Goal: Task Accomplishment & Management: Manage account settings

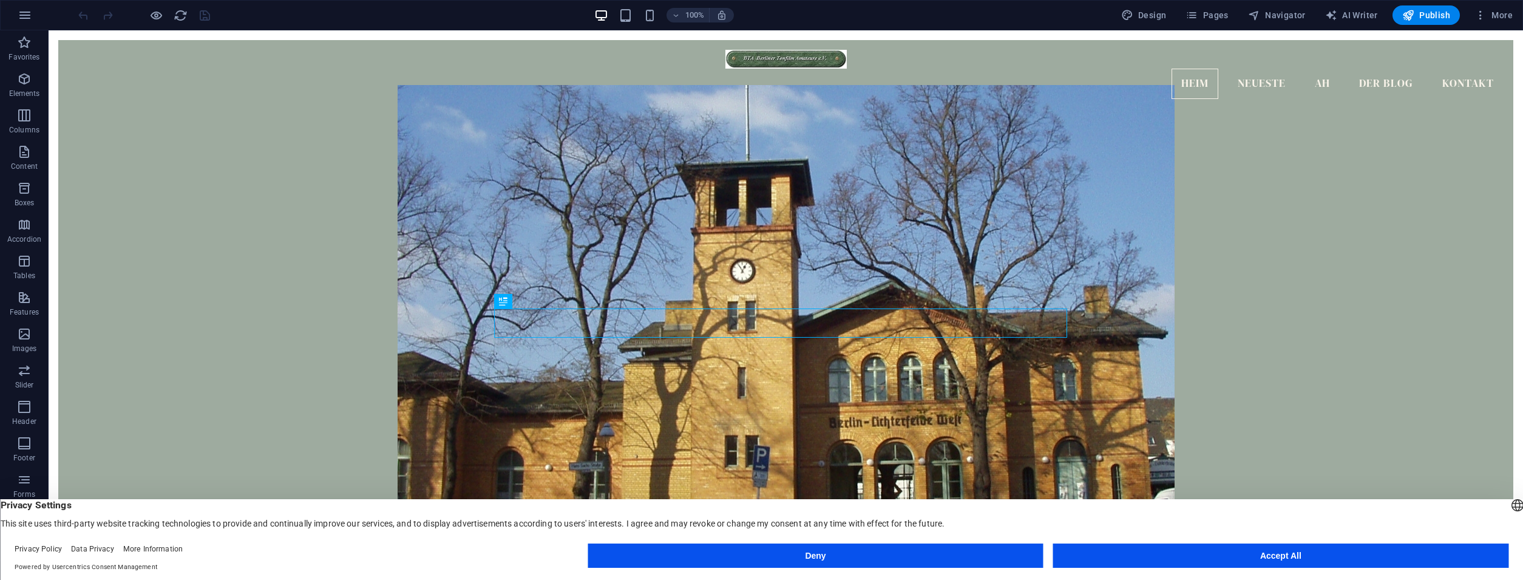
click at [1212, 555] on button "Accept All" at bounding box center [1280, 555] width 455 height 24
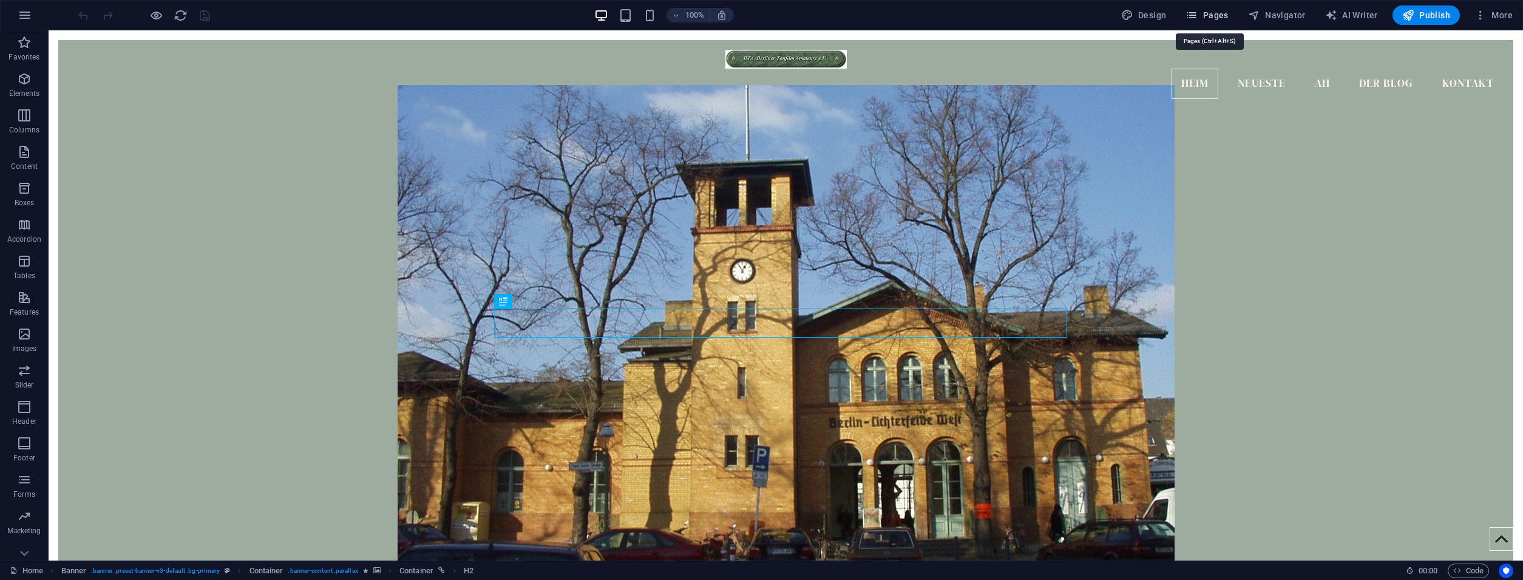
click at [1232, 10] on button "Pages" at bounding box center [1206, 14] width 52 height 19
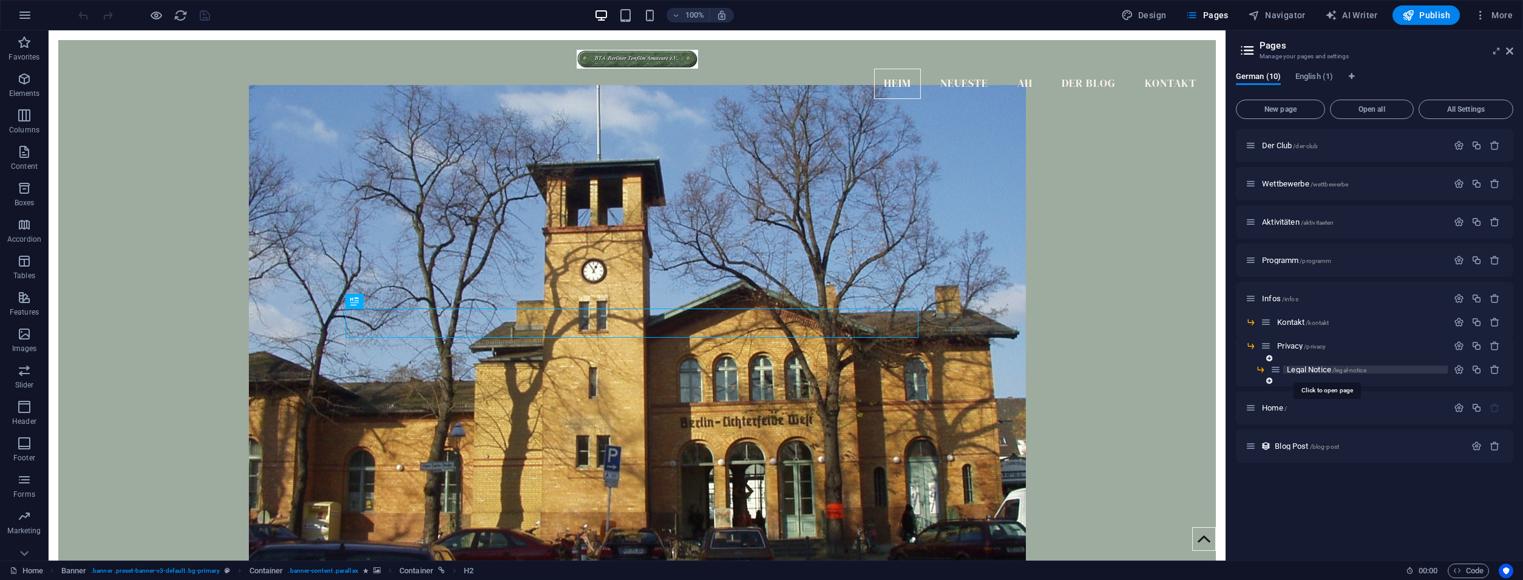
click at [1320, 368] on span "Legal Notice /legal-notice" at bounding box center [1325, 369] width 79 height 9
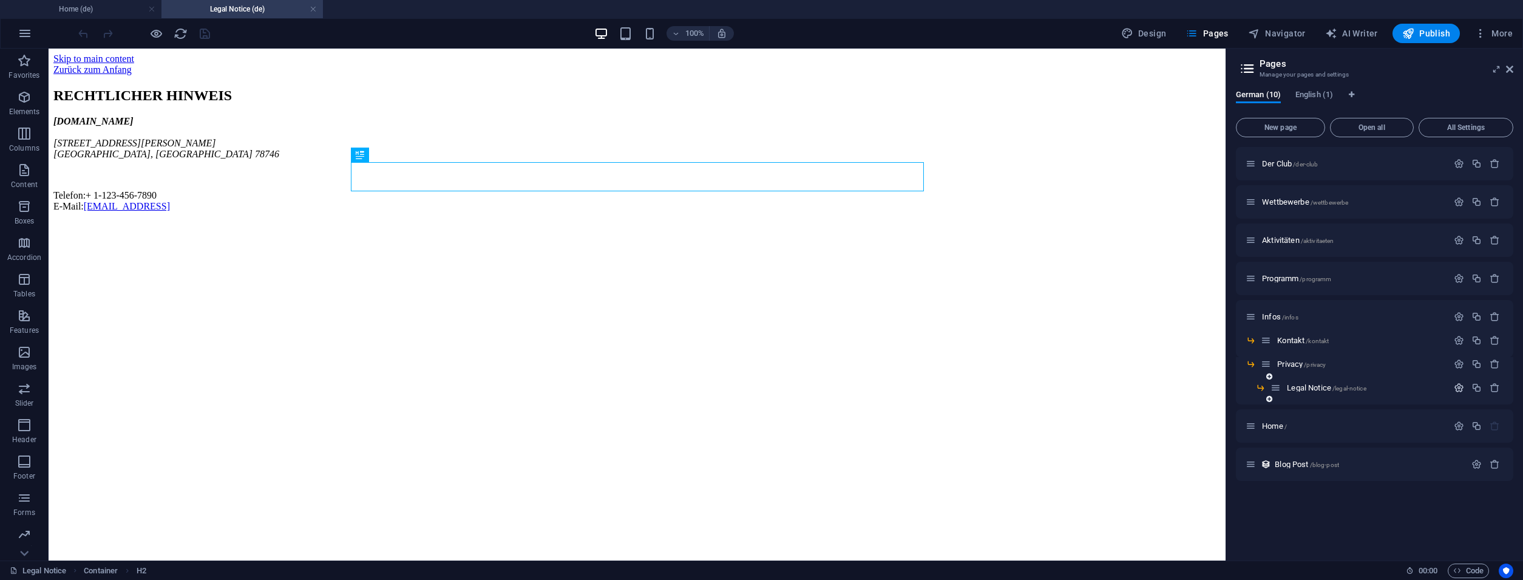
click at [1454, 385] on button "button" at bounding box center [1459, 387] width 18 height 10
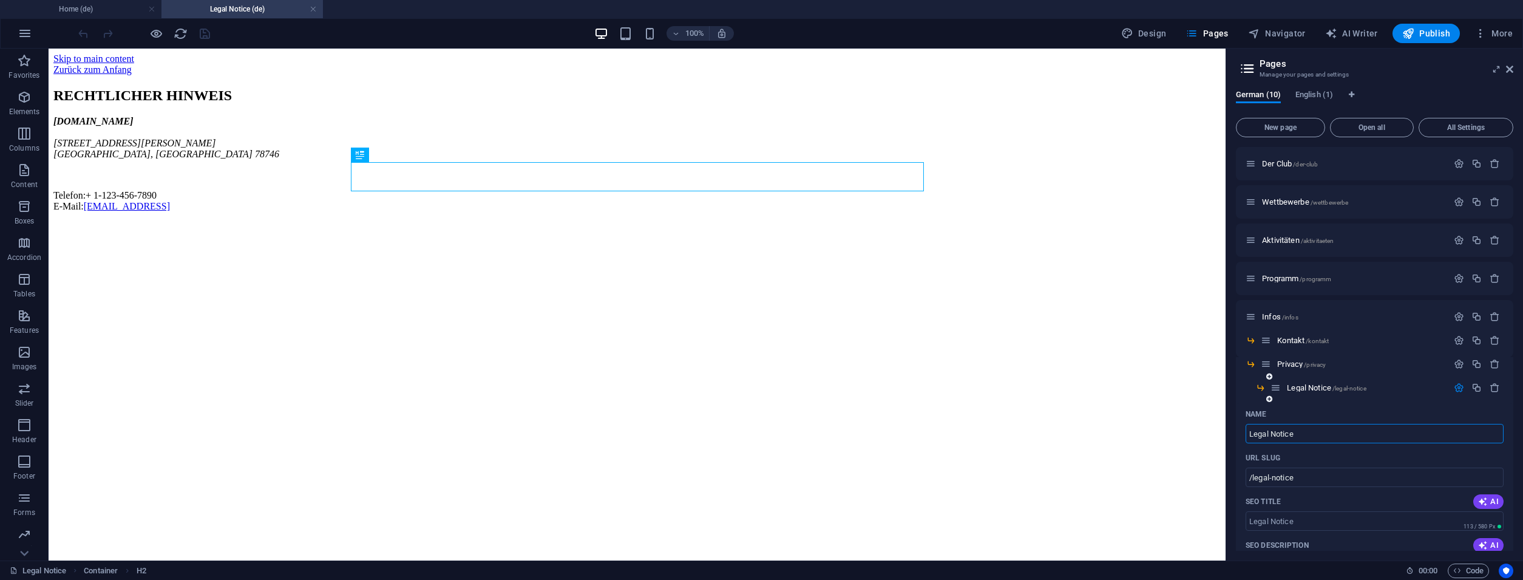
drag, startPoint x: 1302, startPoint y: 435, endPoint x: 1224, endPoint y: 430, distance: 77.9
click at [1245, 430] on input "Legal Notice" at bounding box center [1374, 433] width 258 height 19
type input "Impres"
type input "/impre"
type input "Impresum"
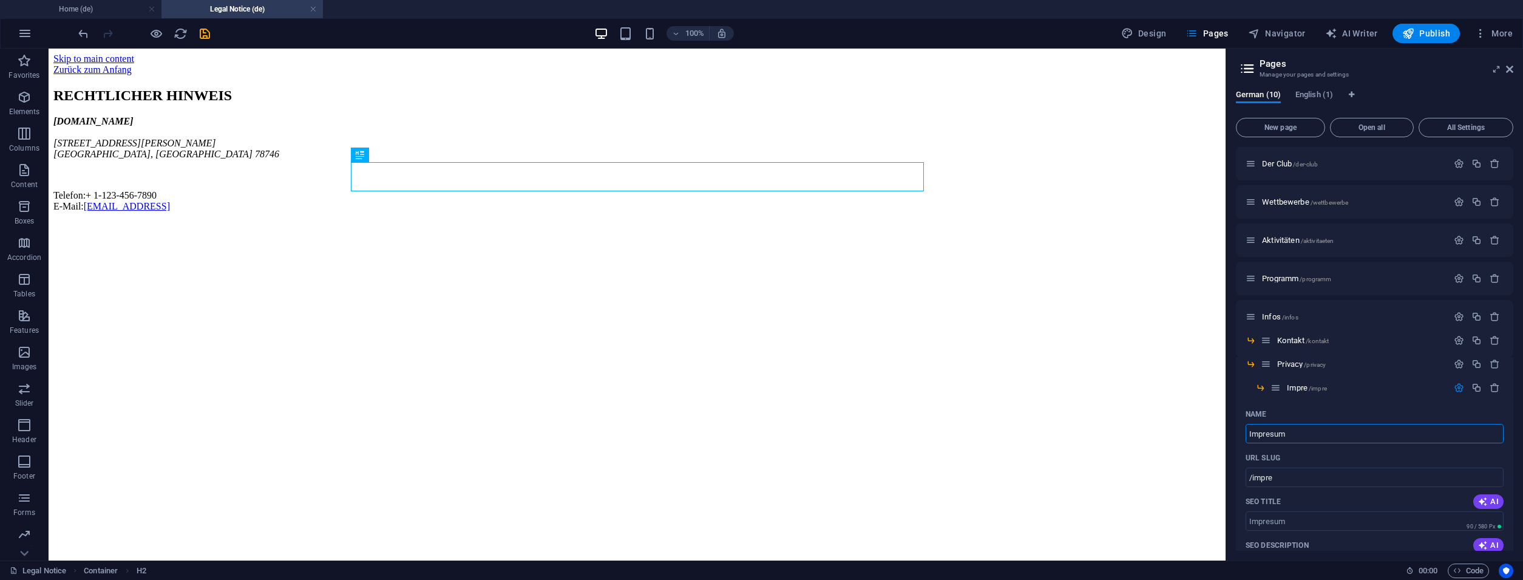
type input "/impresum"
click at [1273, 436] on input "Impresum" at bounding box center [1374, 433] width 258 height 19
type input "Impressum"
type input "/impressum"
click at [1326, 408] on div "Name" at bounding box center [1374, 413] width 258 height 19
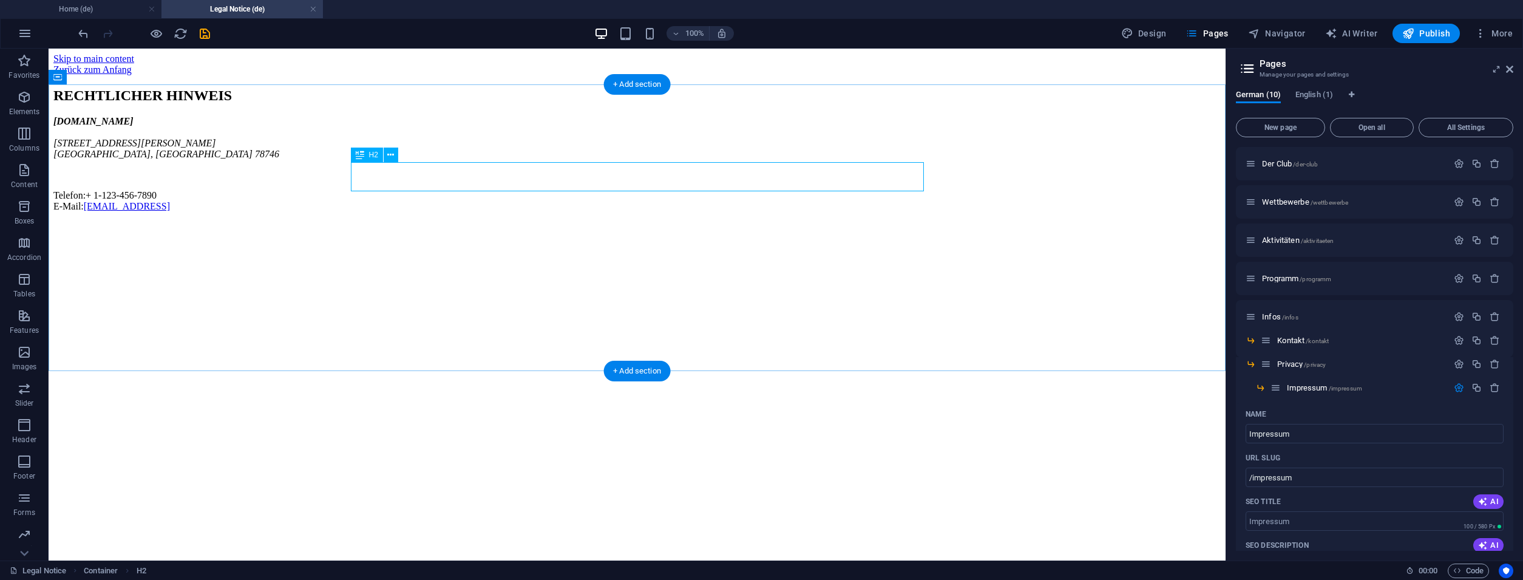
click at [521, 104] on div "RECHTLICHER HINWEIS" at bounding box center [636, 95] width 1167 height 16
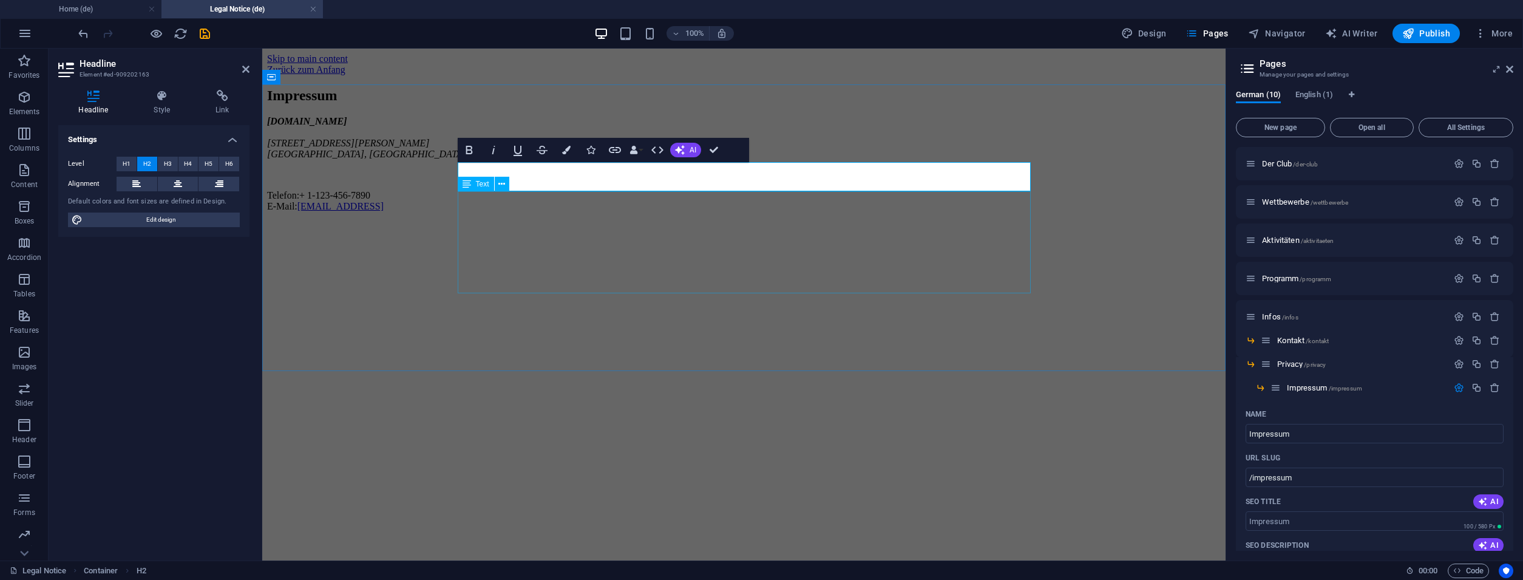
click at [529, 209] on div "stupefied-noyce.5-199-130-214.plesk.page 2131 William Barton Dr Austin, TX 7874…" at bounding box center [743, 164] width 953 height 96
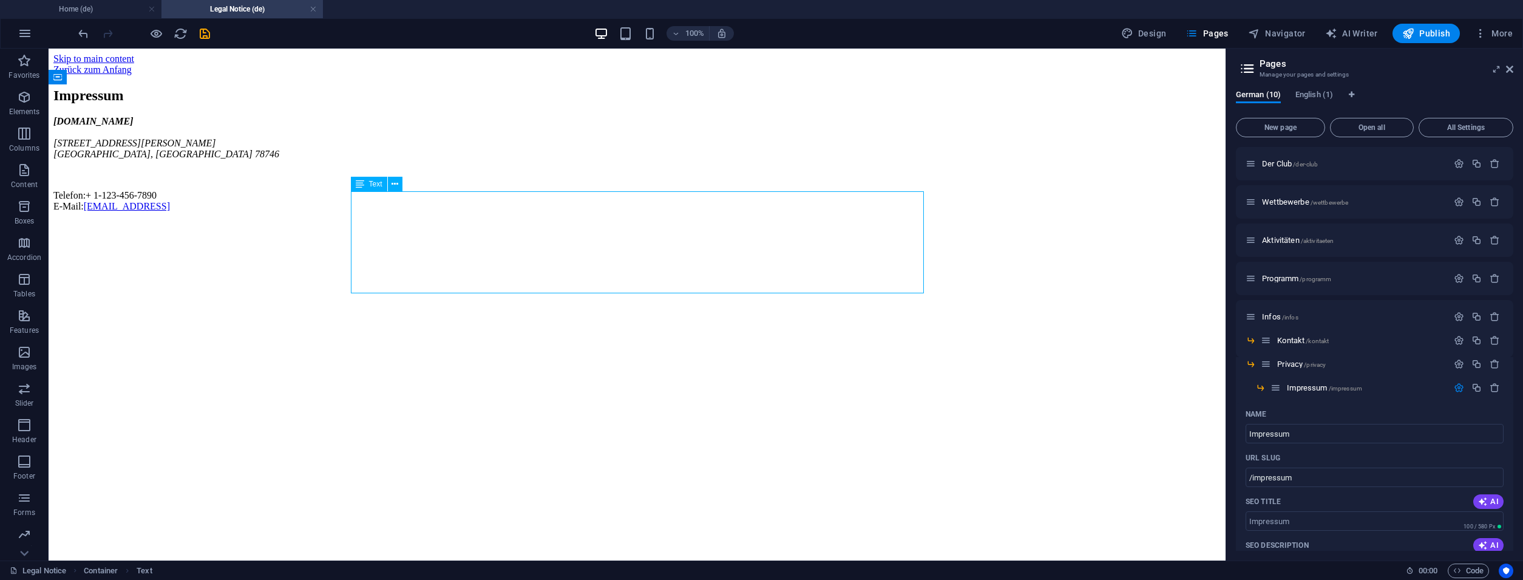
click at [414, 212] on div "stupefied-noyce.5-199-130-214.plesk.page 2131 William Barton Dr Austin, TX 7874…" at bounding box center [636, 164] width 1167 height 96
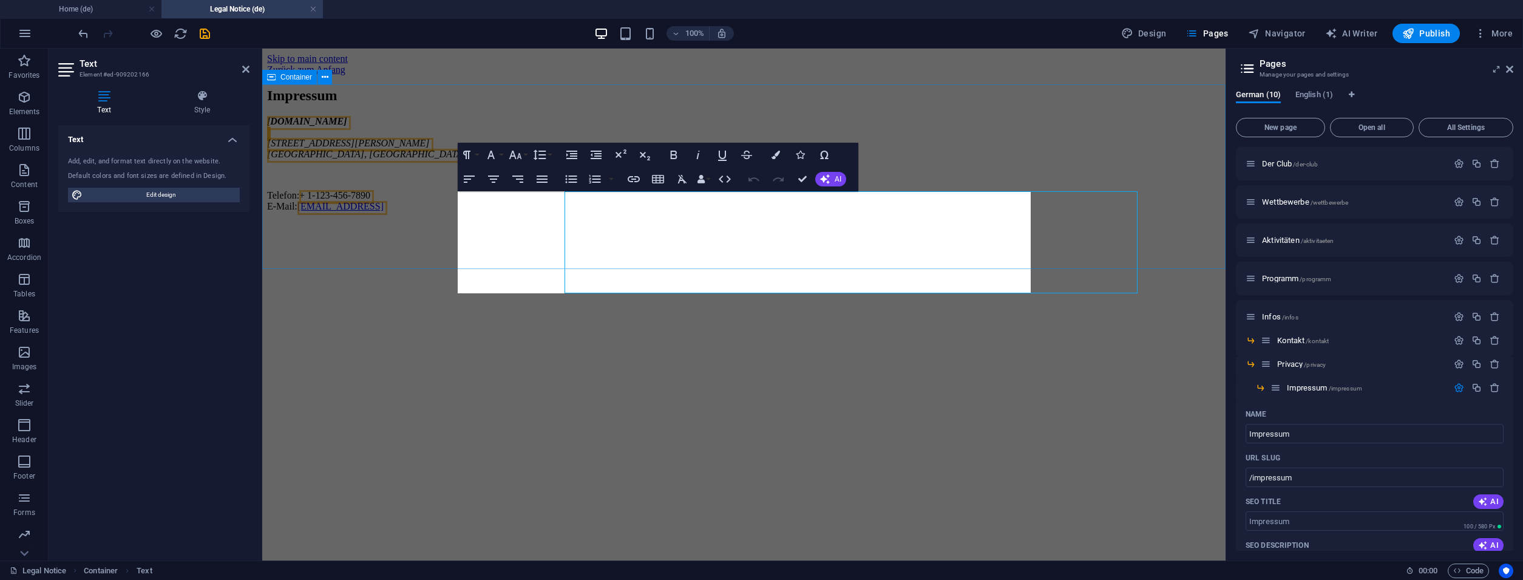
click at [414, 212] on div "Impressum stupefied-noyce.5-199-130-214.plesk.page 2131 William Barton Dr Austi…" at bounding box center [743, 149] width 953 height 124
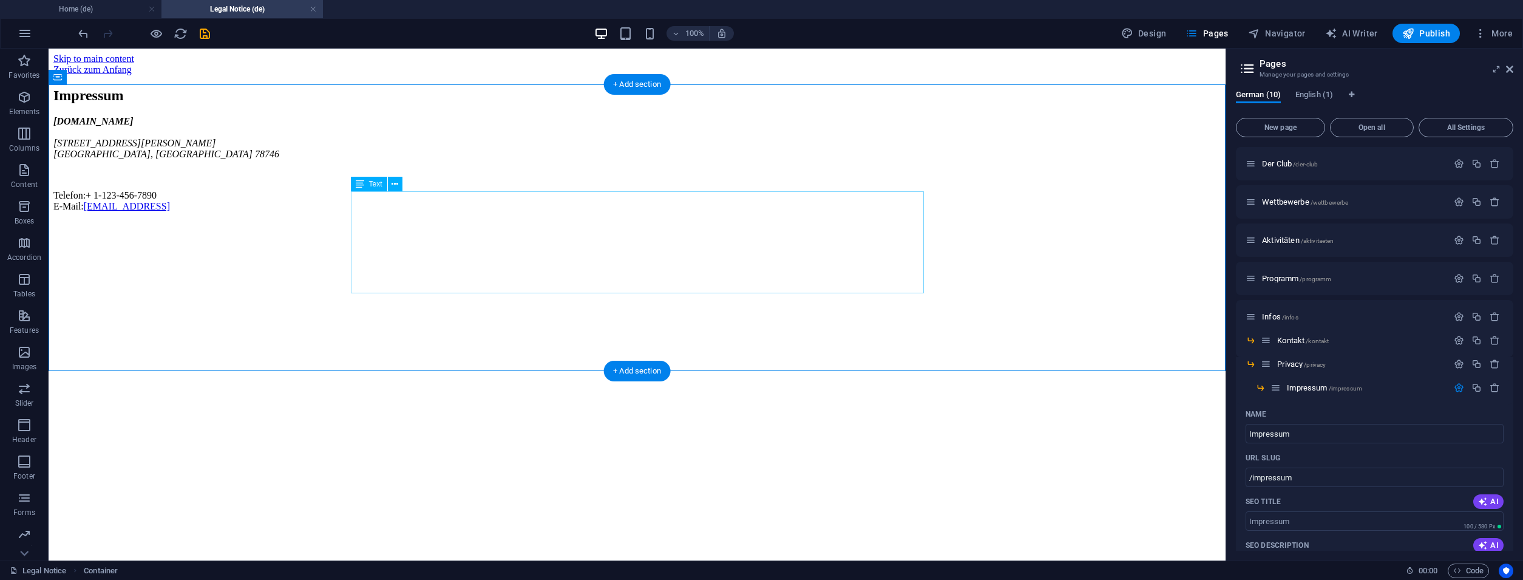
click at [701, 212] on div "stupefied-noyce.5-199-130-214.plesk.page 2131 William Barton Dr Austin, TX 7874…" at bounding box center [636, 164] width 1167 height 96
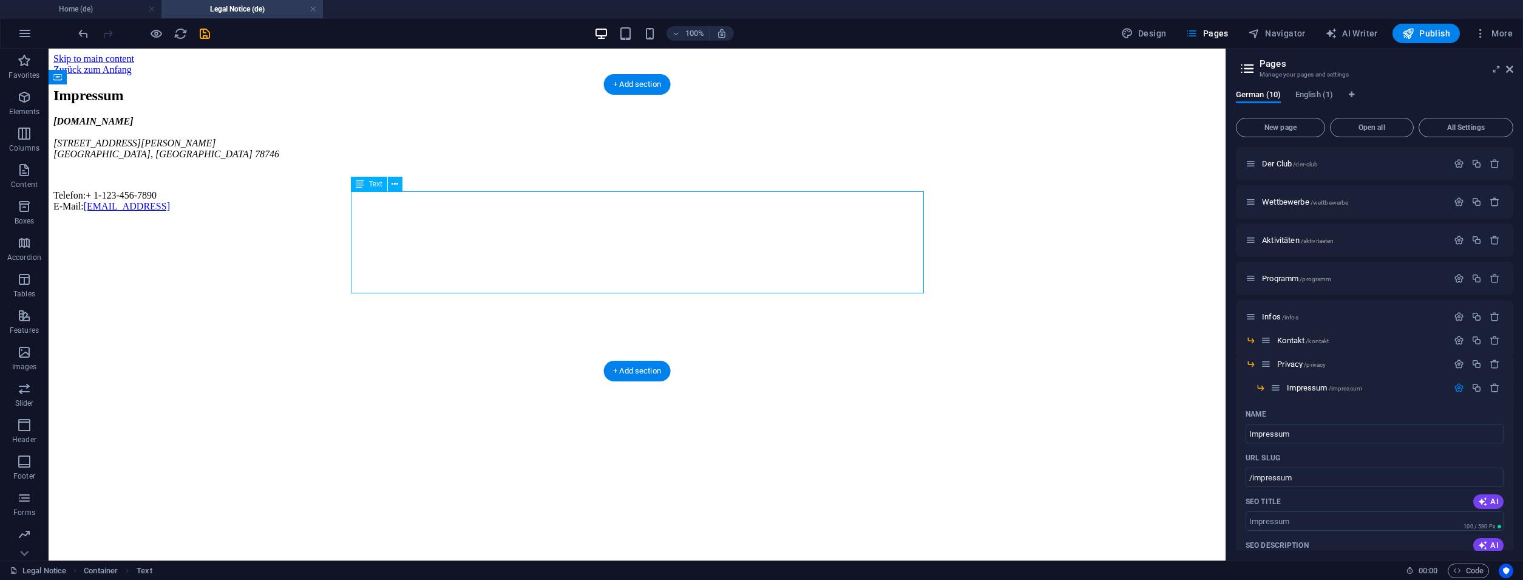
click at [701, 212] on div "stupefied-noyce.5-199-130-214.plesk.page 2131 William Barton Dr Austin, TX 7874…" at bounding box center [636, 164] width 1167 height 96
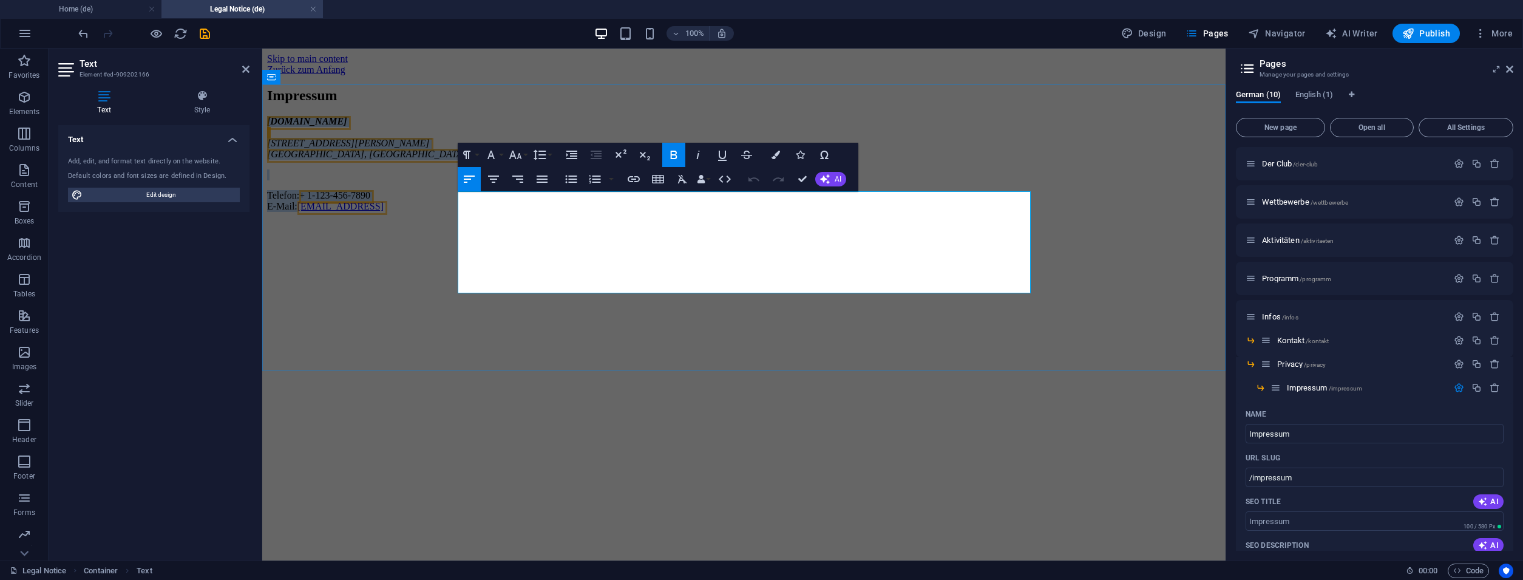
drag, startPoint x: 706, startPoint y: 280, endPoint x: 465, endPoint y: 201, distance: 253.5
click at [465, 201] on div "stupefied-noyce.5-199-130-214.plesk.page 2131 William Barton Dr Austin, TX 7874…" at bounding box center [743, 164] width 953 height 96
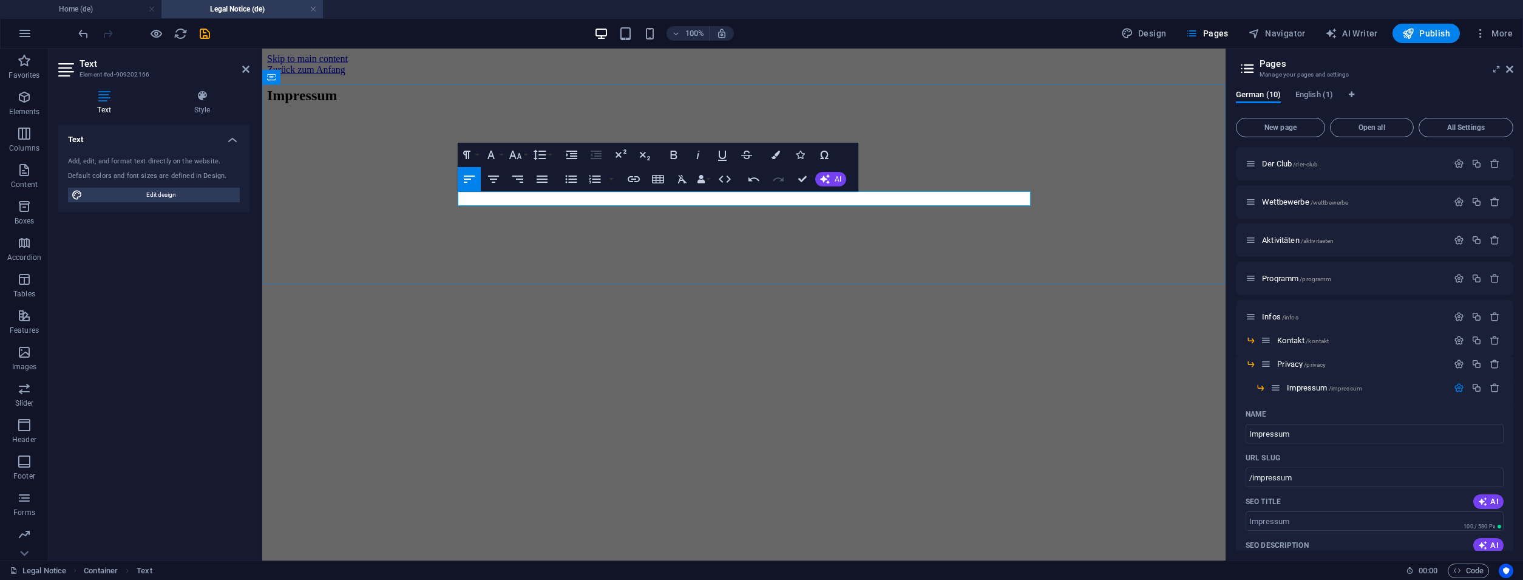
click at [690, 127] on p at bounding box center [743, 121] width 953 height 11
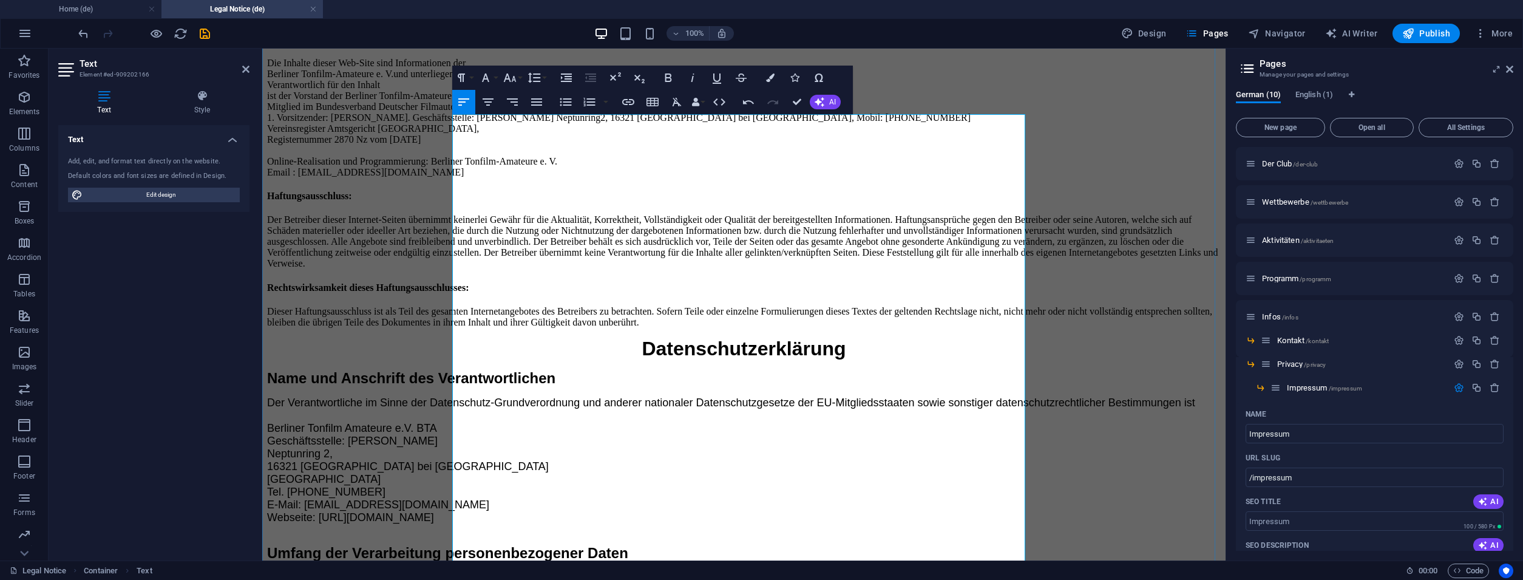
scroll to position [124, 0]
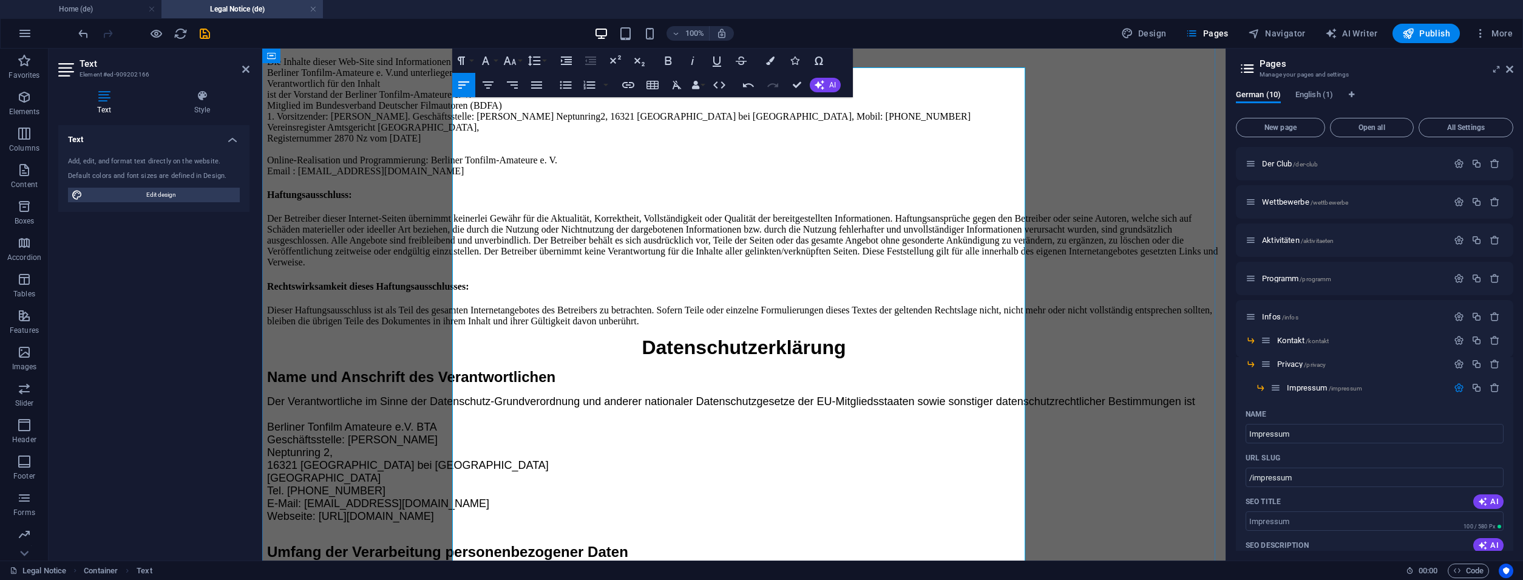
click at [657, 177] on p "Die Inhalte dieser Web-Site sind Informationen der Berliner Tonfilm-Amateure e.…" at bounding box center [743, 111] width 953 height 131
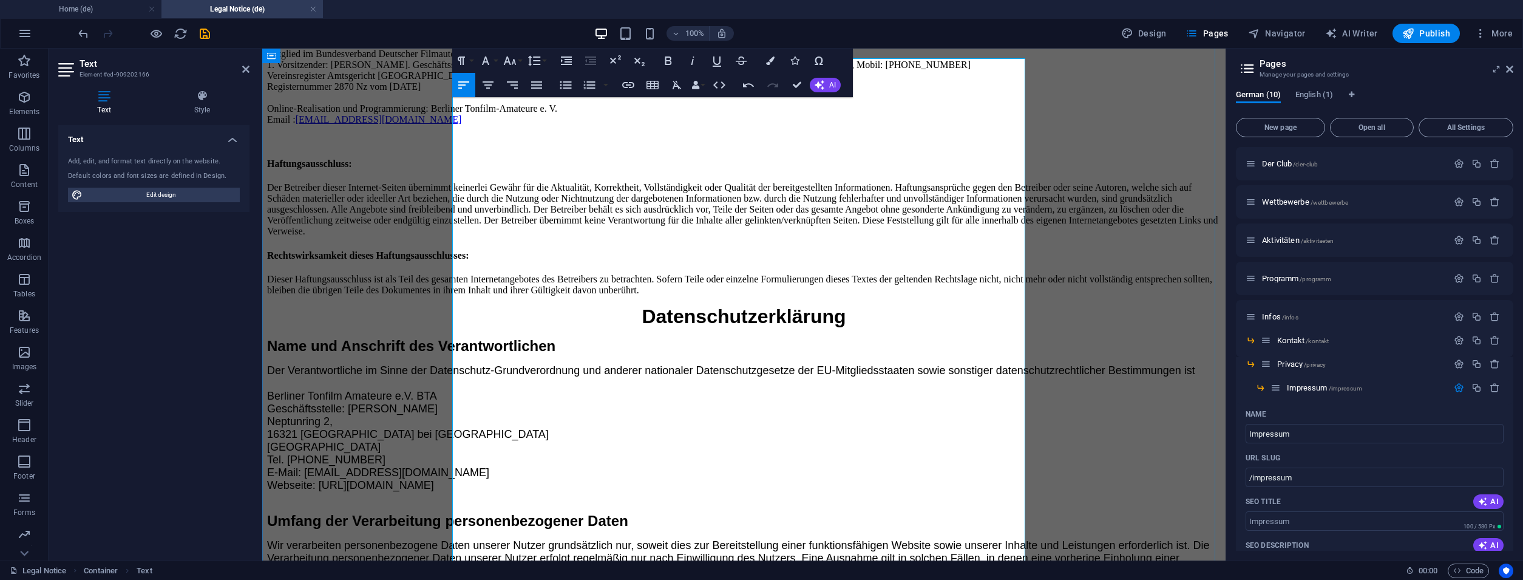
scroll to position [186, 0]
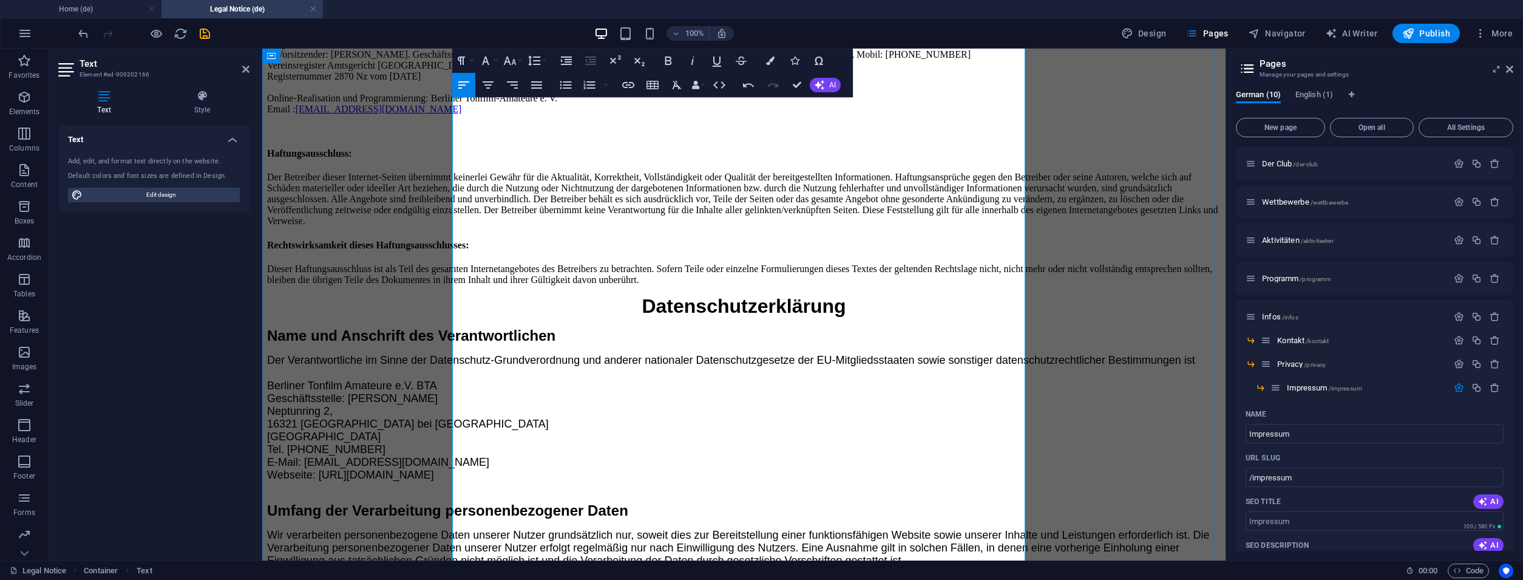
click at [765, 226] on p "Der Betreiber dieser Internet-Seiten übernimmt keinerlei Gewähr für die Aktuali…" at bounding box center [743, 199] width 953 height 55
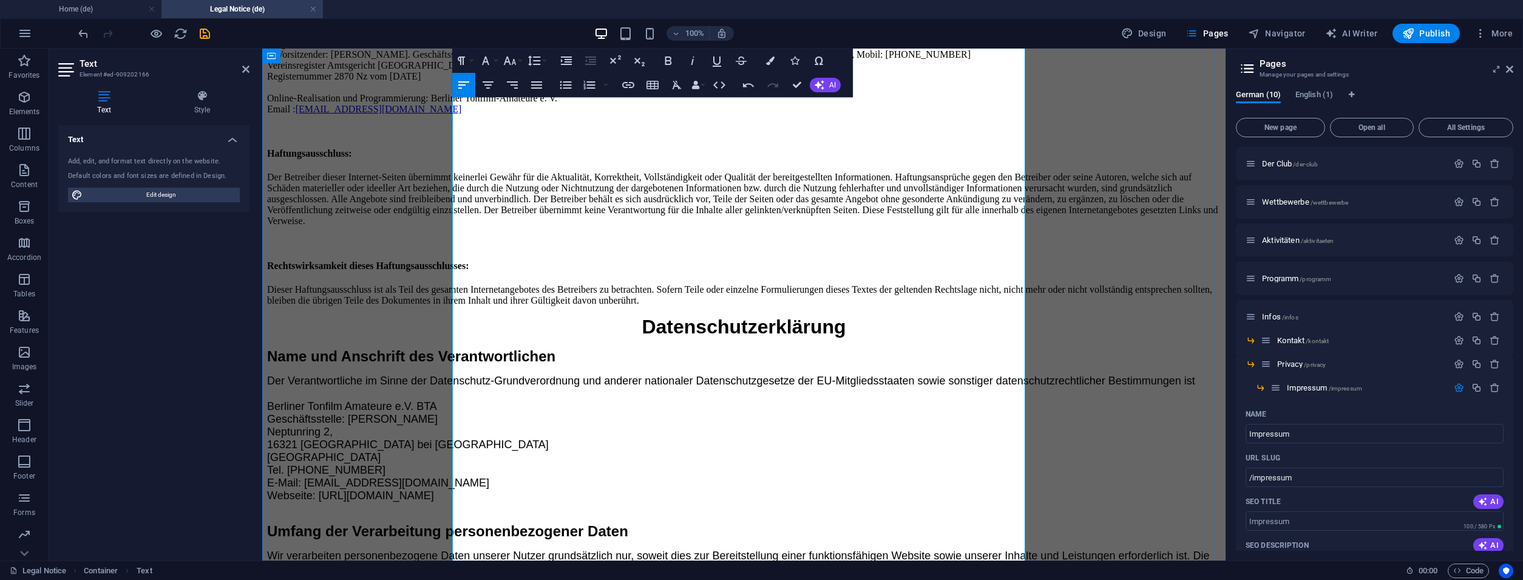
click at [847, 306] on p "Dieser Haftungsausschluss ist als Teil des gesamten Internetangebotes des Betre…" at bounding box center [743, 295] width 953 height 22
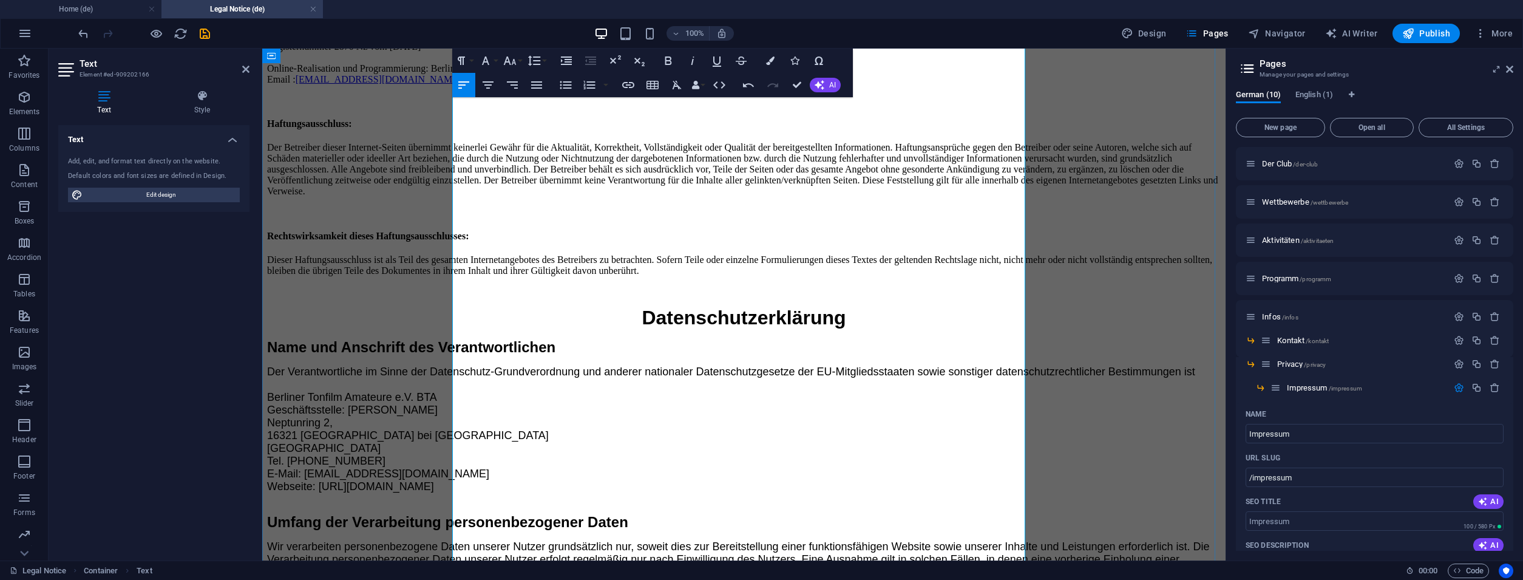
scroll to position [248, 0]
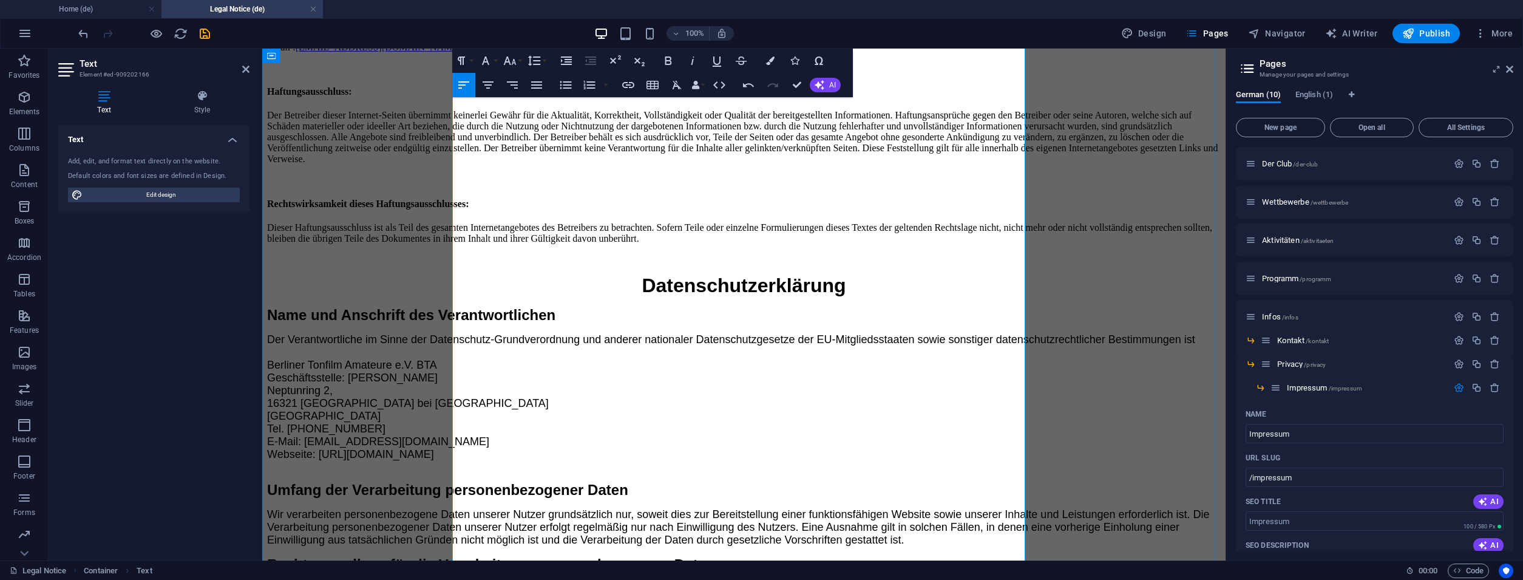
click at [854, 297] on p "Datenschutzerklärung" at bounding box center [743, 285] width 953 height 22
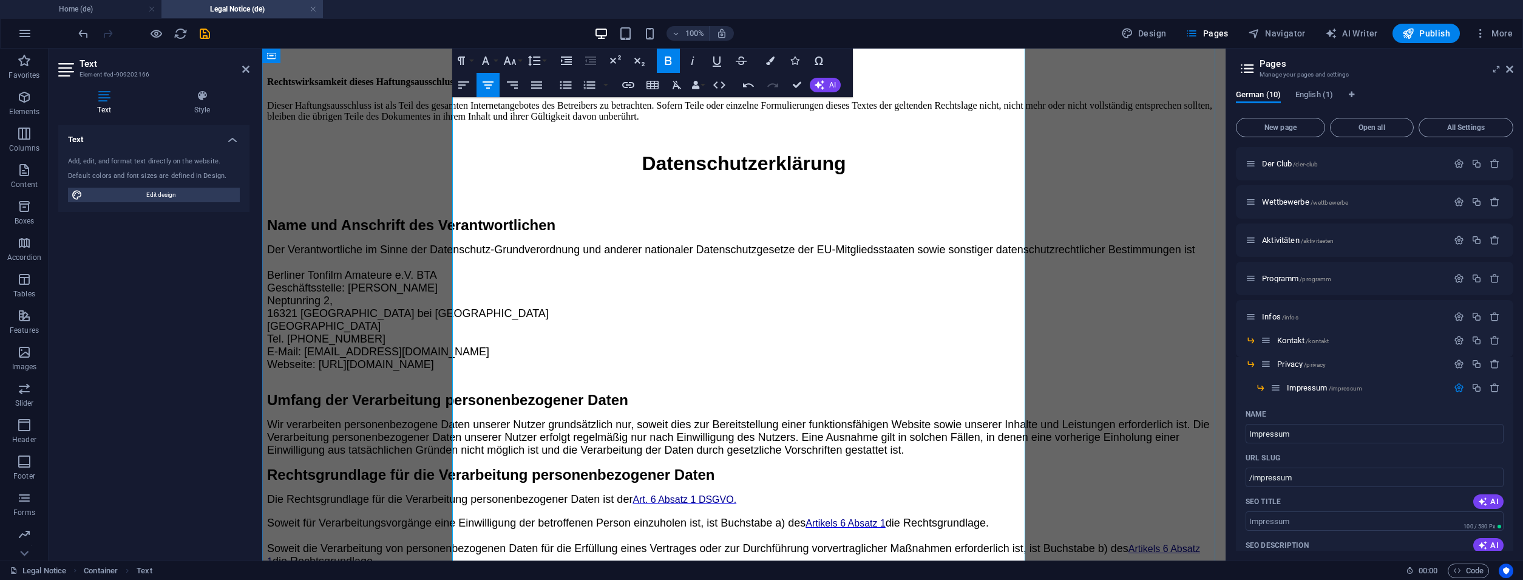
scroll to position [371, 0]
click at [771, 232] on p "Name und Anschrift des Verantwortlichen" at bounding box center [743, 223] width 953 height 17
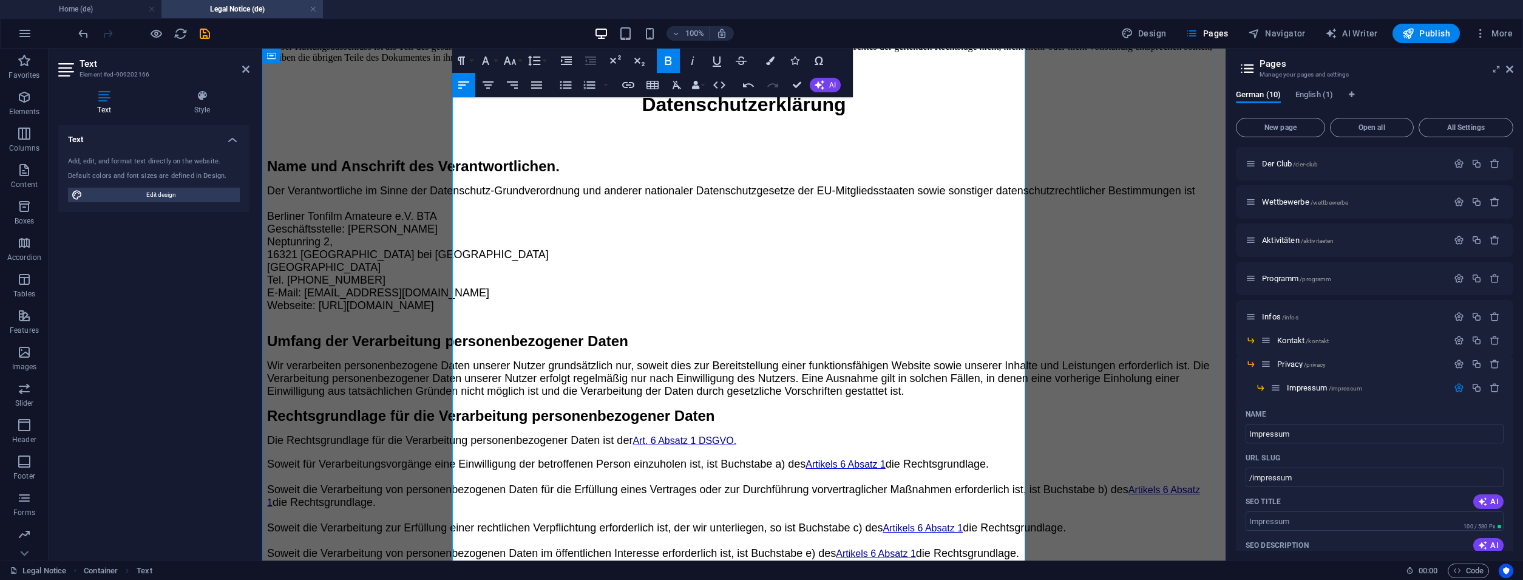
scroll to position [433, 0]
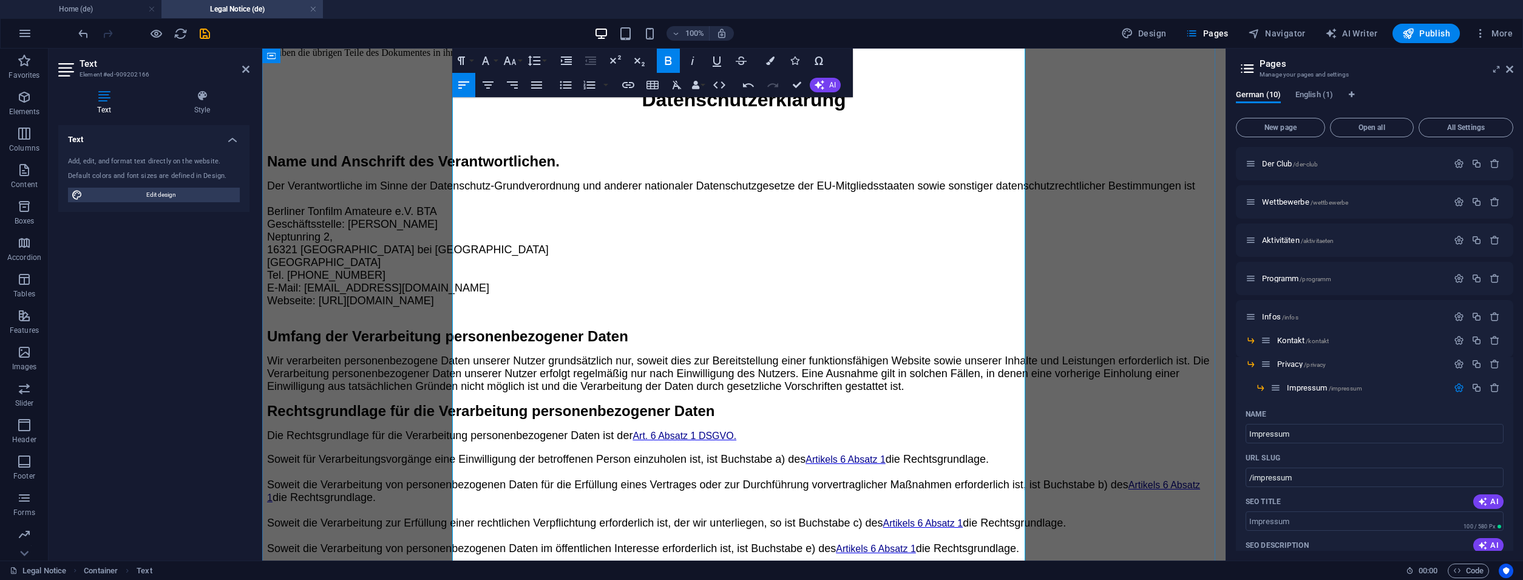
click at [823, 318] on p "Der Verantwortliche im Sinne der Datenschutz-Grundverordnung und anderer nation…" at bounding box center [743, 249] width 953 height 138
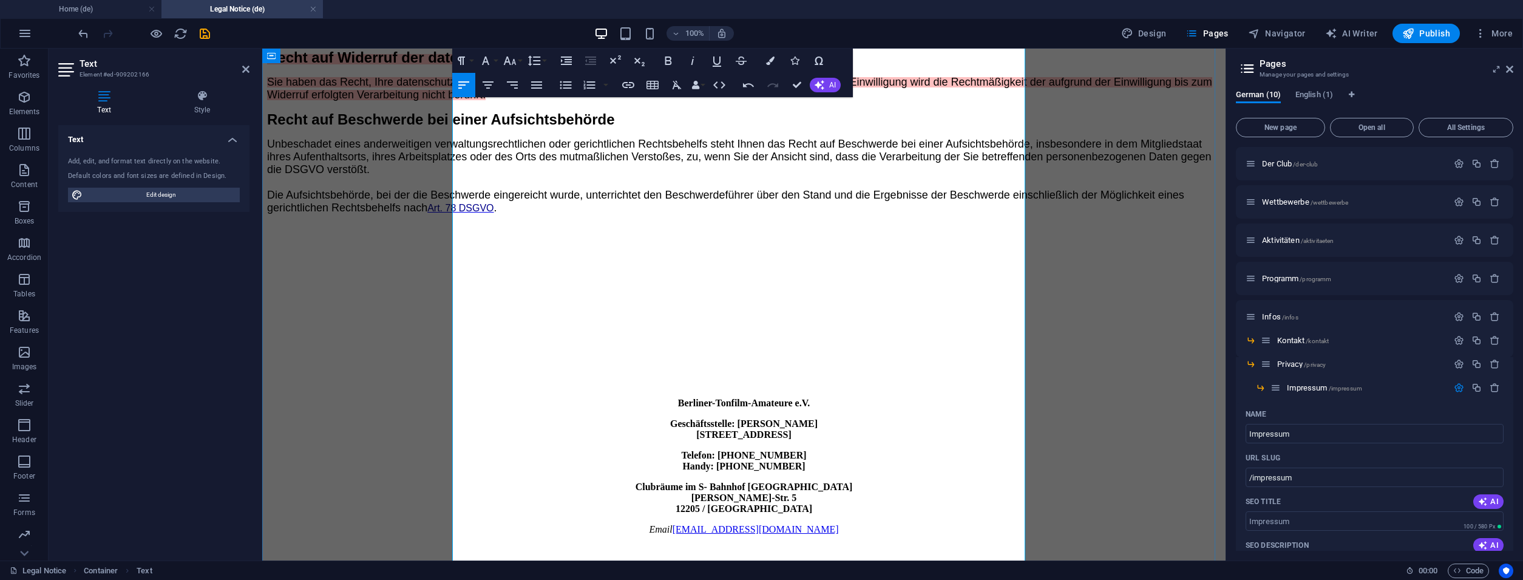
scroll to position [3776, 0]
click at [550, 101] on p "Sie haben das Recht, Ihre datenschutzrechtliche Einwilligungserklärung jederzei…" at bounding box center [743, 88] width 953 height 25
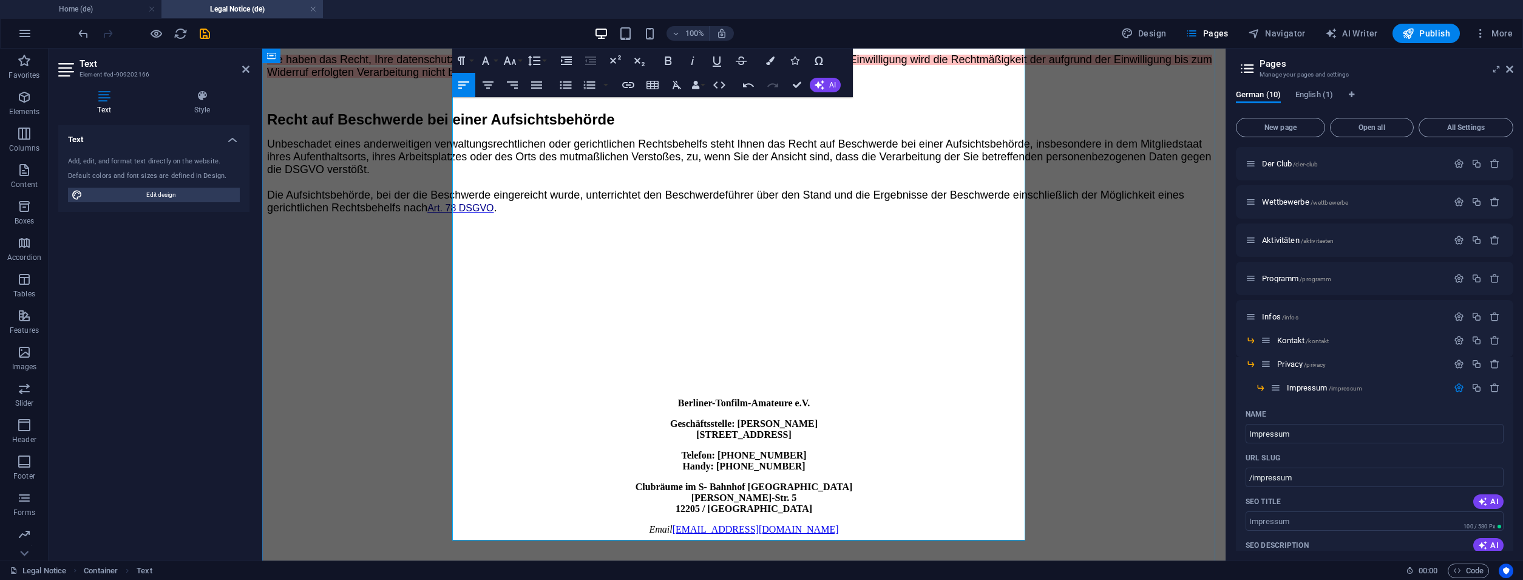
scroll to position [4395, 0]
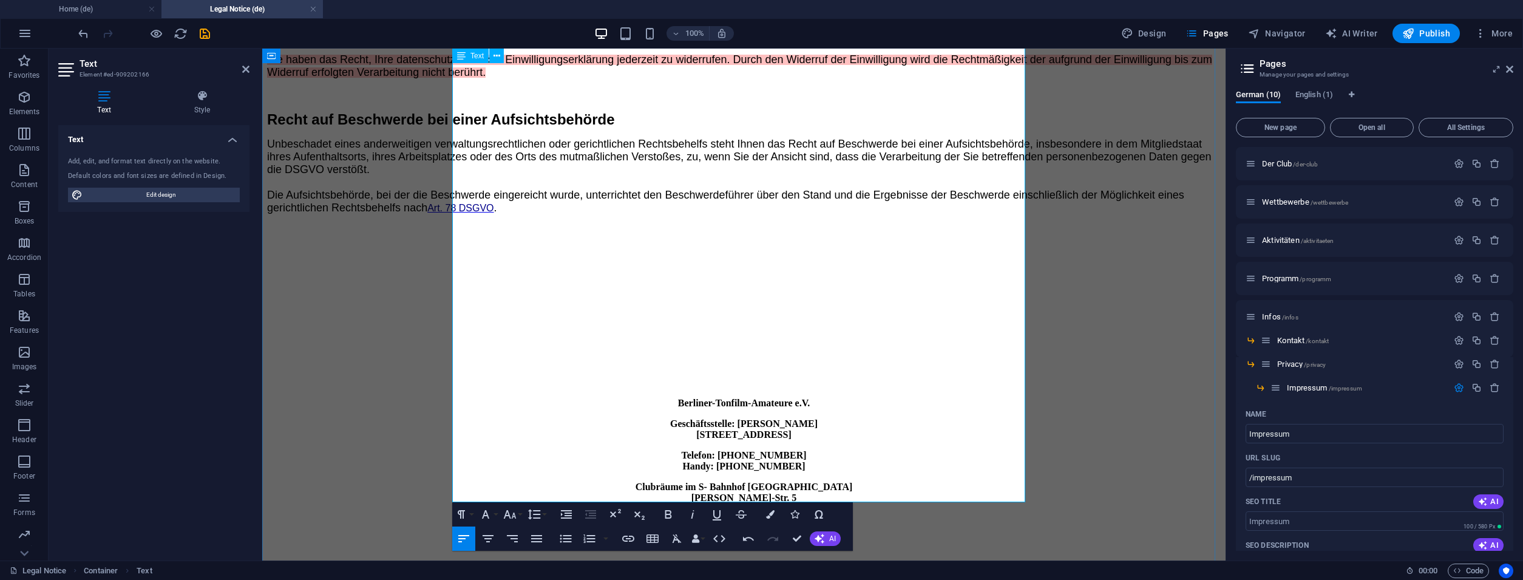
drag, startPoint x: 643, startPoint y: 138, endPoint x: 614, endPoint y: 345, distance: 209.5
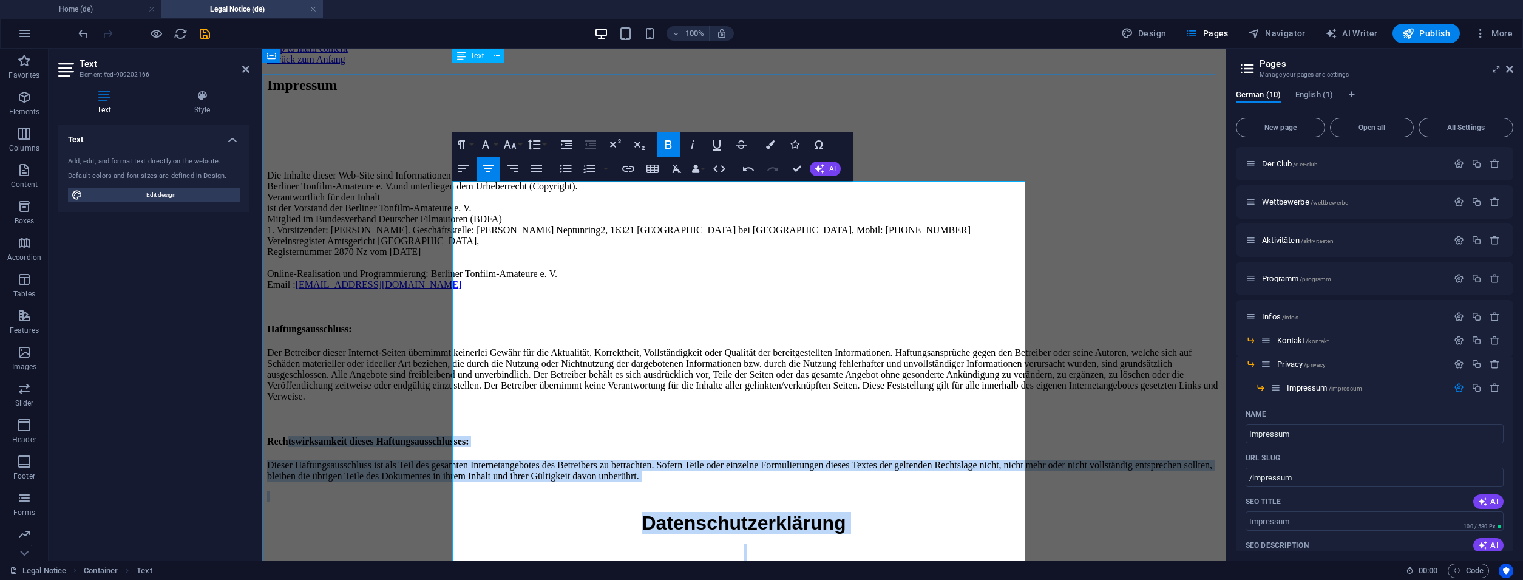
scroll to position [0, 0]
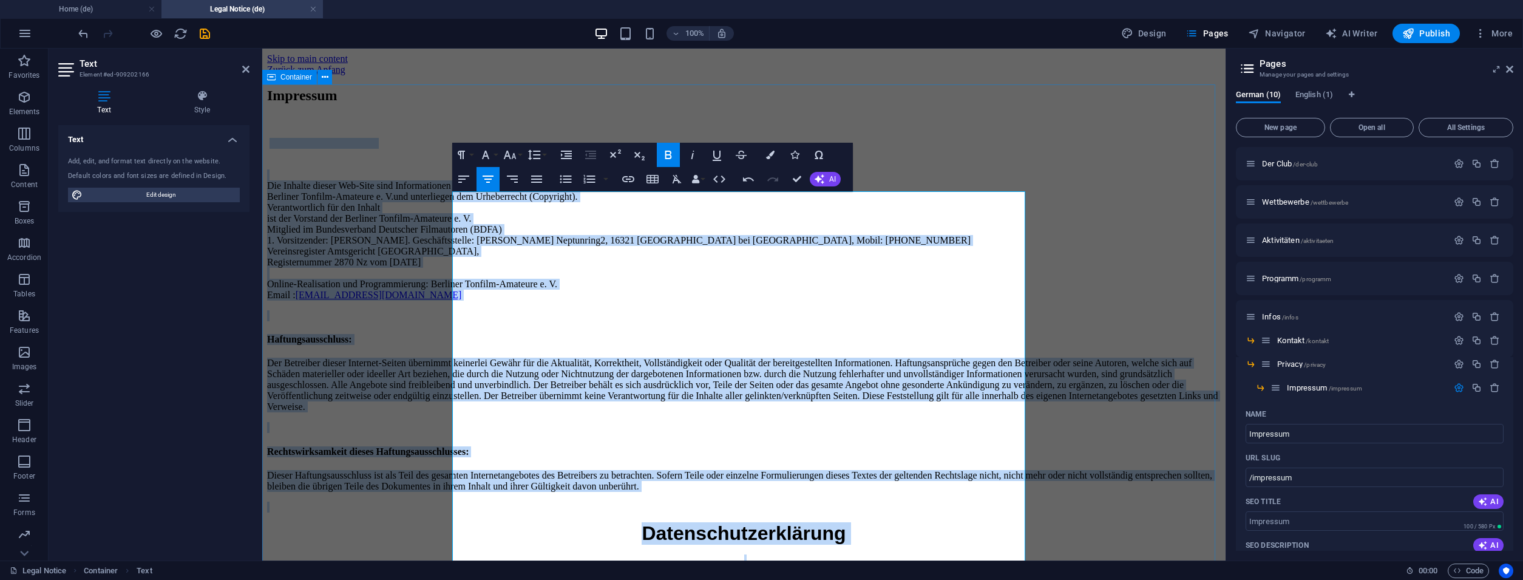
drag, startPoint x: 512, startPoint y: 407, endPoint x: 439, endPoint y: 226, distance: 195.2
click at [567, 158] on icon "button" at bounding box center [566, 154] width 11 height 8
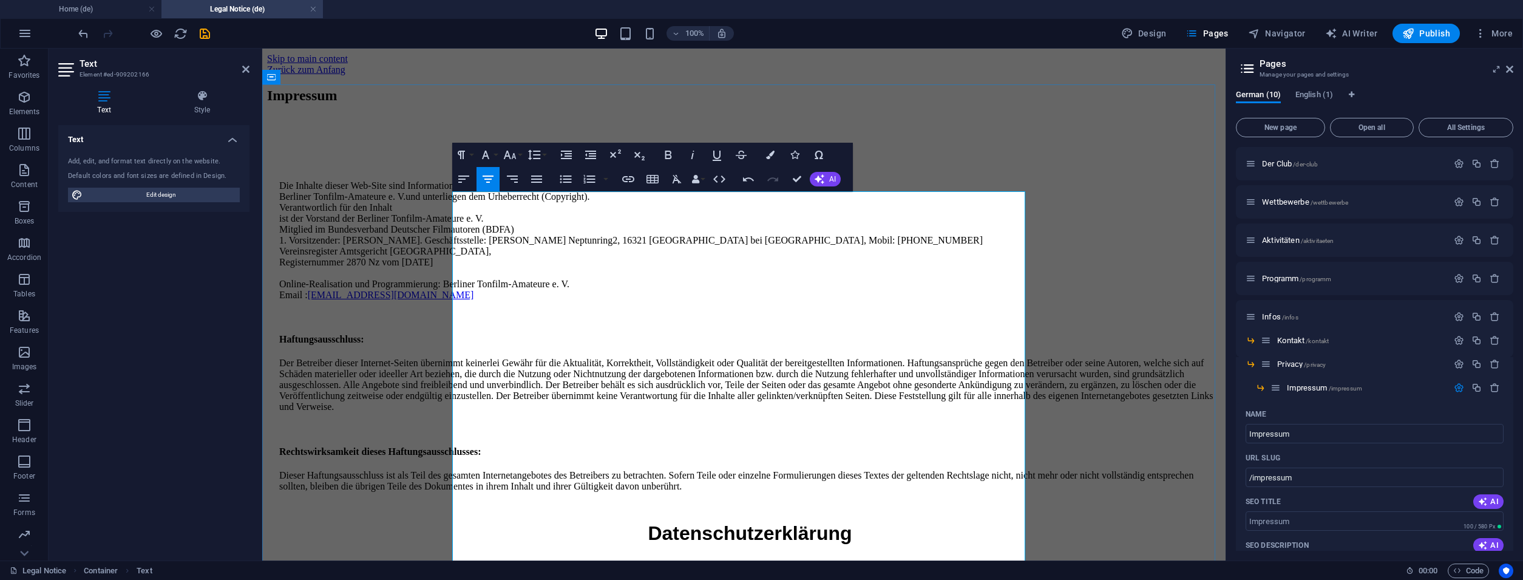
click at [202, 32] on icon "save" at bounding box center [205, 34] width 14 height 14
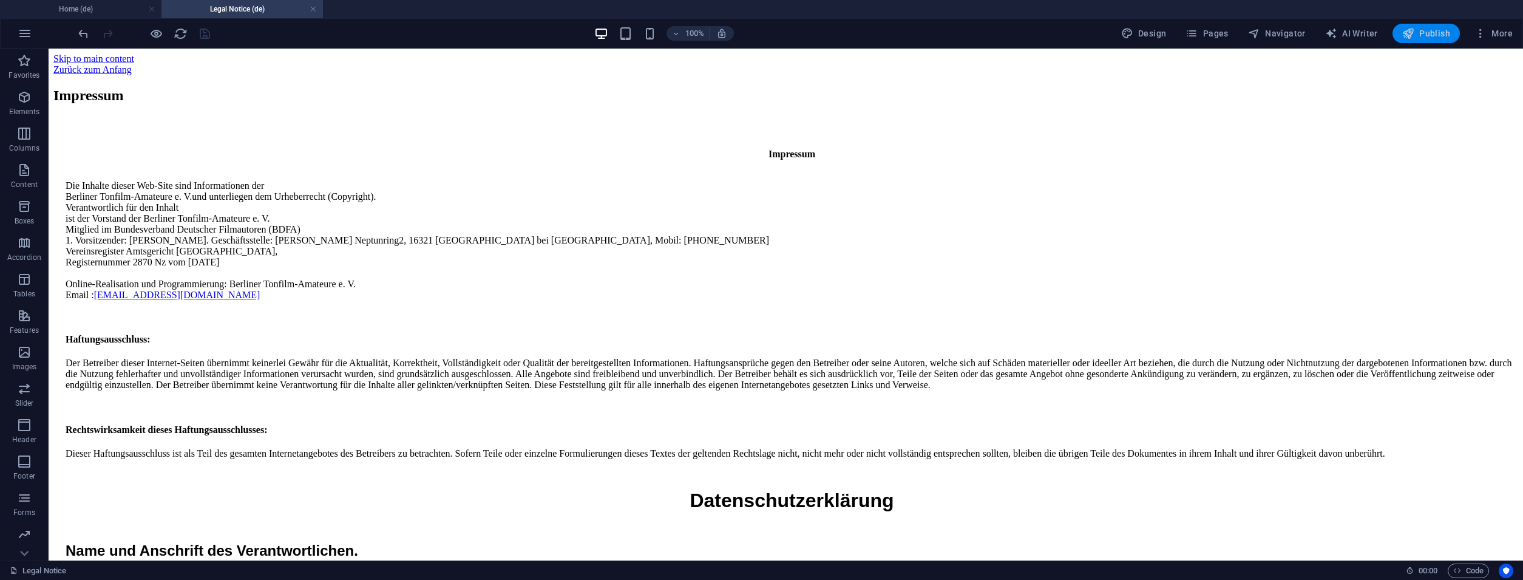
click at [1427, 36] on span "Publish" at bounding box center [1426, 33] width 48 height 12
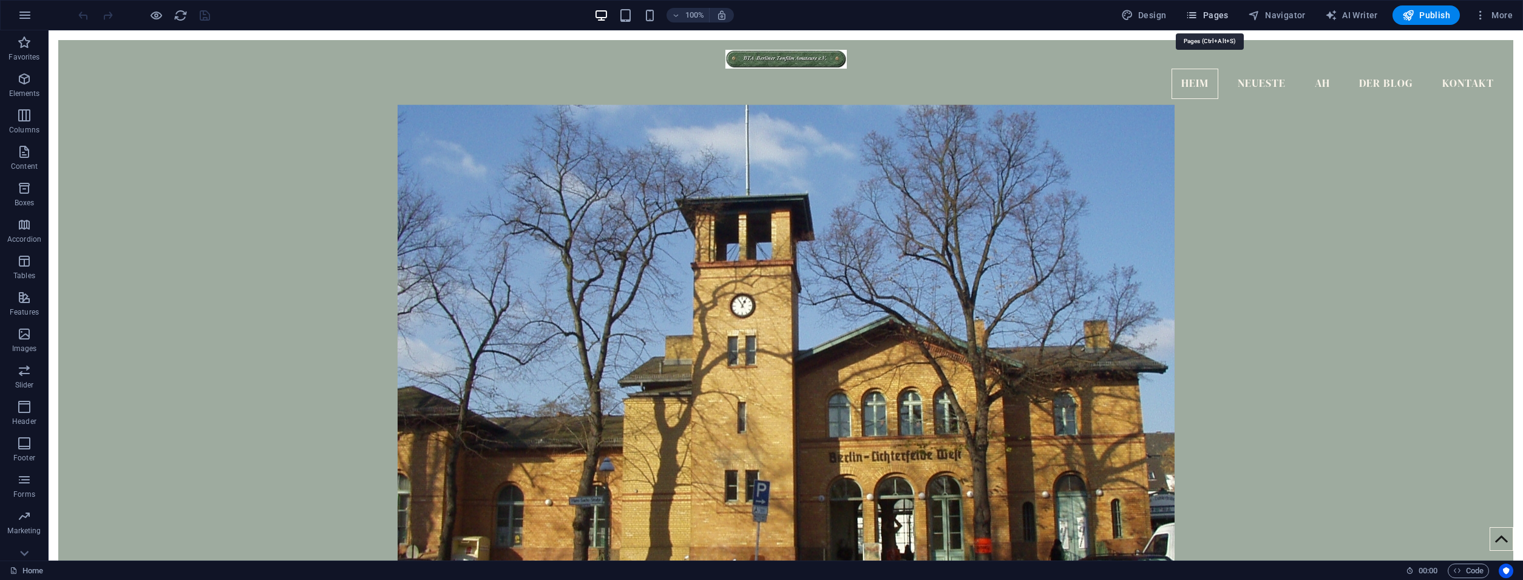
click at [1205, 12] on span "Pages" at bounding box center [1206, 15] width 42 height 12
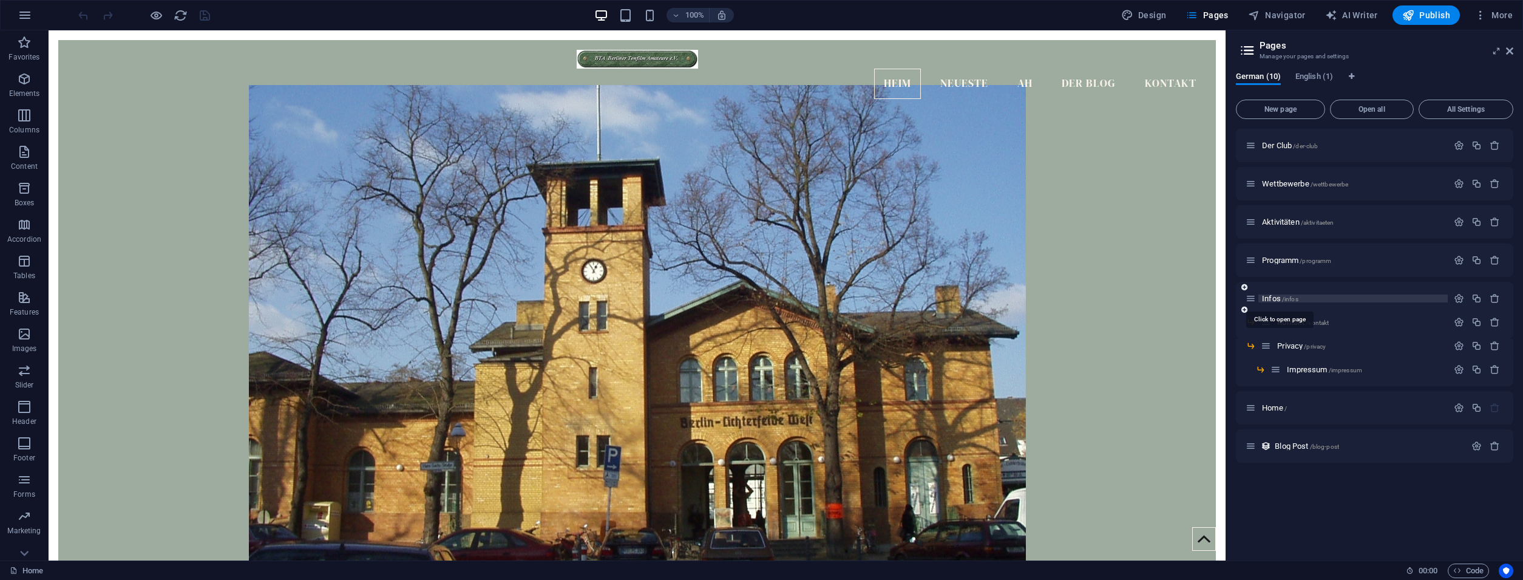
click at [1271, 295] on span "Infos /infos" at bounding box center [1280, 298] width 36 height 9
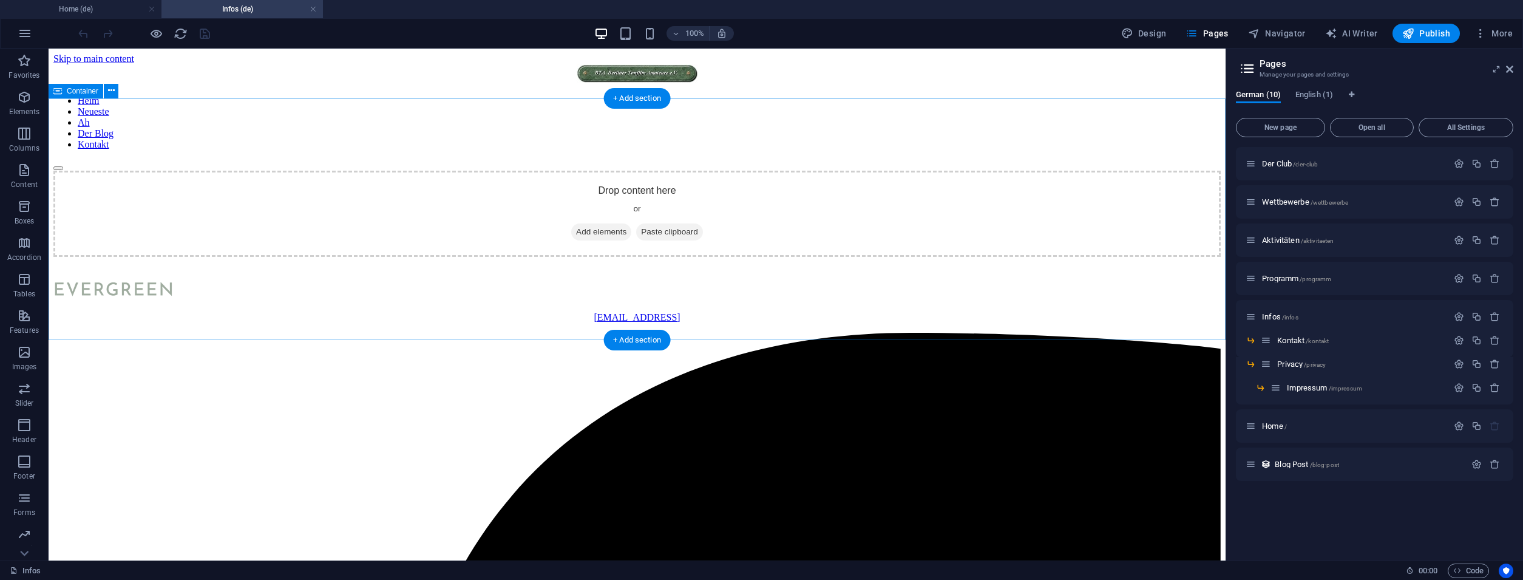
click at [621, 195] on div "Drop content here or Add elements Paste clipboard" at bounding box center [636, 214] width 1167 height 86
click at [686, 238] on span "Paste clipboard" at bounding box center [669, 231] width 67 height 17
click at [607, 230] on span "Add elements" at bounding box center [601, 231] width 60 height 17
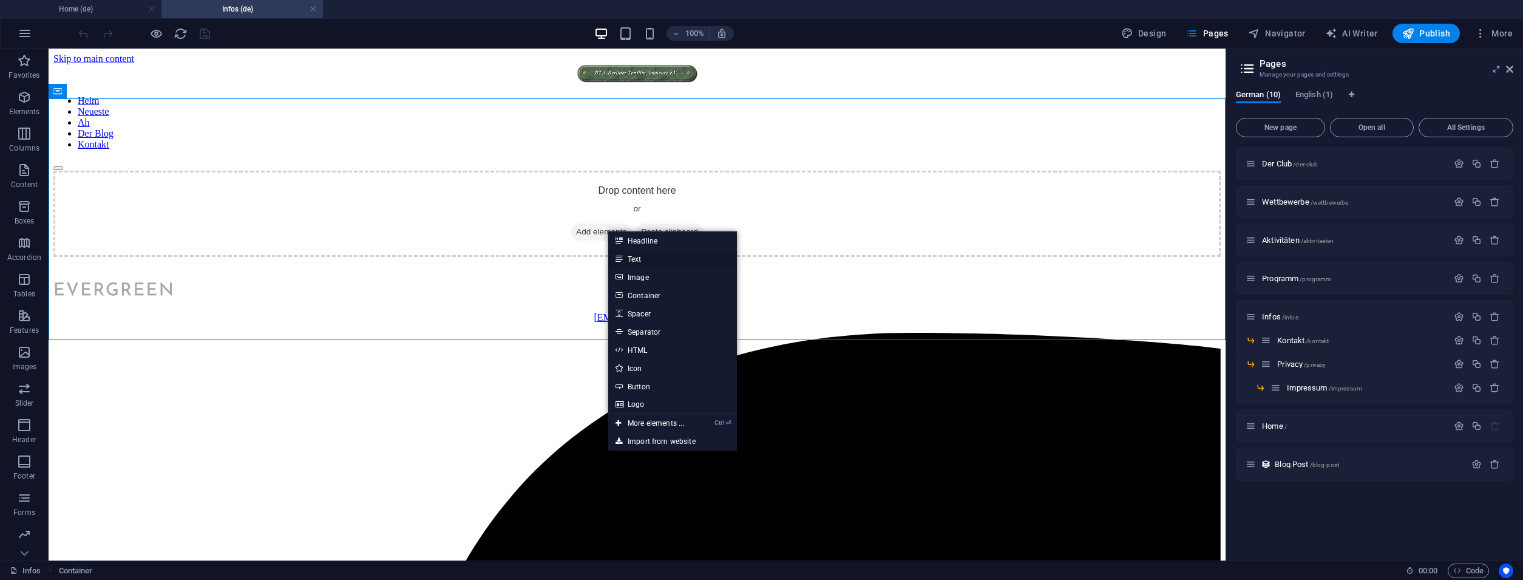
click at [635, 258] on link "Text" at bounding box center [672, 258] width 129 height 18
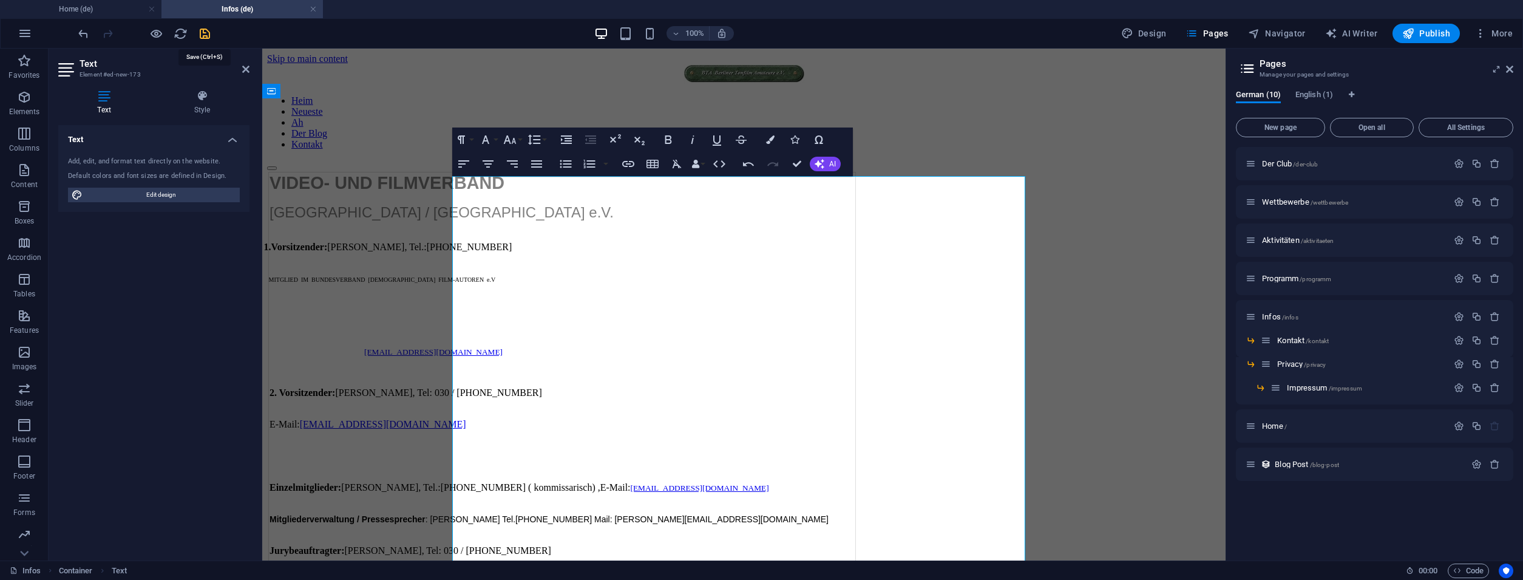
click at [207, 38] on icon "save" at bounding box center [205, 34] width 14 height 14
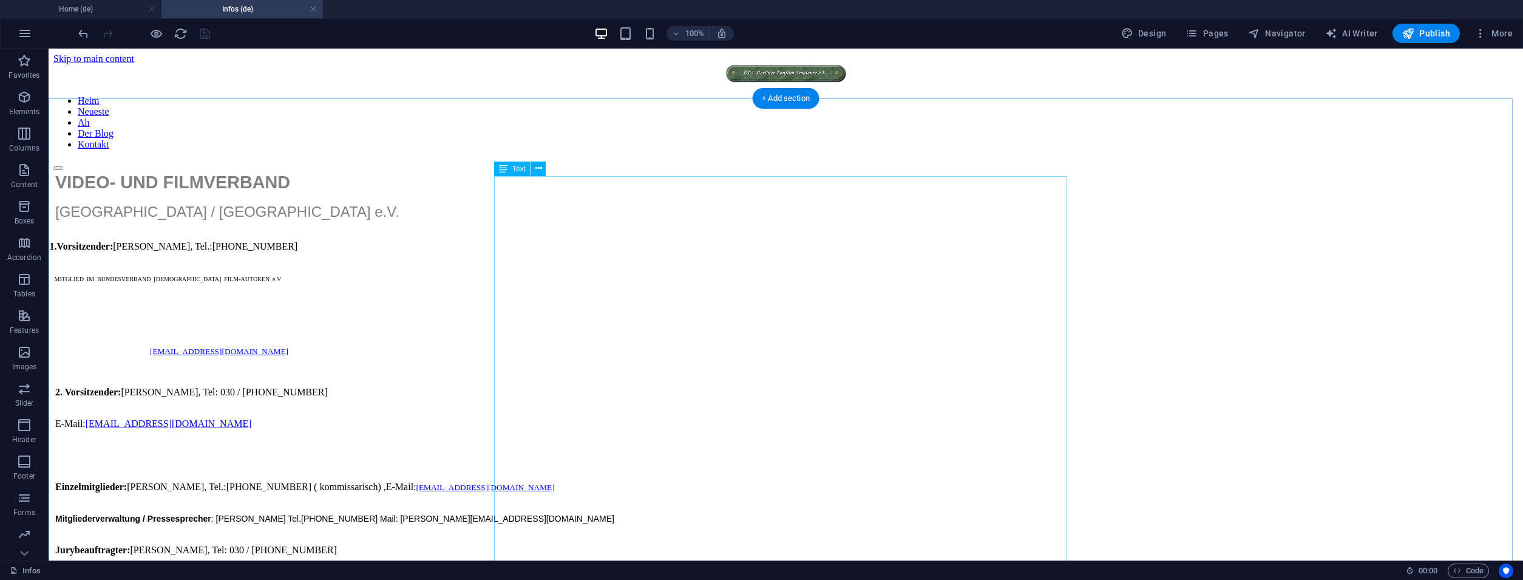
click at [1273, 24] on button "Navigator" at bounding box center [1276, 33] width 67 height 19
select select "17581236-de"
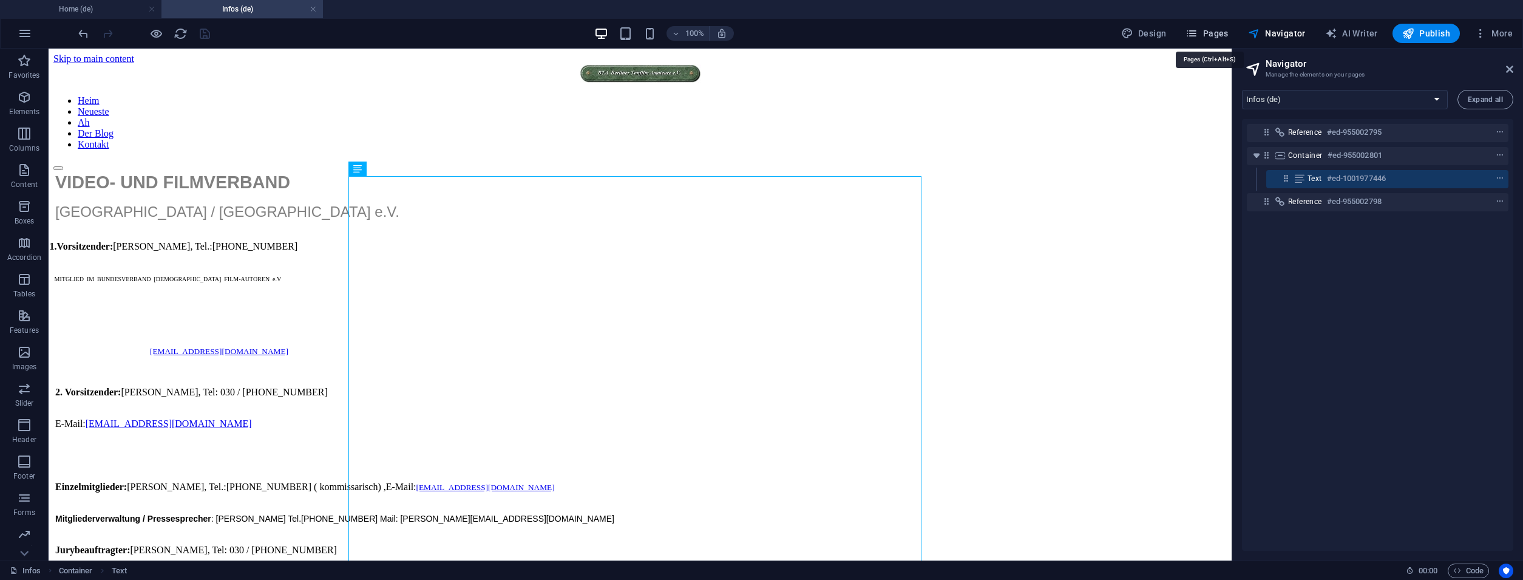
click at [1225, 32] on span "Pages" at bounding box center [1206, 33] width 42 height 12
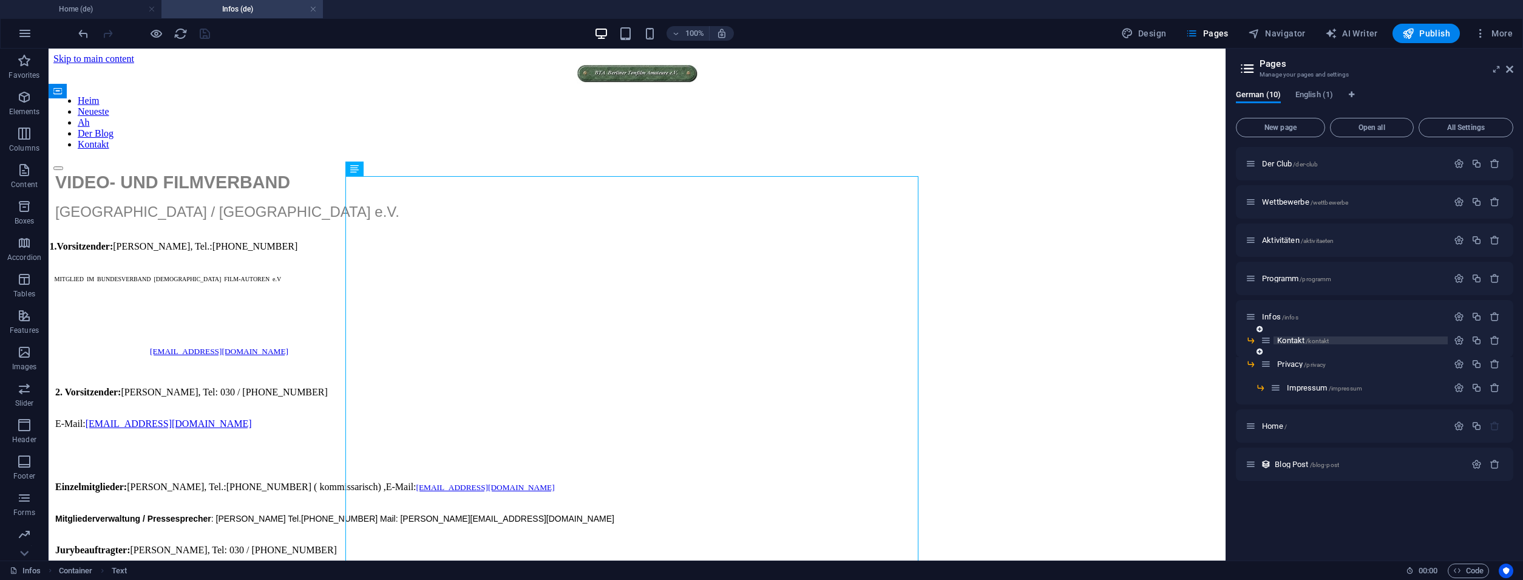
click at [1286, 343] on span "Kontakt /kontakt" at bounding box center [1303, 340] width 52 height 9
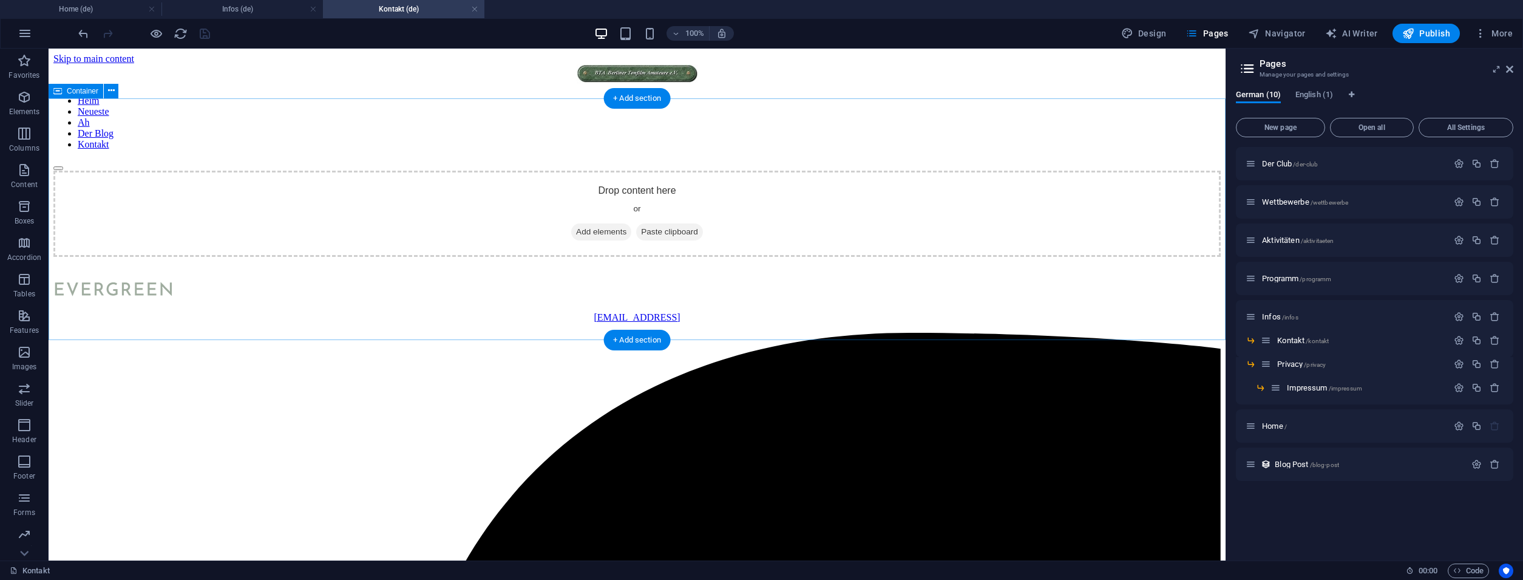
click at [588, 235] on span "Add elements" at bounding box center [601, 231] width 60 height 17
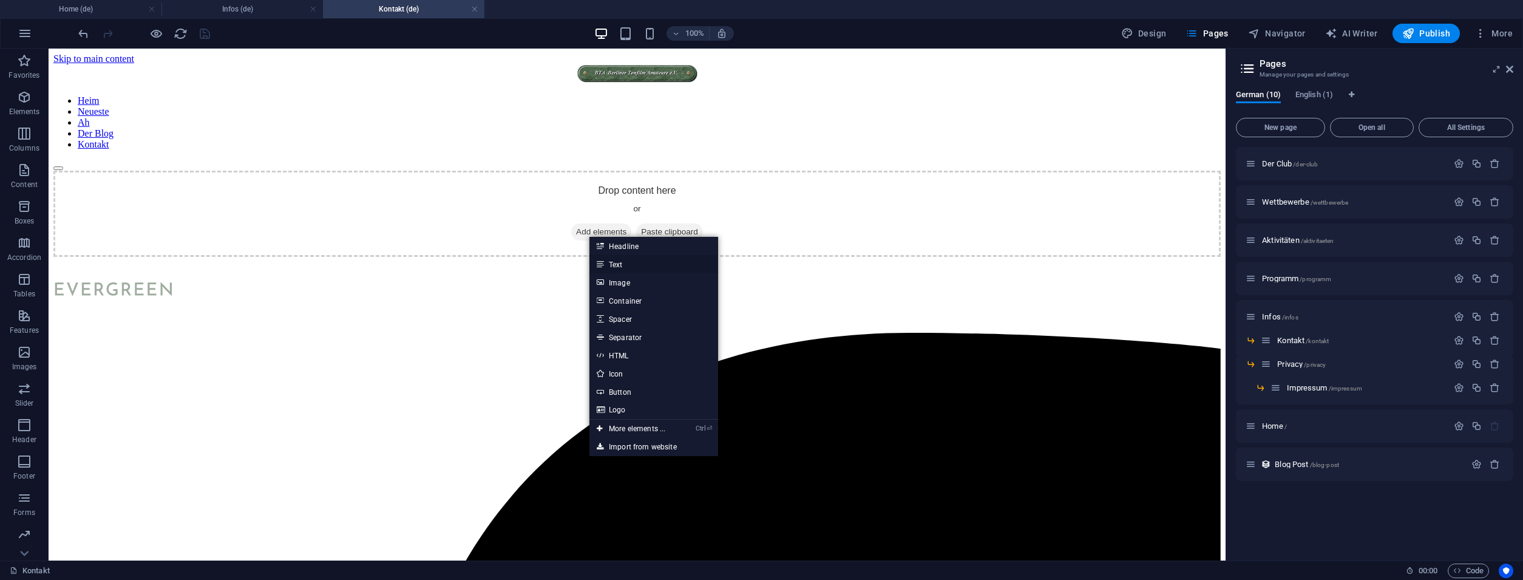
click at [623, 260] on link "Text" at bounding box center [653, 264] width 129 height 18
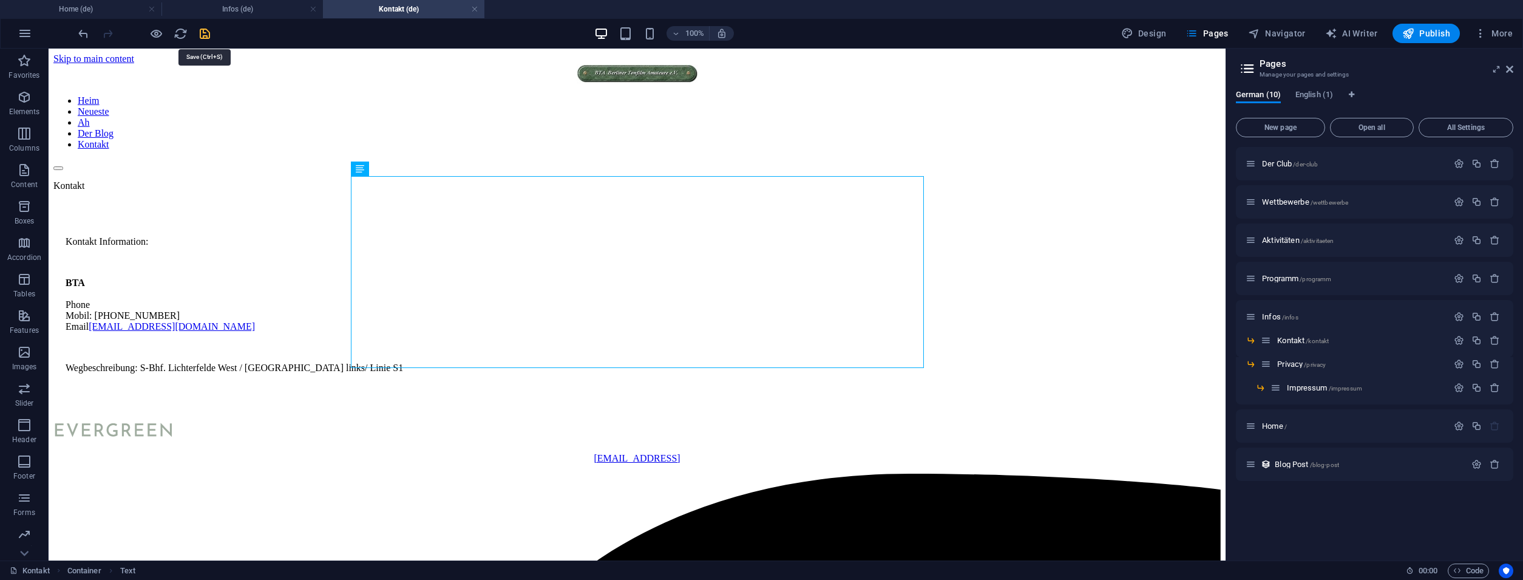
click at [206, 32] on icon "save" at bounding box center [205, 34] width 14 height 14
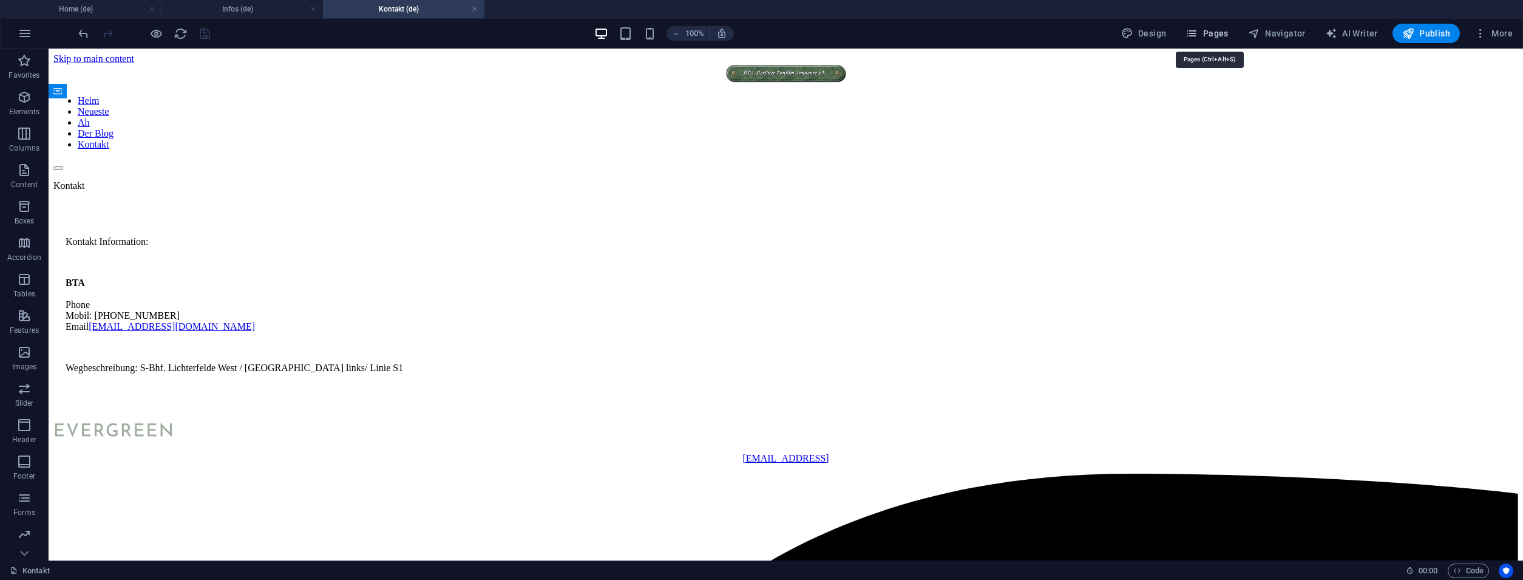
click at [1206, 32] on span "Pages" at bounding box center [1206, 33] width 42 height 12
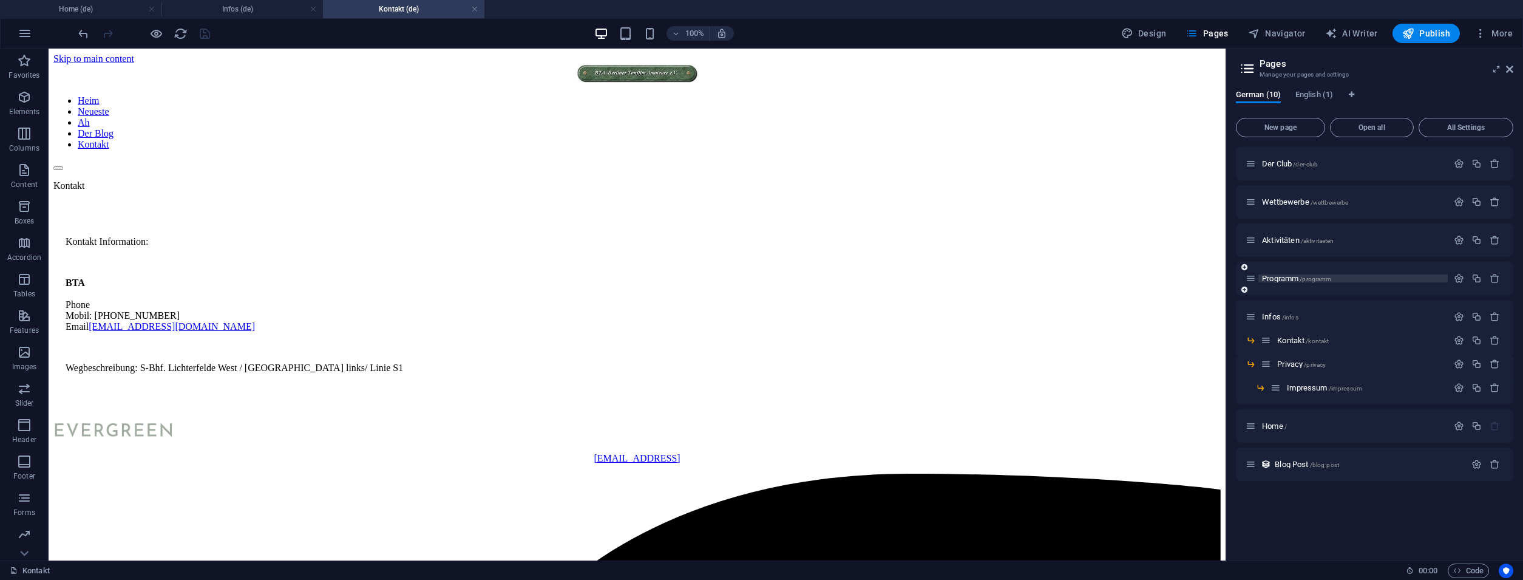
click at [1272, 279] on span "Programm /programm" at bounding box center [1296, 278] width 69 height 9
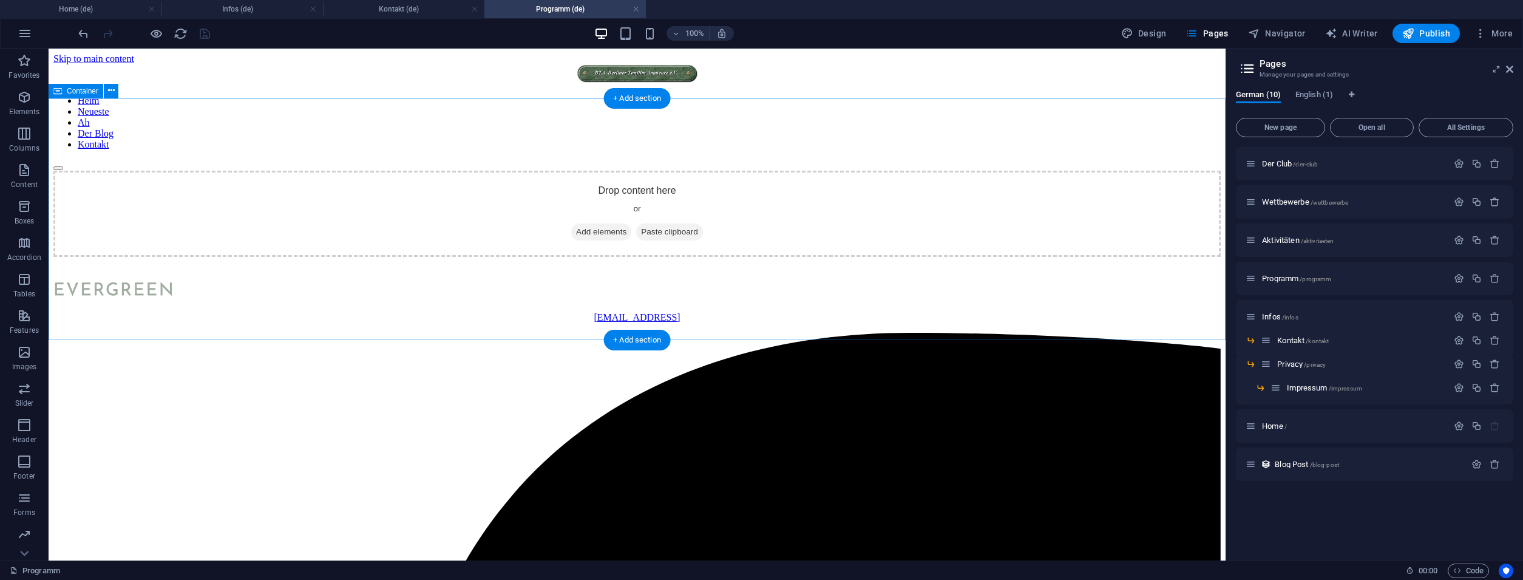
click at [576, 232] on icon at bounding box center [576, 232] width 0 height 0
click at [600, 240] on span "Add elements" at bounding box center [601, 231] width 60 height 17
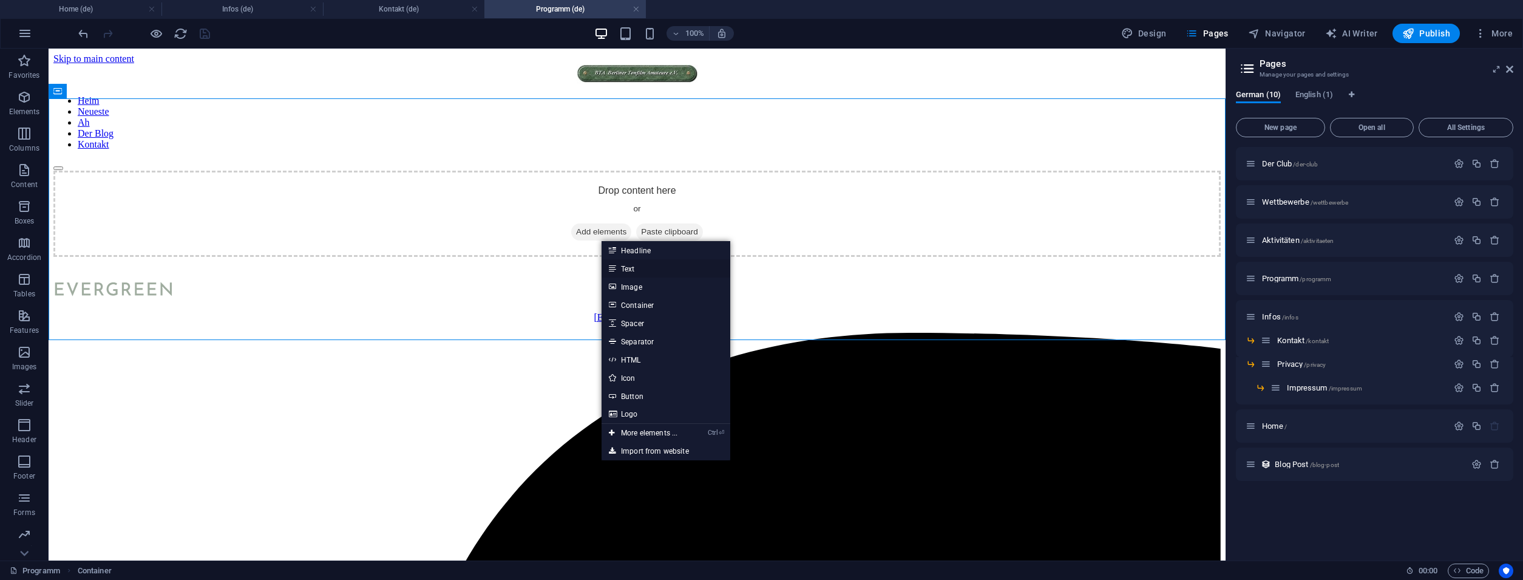
click at [637, 264] on link "Text" at bounding box center [665, 268] width 129 height 18
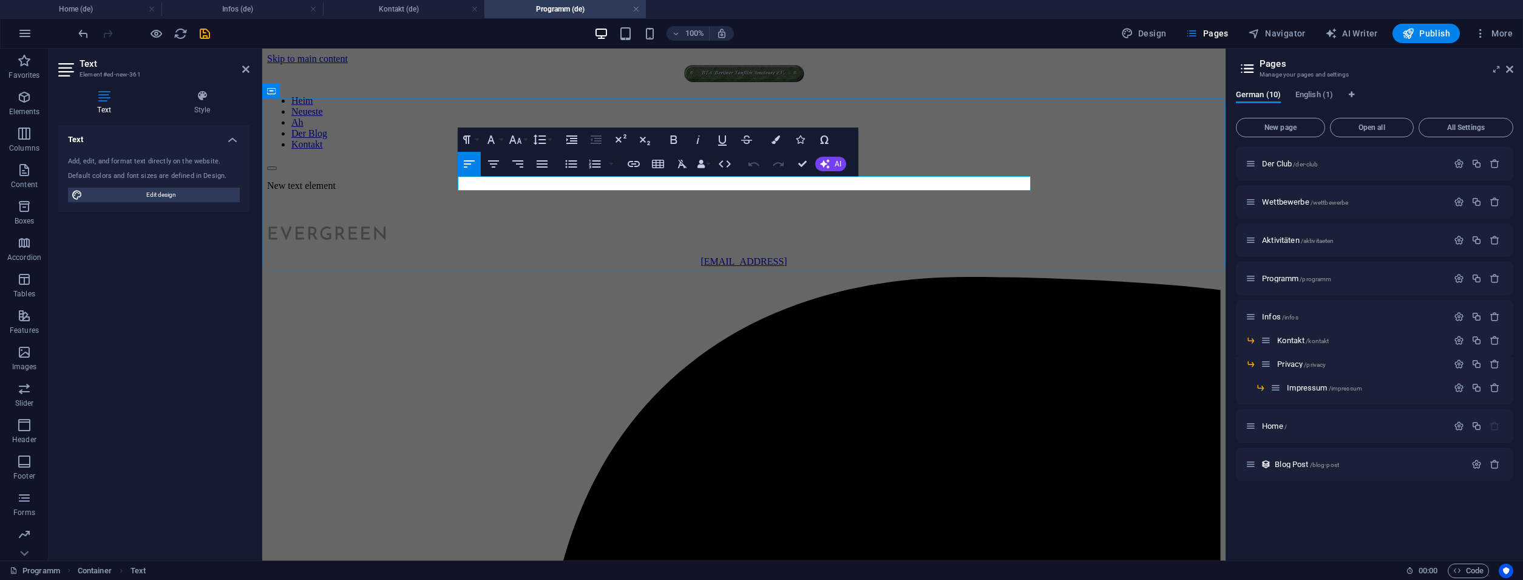
click at [642, 185] on p "New text element" at bounding box center [743, 185] width 953 height 11
click at [772, 182] on p "New text element" at bounding box center [743, 185] width 953 height 11
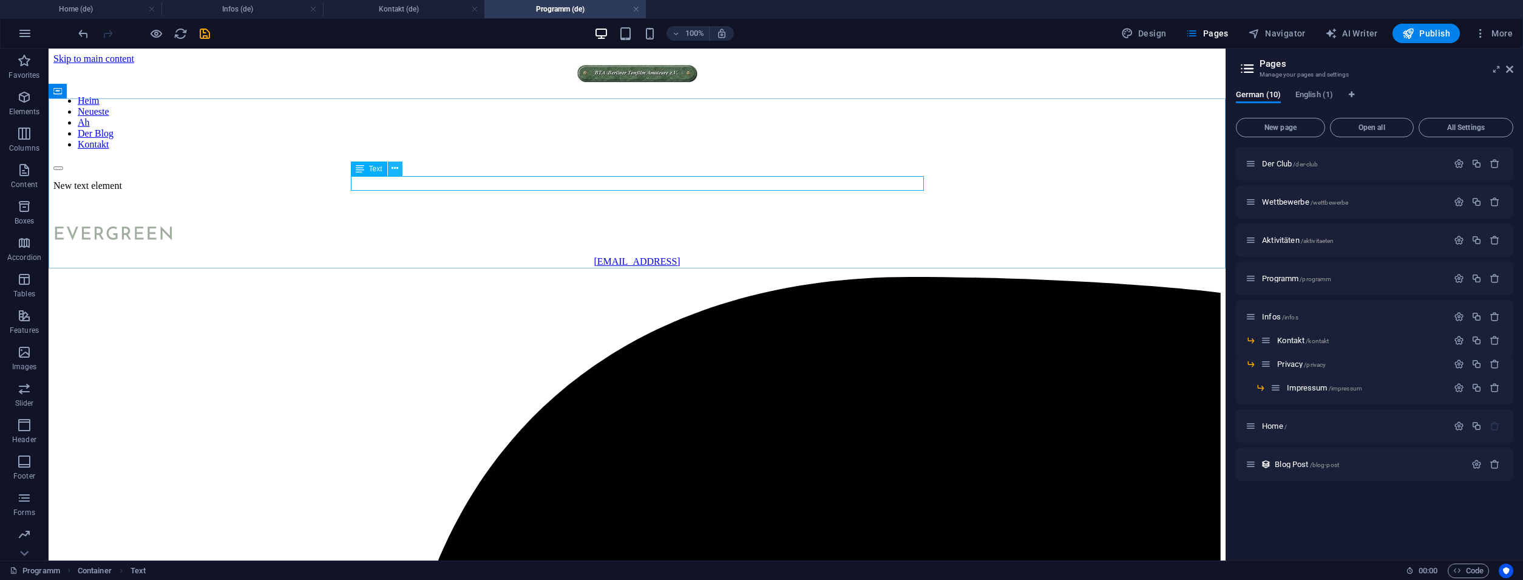
click at [399, 169] on button at bounding box center [395, 168] width 15 height 15
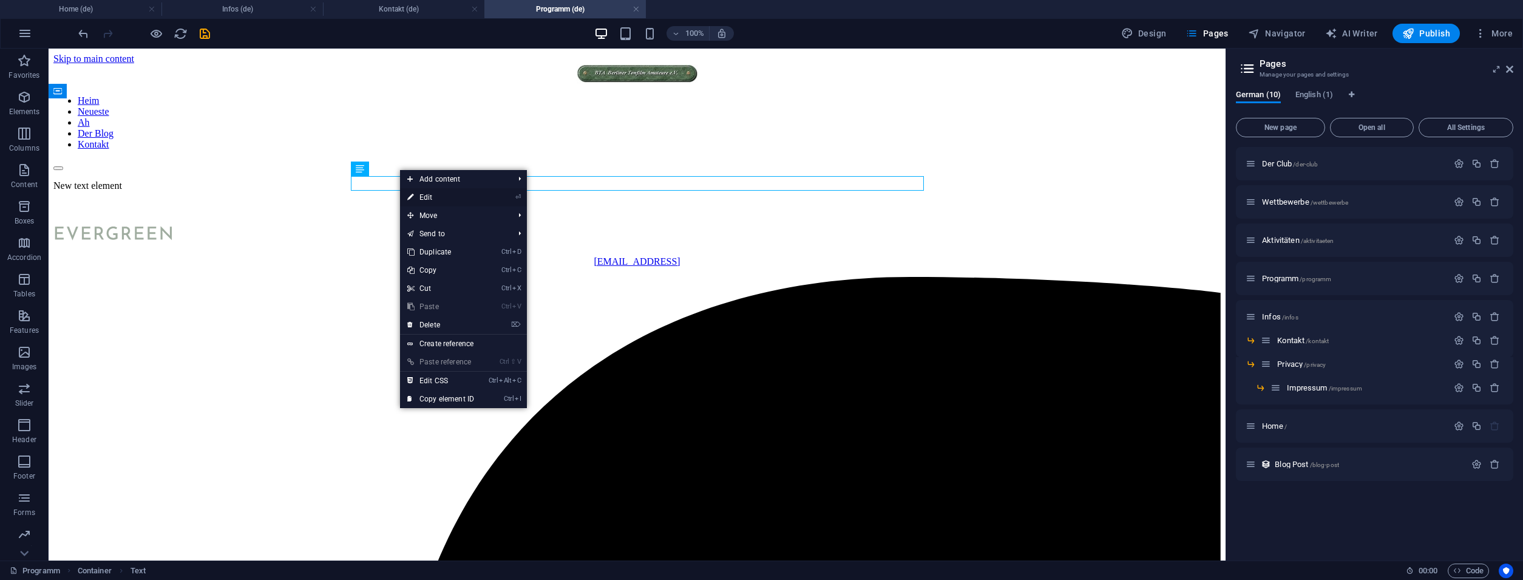
click at [438, 193] on link "⏎ Edit" at bounding box center [440, 197] width 81 height 18
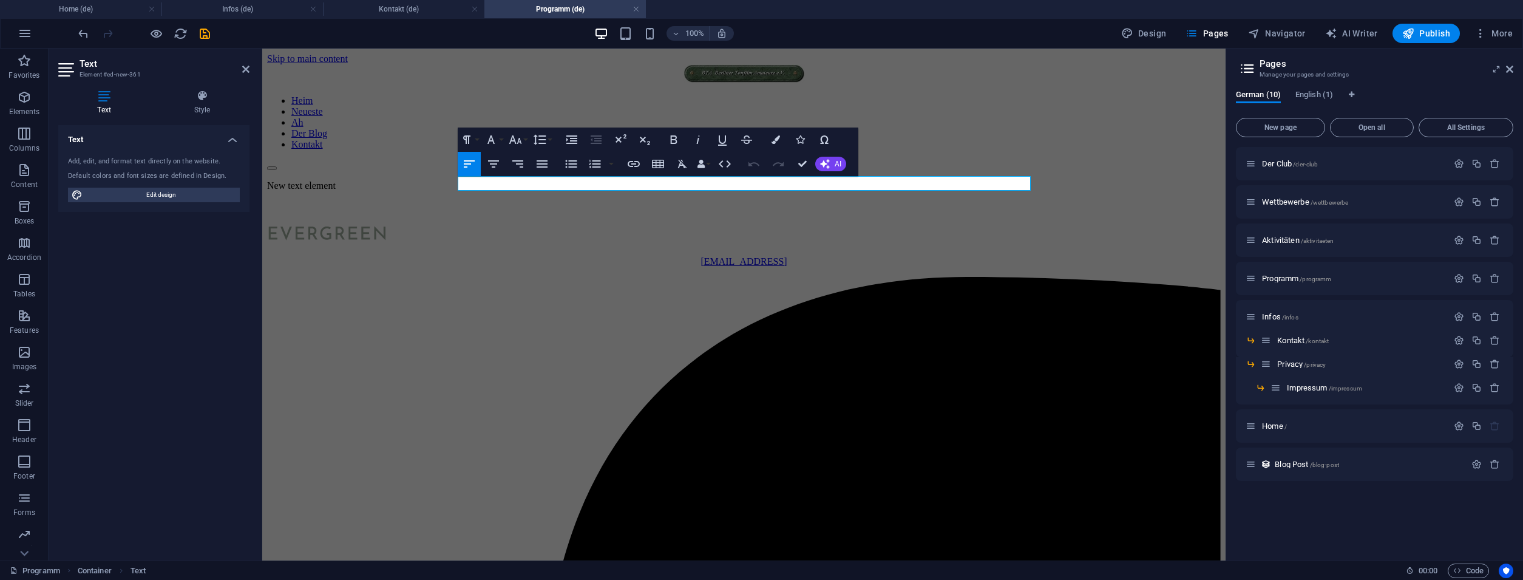
click at [1465, 578] on div "Programm Container Text 00 : 00 Code" at bounding box center [761, 569] width 1523 height 19
click at [1469, 566] on span "Code" at bounding box center [1468, 570] width 30 height 15
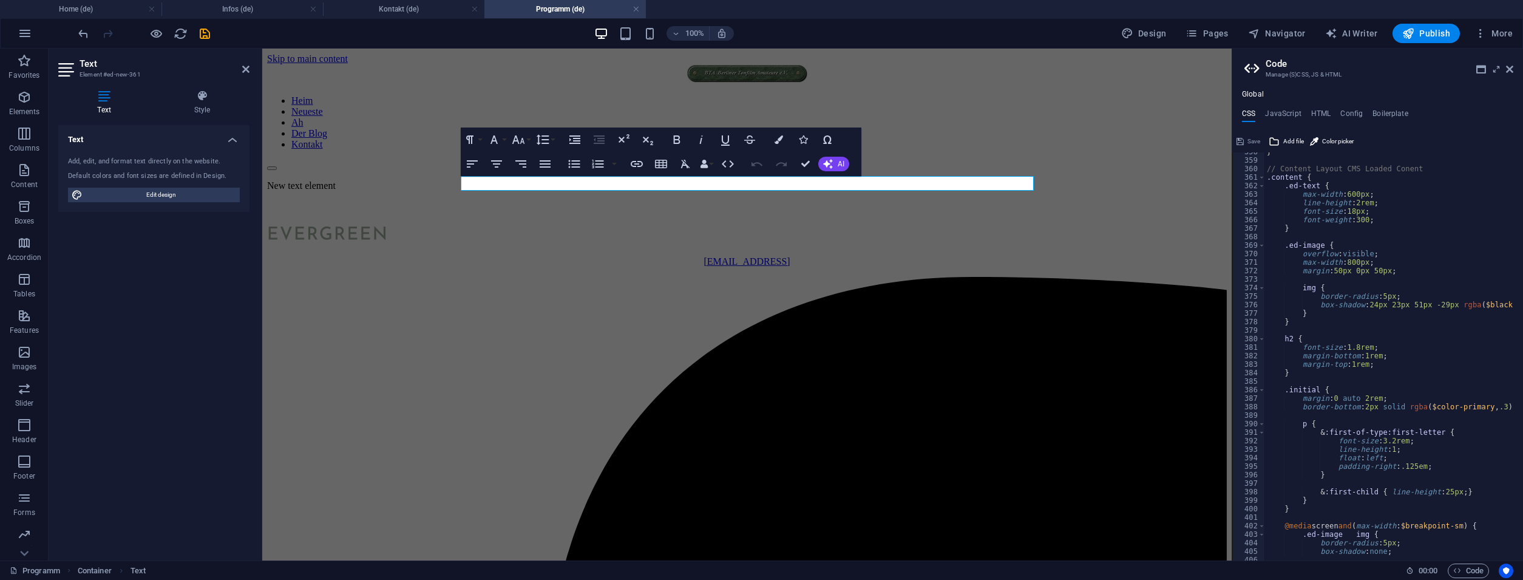
scroll to position [583, 0]
click at [640, 181] on p "New text element" at bounding box center [746, 185] width 959 height 11
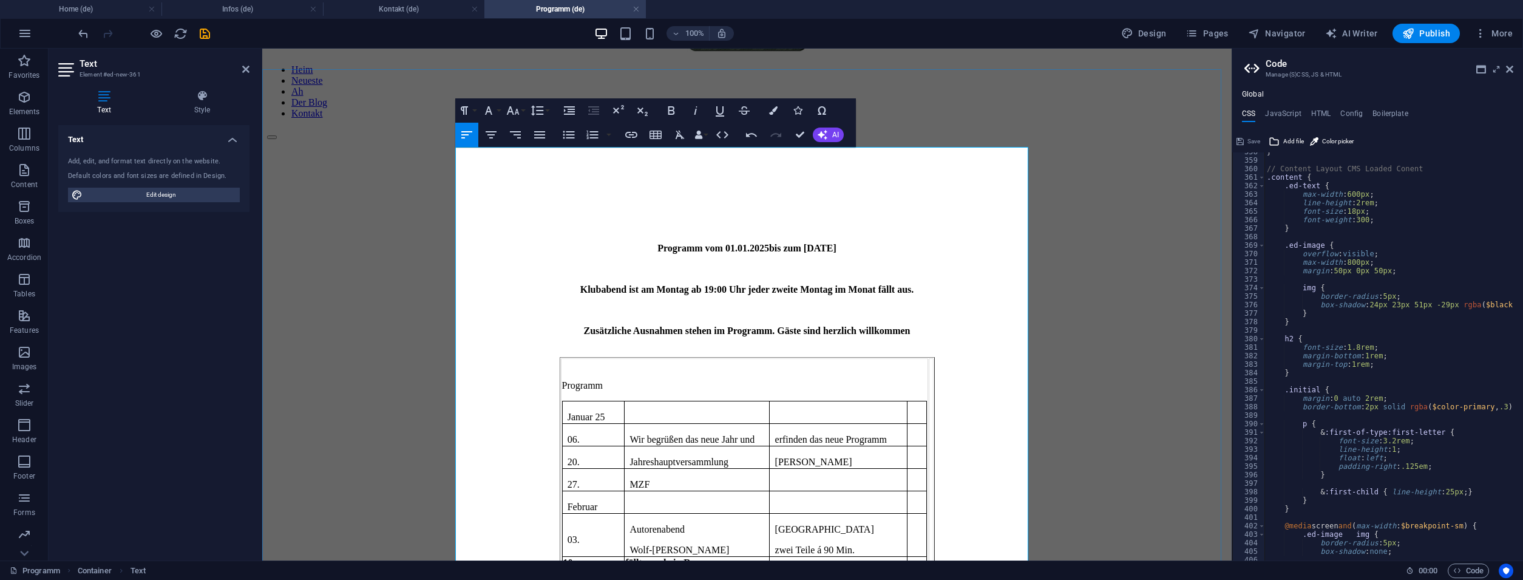
scroll to position [0, 0]
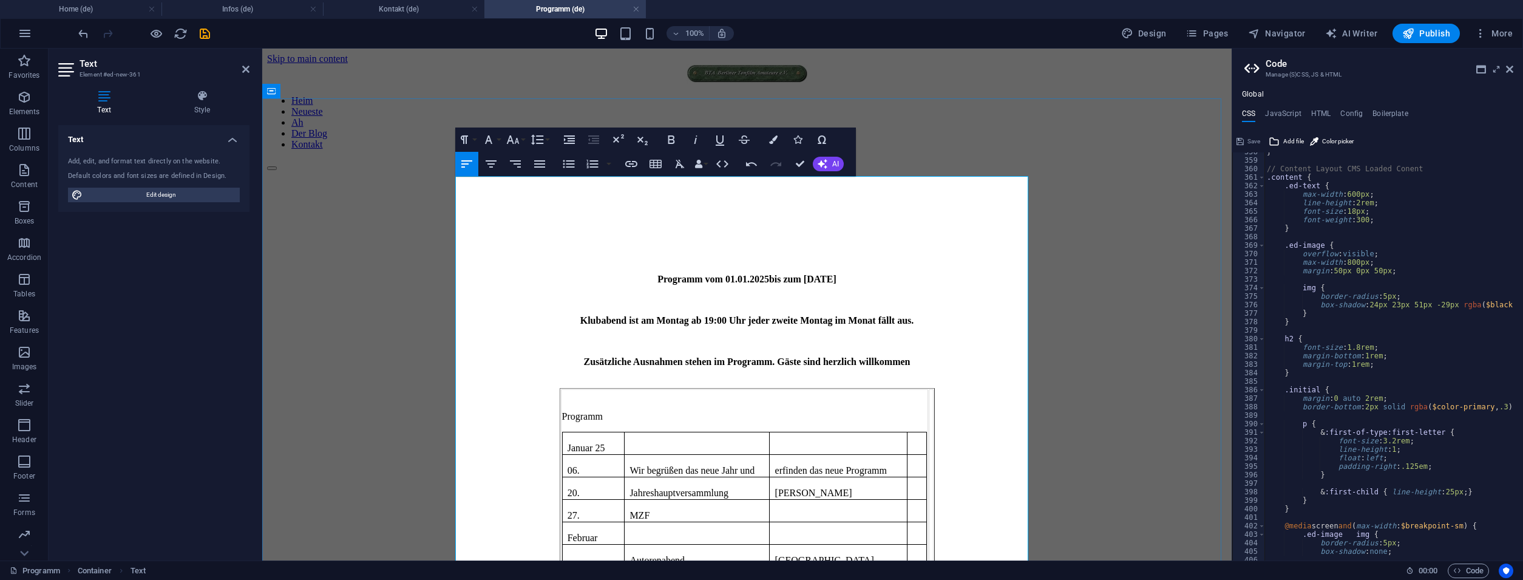
click div "Programm vom 01.01.2025bis zum 26.01.2026 Klubabend ist am Montag ab 19:00 Uhr …"
click p
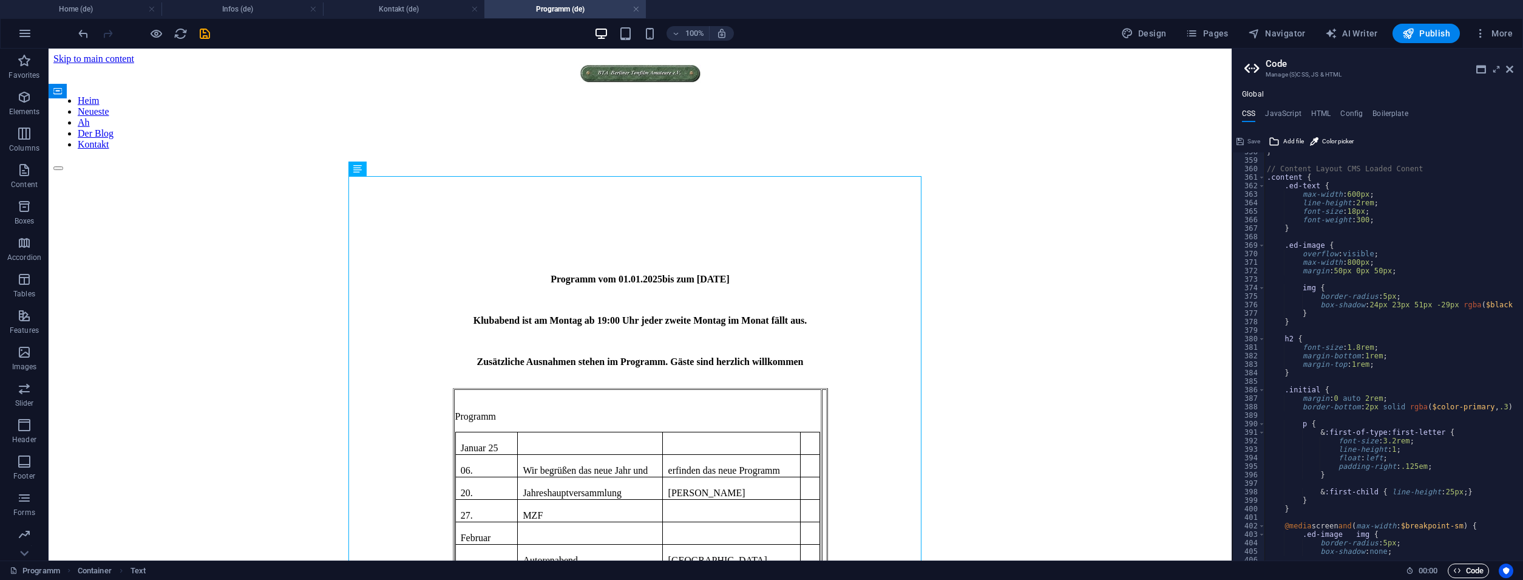
click at [1470, 572] on span "Code" at bounding box center [1468, 570] width 30 height 15
click at [1455, 570] on icon "button" at bounding box center [1457, 570] width 8 height 8
click at [1514, 68] on aside "Code Manage (S)CSS, JS & HTML Global CSS JavaScript HTML Config Boilerplate /* …" at bounding box center [1376, 305] width 291 height 512
click at [1509, 68] on icon at bounding box center [1509, 69] width 7 height 10
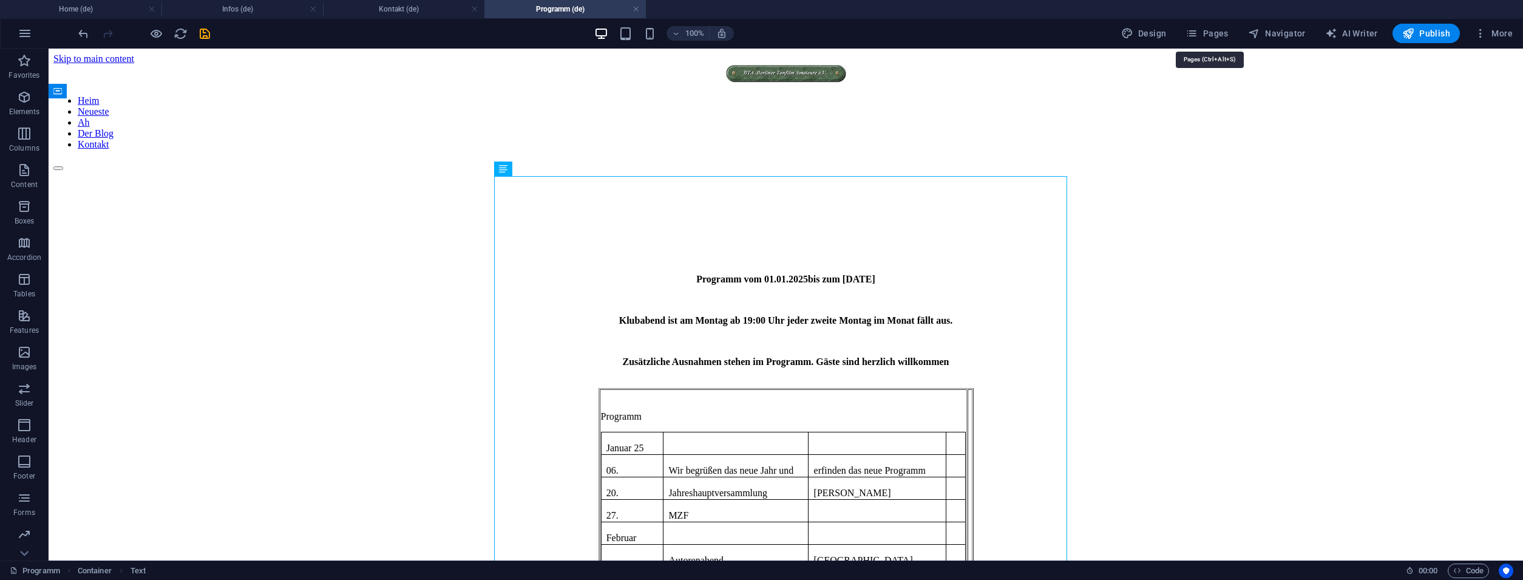
click at [1220, 42] on button "Pages" at bounding box center [1206, 33] width 52 height 19
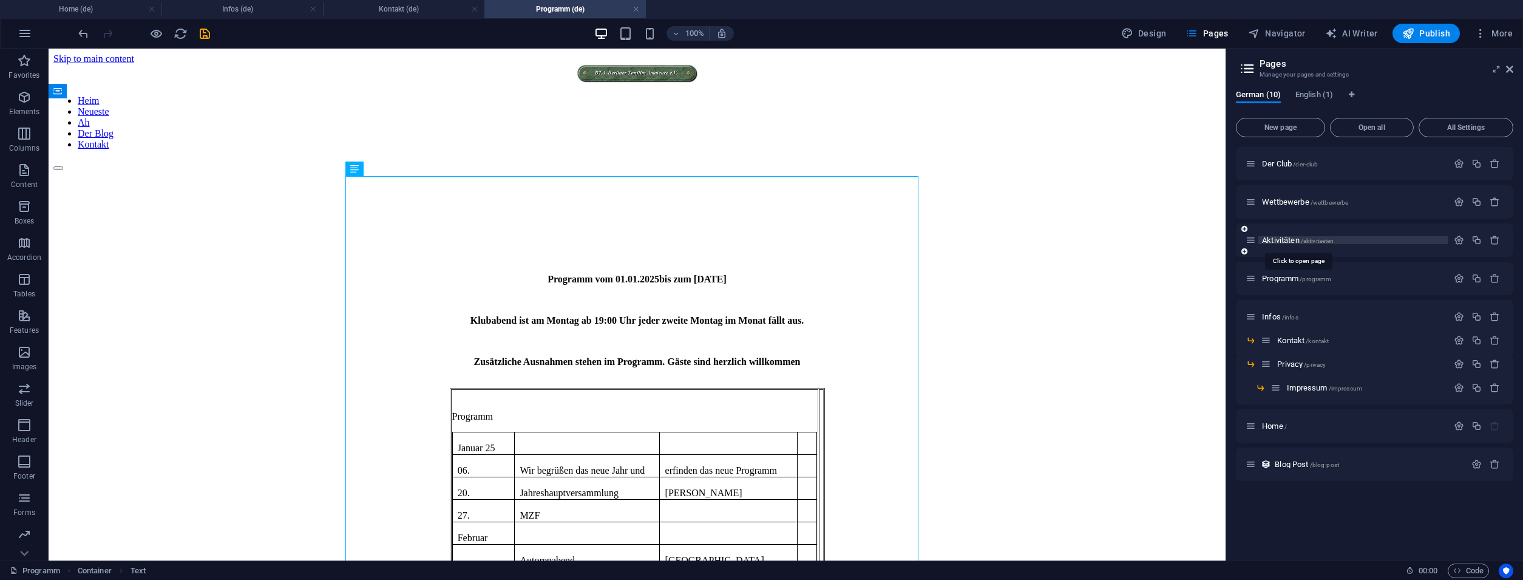
click at [1278, 240] on span "Aktivitäten /aktivitaeten" at bounding box center [1298, 239] width 72 height 9
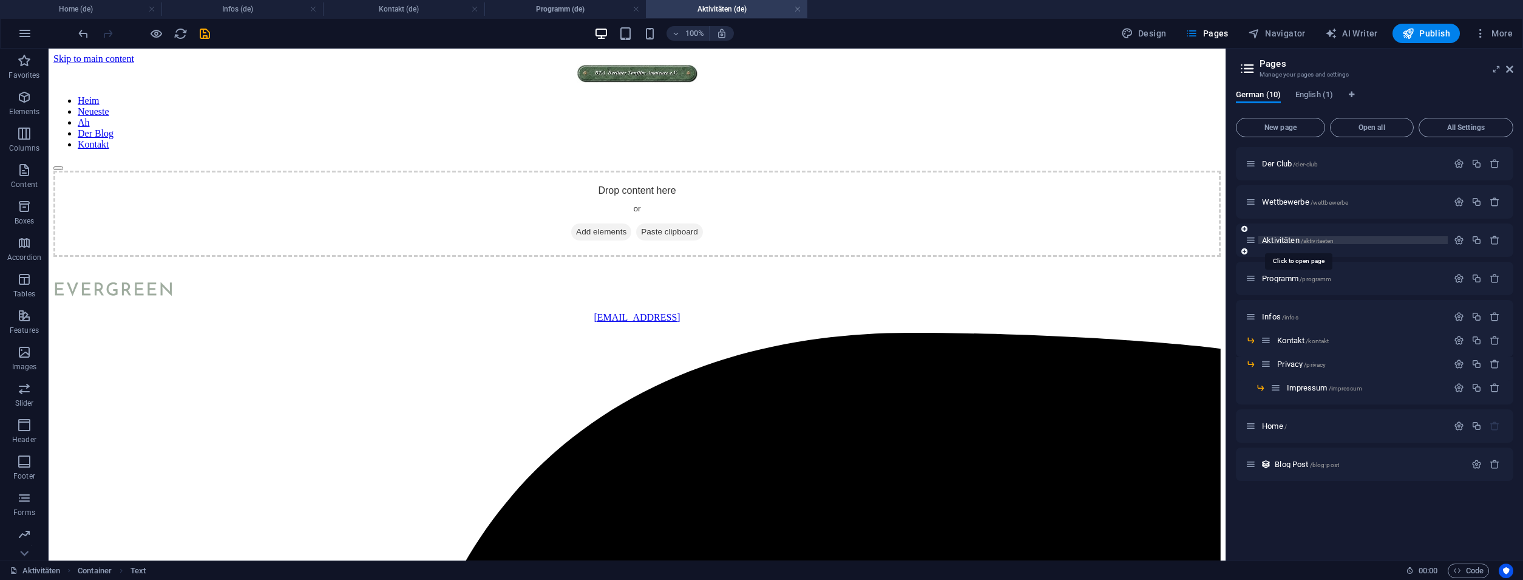
scroll to position [0, 0]
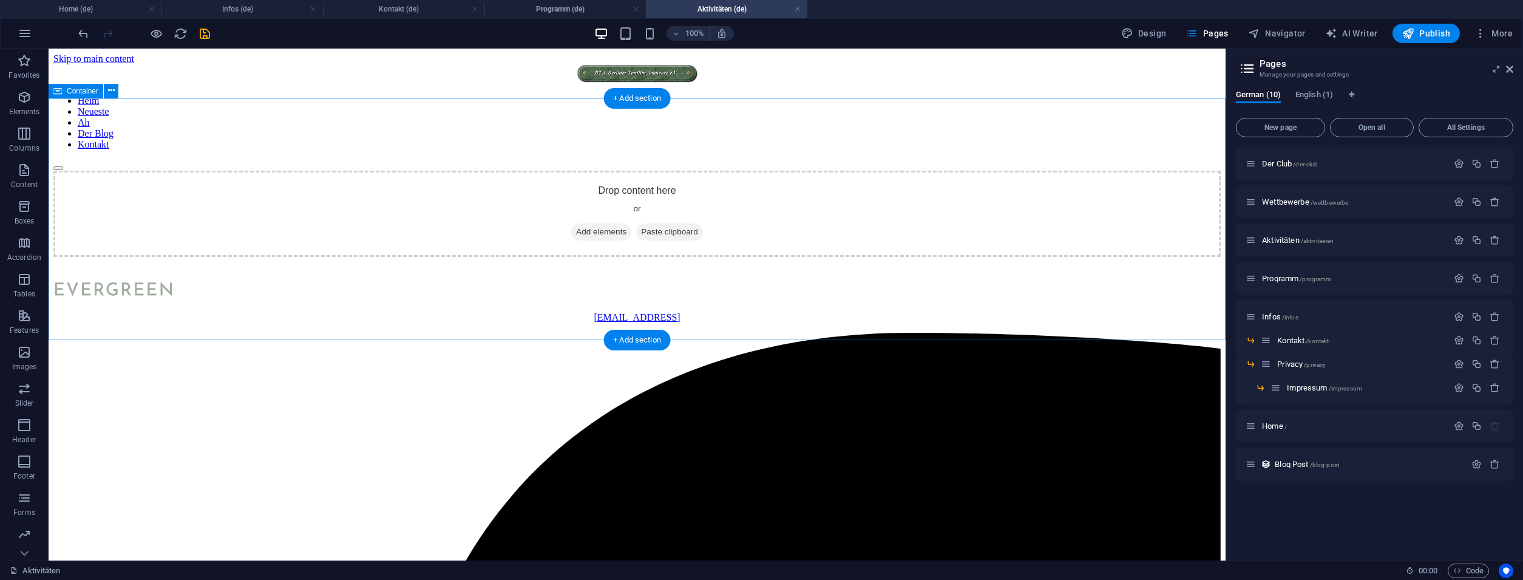
click at [601, 234] on span "Add elements" at bounding box center [601, 231] width 60 height 17
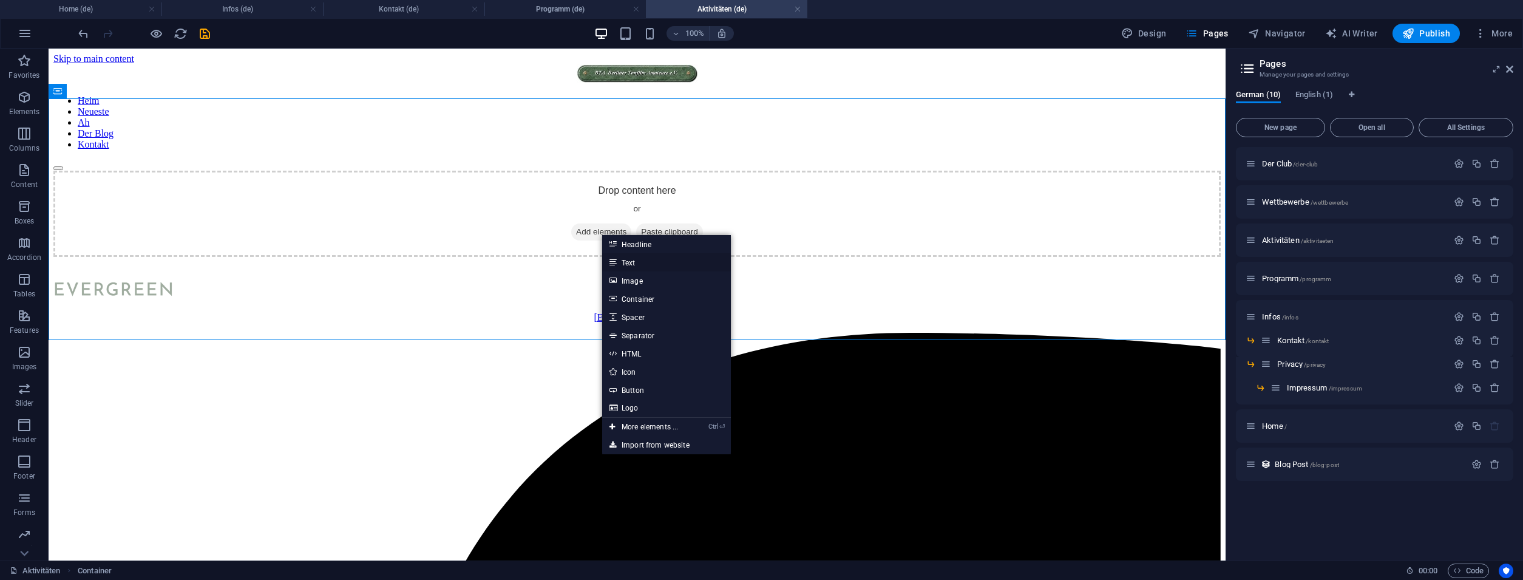
click at [635, 265] on link "Text" at bounding box center [666, 262] width 129 height 18
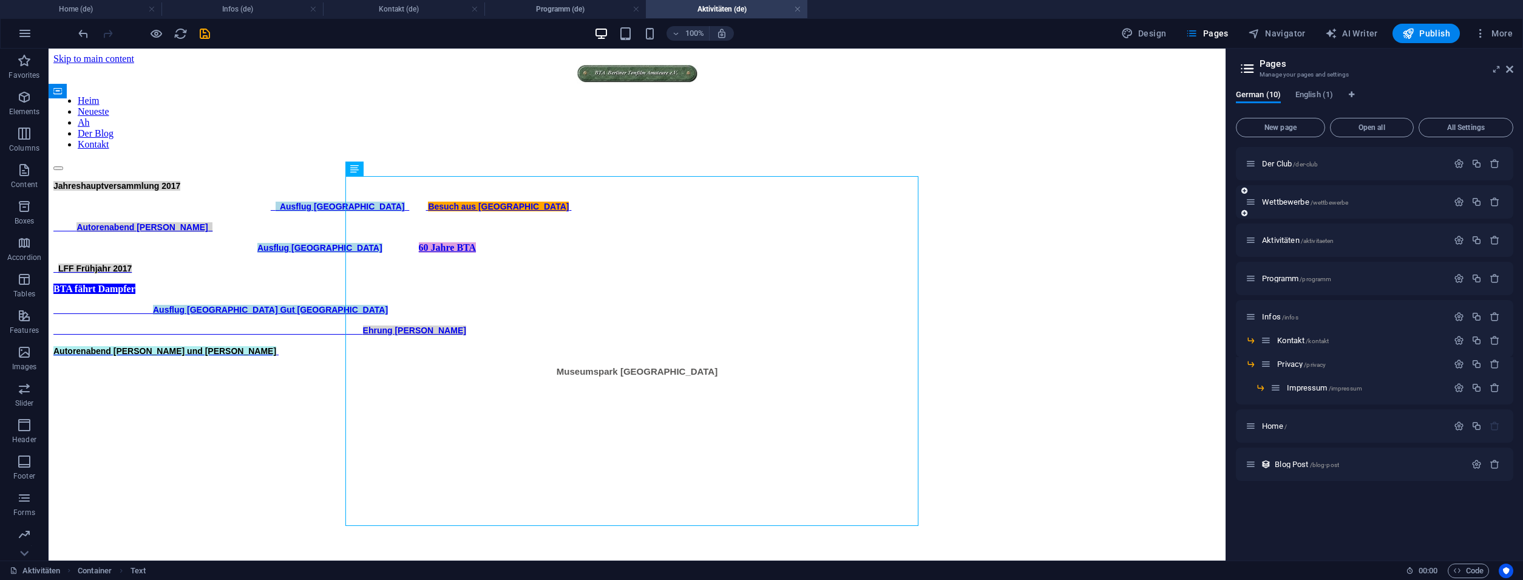
click at [1272, 197] on div "Wettbewerbe /wettbewerbe" at bounding box center [1346, 202] width 202 height 14
click at [1275, 203] on span "Wettbewerbe /wettbewerbe" at bounding box center [1305, 201] width 86 height 9
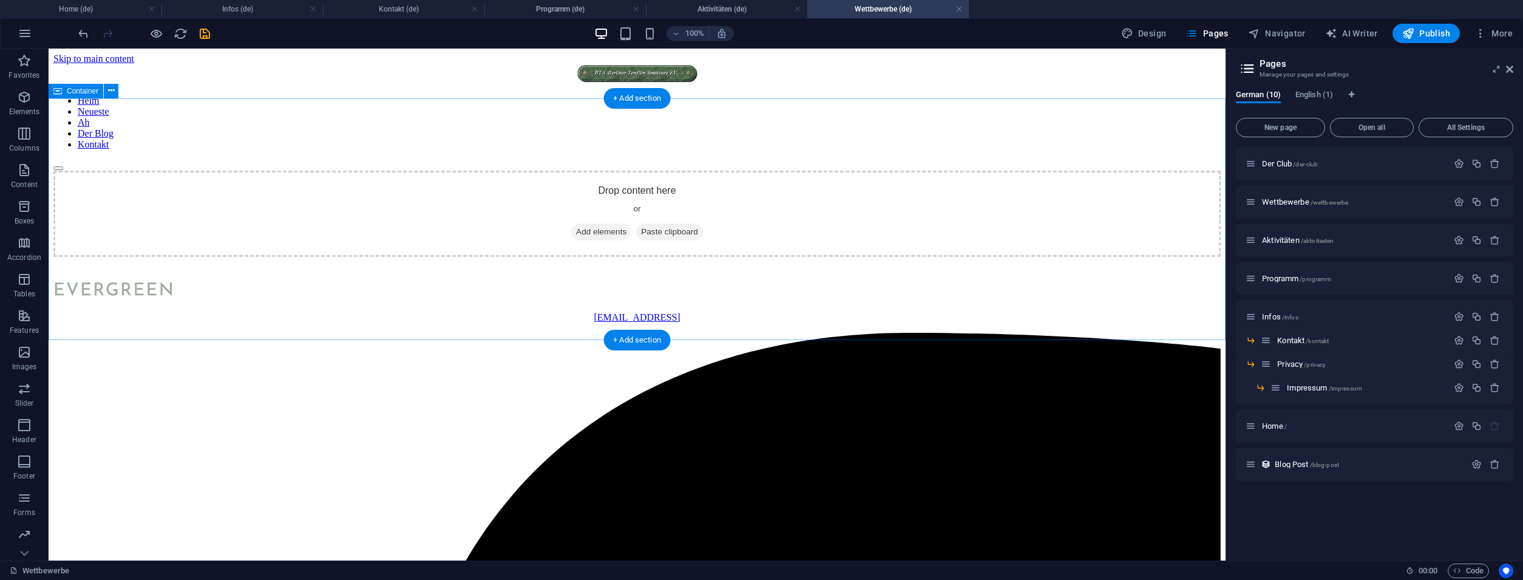
click at [640, 191] on div "Drop content here or Add elements Paste clipboard" at bounding box center [636, 214] width 1167 height 86
click at [638, 192] on div "Drop content here or Add elements Paste clipboard" at bounding box center [636, 214] width 1167 height 86
click at [595, 235] on span "Add elements" at bounding box center [601, 231] width 60 height 17
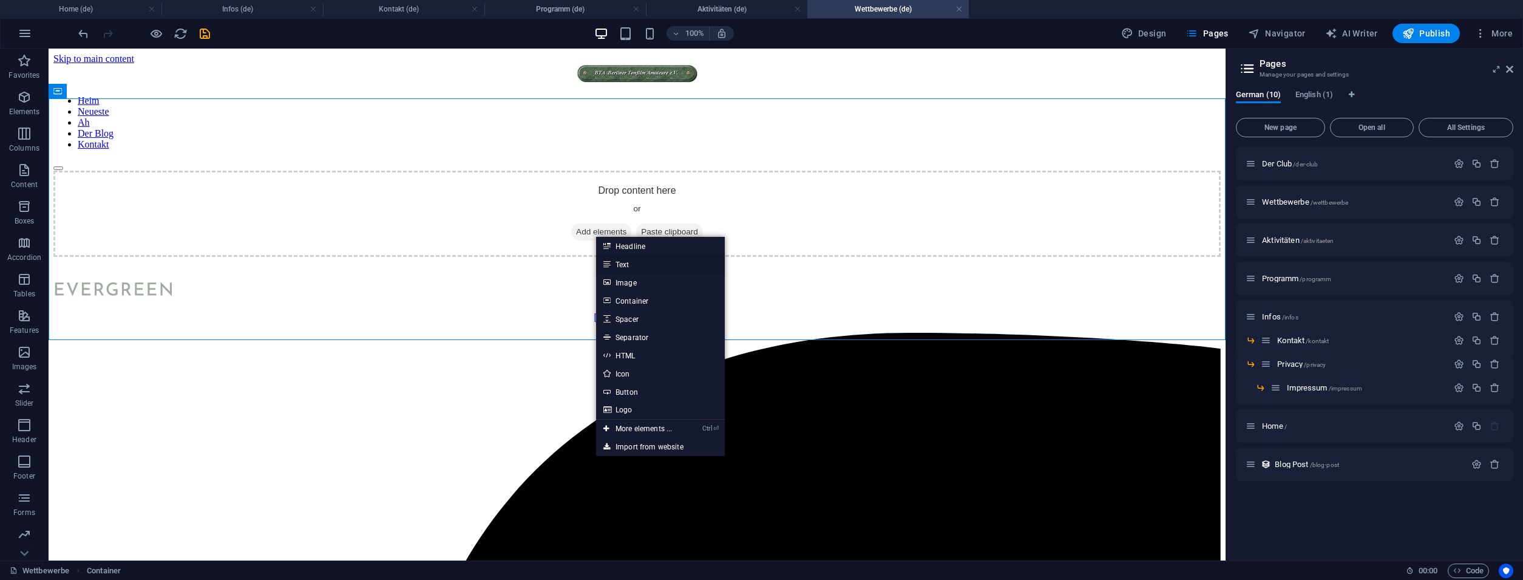
click at [641, 265] on link "Text" at bounding box center [660, 264] width 129 height 18
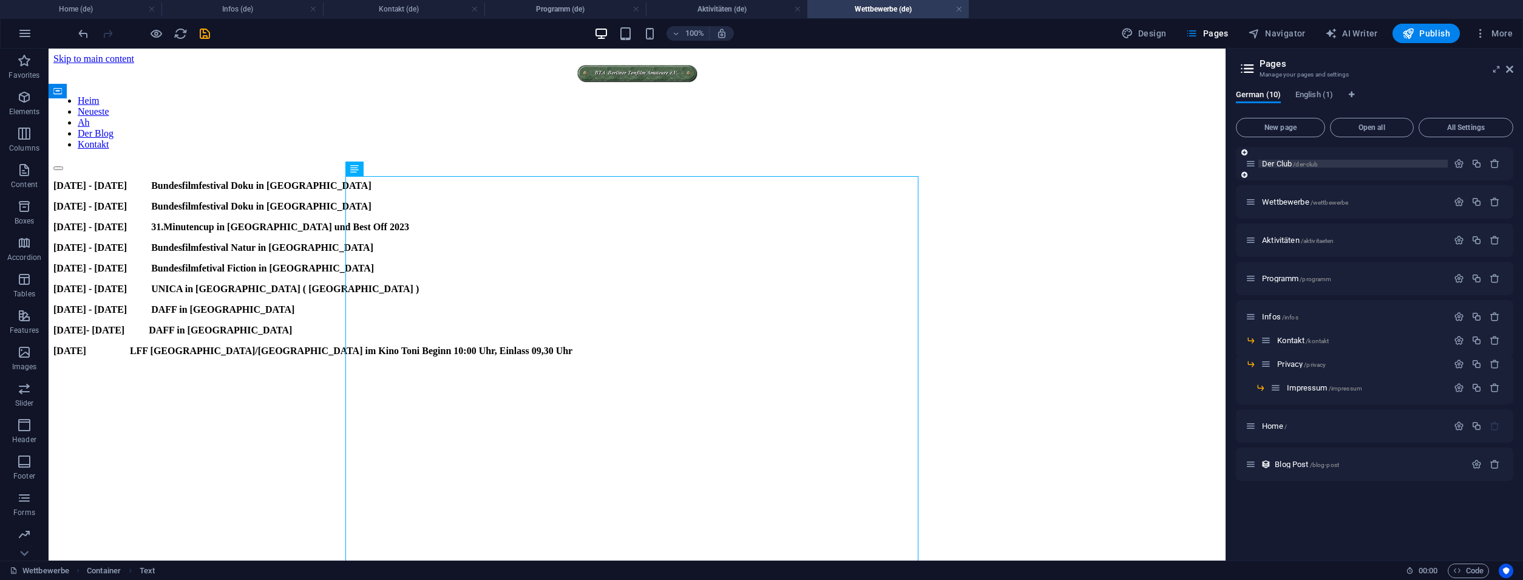
click at [1282, 160] on span "Der Club /der-club" at bounding box center [1290, 163] width 56 height 9
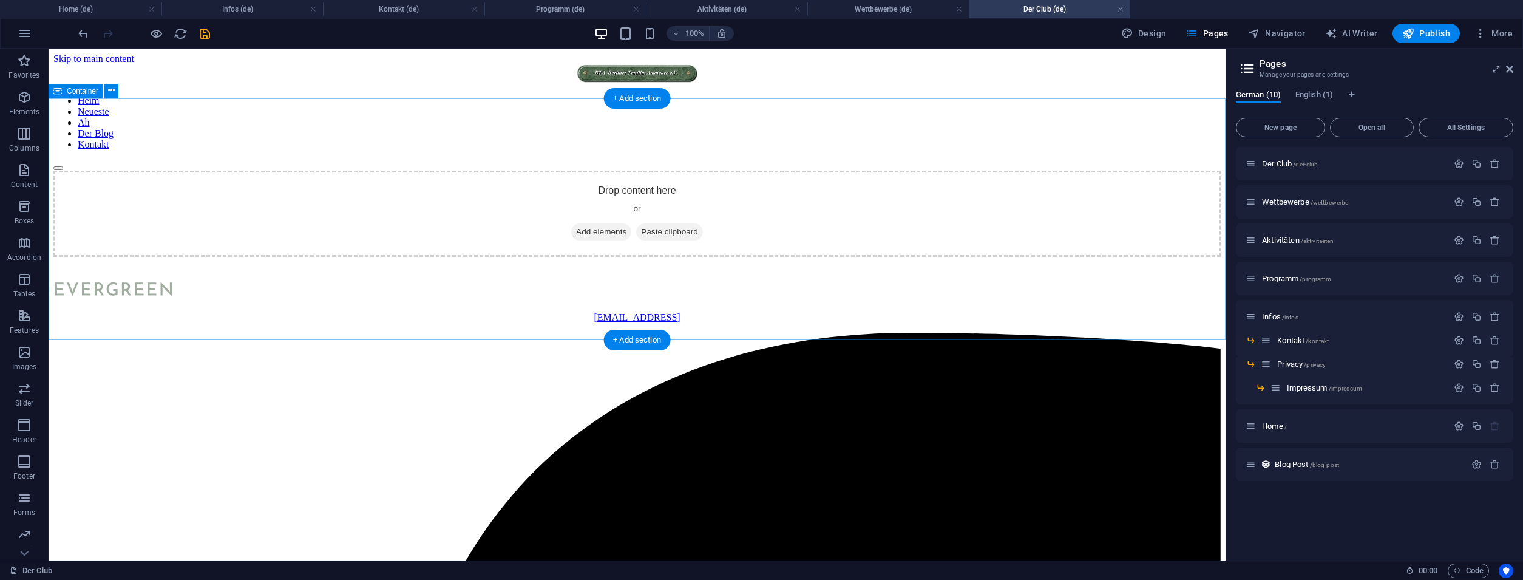
click at [583, 236] on span "Add elements" at bounding box center [601, 231] width 60 height 17
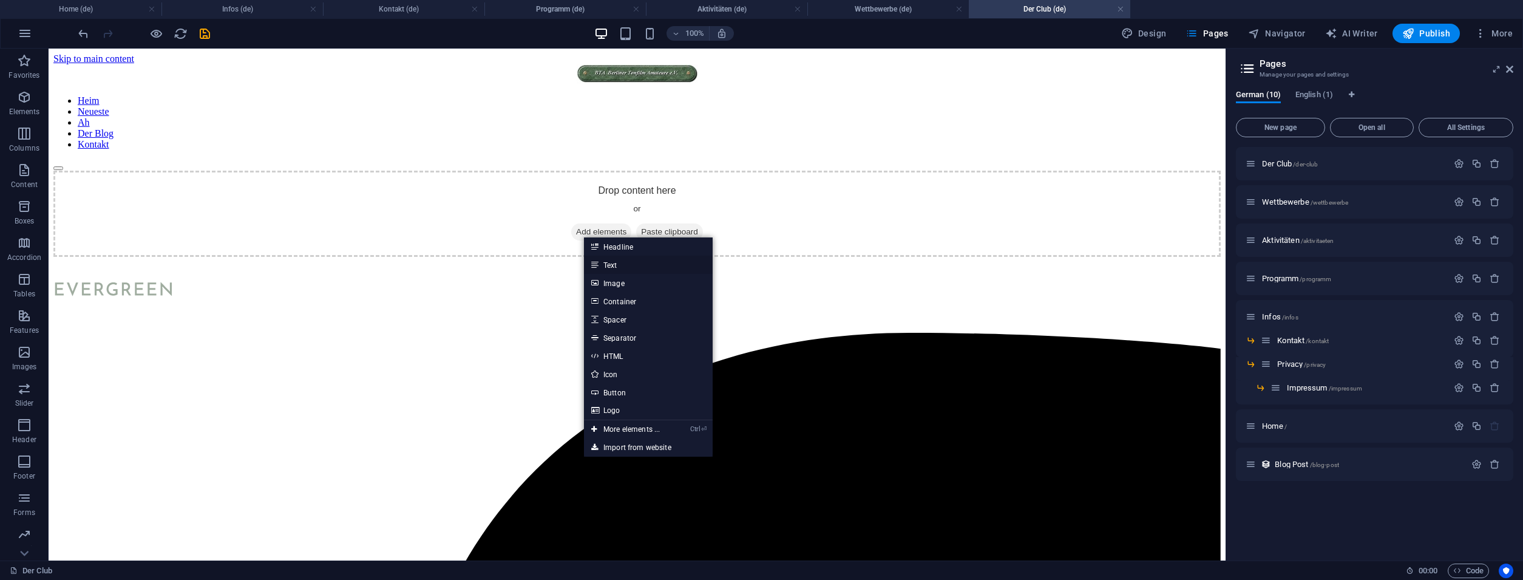
click at [609, 260] on link "Text" at bounding box center [648, 264] width 129 height 18
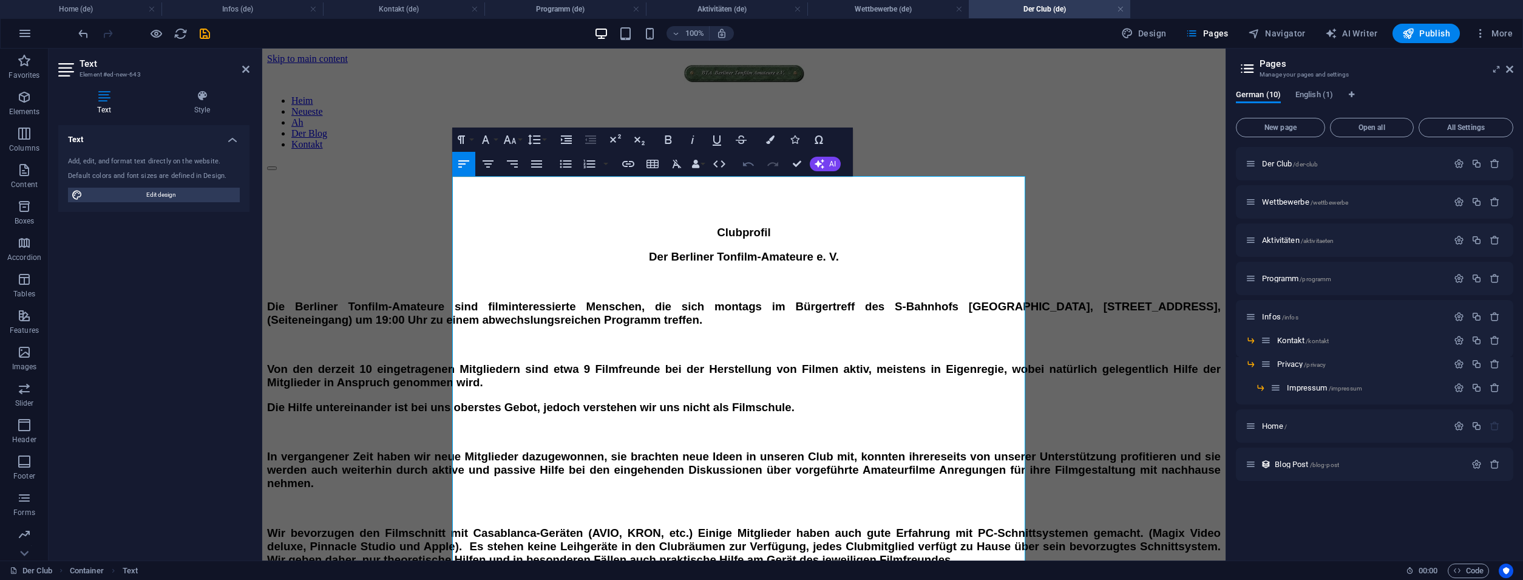
click at [750, 164] on icon "button" at bounding box center [748, 164] width 15 height 15
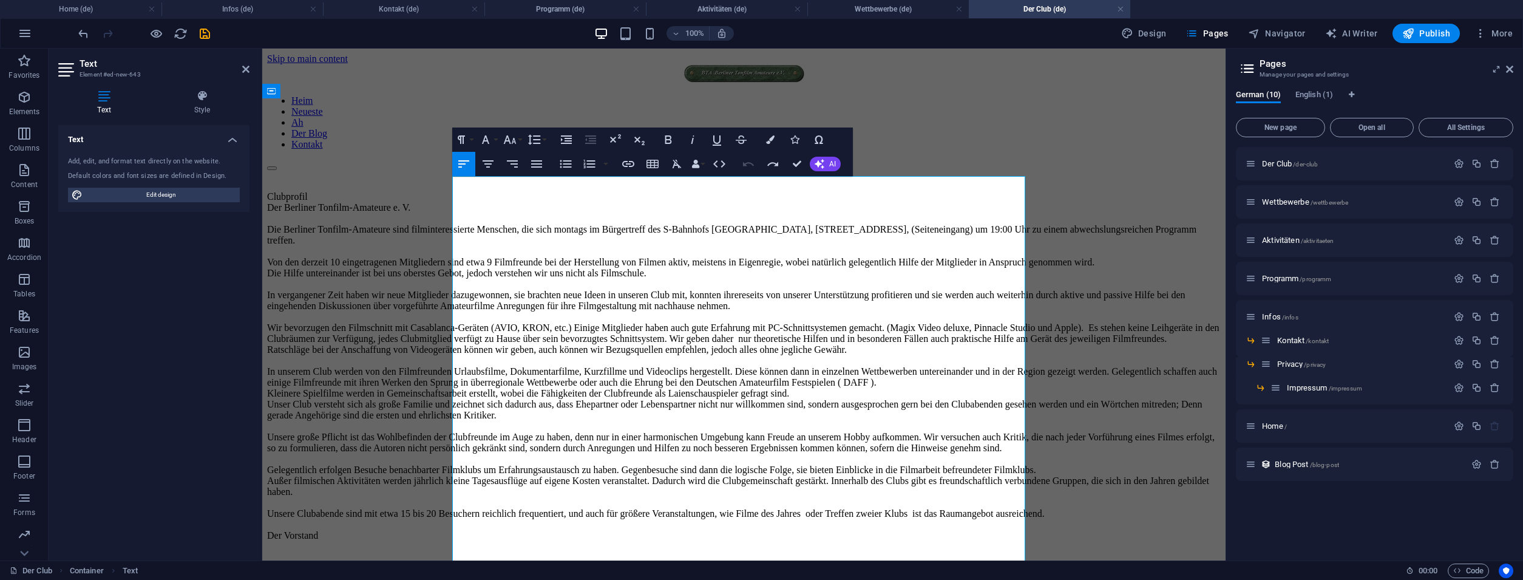
scroll to position [39031, 0]
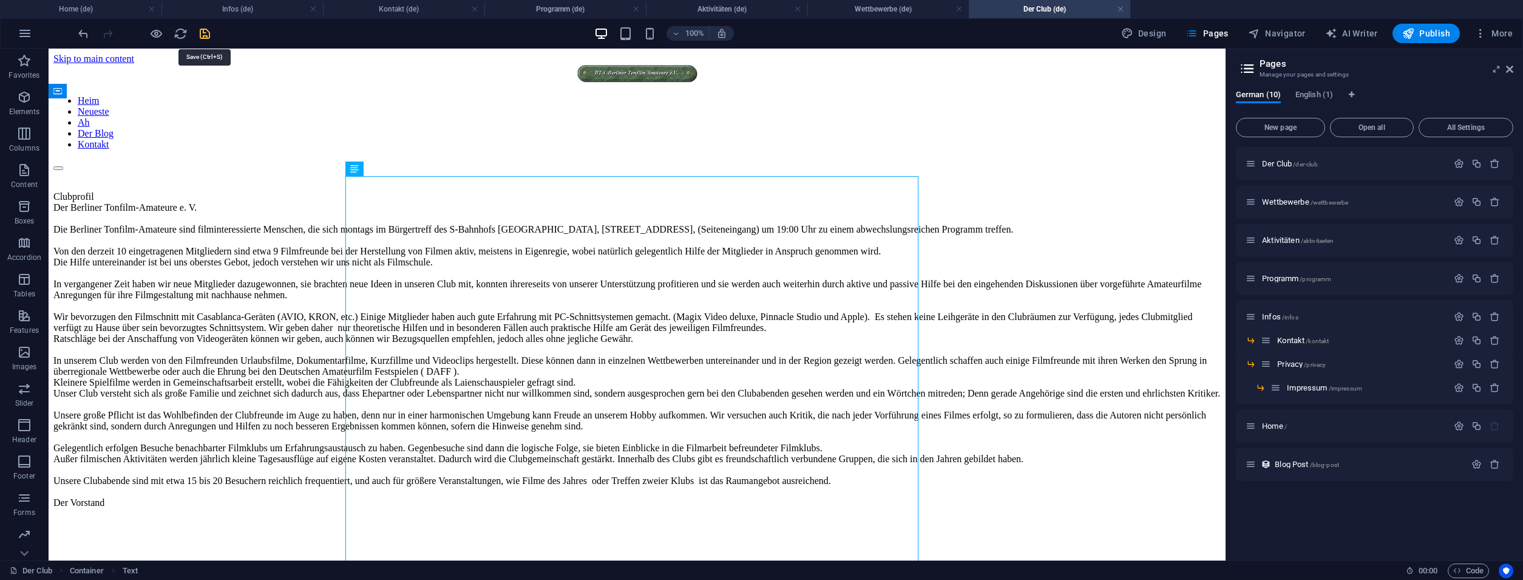
click at [209, 38] on icon "save" at bounding box center [205, 34] width 14 height 14
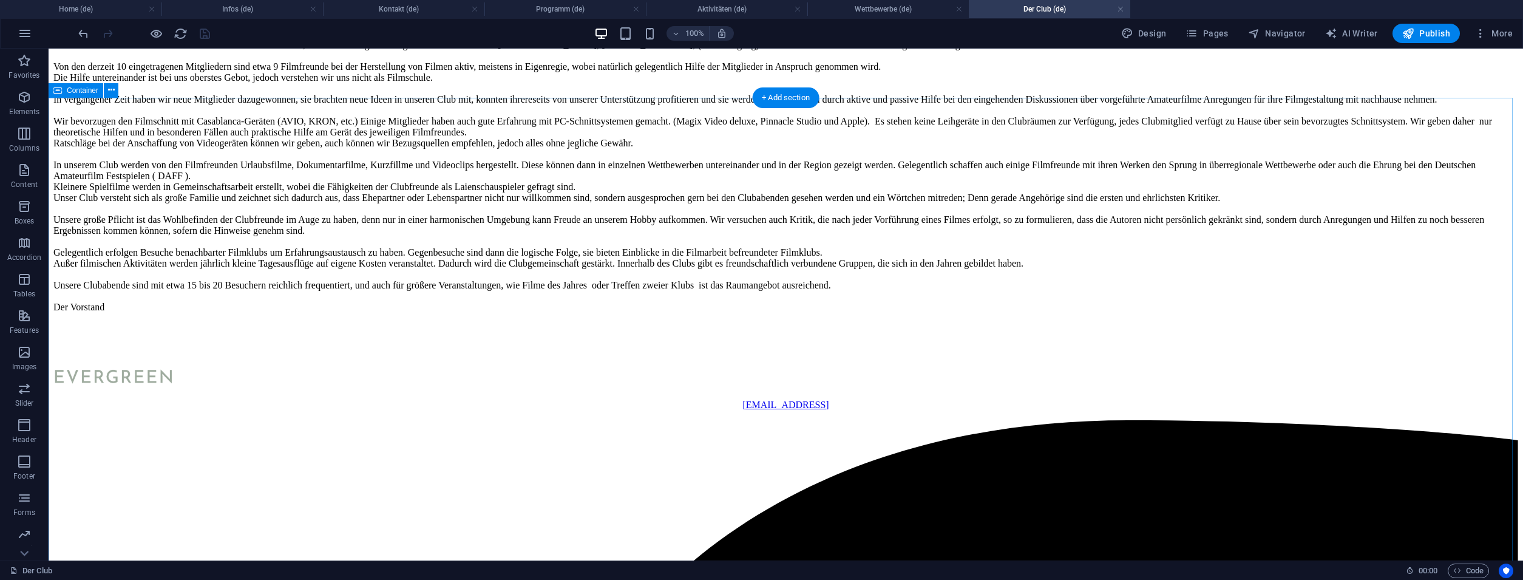
scroll to position [426, 0]
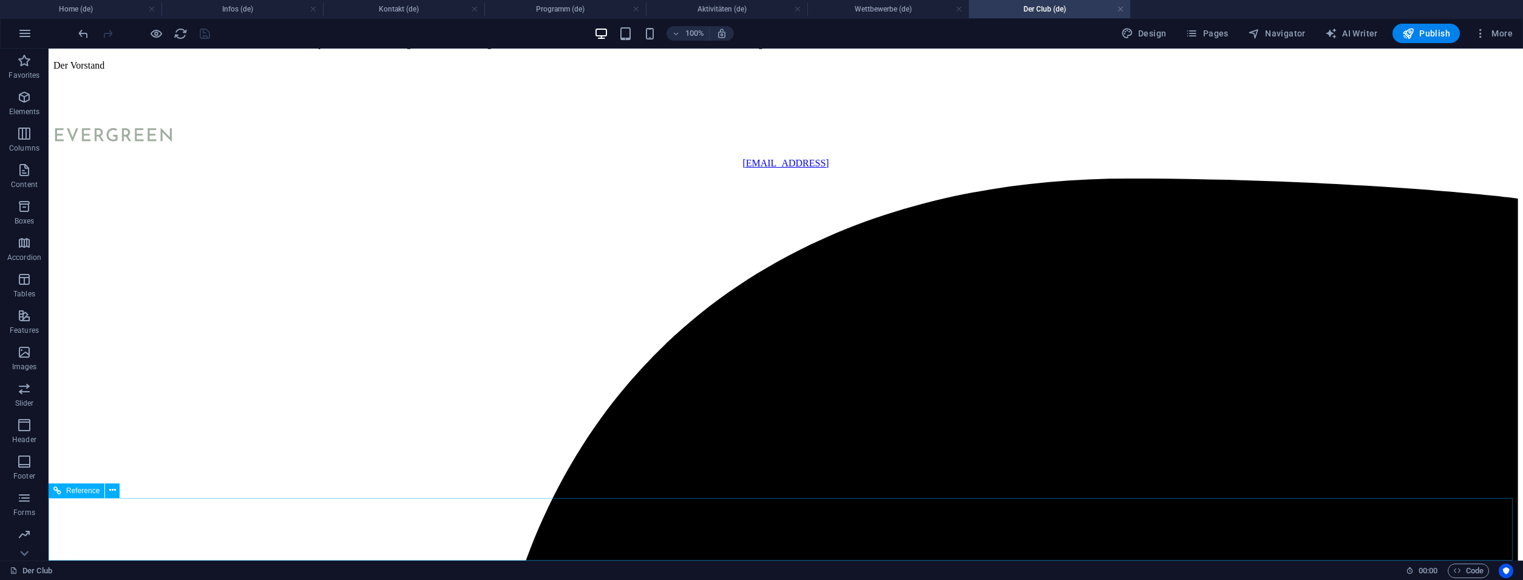
click at [71, 496] on div "Reference" at bounding box center [77, 490] width 56 height 15
click at [72, 495] on div "Reference" at bounding box center [77, 490] width 56 height 15
click at [111, 491] on icon at bounding box center [112, 490] width 7 height 13
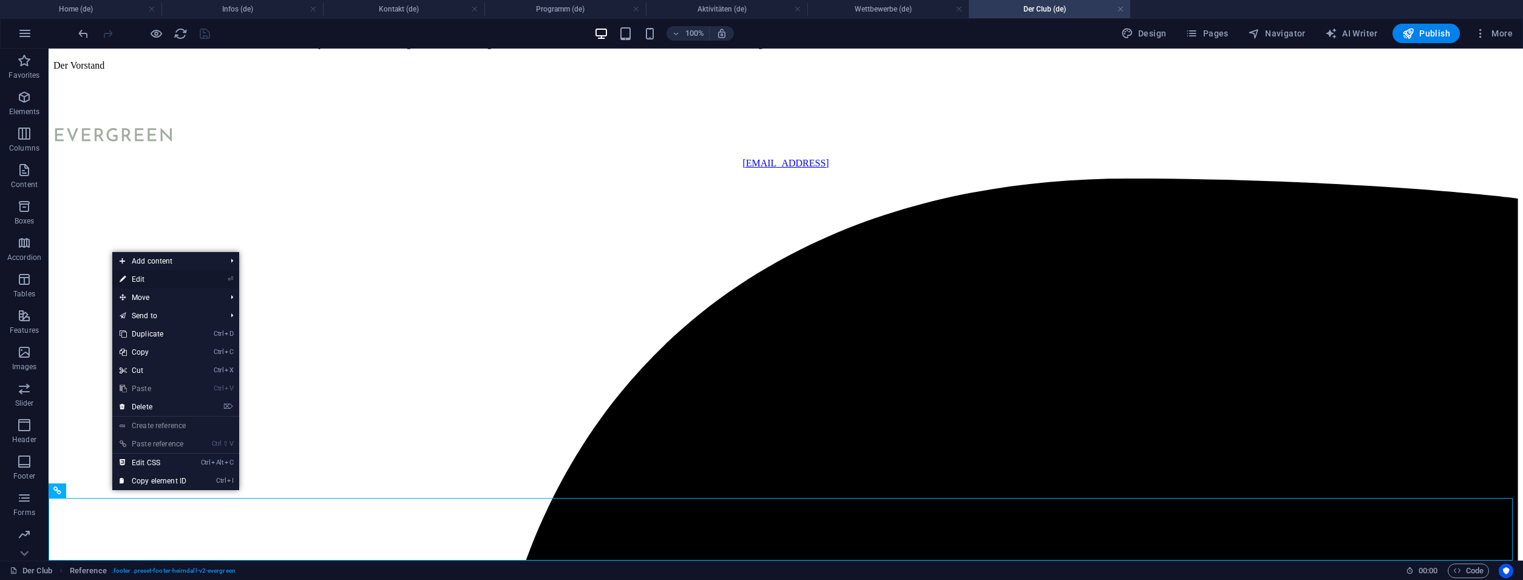
click at [198, 280] on li "⏎ Edit" at bounding box center [175, 279] width 127 height 18
click at [155, 280] on link "⏎ Edit" at bounding box center [152, 279] width 81 height 18
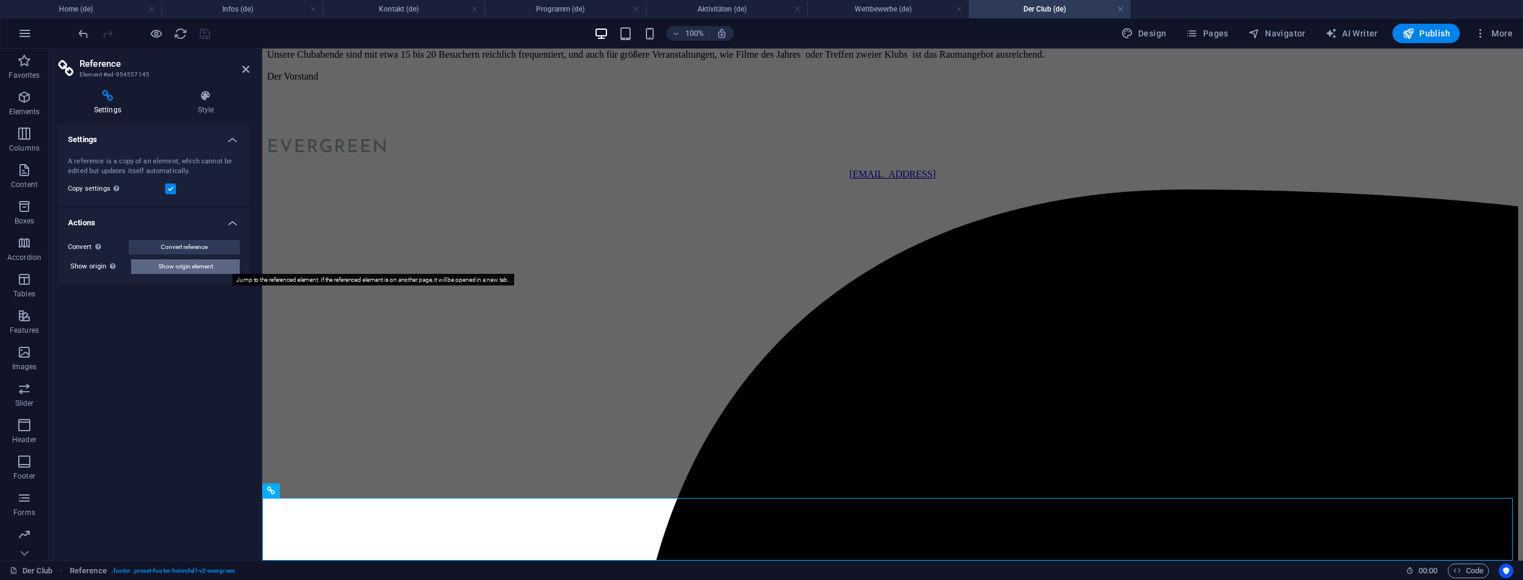
click at [203, 266] on span "Show origin element" at bounding box center [185, 266] width 55 height 15
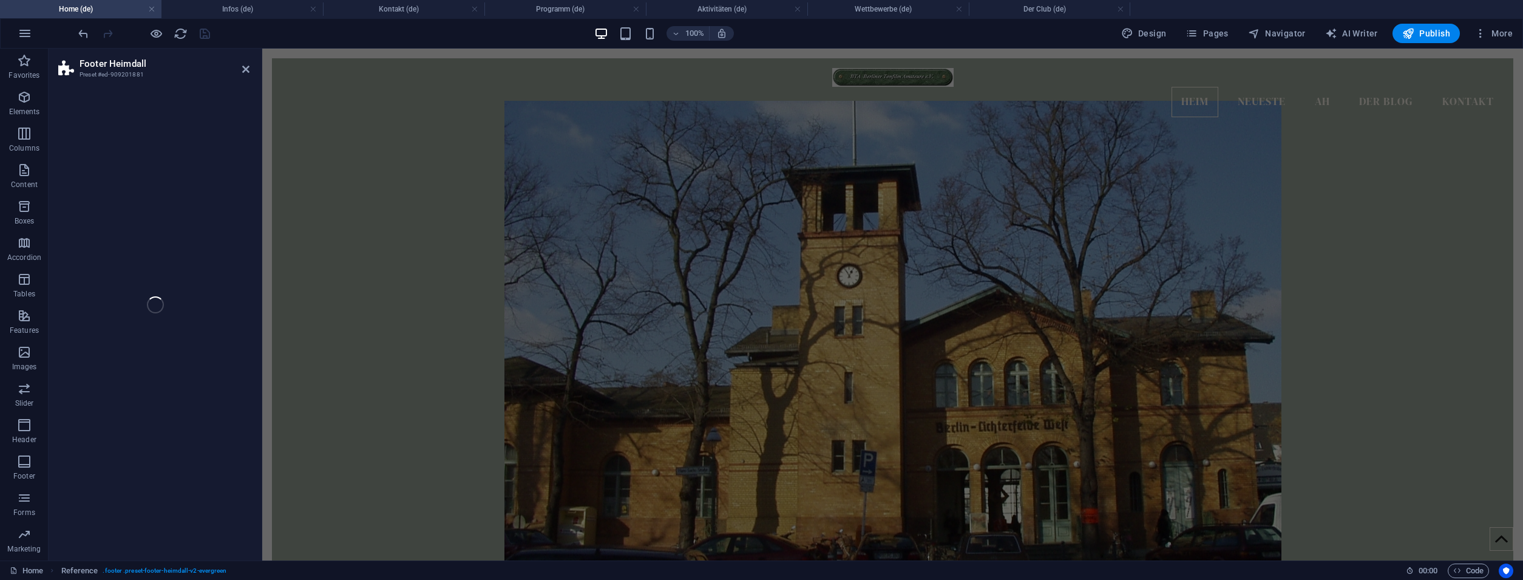
select select "footer"
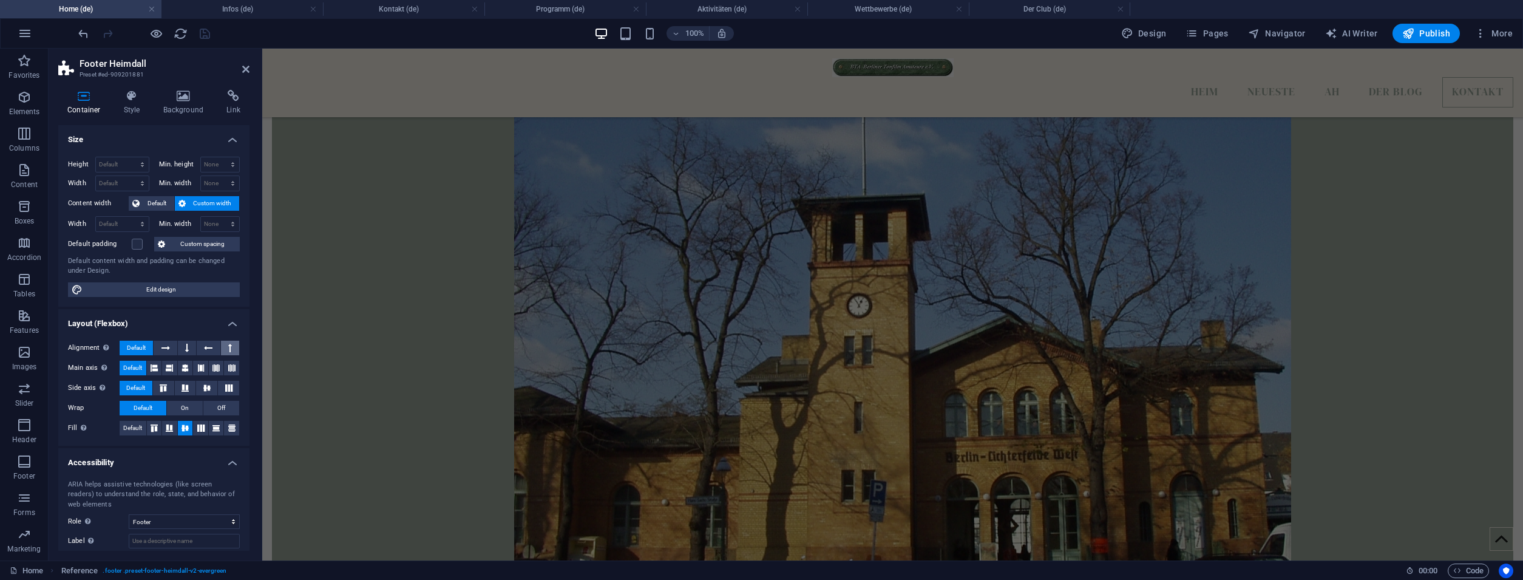
scroll to position [3939, 0]
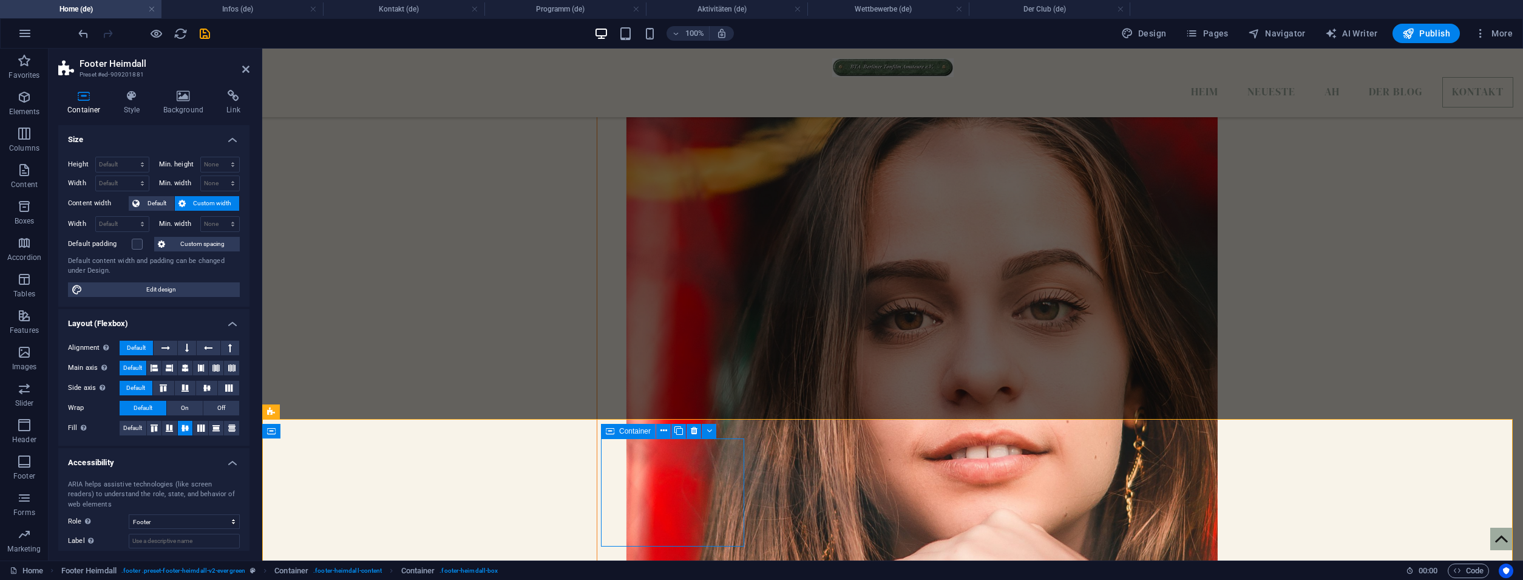
scroll to position [4024, 0]
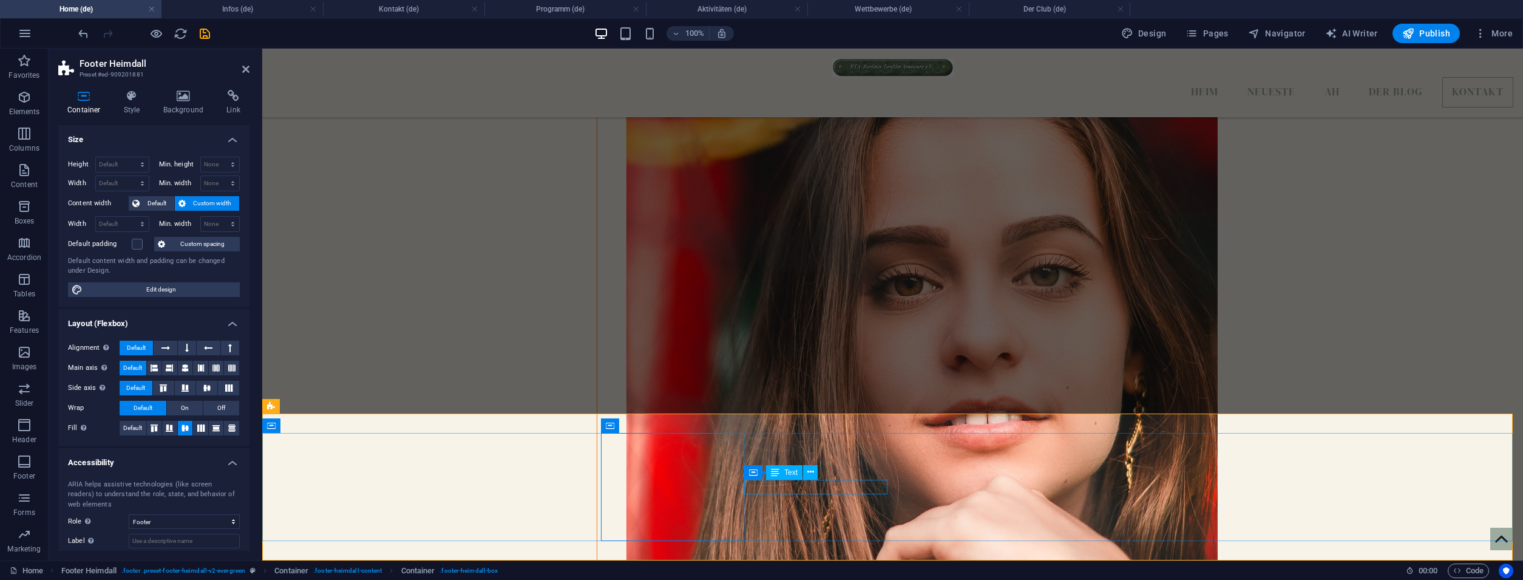
click at [807, 472] on icon at bounding box center [810, 471] width 7 height 13
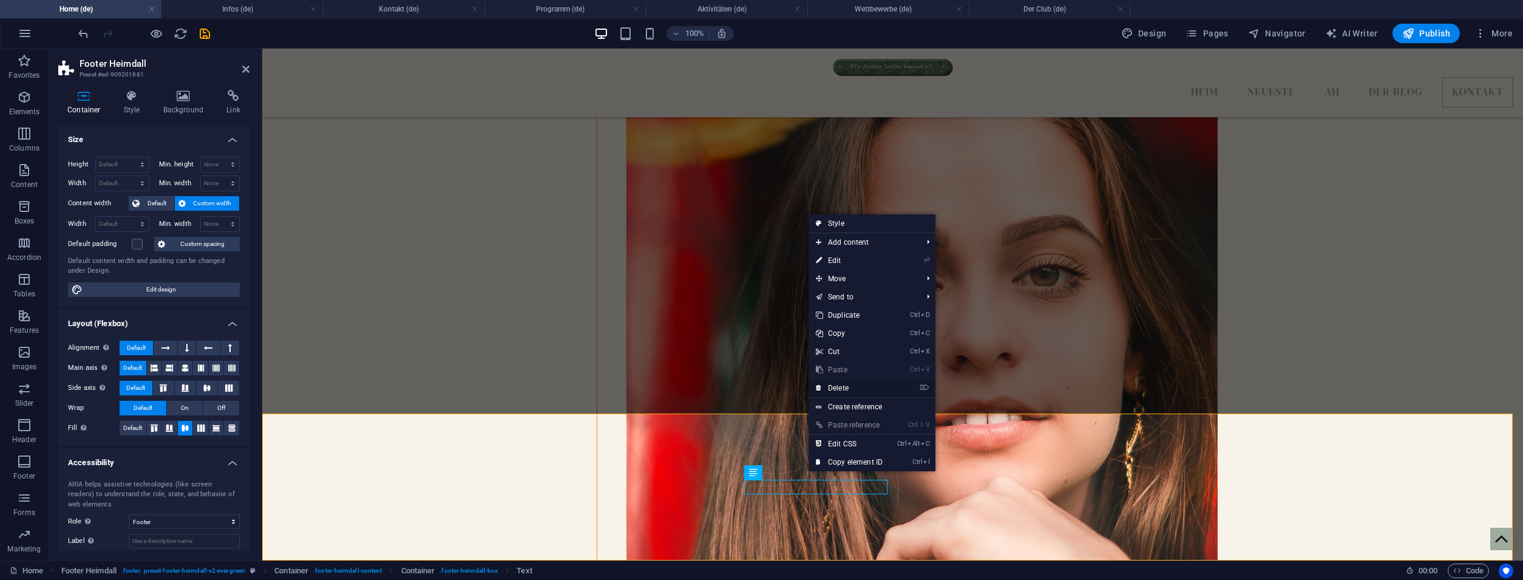
click at [860, 391] on link "⌦ Delete" at bounding box center [848, 388] width 81 height 18
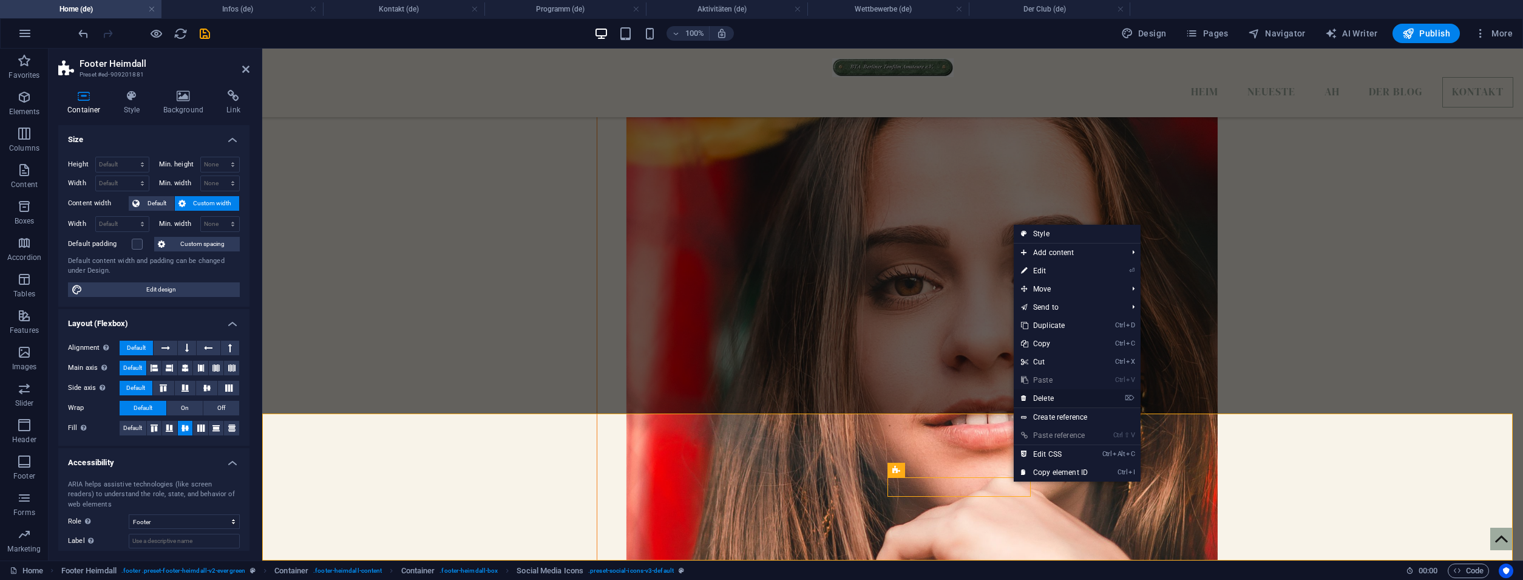
click at [1055, 399] on link "⌦ Delete" at bounding box center [1053, 398] width 81 height 18
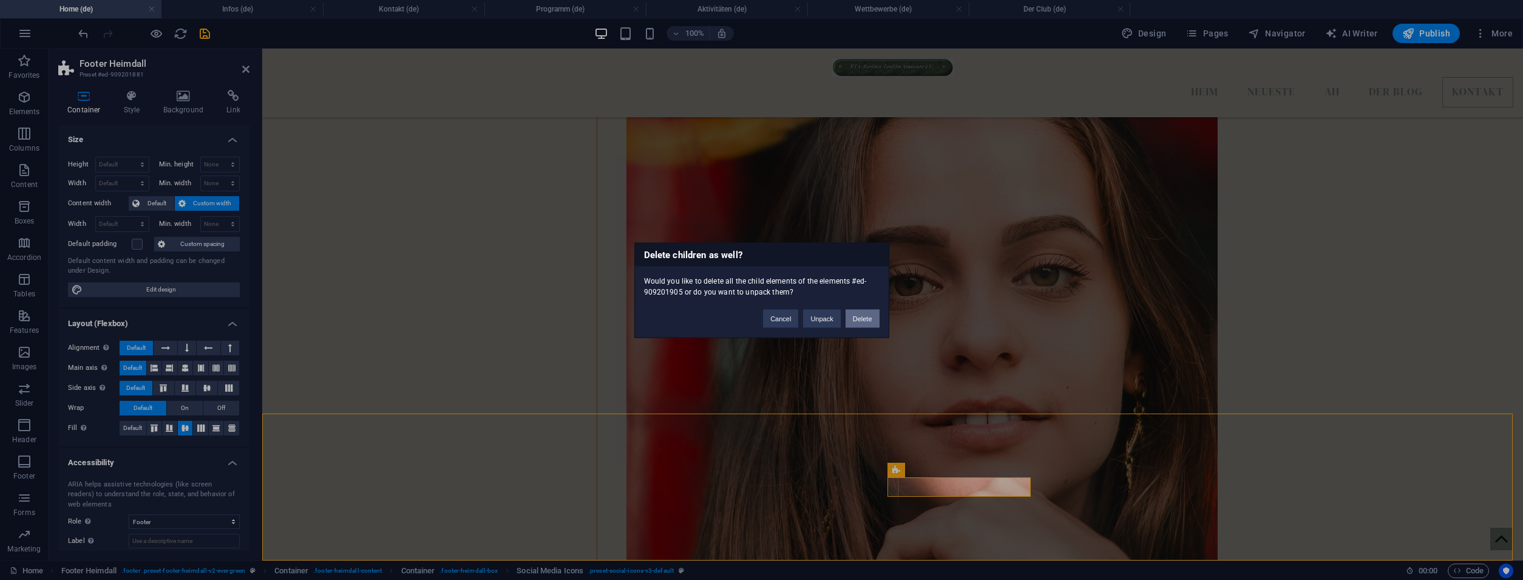
click at [874, 316] on button "Delete" at bounding box center [862, 318] width 34 height 18
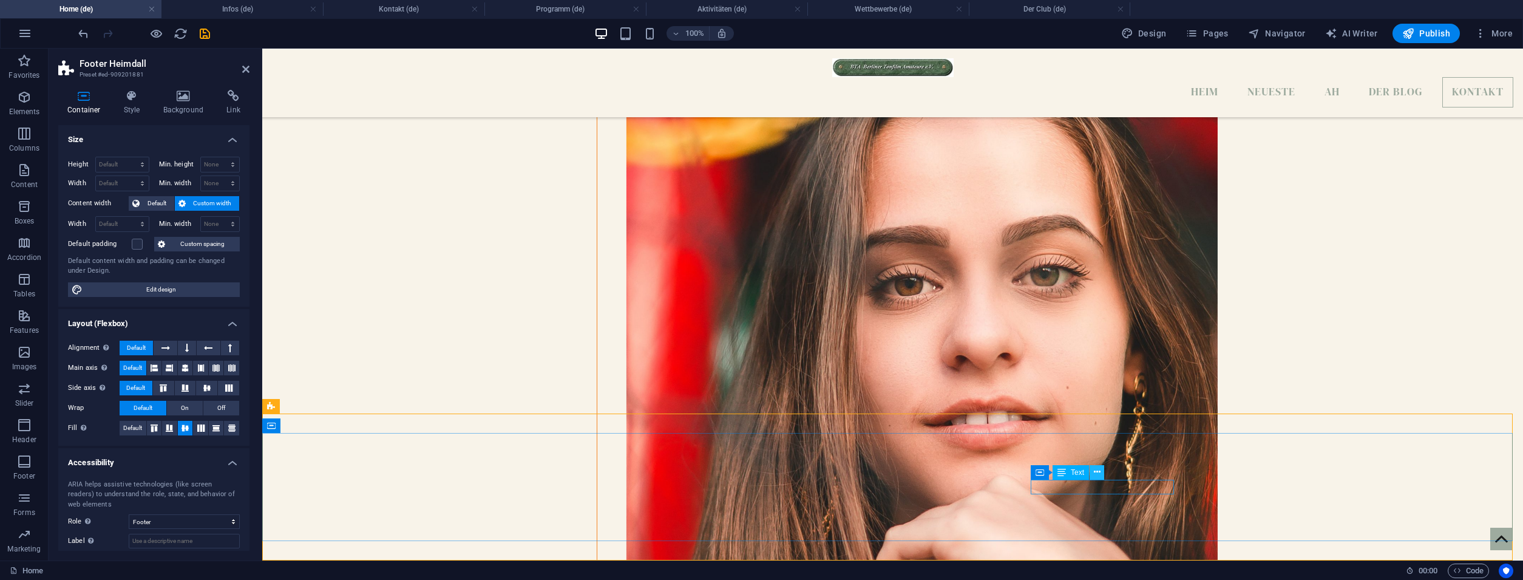
click at [1102, 470] on button at bounding box center [1096, 472] width 15 height 15
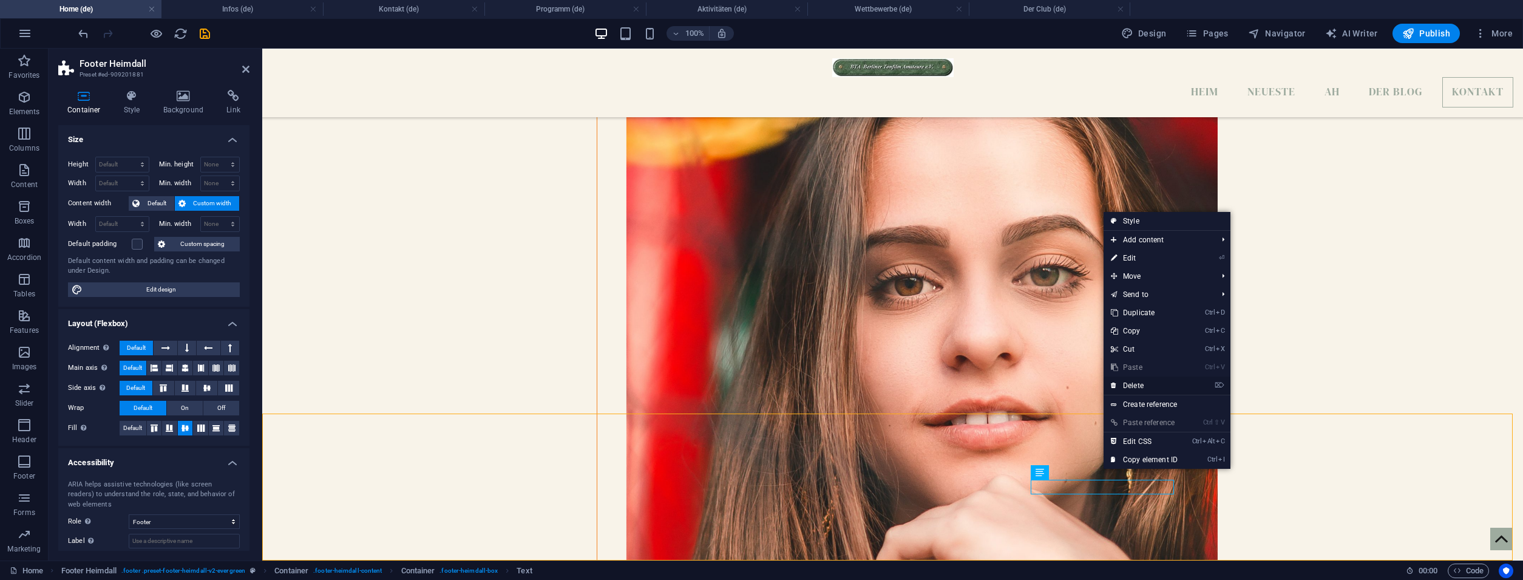
click at [1147, 389] on link "⌦ Delete" at bounding box center [1143, 385] width 81 height 18
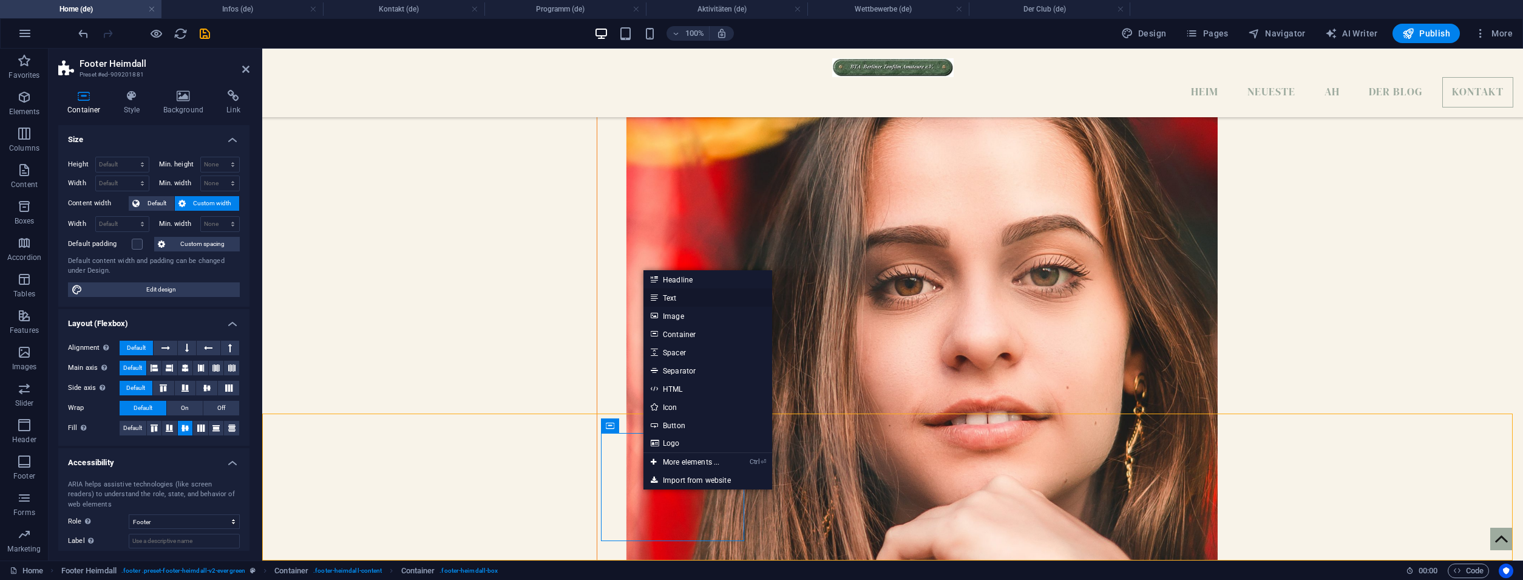
click at [703, 292] on link "Text" at bounding box center [707, 297] width 129 height 18
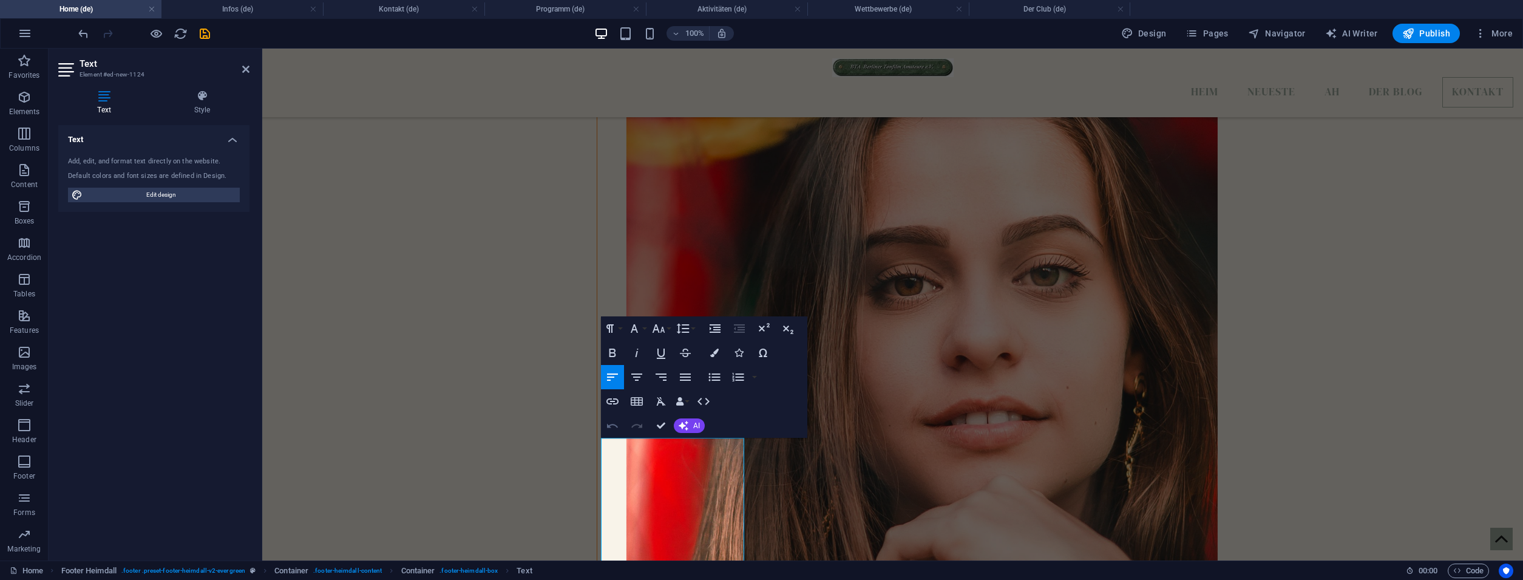
click at [611, 421] on icon "button" at bounding box center [612, 425] width 15 height 15
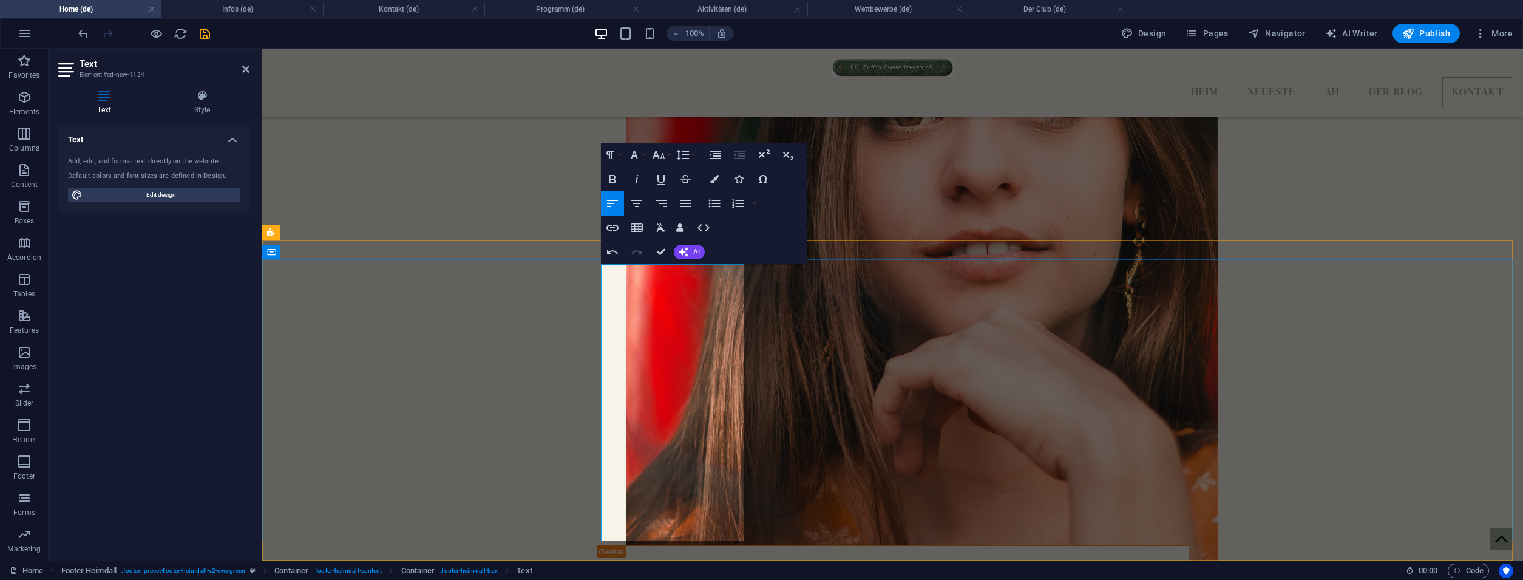
scroll to position [4197, 0]
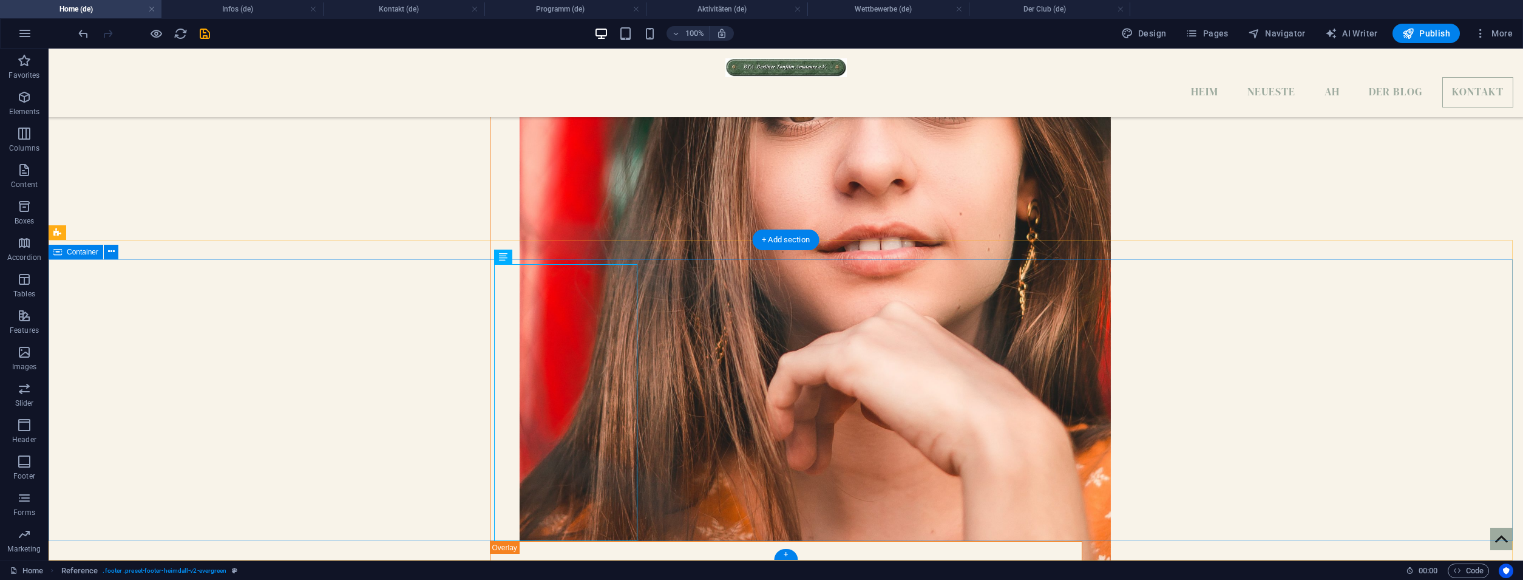
drag, startPoint x: 498, startPoint y: 376, endPoint x: 507, endPoint y: 394, distance: 20.1
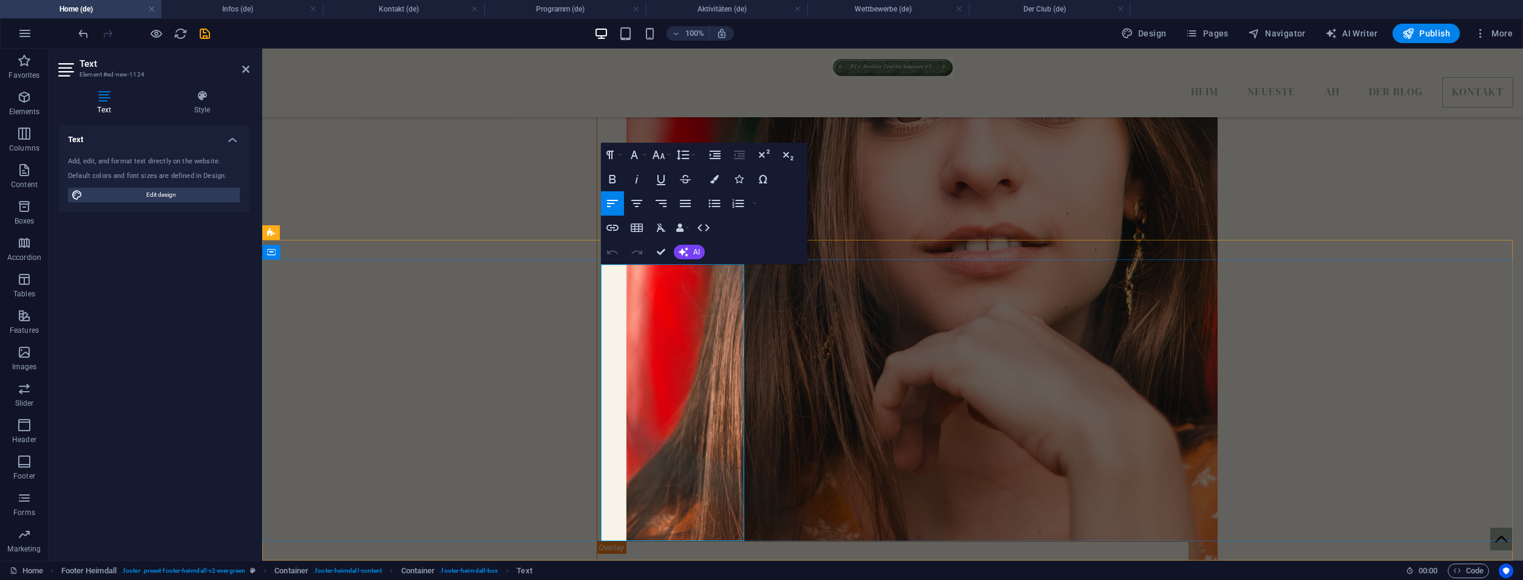
drag, startPoint x: 601, startPoint y: 382, endPoint x: 733, endPoint y: 510, distance: 184.5
copy p "Telefon: 03338 340 42 41 Handy: 01717619489 Clubräume im S- Bahnhof Lichterfeld…"
drag, startPoint x: 662, startPoint y: 362, endPoint x: 721, endPoint y: 519, distance: 167.3
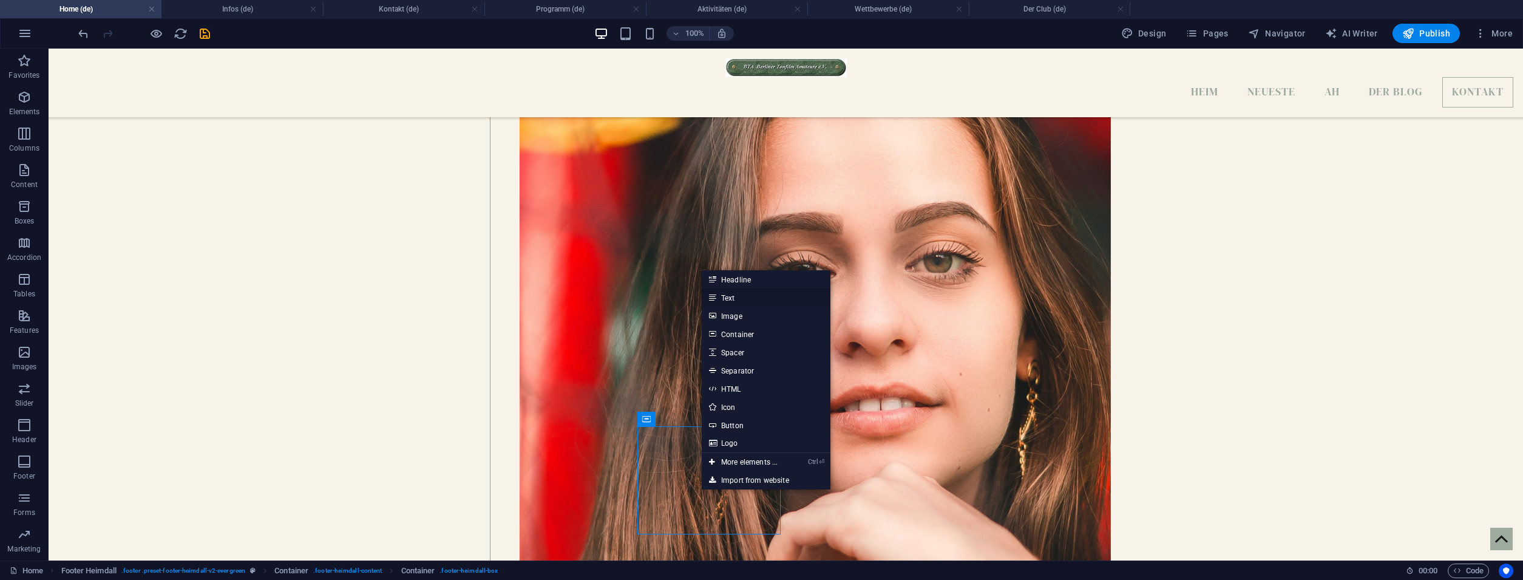
click at [745, 299] on link "Text" at bounding box center [765, 297] width 129 height 18
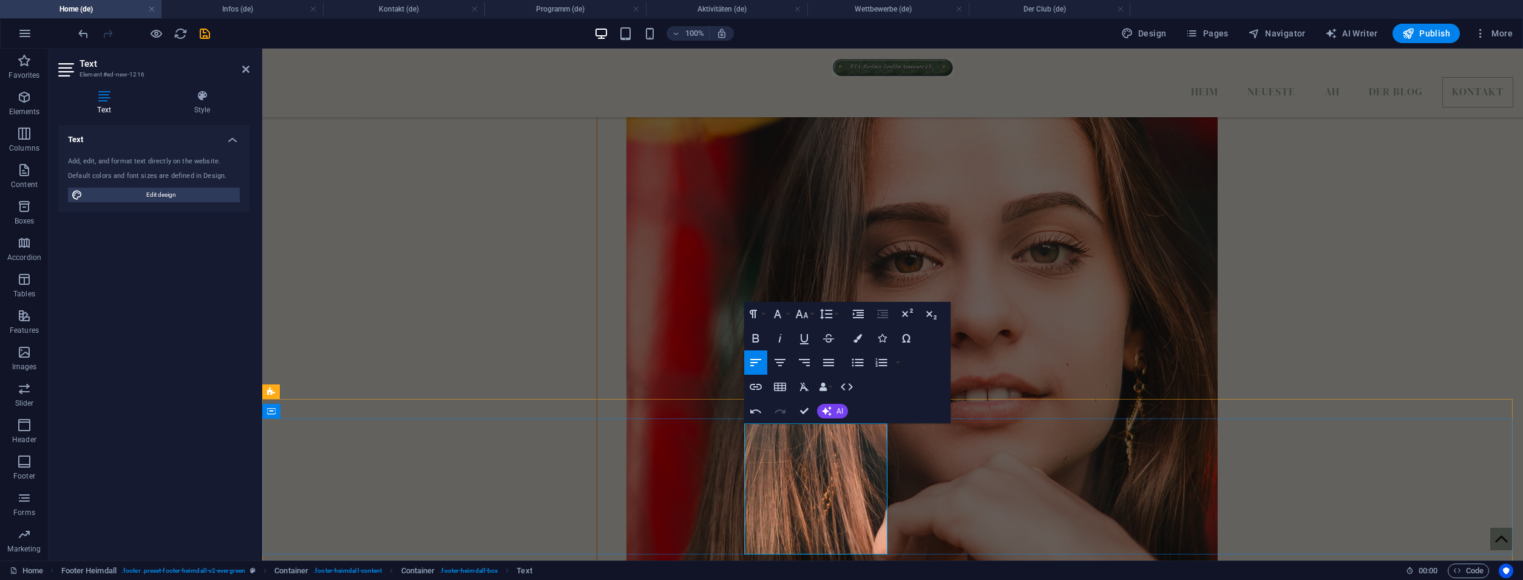
scroll to position [4052, 0]
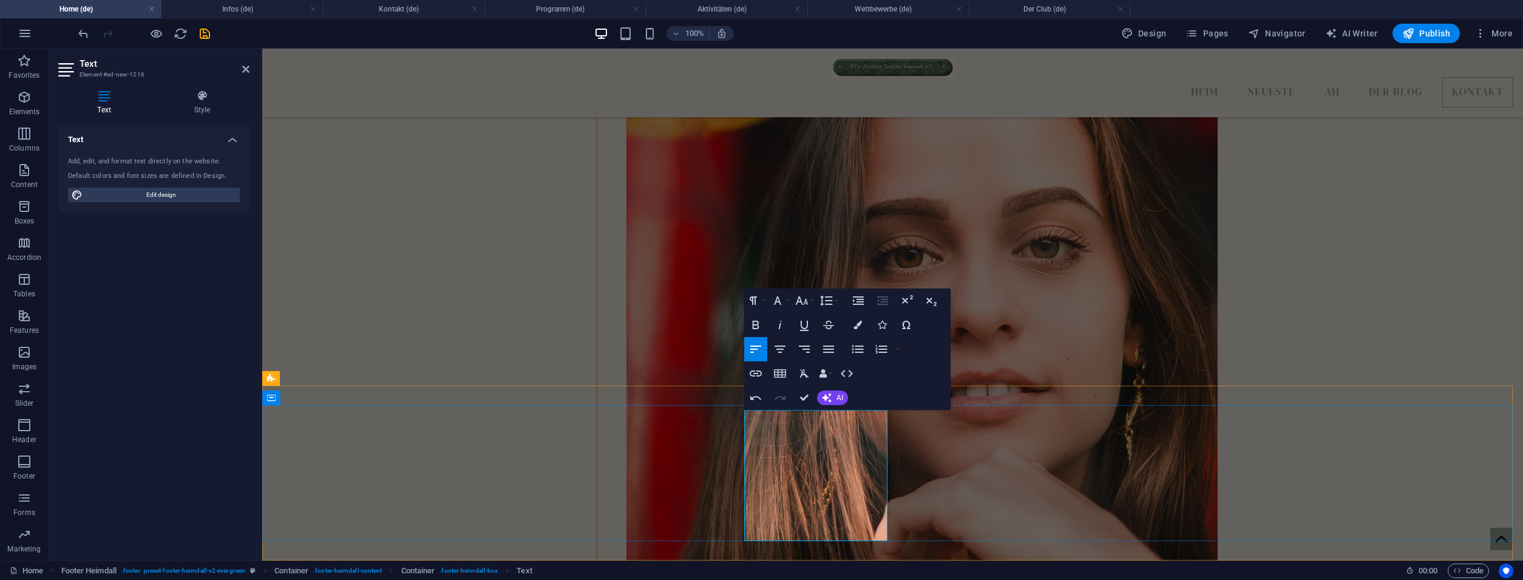
drag, startPoint x: 779, startPoint y: 447, endPoint x: 739, endPoint y: 405, distance: 58.0
drag, startPoint x: 739, startPoint y: 405, endPoint x: 959, endPoint y: 410, distance: 219.7
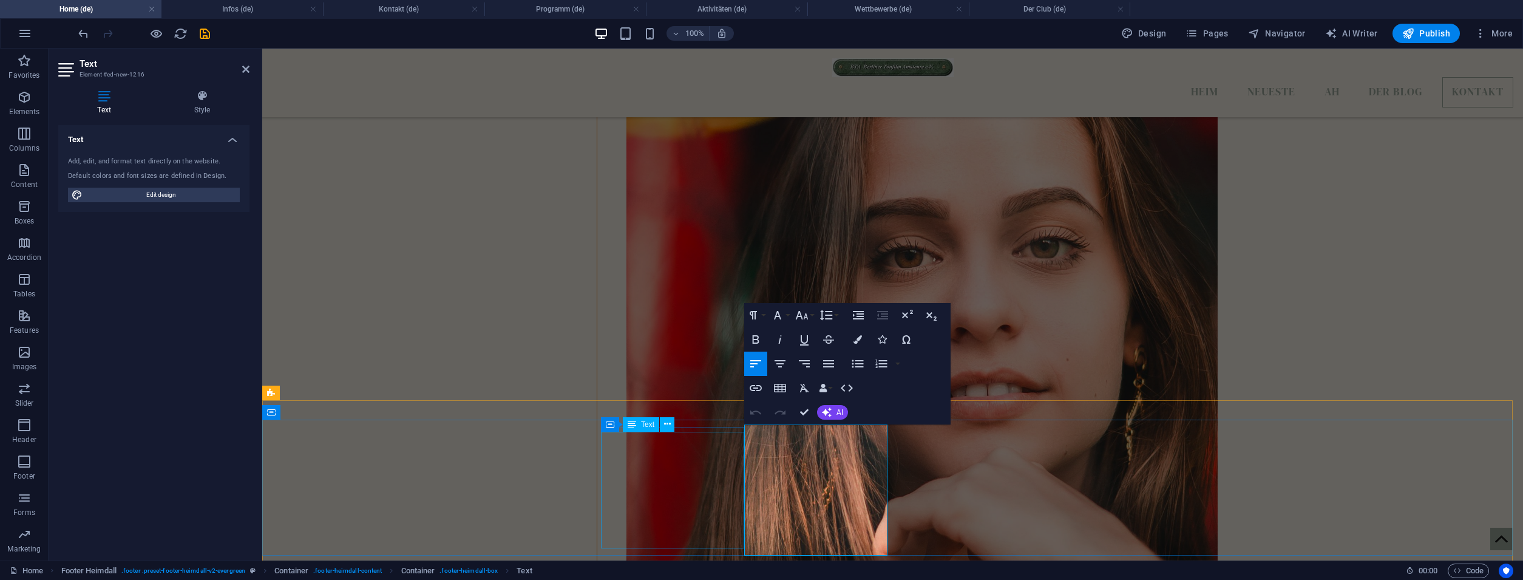
scroll to position [4037, 0]
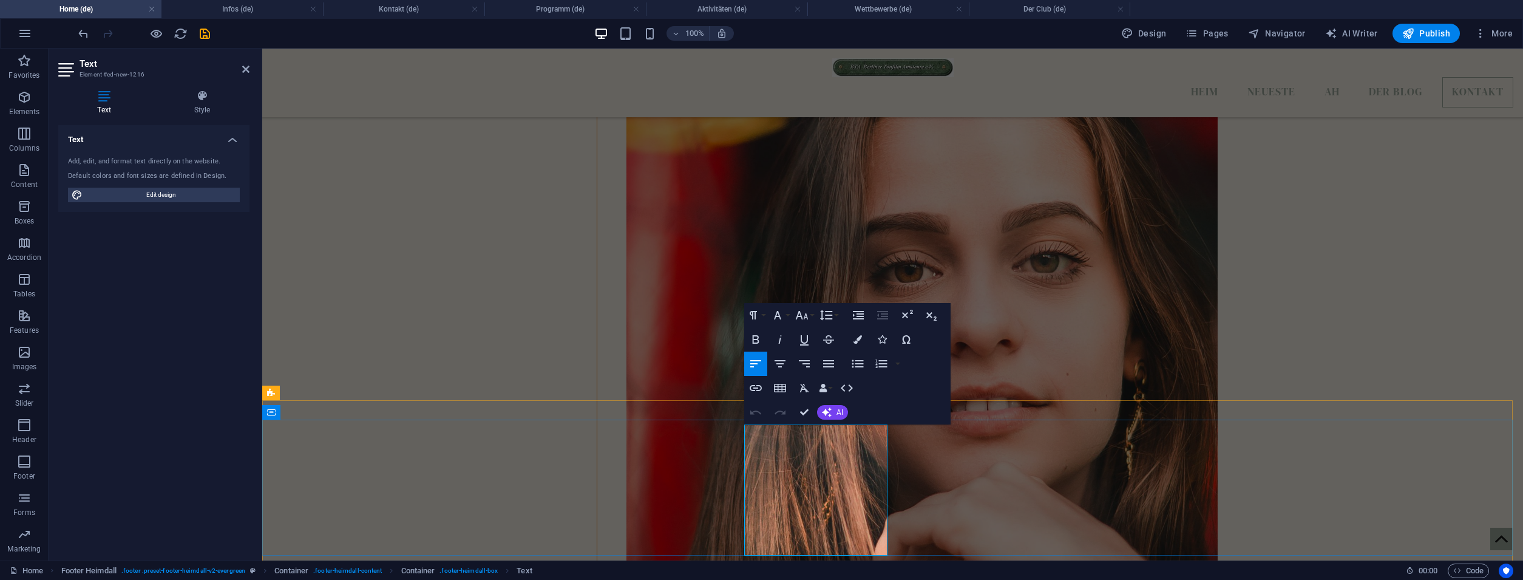
drag, startPoint x: 813, startPoint y: 459, endPoint x: 728, endPoint y: 421, distance: 93.7
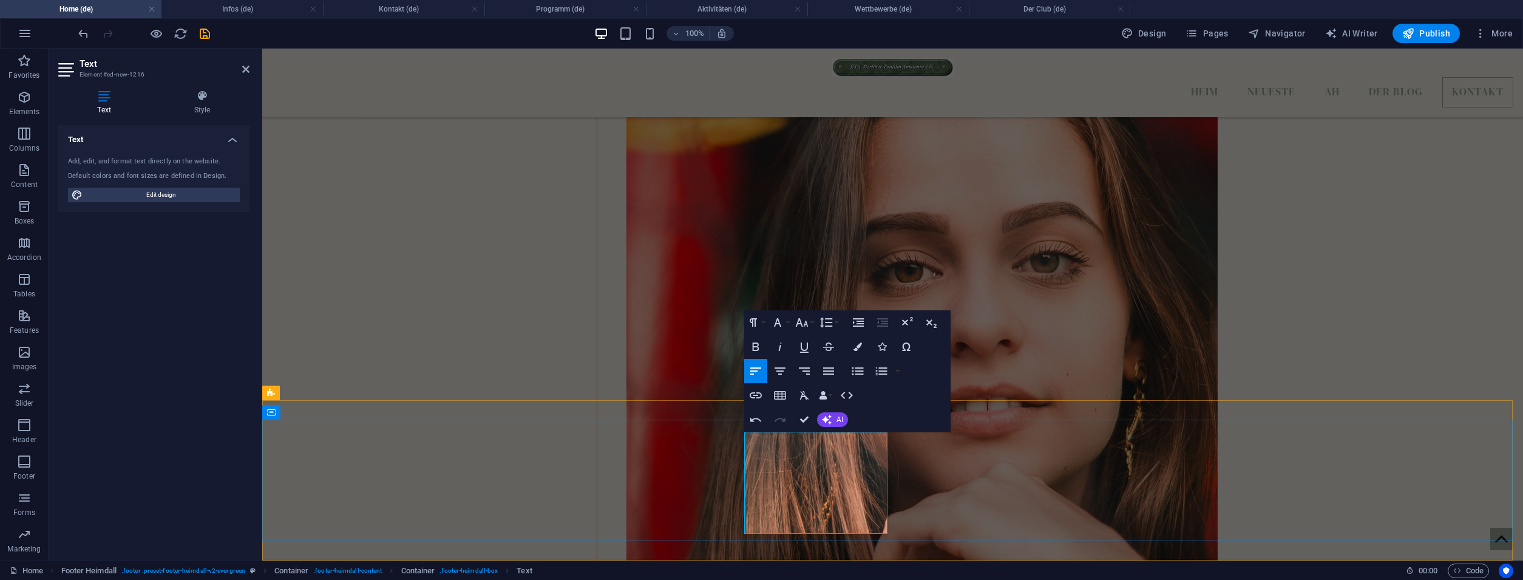
drag, startPoint x: 831, startPoint y: 494, endPoint x: 882, endPoint y: 539, distance: 67.5
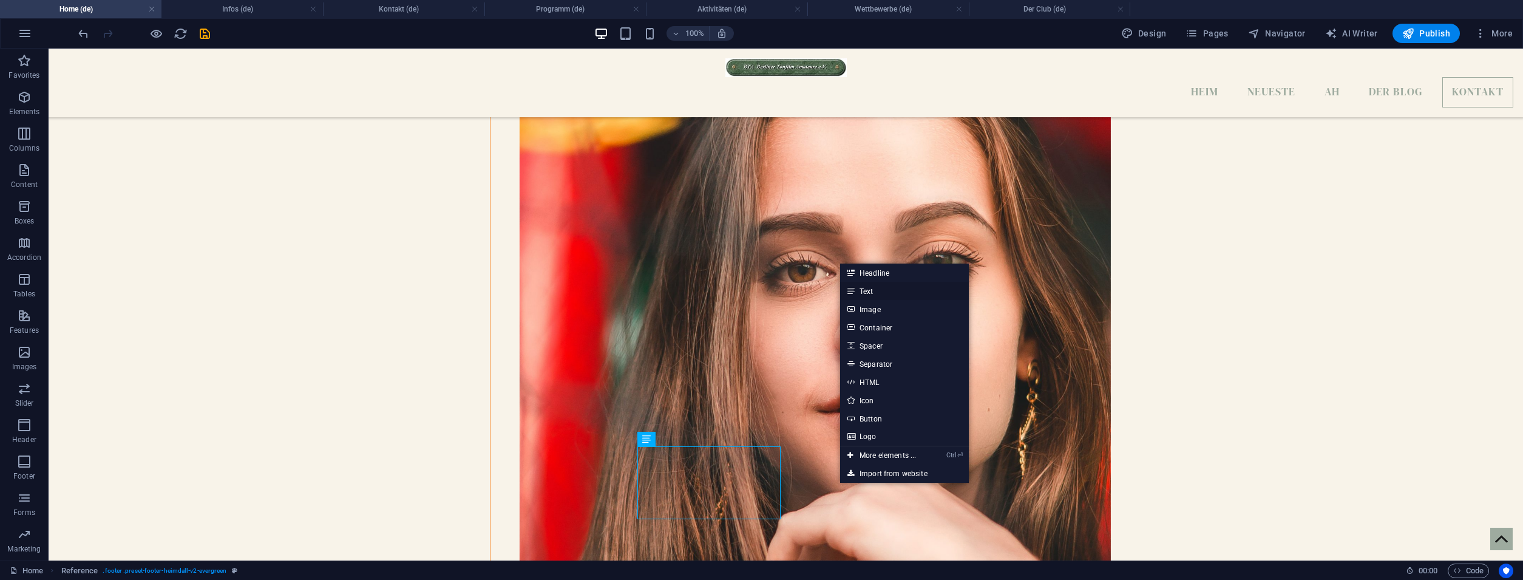
click at [876, 295] on link "Text" at bounding box center [904, 291] width 129 height 18
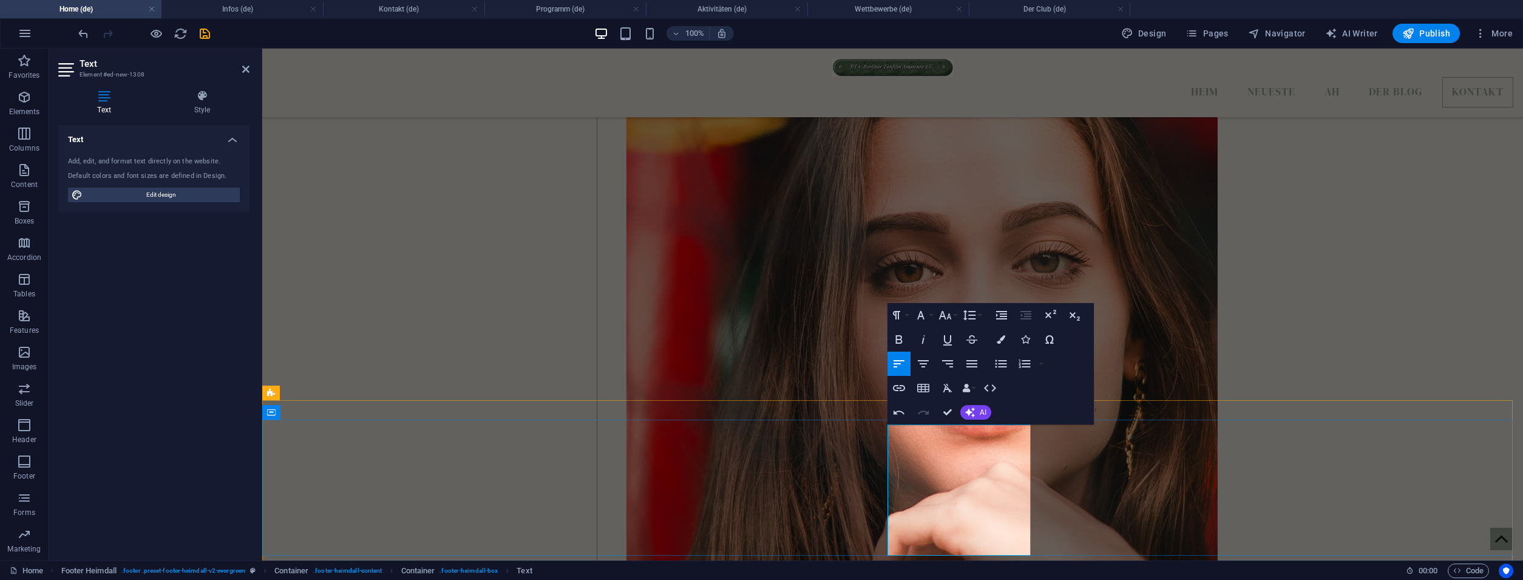
drag, startPoint x: 952, startPoint y: 523, endPoint x: 900, endPoint y: 470, distance: 74.2
drag, startPoint x: 988, startPoint y: 451, endPoint x: 996, endPoint y: 547, distance: 96.2
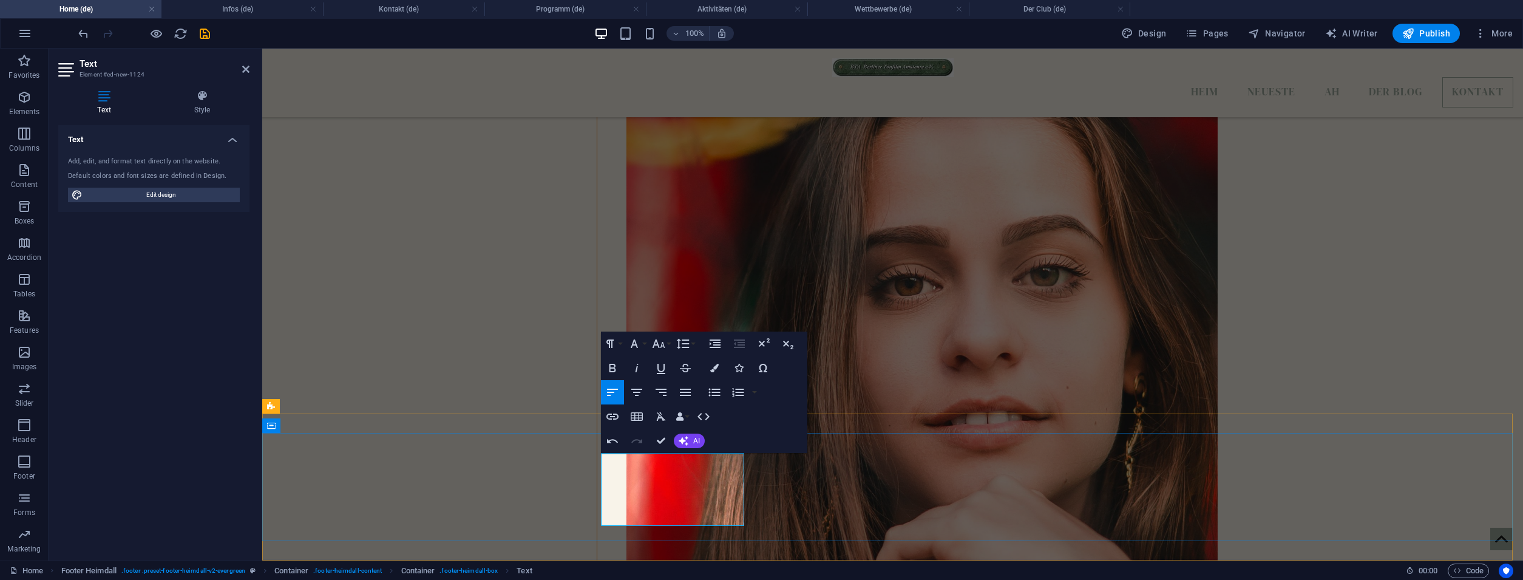
drag, startPoint x: 741, startPoint y: 462, endPoint x: 597, endPoint y: 461, distance: 143.8
click at [615, 370] on icon "button" at bounding box center [612, 367] width 7 height 8
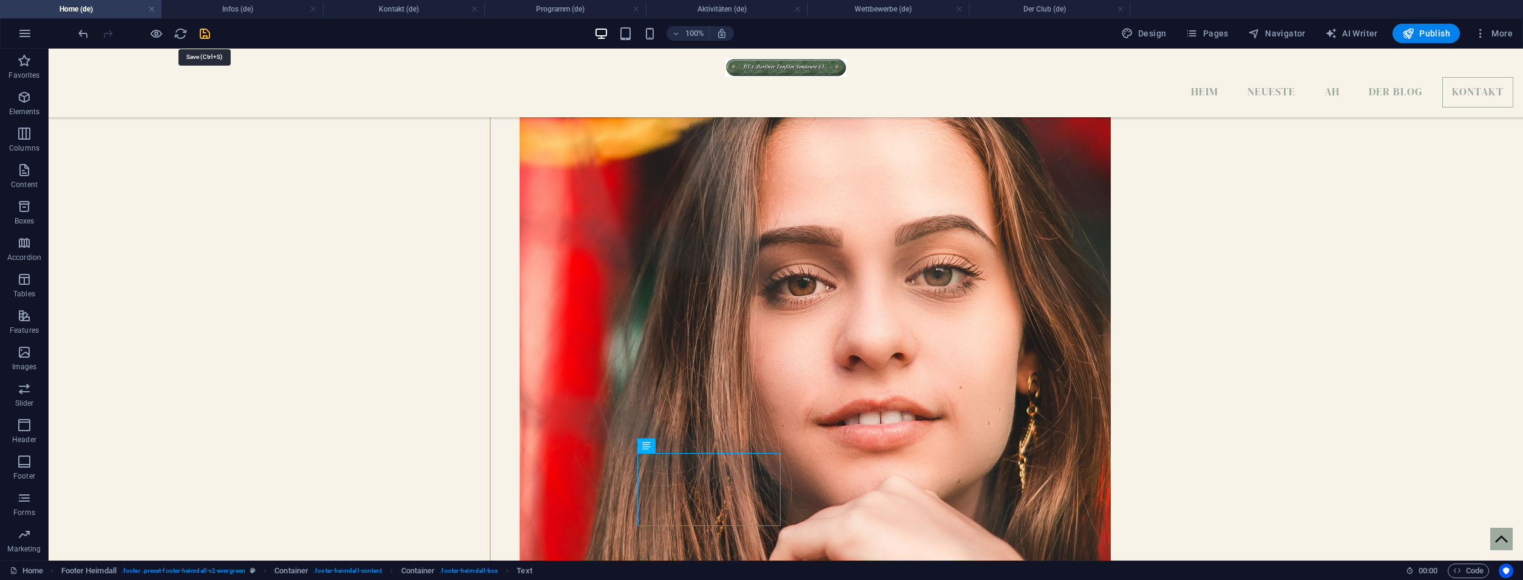
click at [199, 38] on icon "save" at bounding box center [205, 34] width 14 height 14
checkbox input "false"
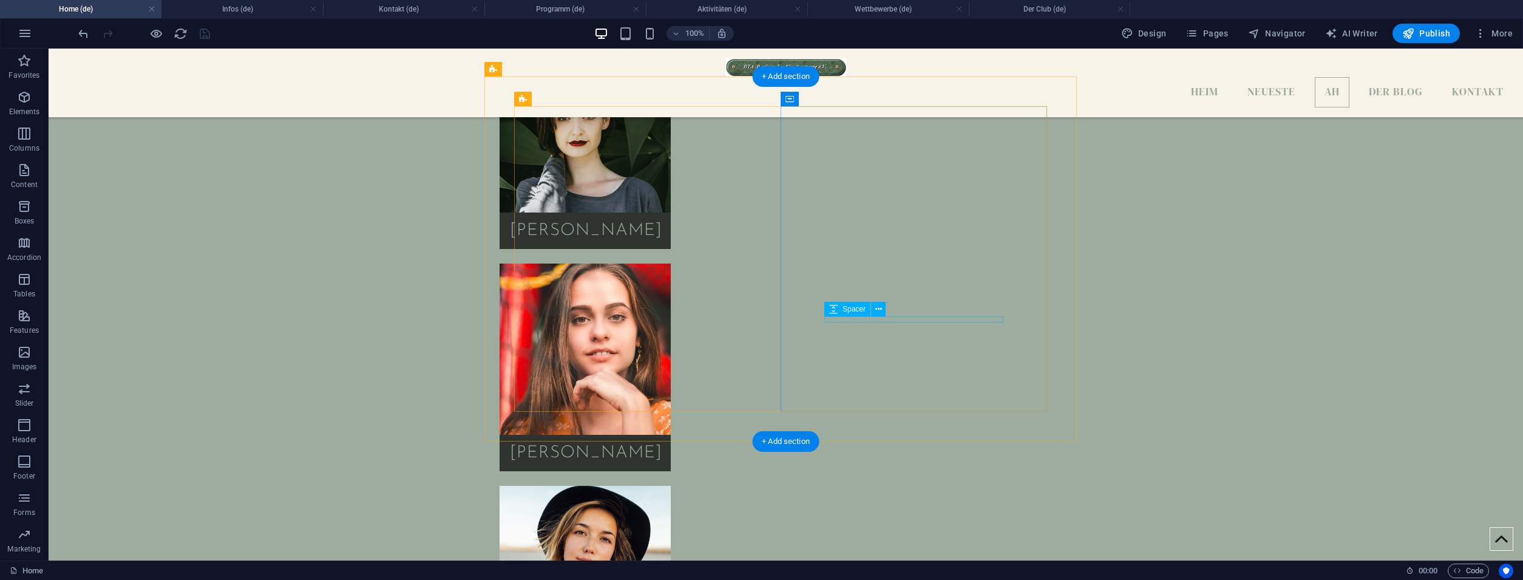
scroll to position [2229, 0]
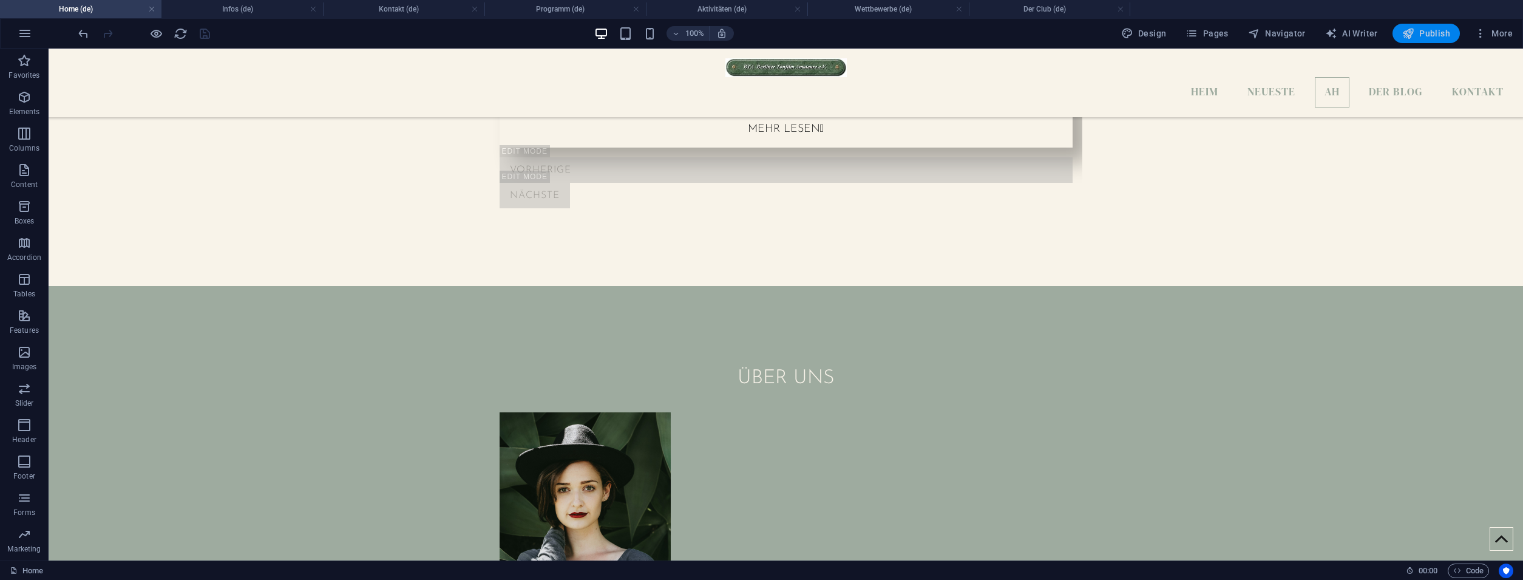
click at [1408, 32] on icon "button" at bounding box center [1408, 33] width 12 height 12
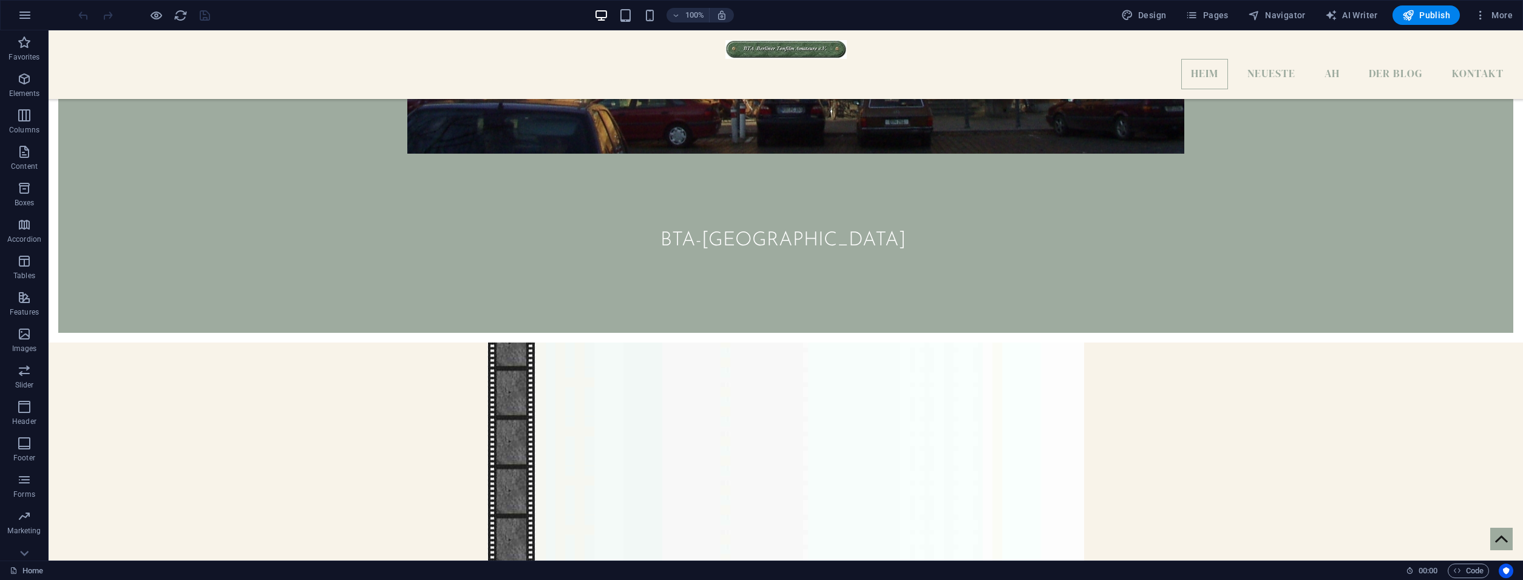
scroll to position [371, 0]
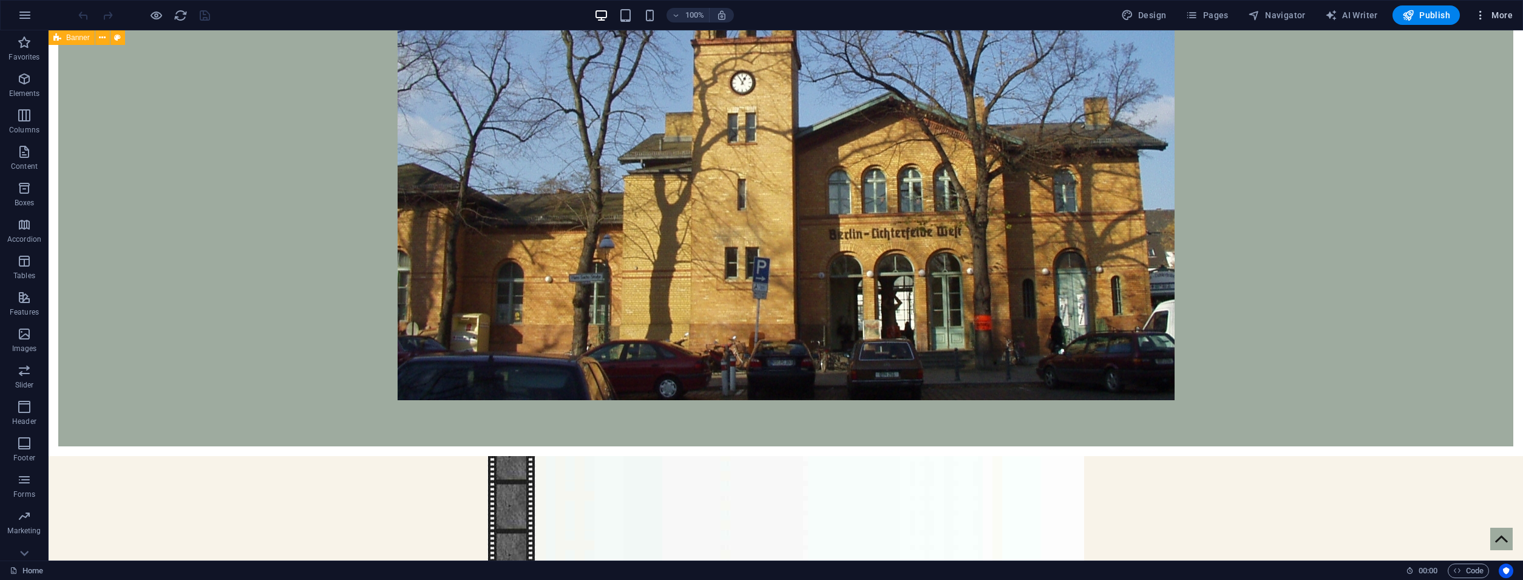
click at [1496, 19] on span "More" at bounding box center [1493, 15] width 38 height 12
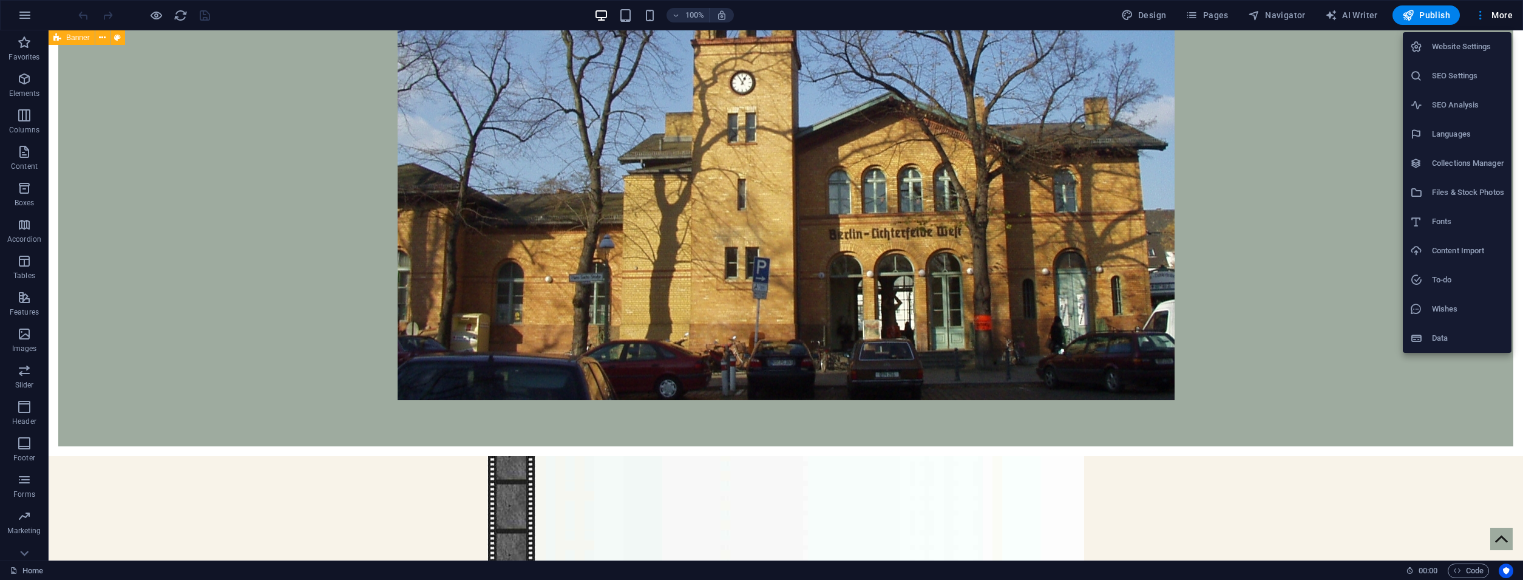
click at [1451, 187] on h6 "Files & Stock Photos" at bounding box center [1468, 192] width 72 height 15
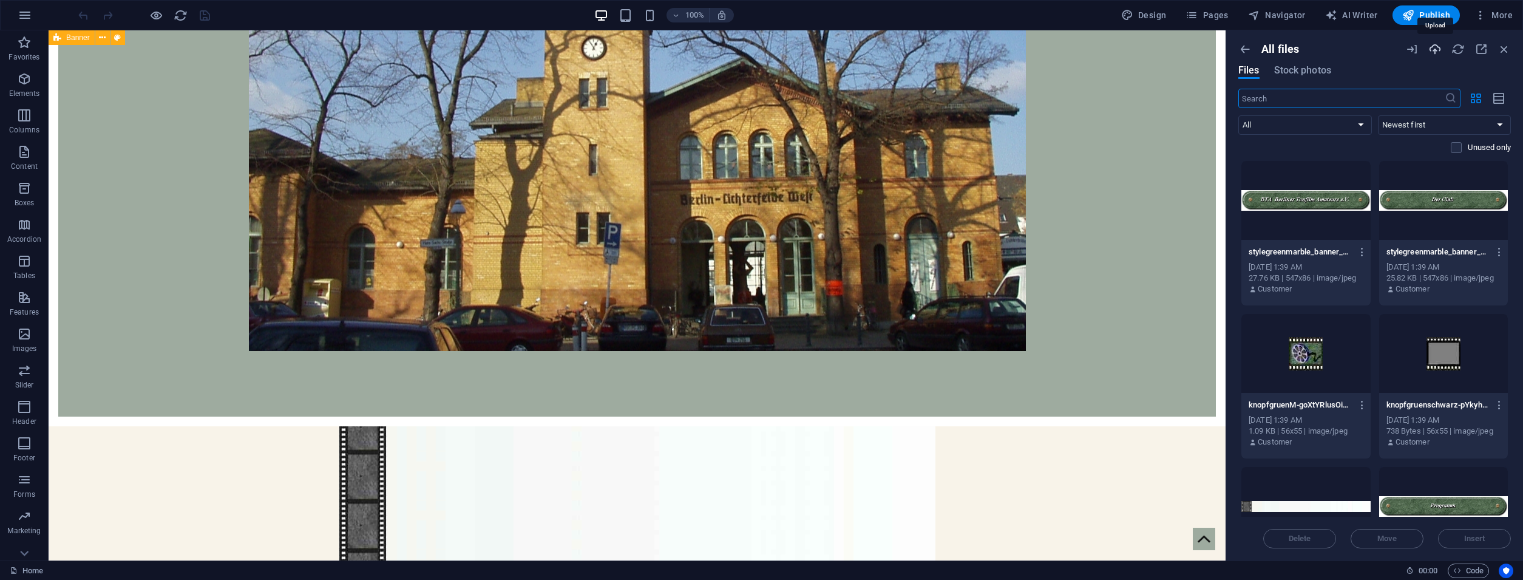
click at [1430, 53] on icon "button" at bounding box center [1434, 48] width 13 height 13
click at [1477, 53] on icon "button" at bounding box center [1480, 48] width 13 height 13
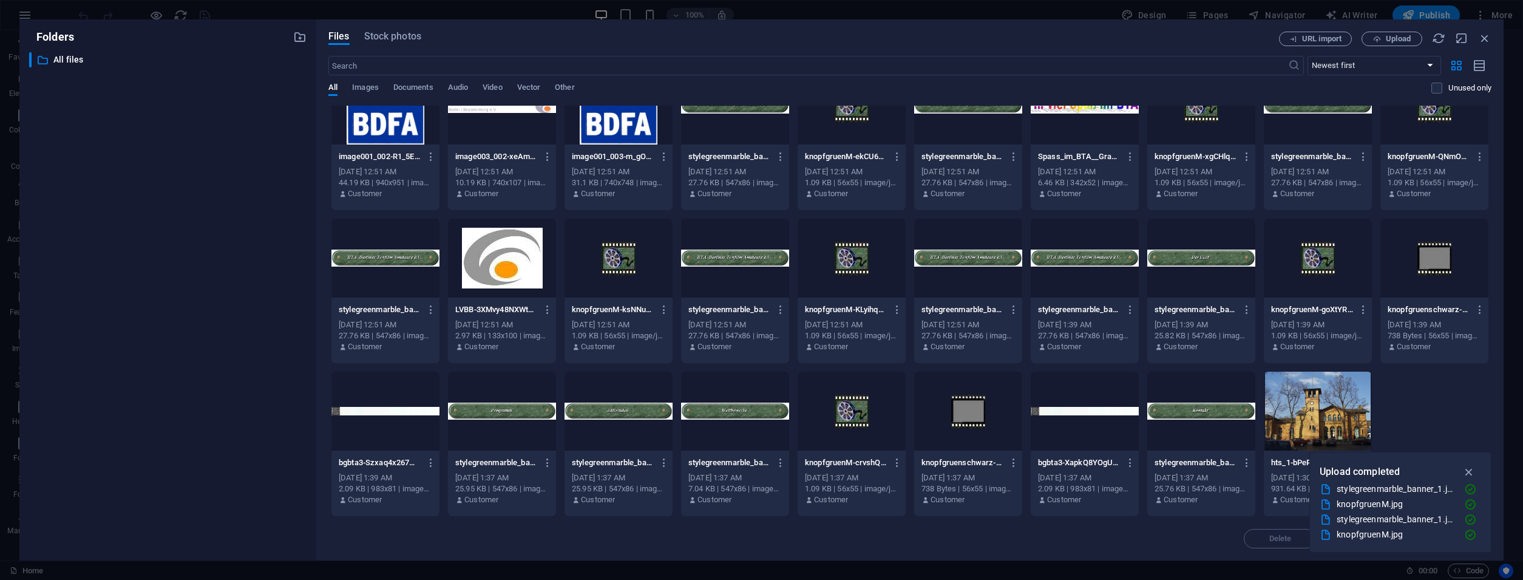
scroll to position [347, 0]
click at [1013, 12] on div "Folders ​ All files All files Files Stock photos URL import Upload ​ Newest fir…" at bounding box center [761, 290] width 1523 height 580
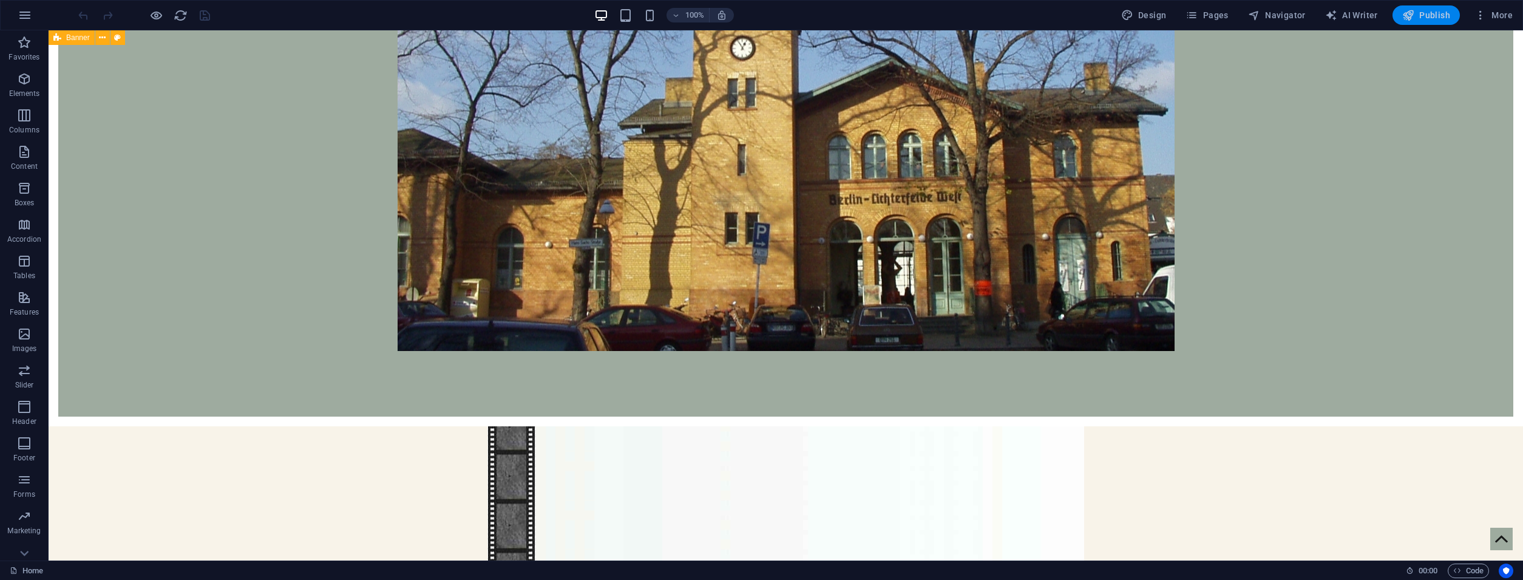
click at [1424, 24] on button "Publish" at bounding box center [1425, 14] width 67 height 19
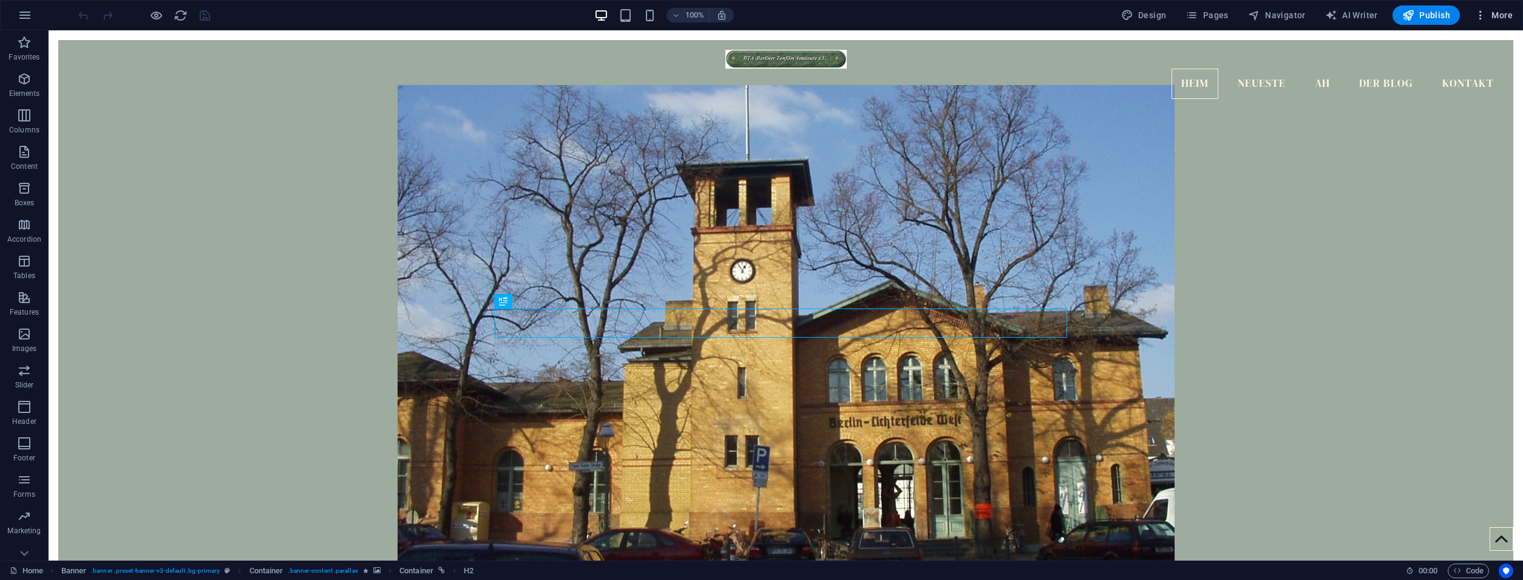
click at [1493, 22] on button "More" at bounding box center [1493, 14] width 48 height 19
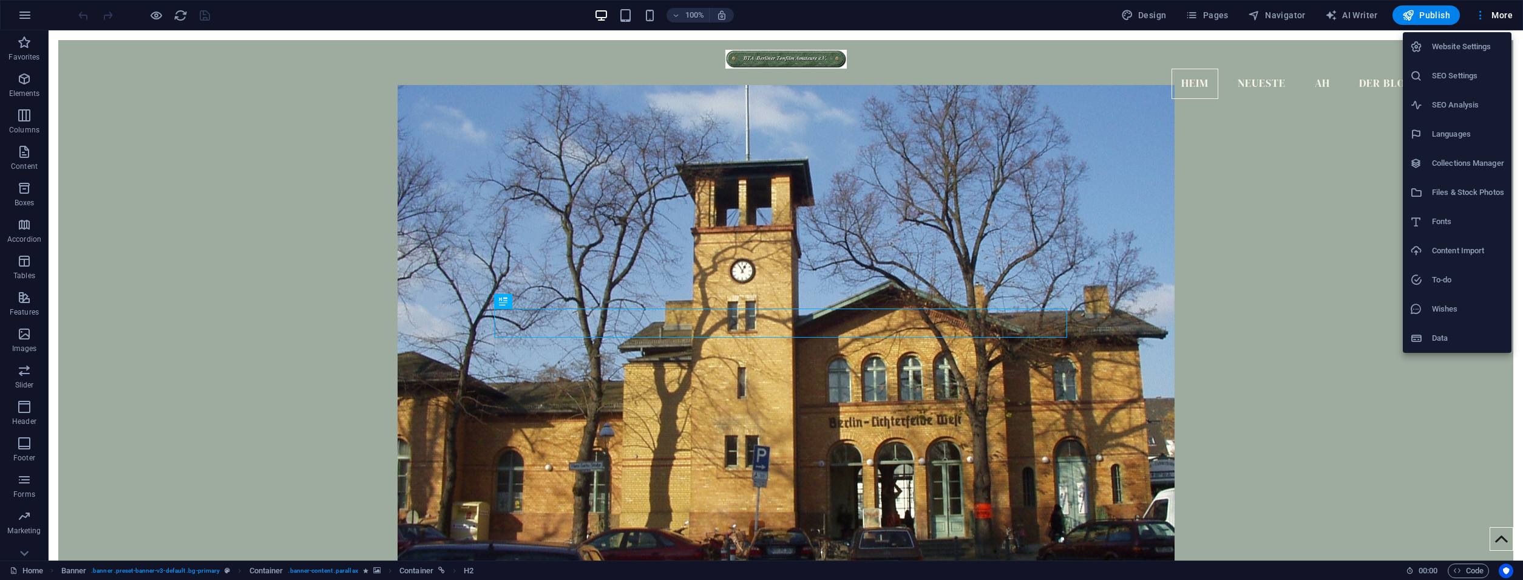
click at [1449, 191] on h6 "Files & Stock Photos" at bounding box center [1468, 192] width 72 height 15
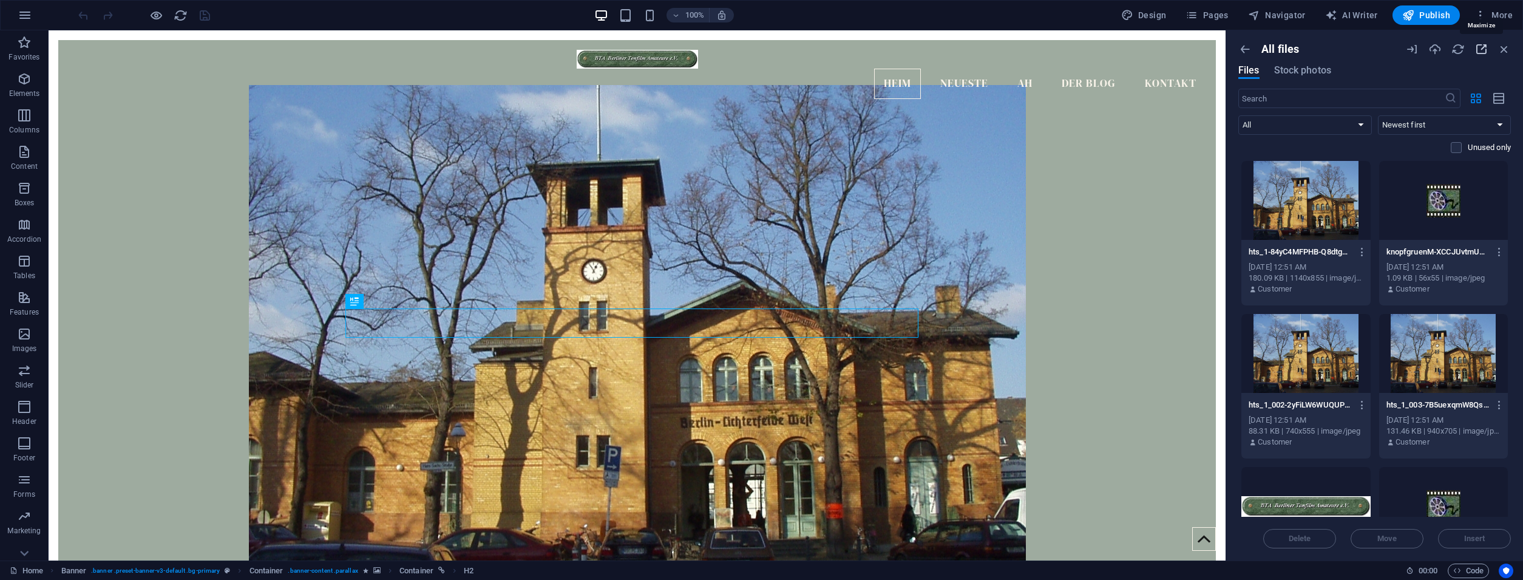
click at [1482, 50] on icon "button" at bounding box center [1480, 48] width 13 height 13
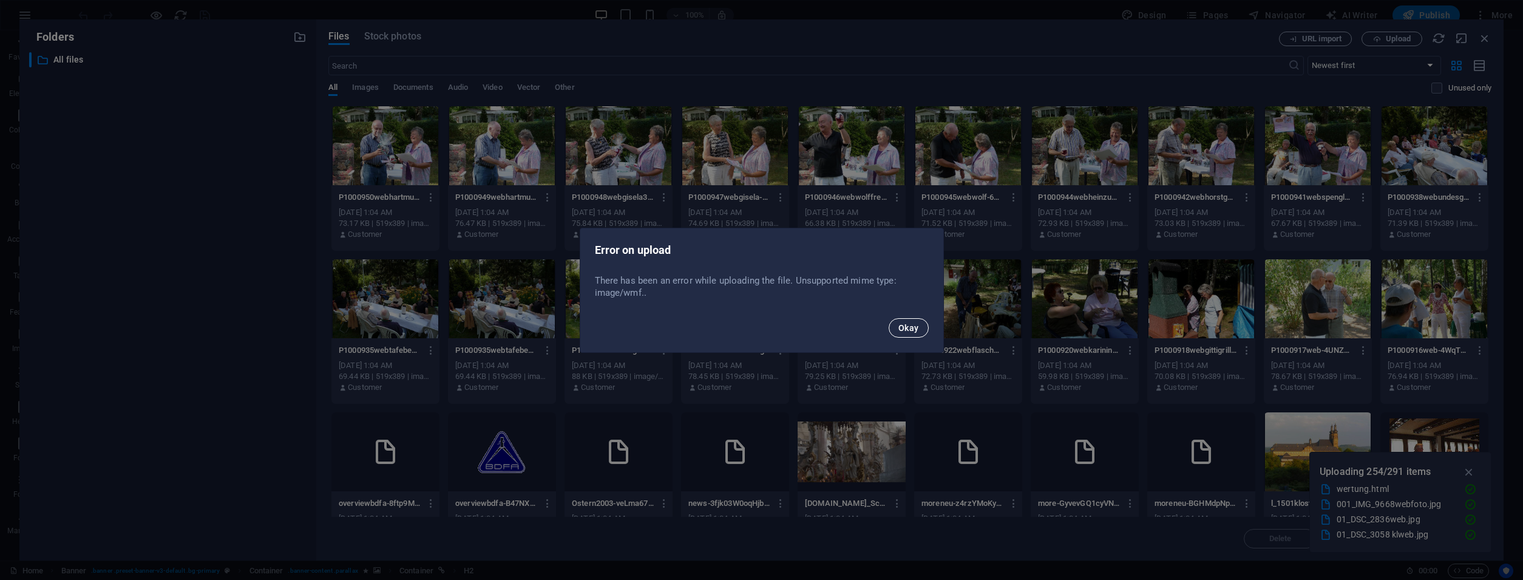
click at [902, 327] on span "Okay" at bounding box center [908, 328] width 21 height 10
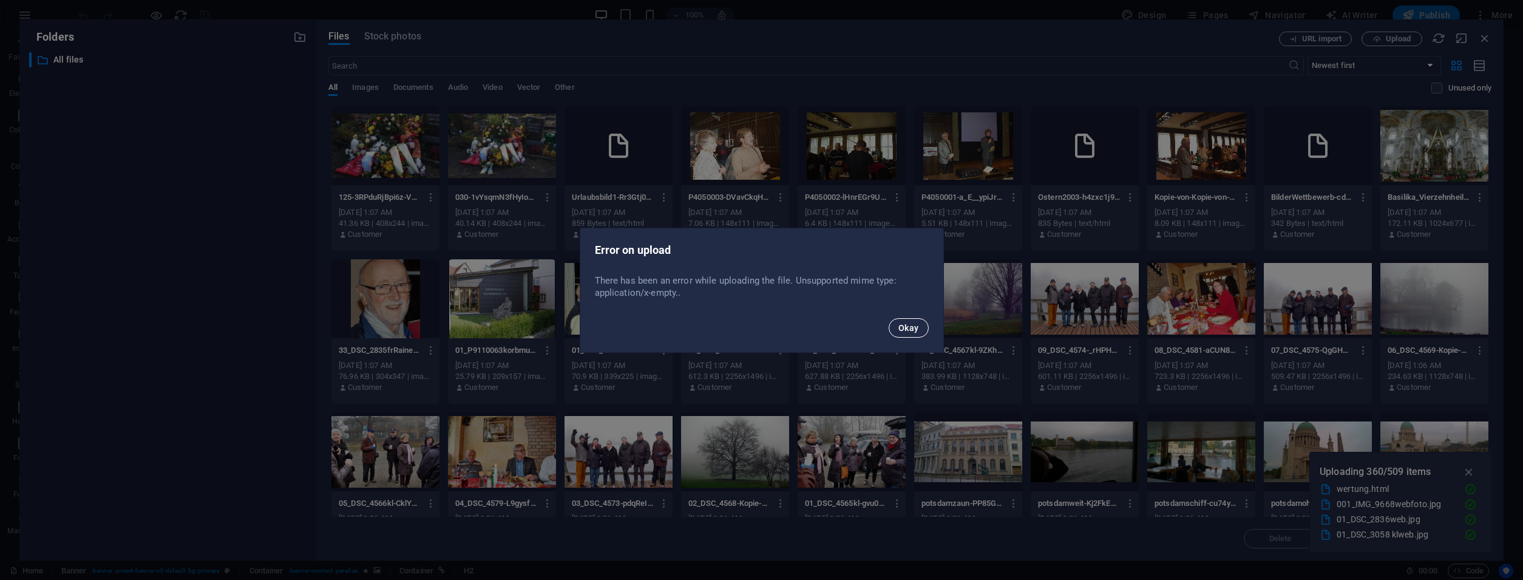
click at [900, 330] on span "Okay" at bounding box center [908, 328] width 21 height 10
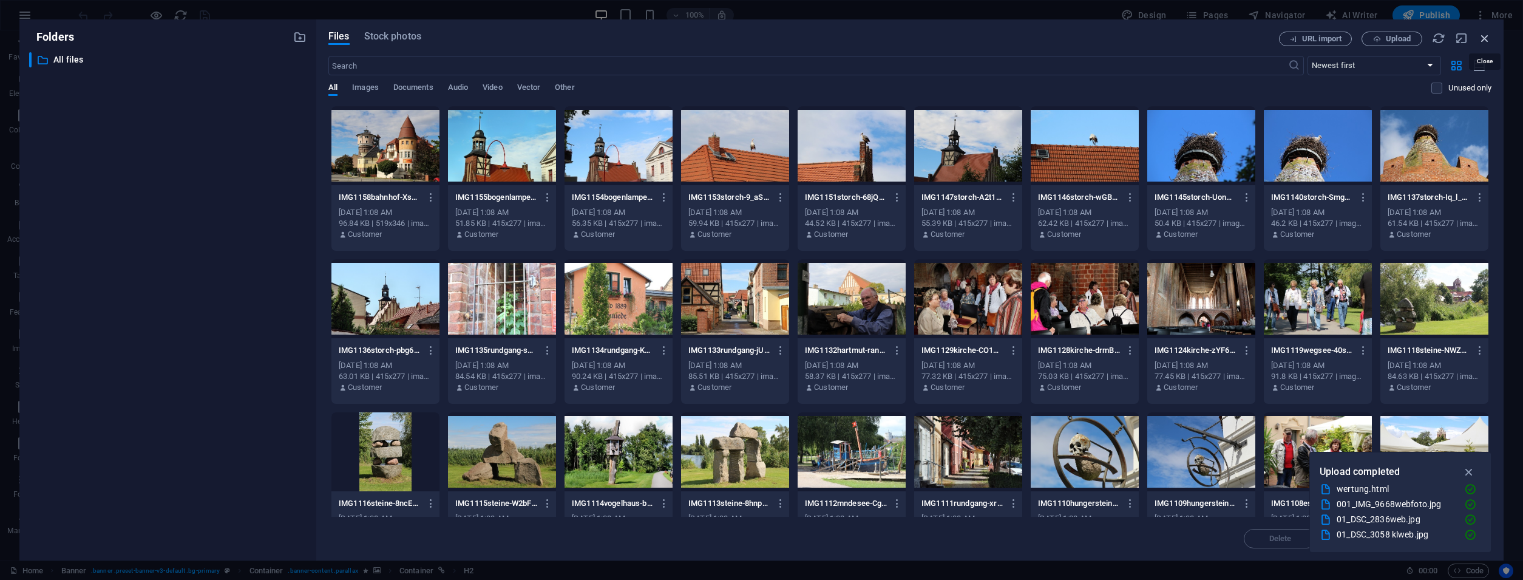
click at [1483, 36] on icon "button" at bounding box center [1484, 38] width 13 height 13
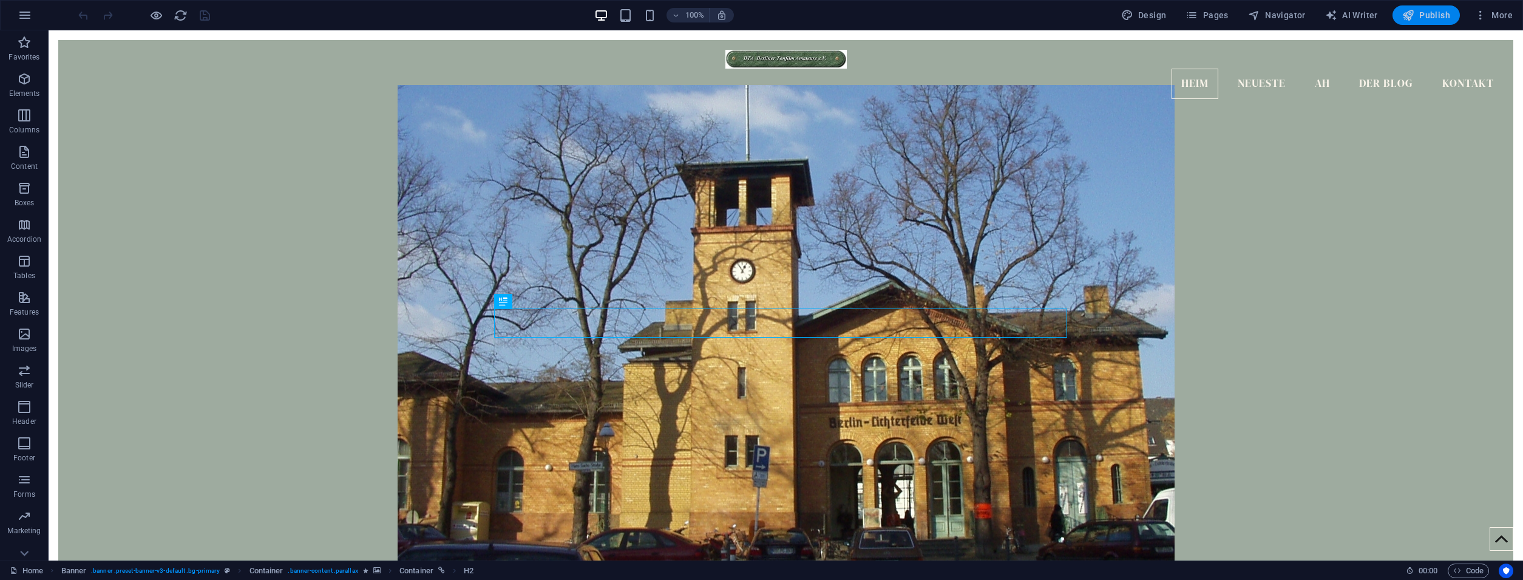
click at [1398, 15] on button "Publish" at bounding box center [1425, 14] width 67 height 19
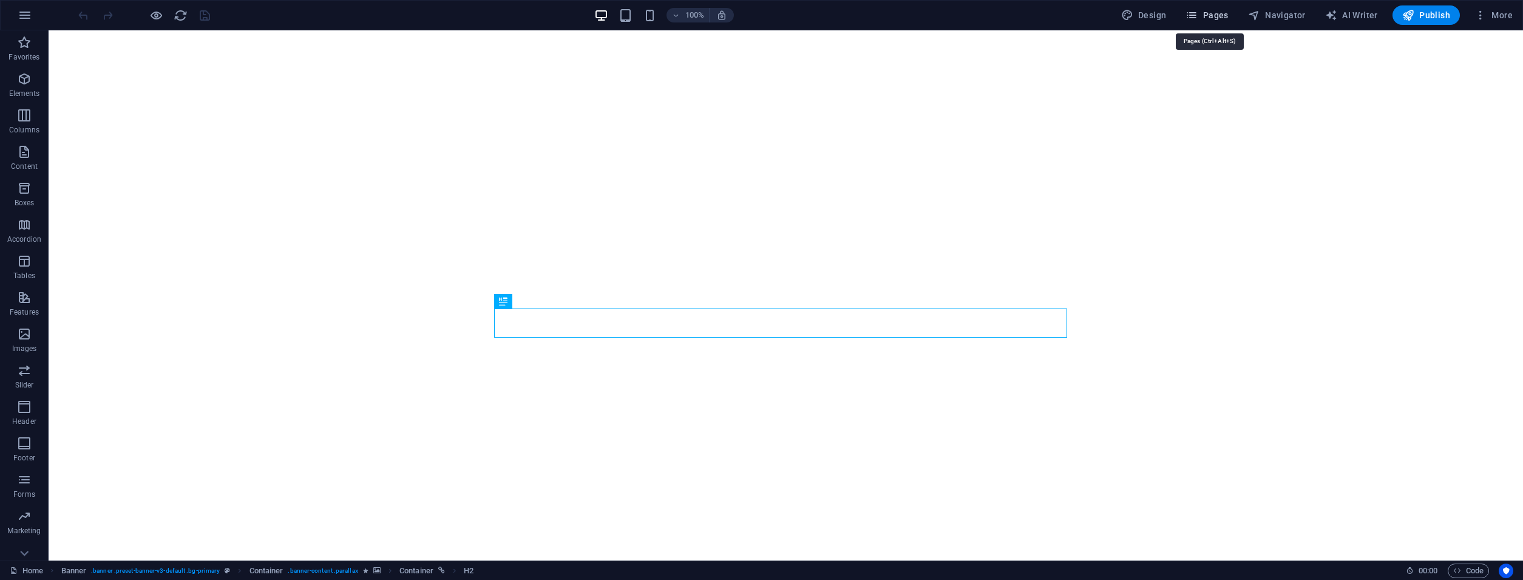
click at [1220, 15] on span "Pages" at bounding box center [1206, 15] width 42 height 12
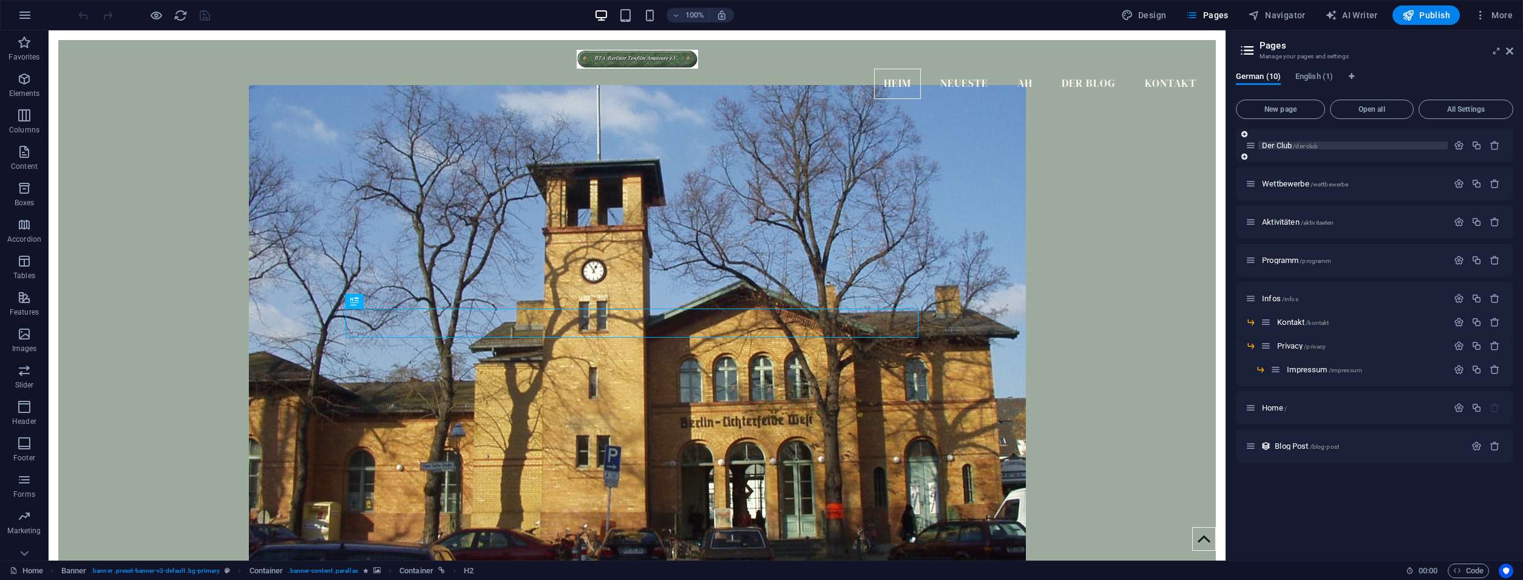
click at [1263, 144] on span "Der Club /der-club" at bounding box center [1290, 145] width 56 height 9
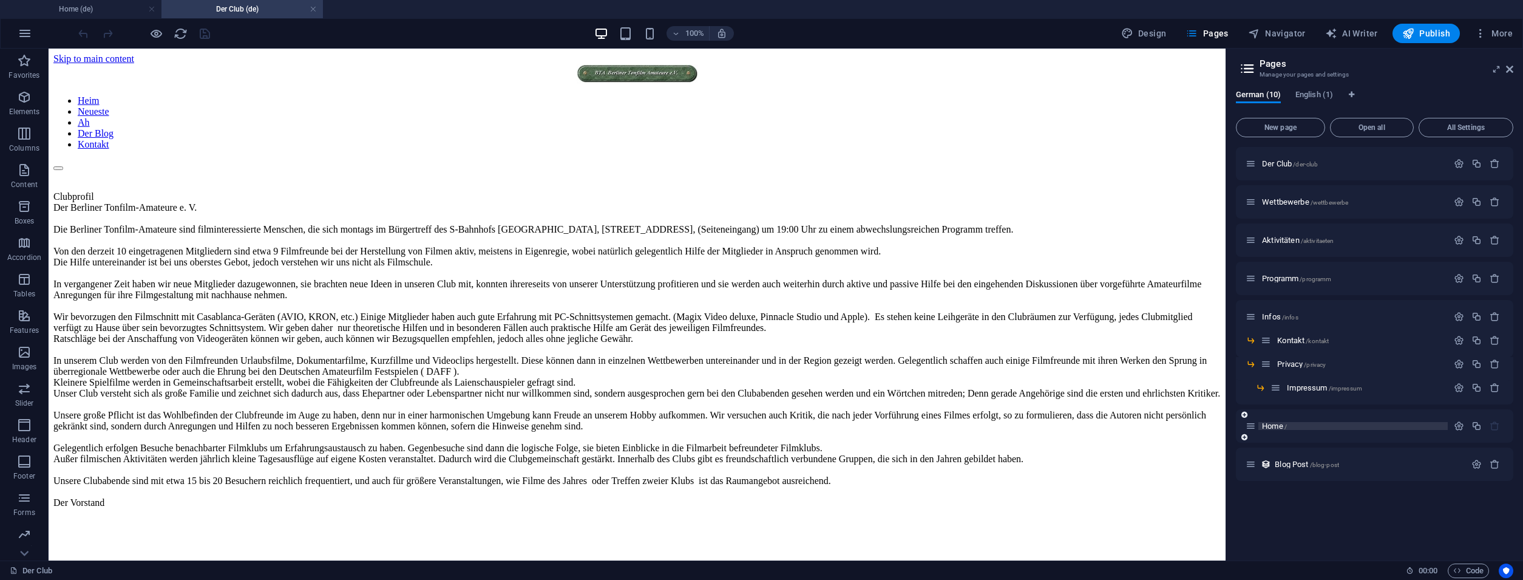
click at [1274, 423] on span "Home /" at bounding box center [1274, 425] width 25 height 9
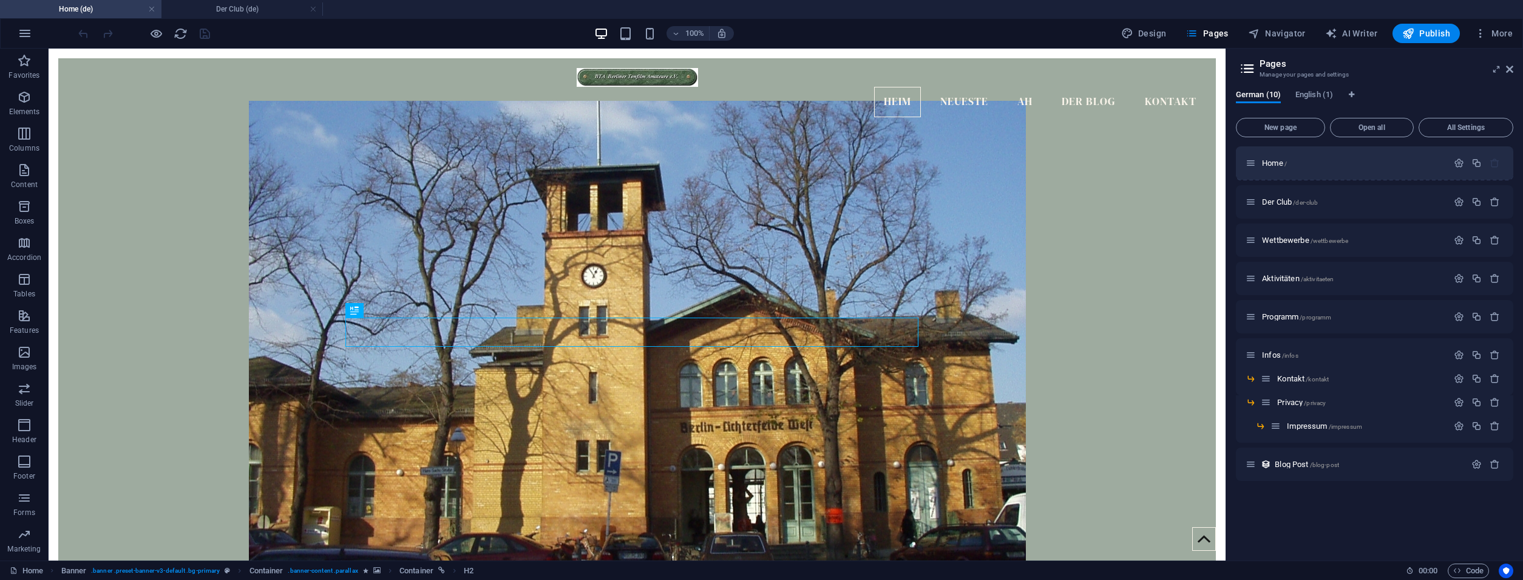
drag, startPoint x: 1249, startPoint y: 429, endPoint x: 1249, endPoint y: 163, distance: 266.4
click at [1249, 163] on div "Der Club /der-club Wettbewerbe /wettbewerbe Aktivitäten /aktivitaeten Programm …" at bounding box center [1374, 314] width 277 height 334
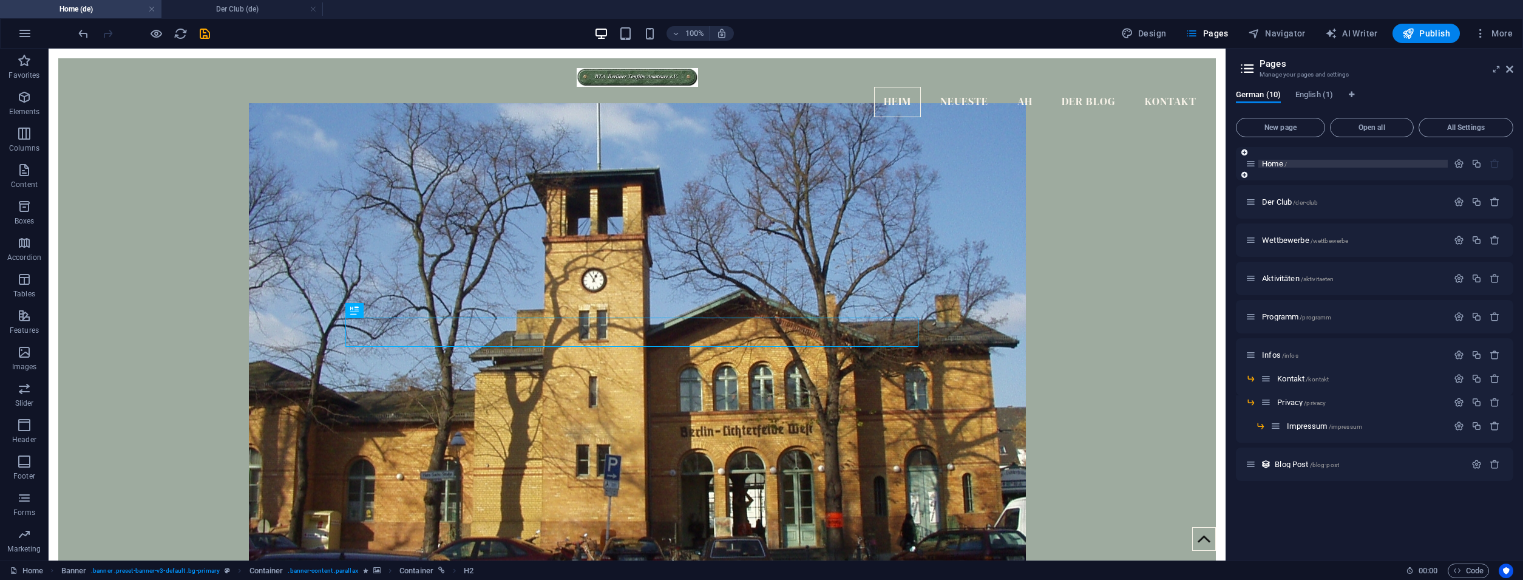
click at [1280, 167] on span "Home /" at bounding box center [1274, 163] width 25 height 9
click at [894, 87] on nav "Heim Neueste Ah Der Blog Kontakt" at bounding box center [637, 102] width 1138 height 30
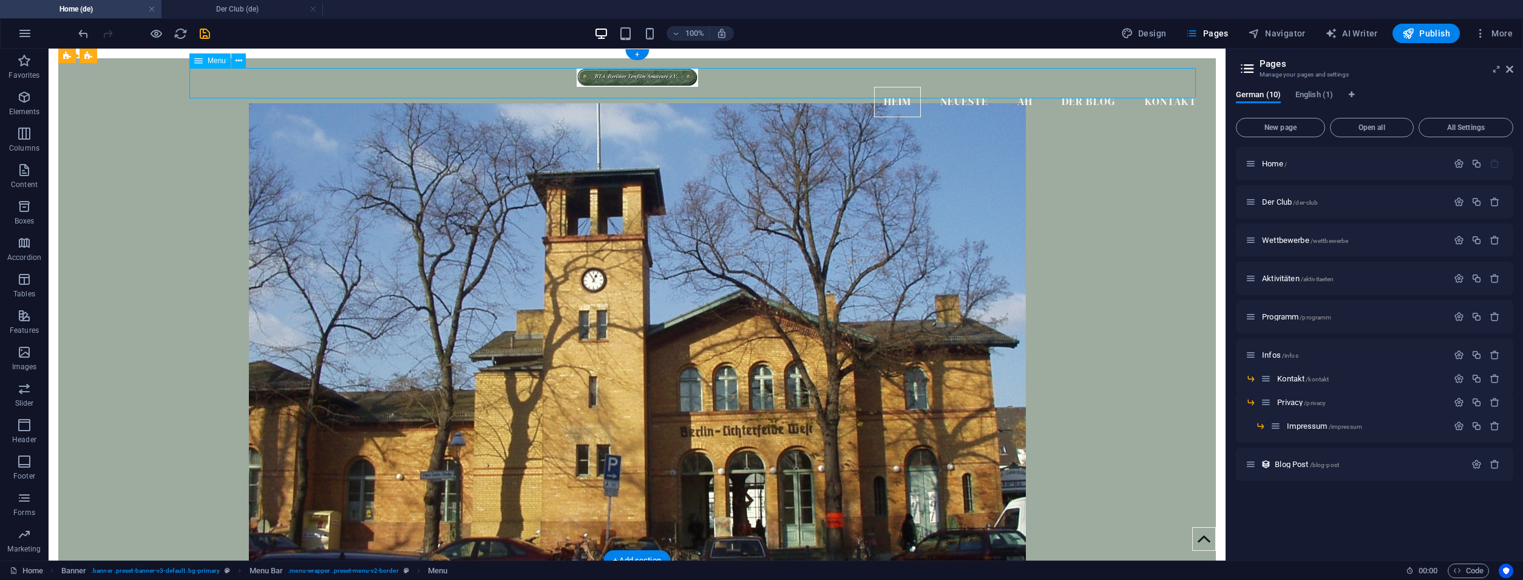
click at [894, 87] on nav "Heim Neueste Ah Der Blog Kontakt" at bounding box center [637, 102] width 1138 height 30
select select
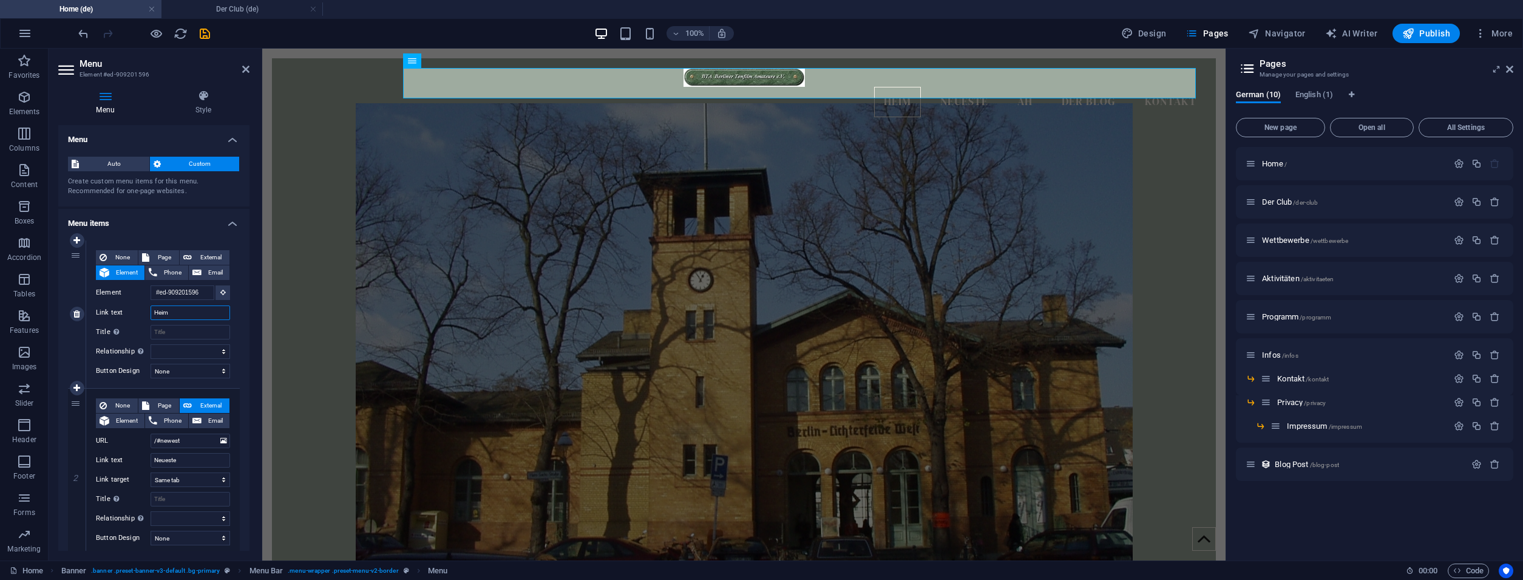
click at [180, 307] on input "Heim" at bounding box center [189, 312] width 79 height 15
type input "H"
select select
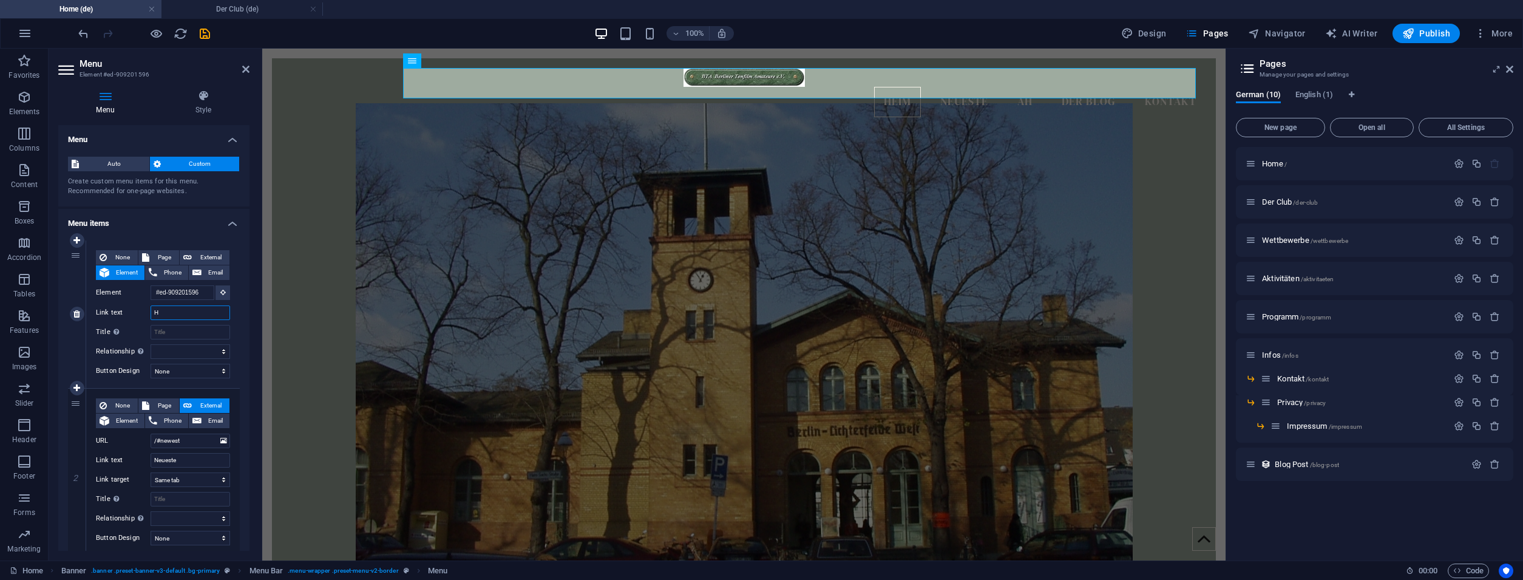
select select
type input "Home"
select select
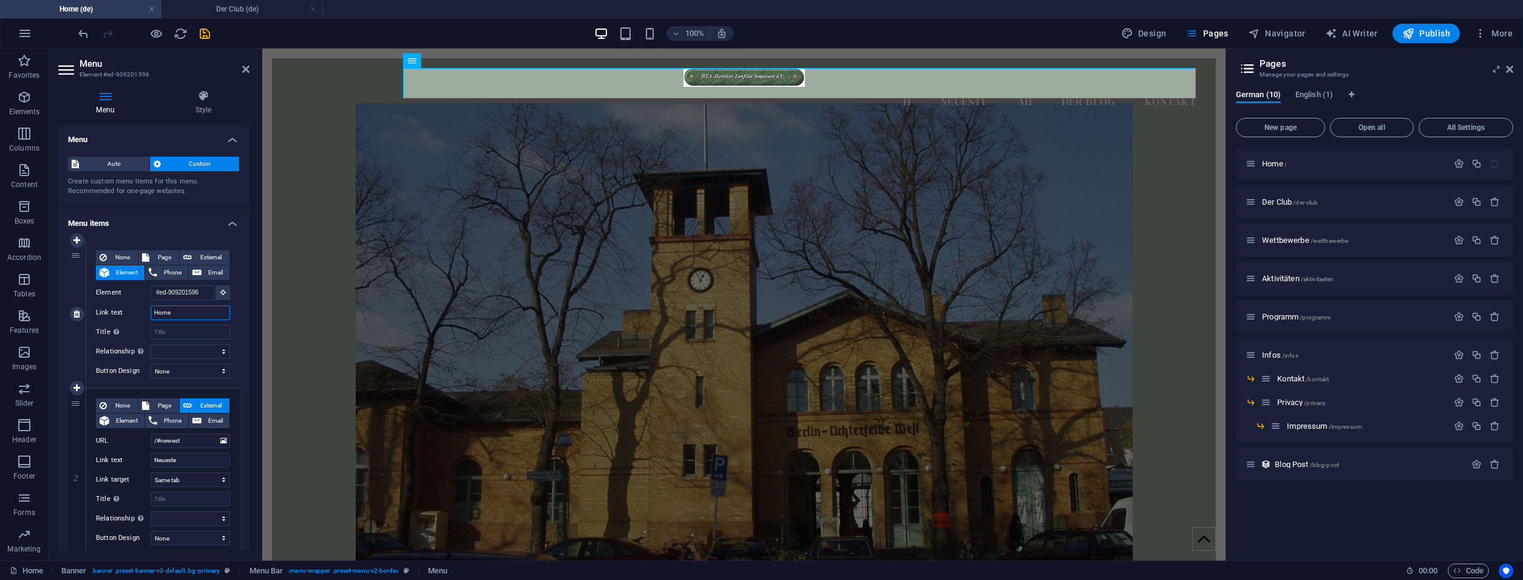
select select
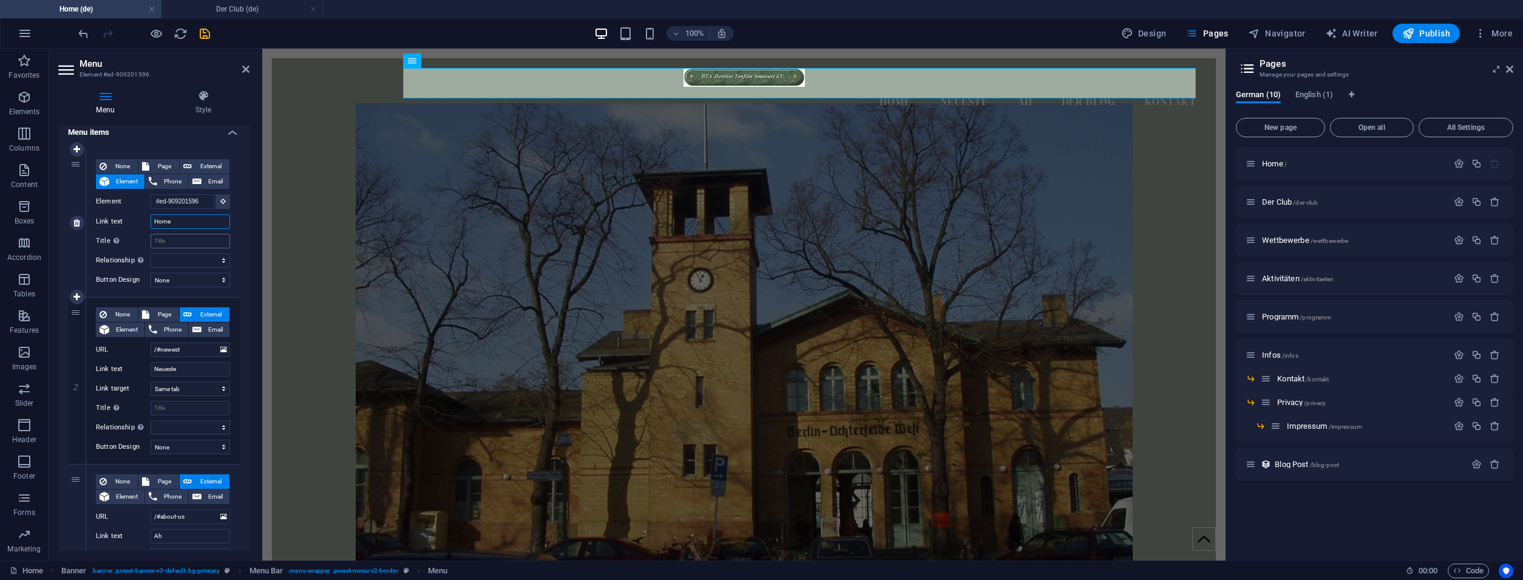
scroll to position [109, 0]
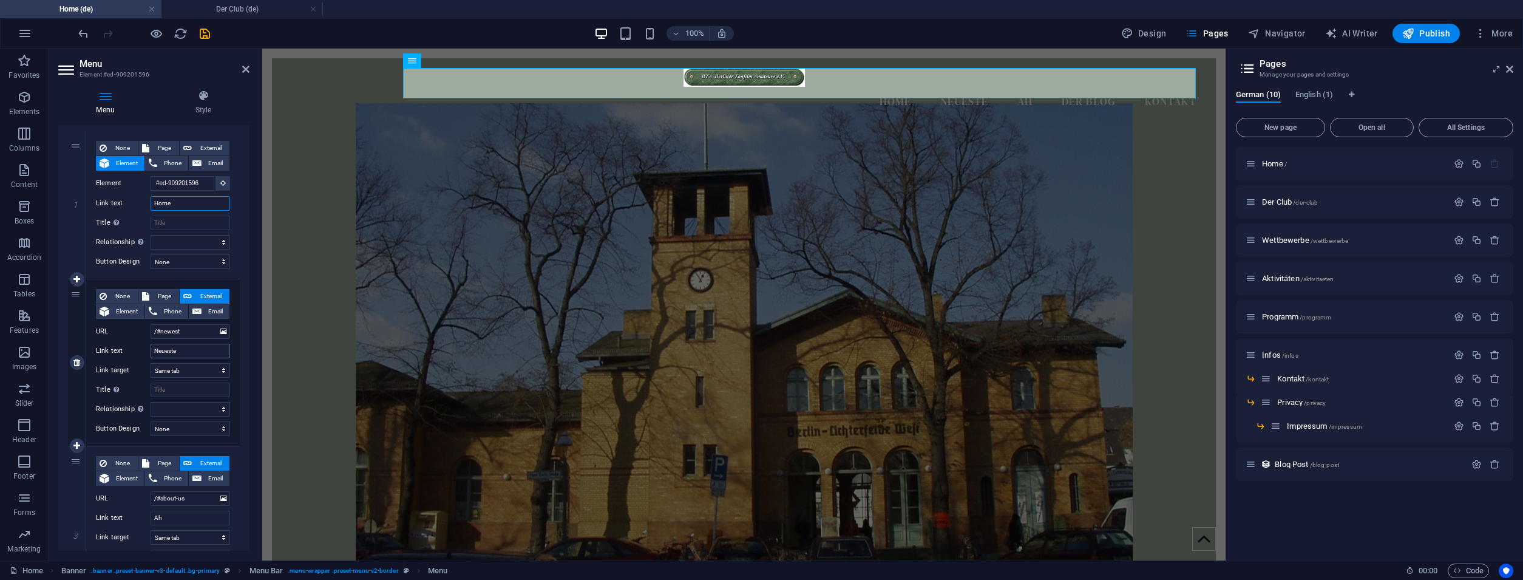
type input "Home"
click at [189, 354] on input "Neueste" at bounding box center [189, 350] width 79 height 15
type input "Der"
select select
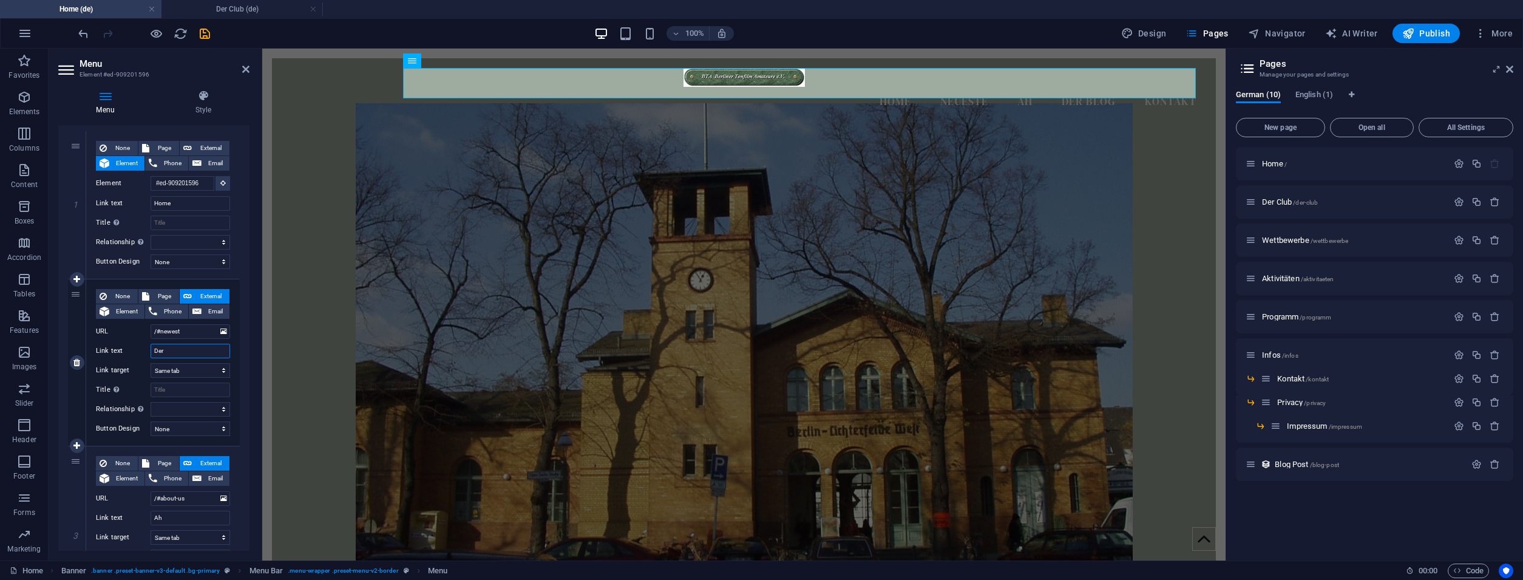
select select
type input "Der C"
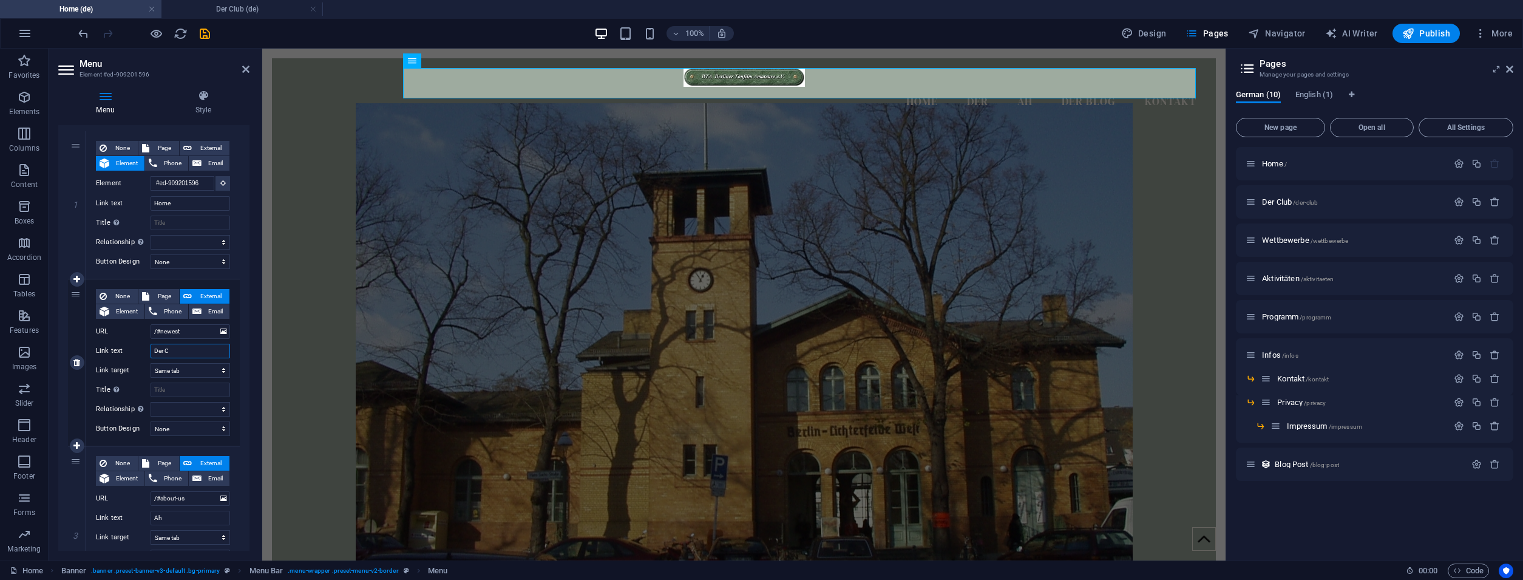
select select
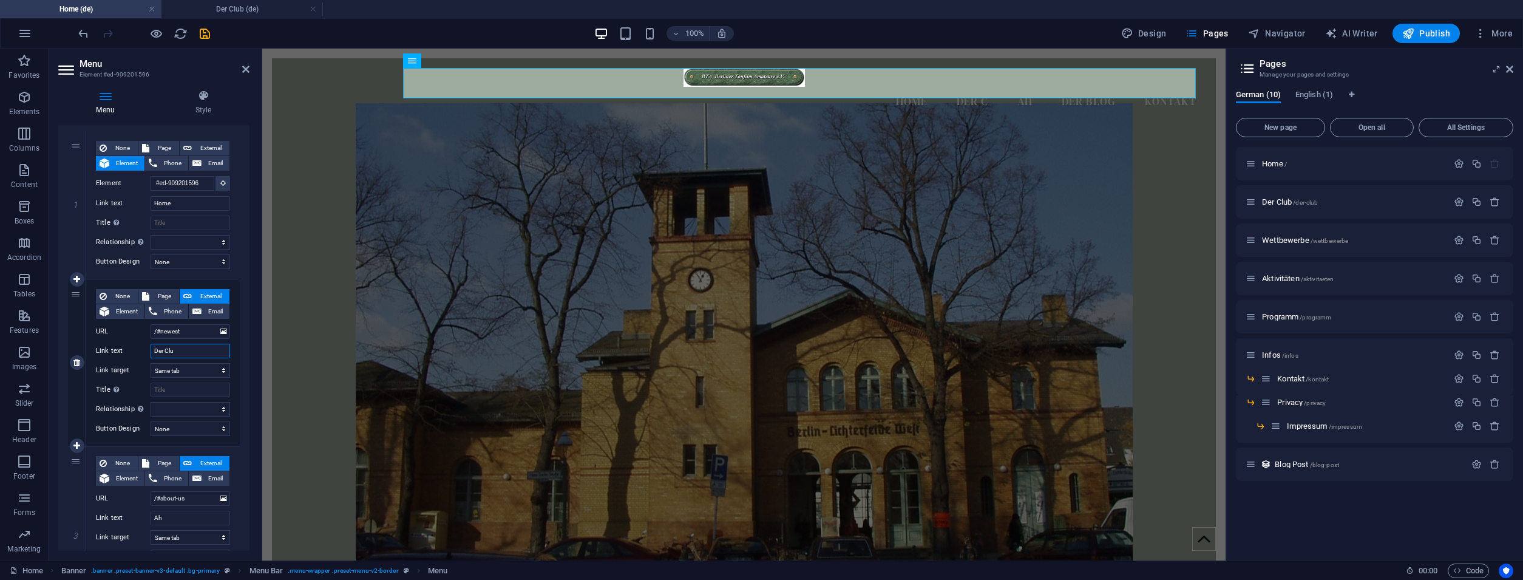
type input "Der Club"
select select
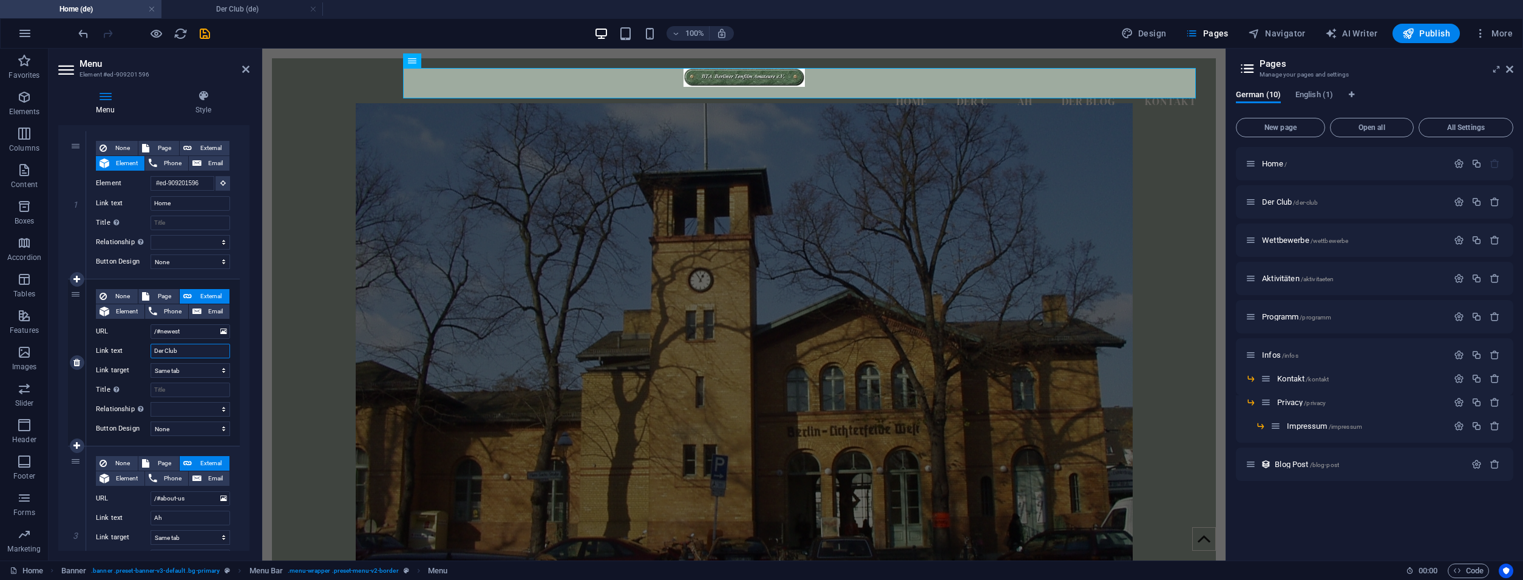
select select
type input "Der Club"
click at [183, 337] on input "/#newest" at bounding box center [189, 331] width 79 height 15
click at [220, 334] on icon at bounding box center [223, 331] width 7 height 13
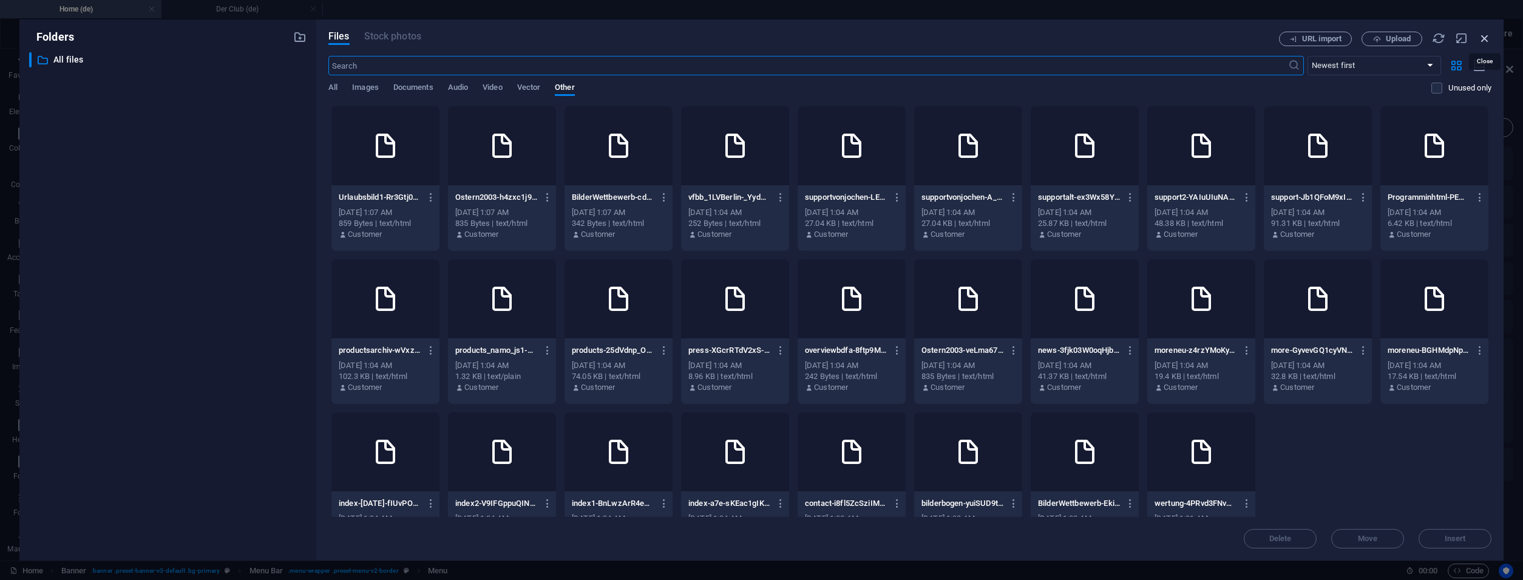
click at [1479, 40] on icon "button" at bounding box center [1484, 38] width 13 height 13
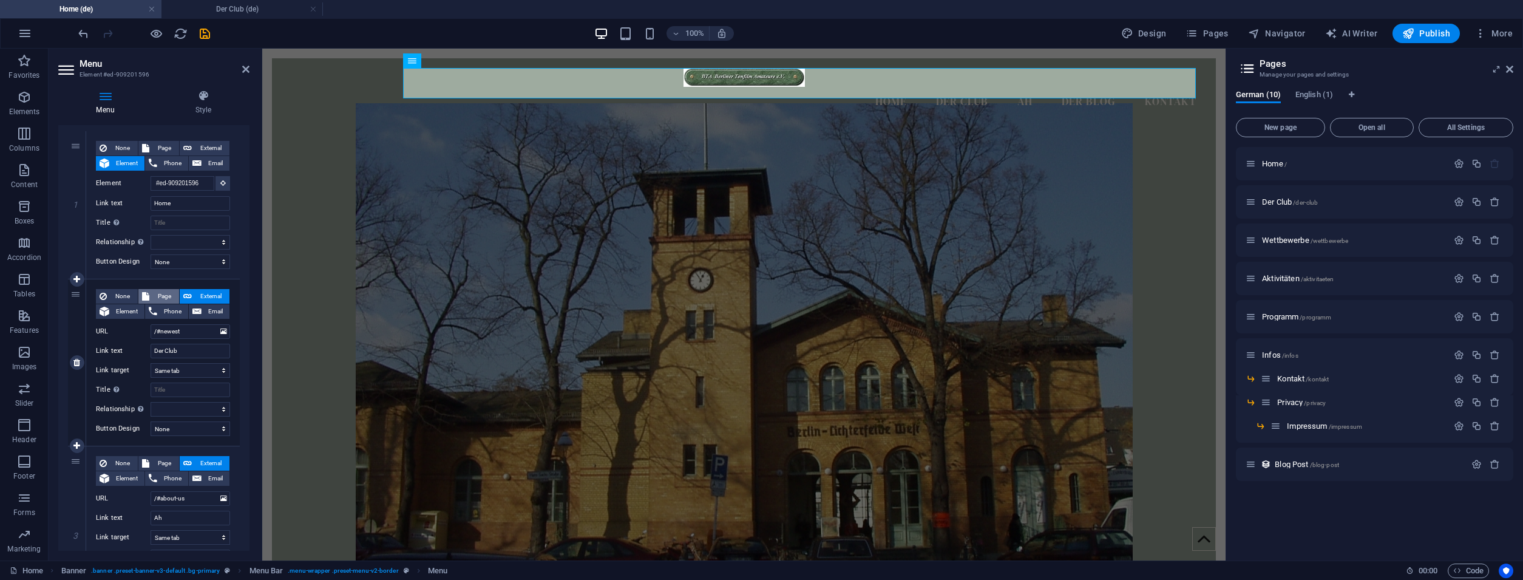
click at [160, 295] on span "Page" at bounding box center [164, 296] width 22 height 15
select select
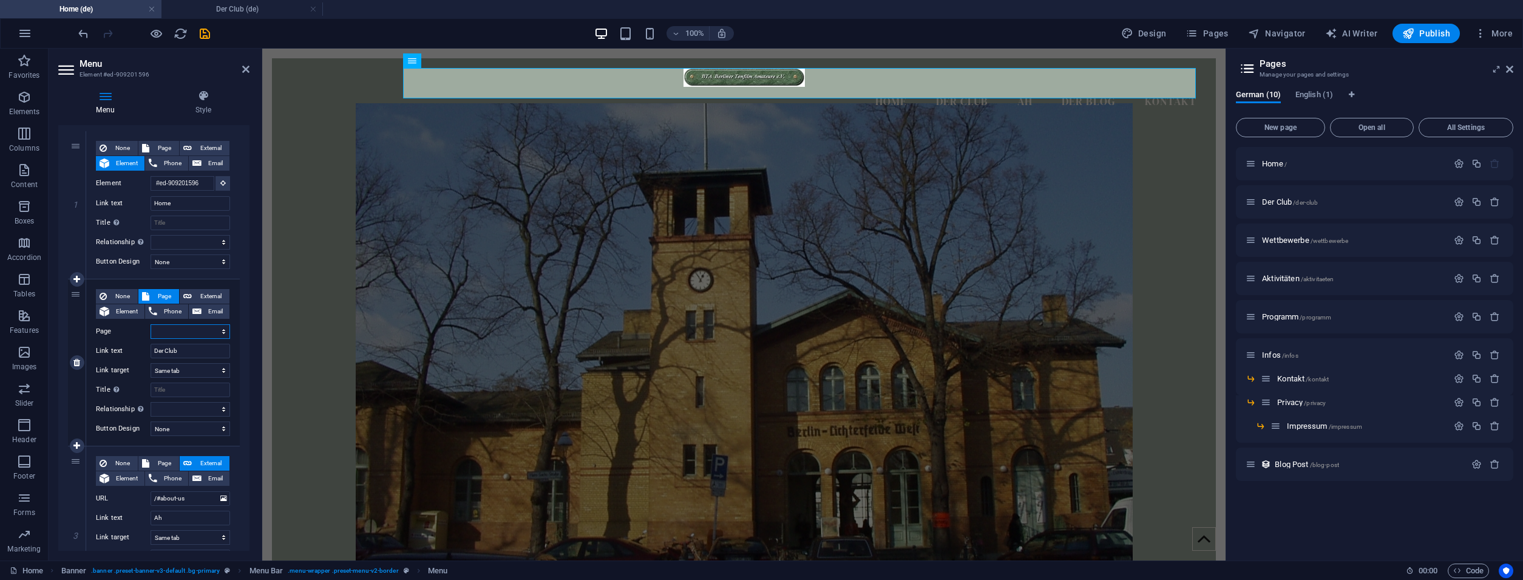
select select
click at [164, 142] on span "Page" at bounding box center [164, 148] width 22 height 15
select select
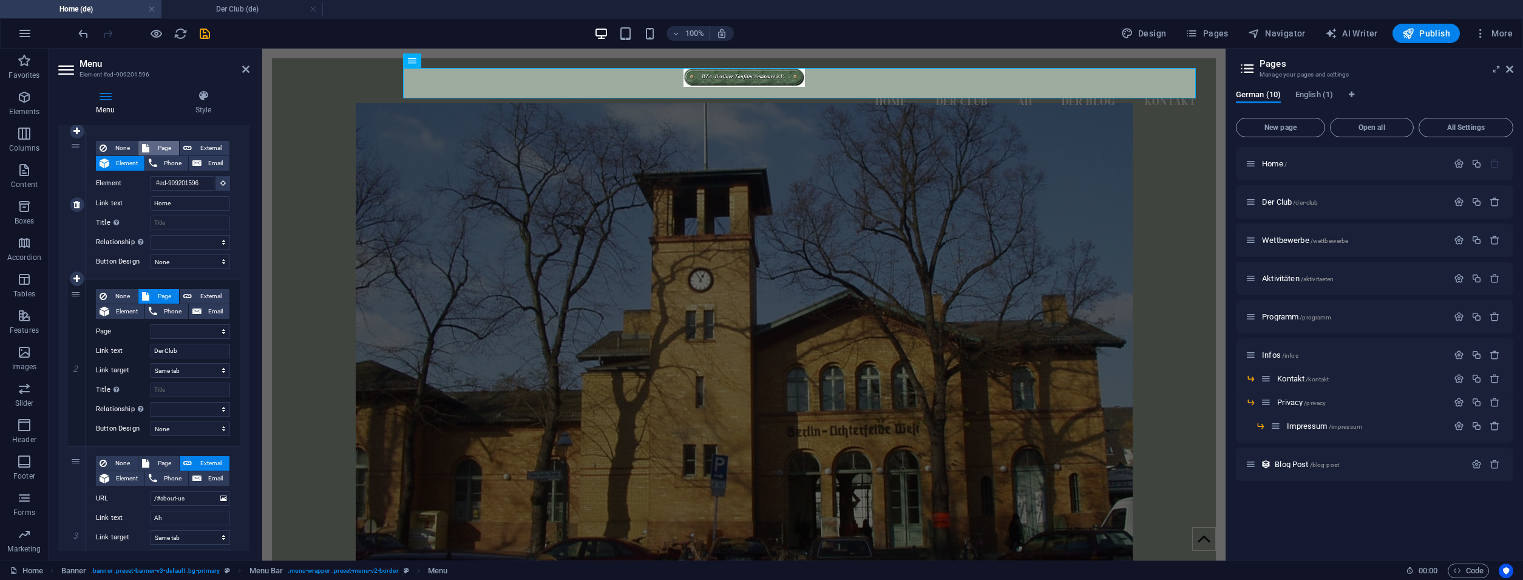
select select
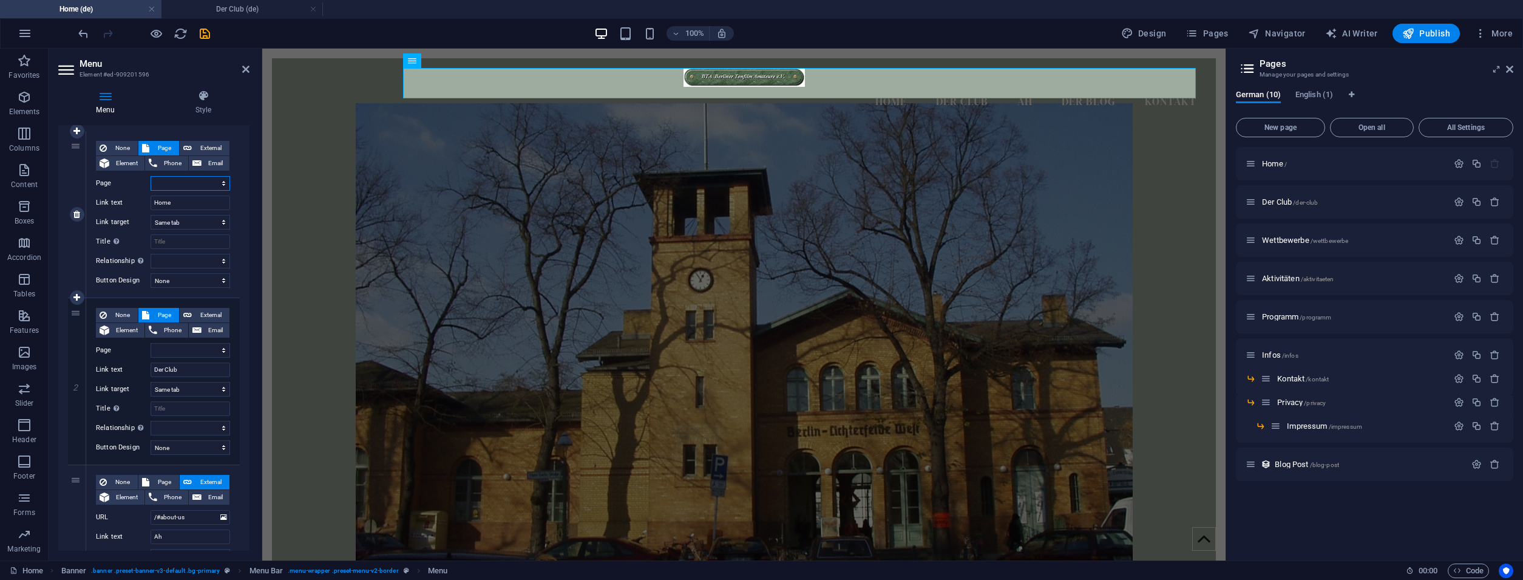
click at [150, 176] on select "Home Der Club Wettbewerbe Aktivitäten Programm Infos -- Kontakt -- Privacy ----…" at bounding box center [189, 183] width 79 height 15
select select "0"
click option "Home" at bounding box center [0, 0] width 0 height 0
select select
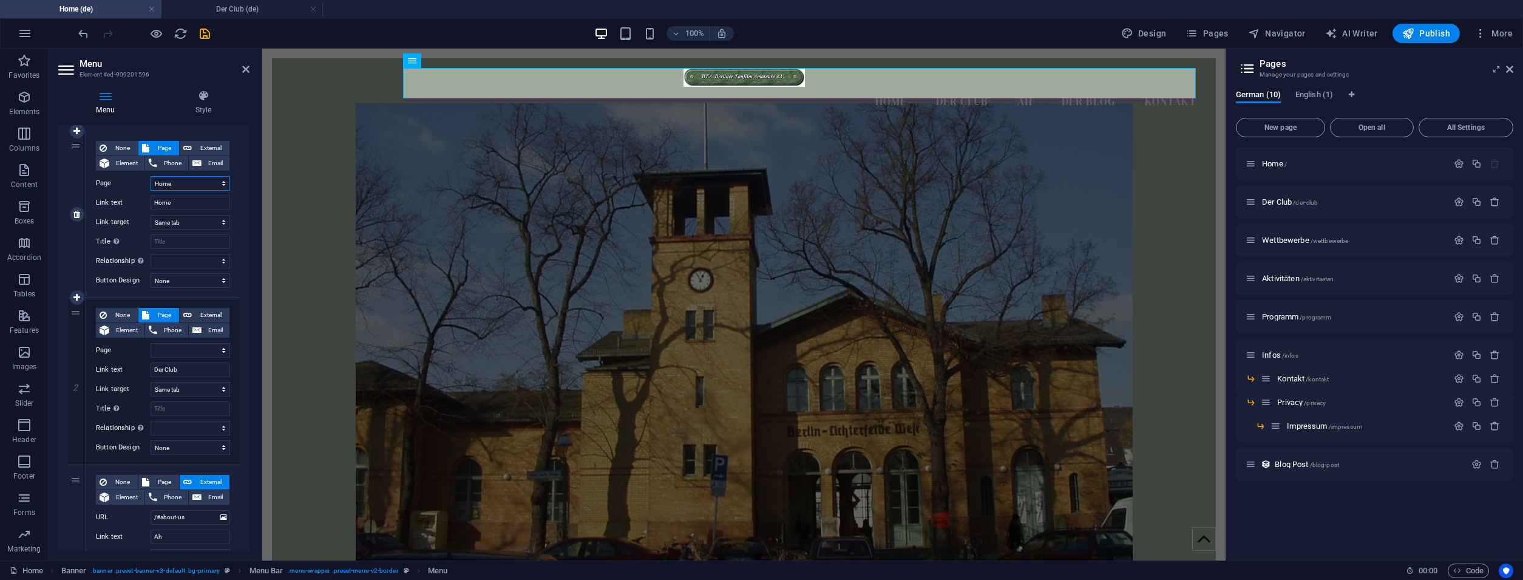
select select
click at [150, 343] on select "Home Der Club Wettbewerbe Aktivitäten Programm Infos -- Kontakt -- Privacy ----…" at bounding box center [189, 350] width 79 height 15
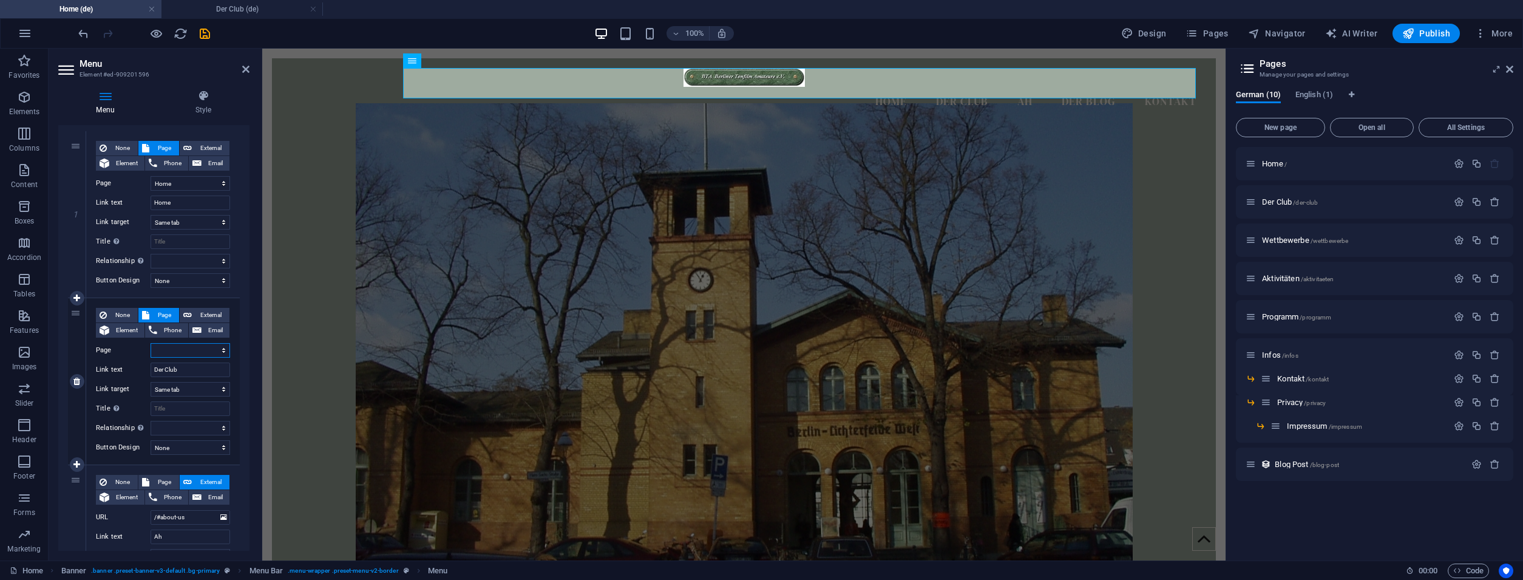
select select "1"
click option "Der Club" at bounding box center [0, 0] width 0 height 0
select select
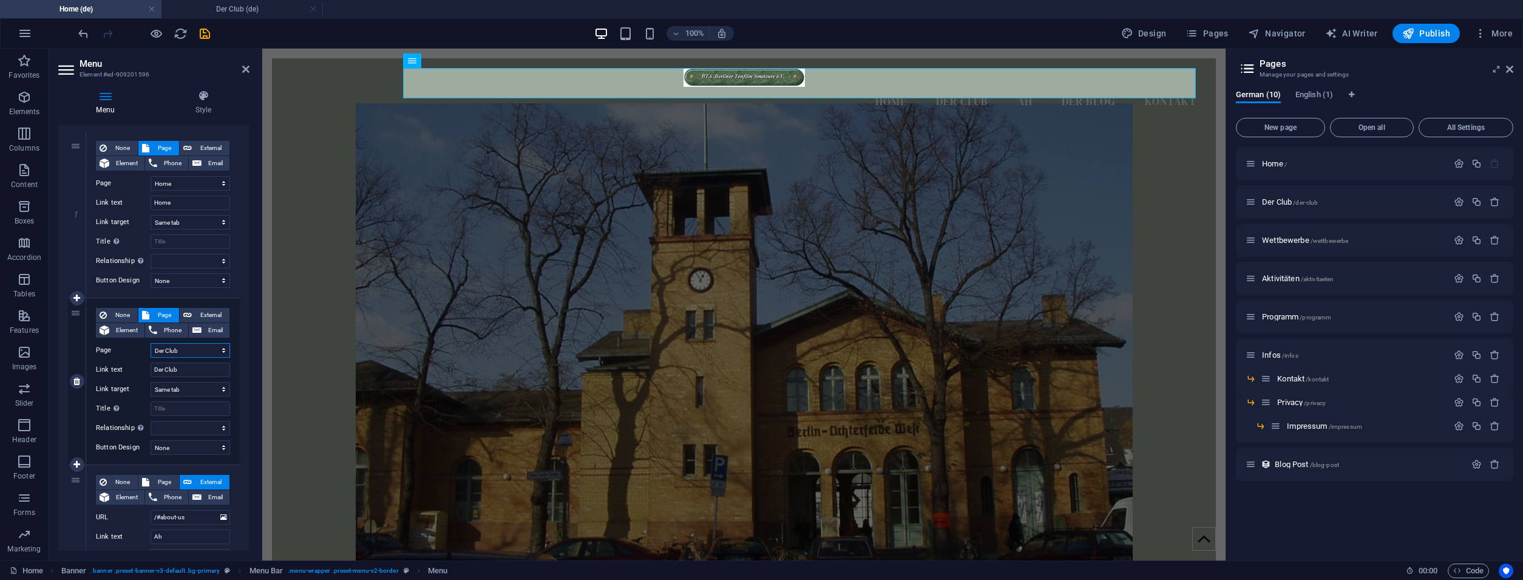
select select
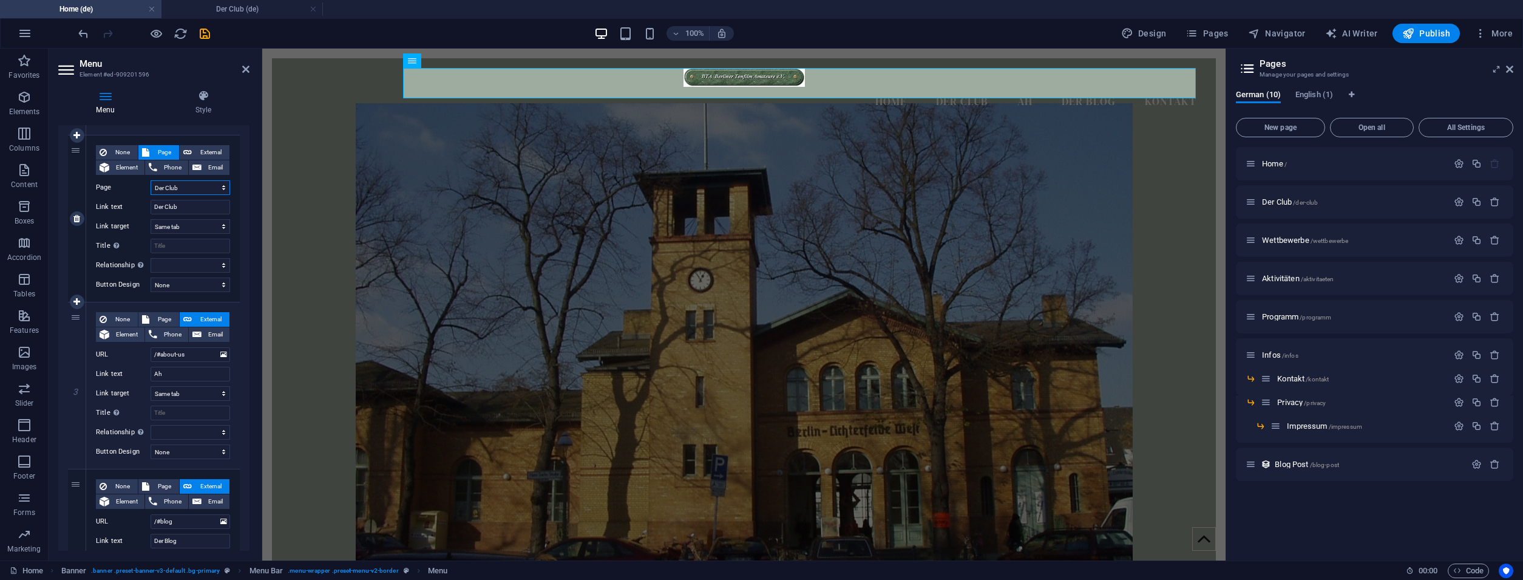
scroll to position [273, 0]
click at [156, 316] on span "Page" at bounding box center [164, 318] width 22 height 15
select select
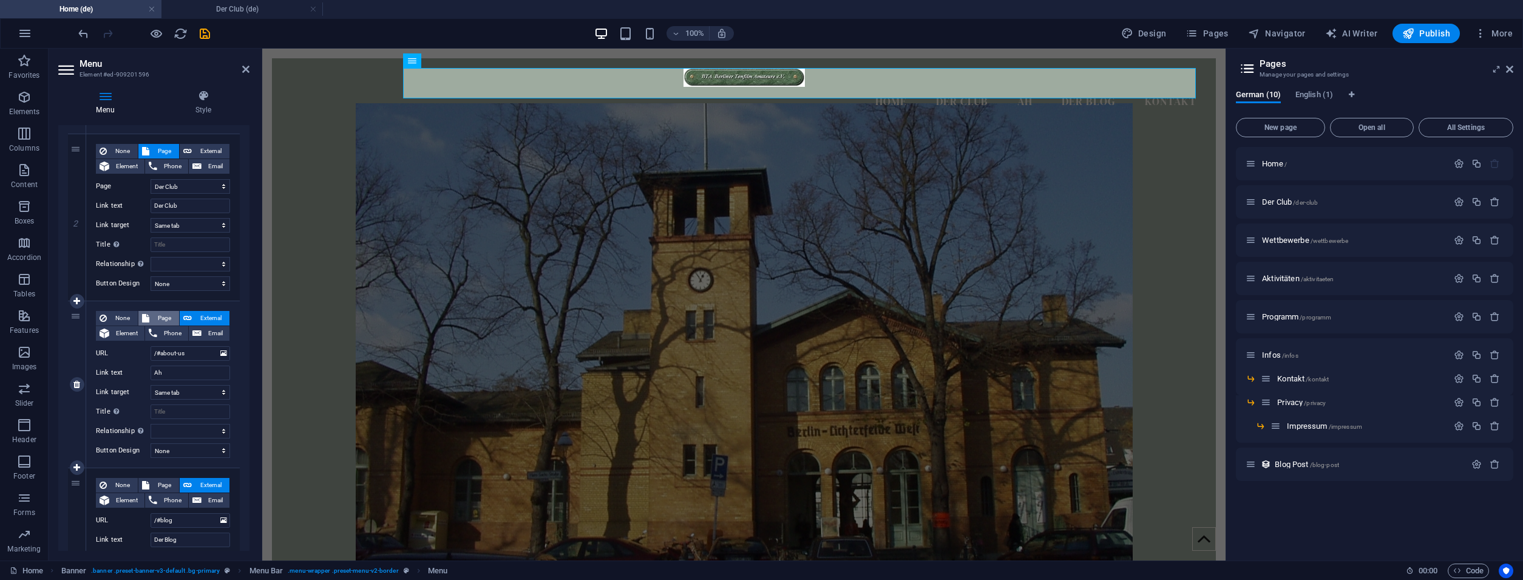
select select
click at [177, 368] on input "Ah" at bounding box center [189, 372] width 79 height 15
click at [175, 368] on input "Ah" at bounding box center [189, 372] width 79 height 15
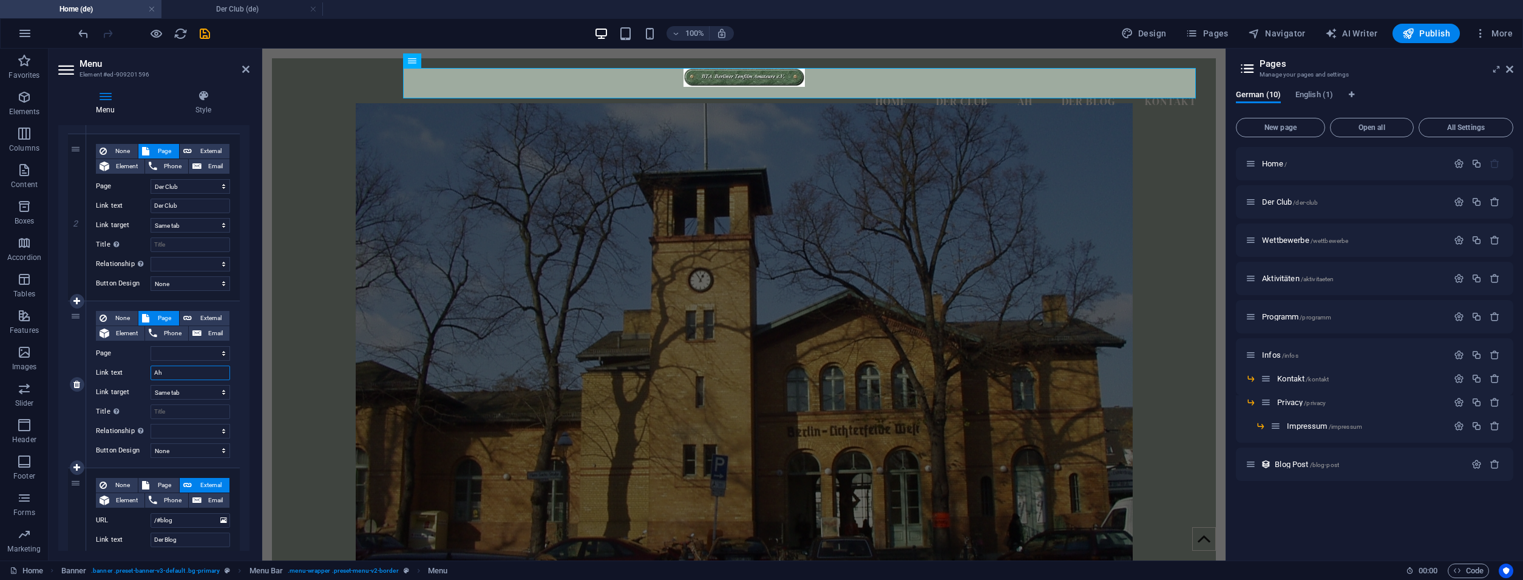
click at [175, 368] on input "Ah" at bounding box center [189, 372] width 79 height 15
type input "We"
select select
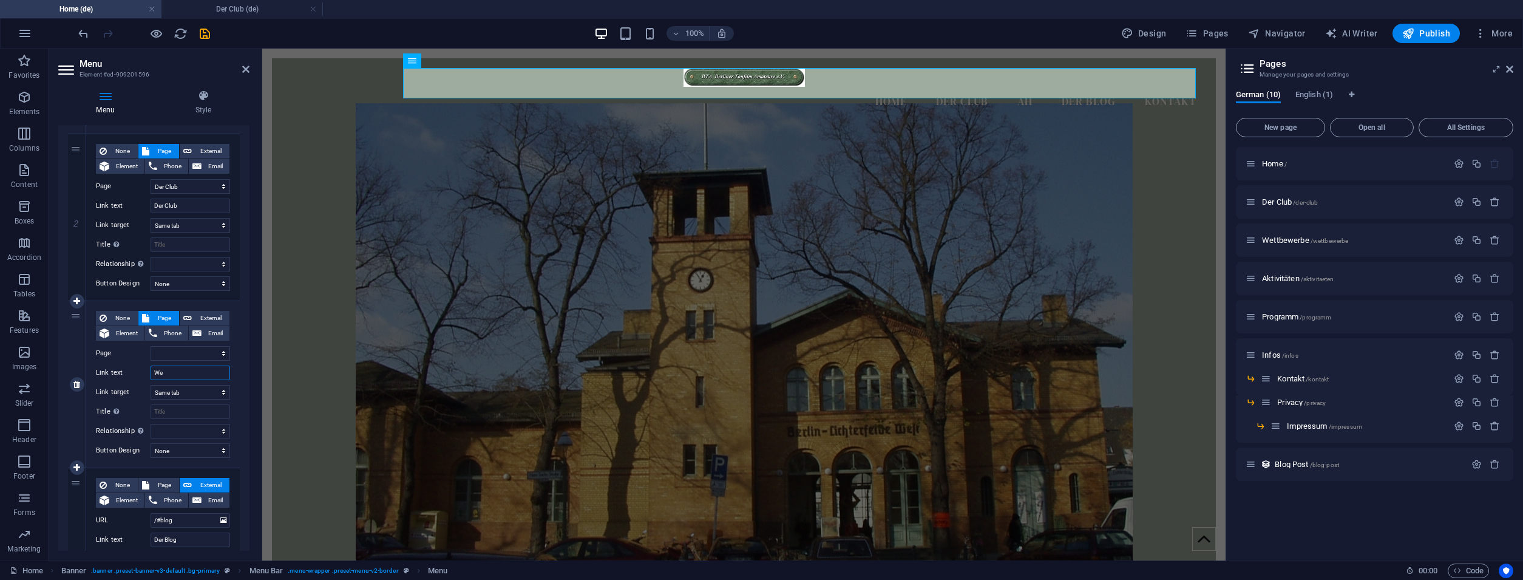
select select
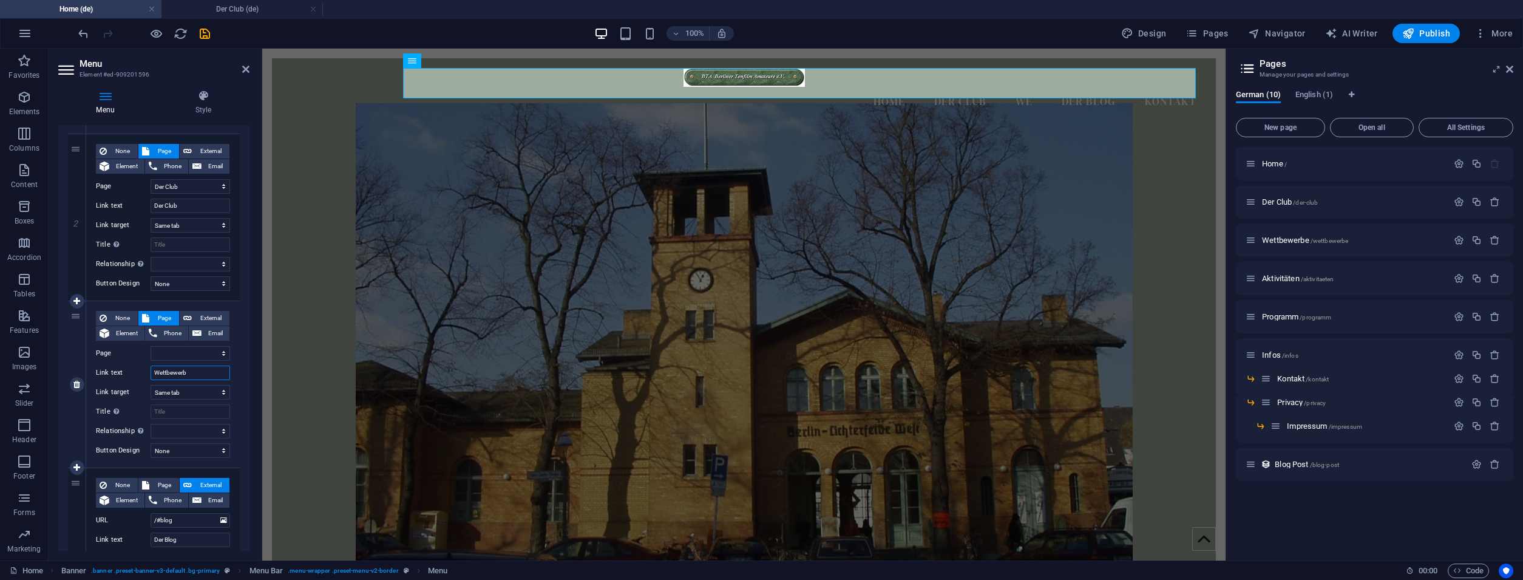
type input "Wettbewerbe"
select select
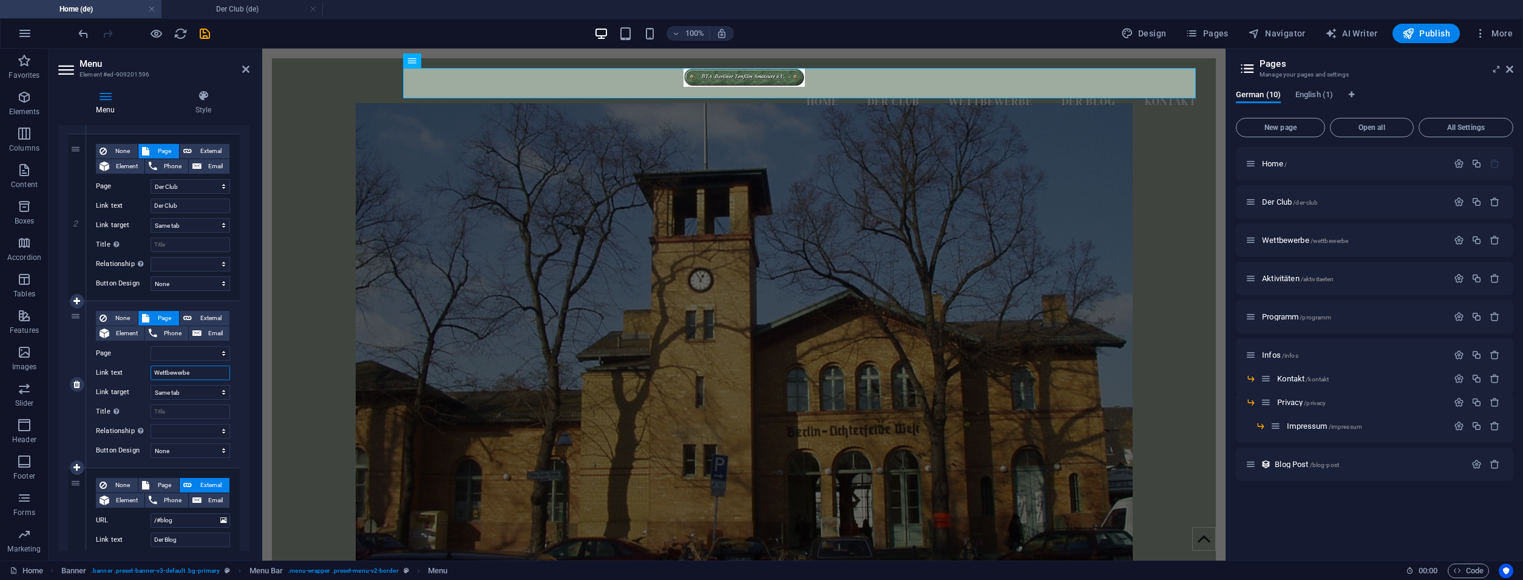
select select
type input "Wettbewerbe"
click at [150, 346] on select "Home Der Club Wettbewerbe Aktivitäten Programm Infos -- Kontakt -- Privacy ----…" at bounding box center [189, 353] width 79 height 15
select select "2"
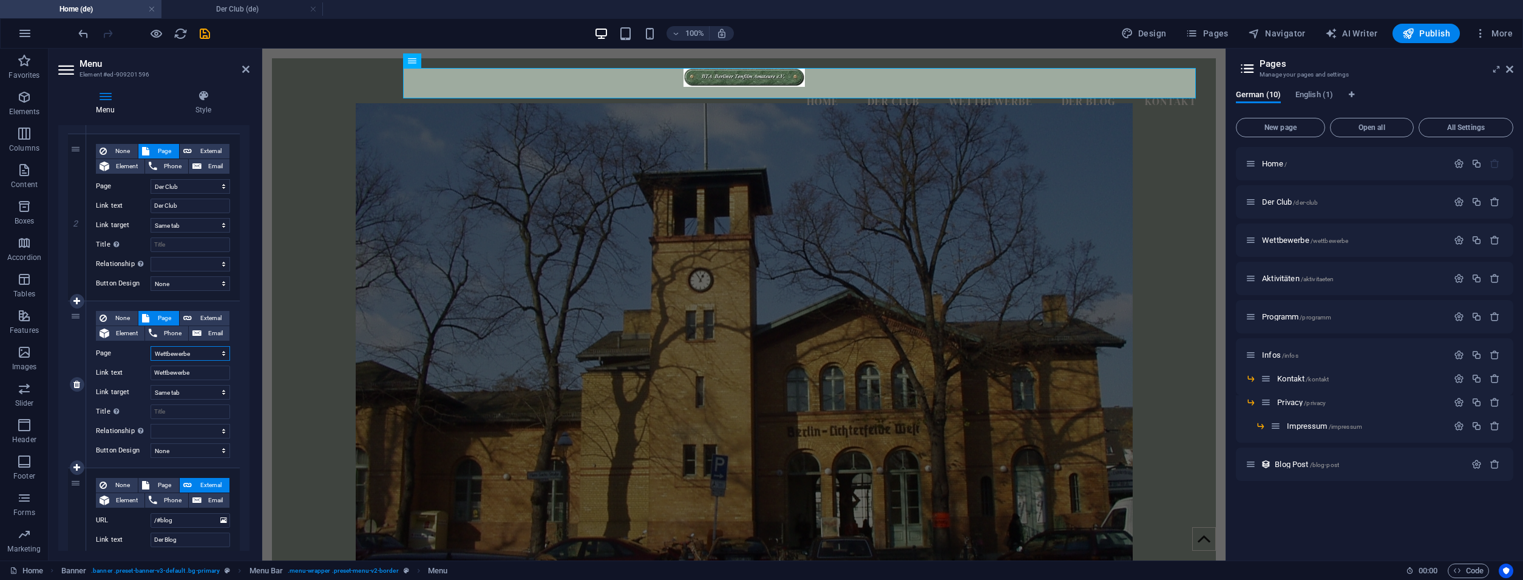
click option "Wettbewerbe" at bounding box center [0, 0] width 0 height 0
select select
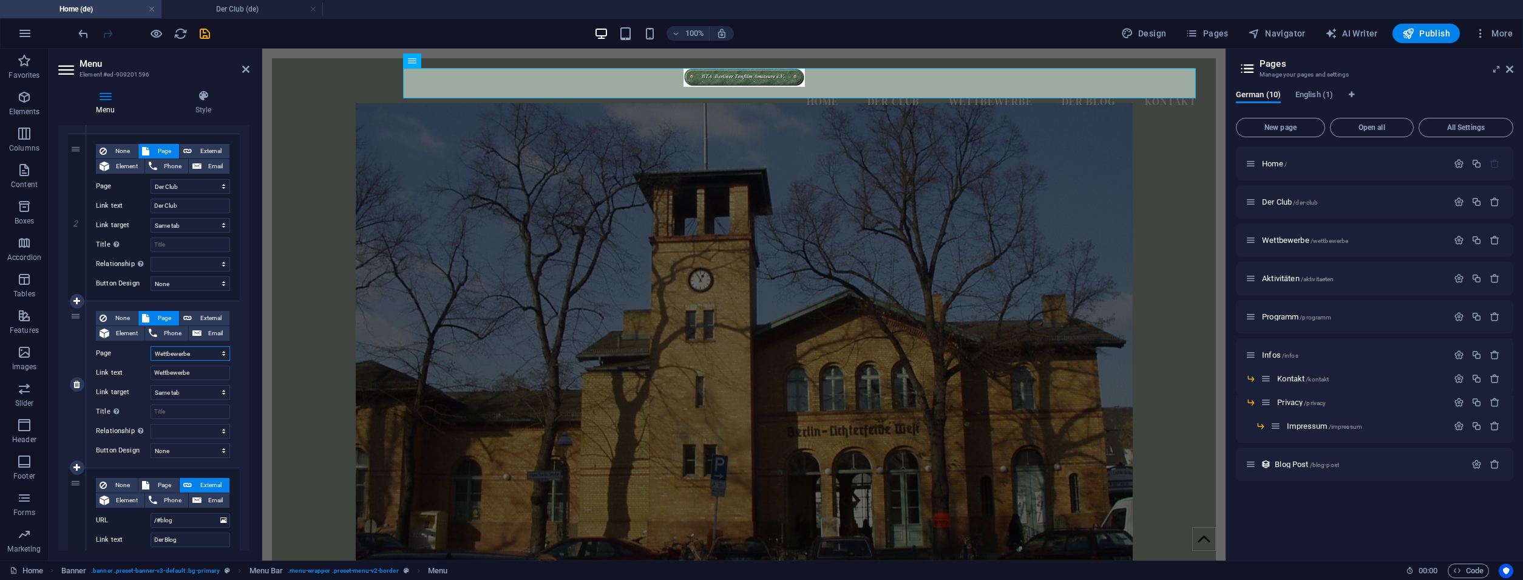
select select
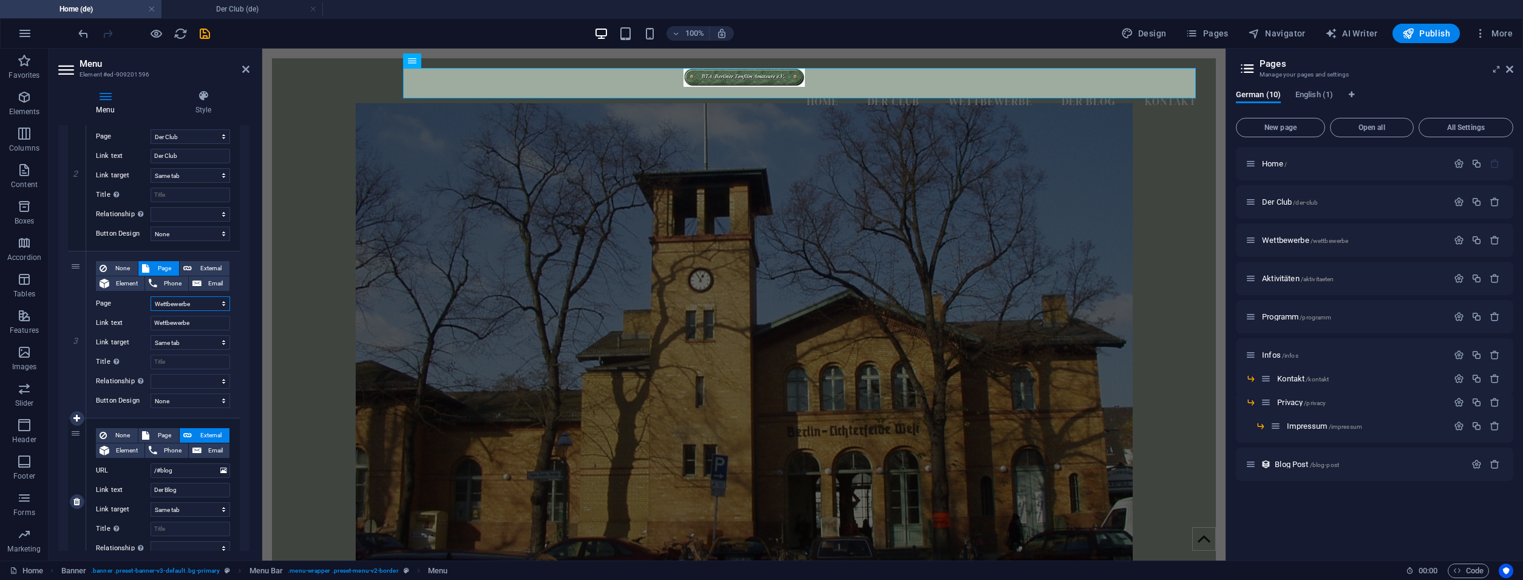
scroll to position [382, 0]
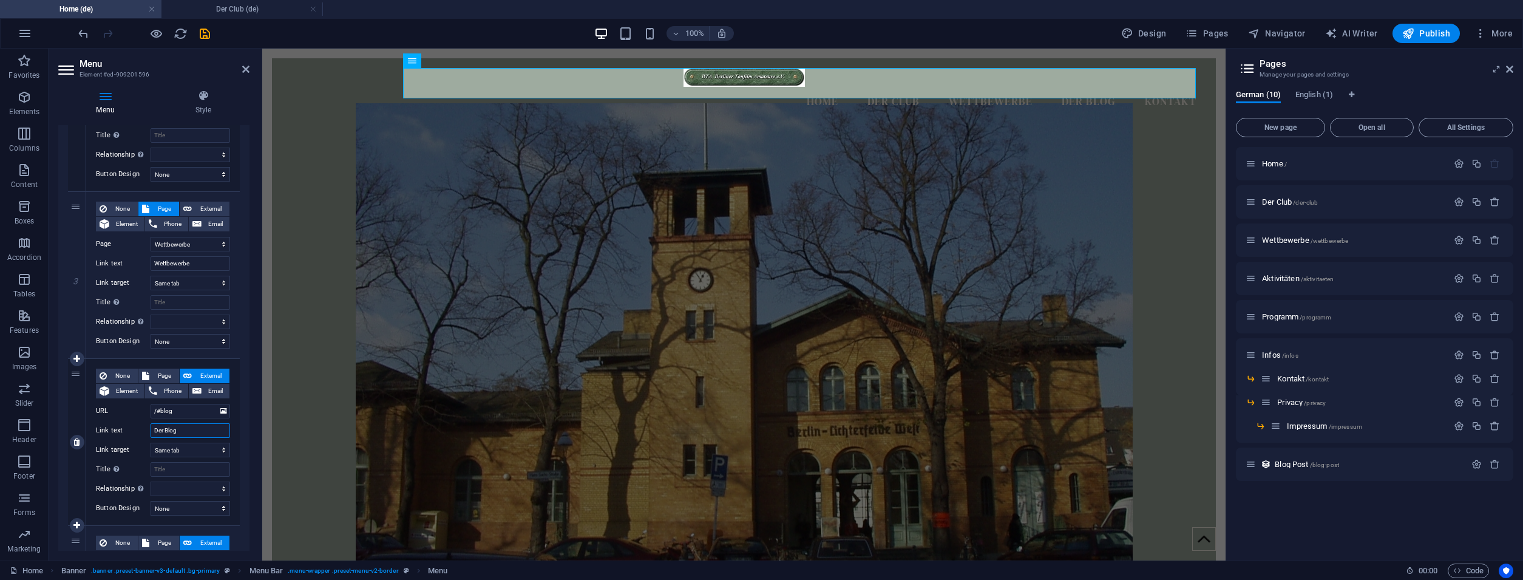
click at [188, 432] on input "Der Blog" at bounding box center [189, 430] width 79 height 15
type input "Akti"
select select
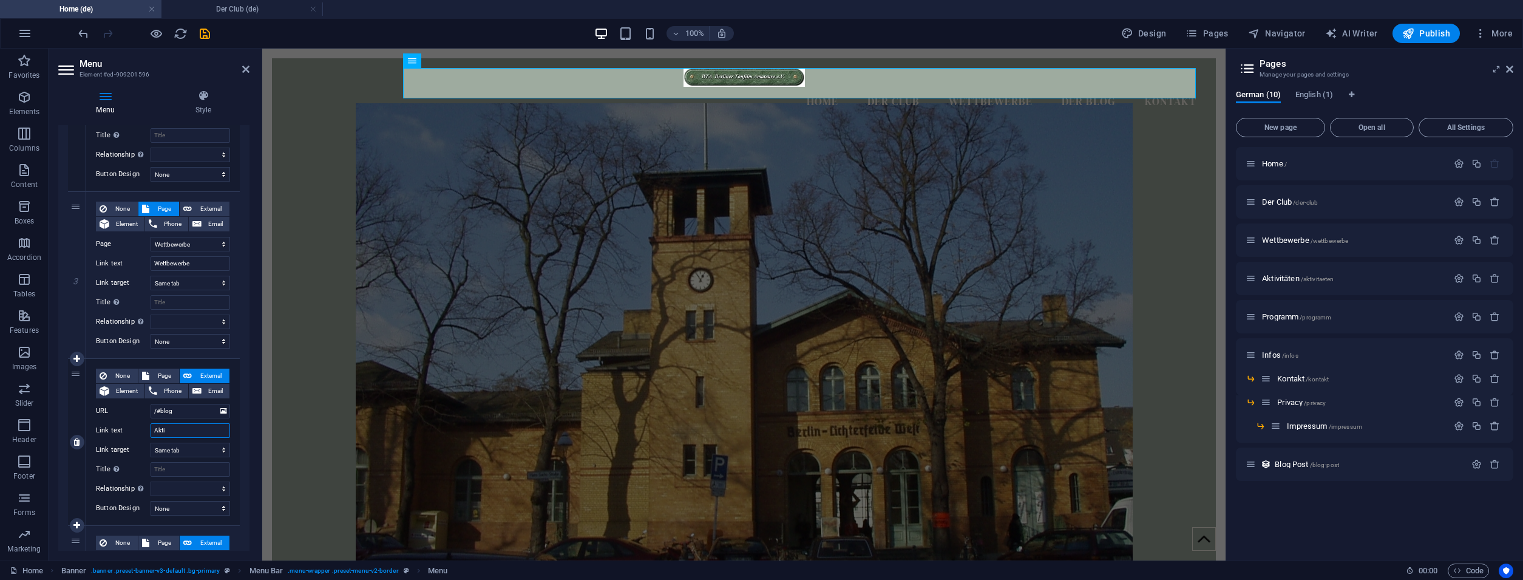
select select
type input "Aktivitä"
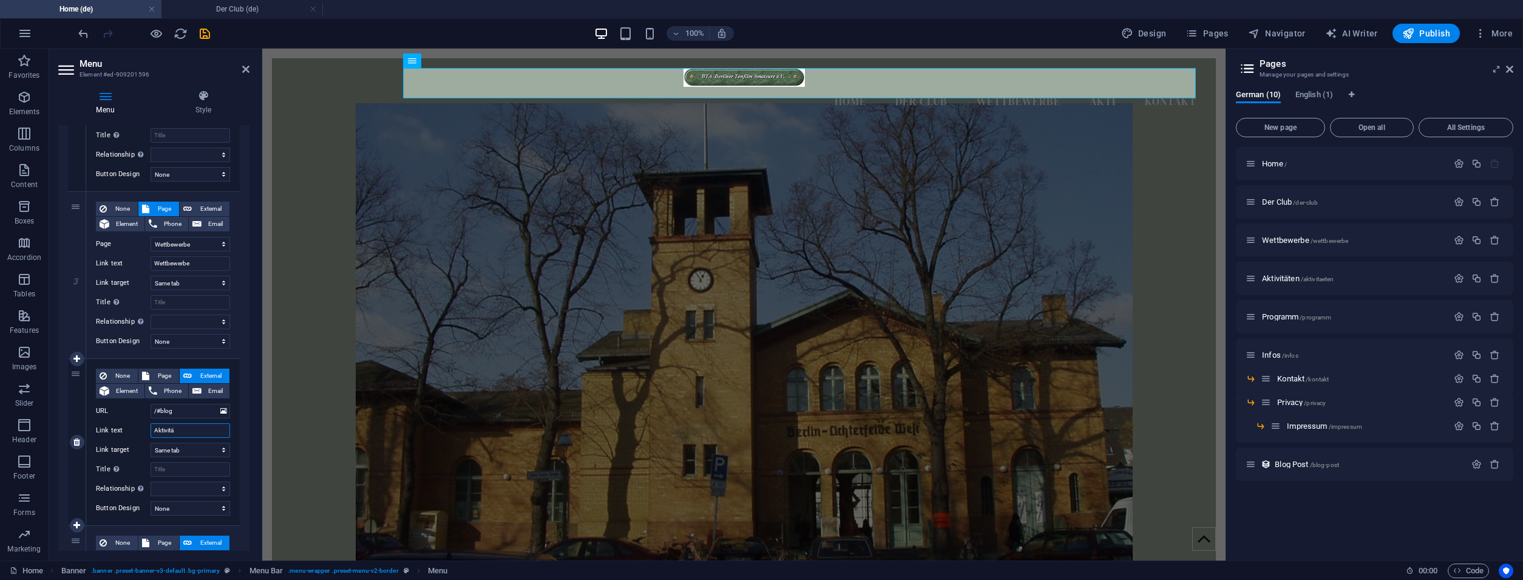
select select
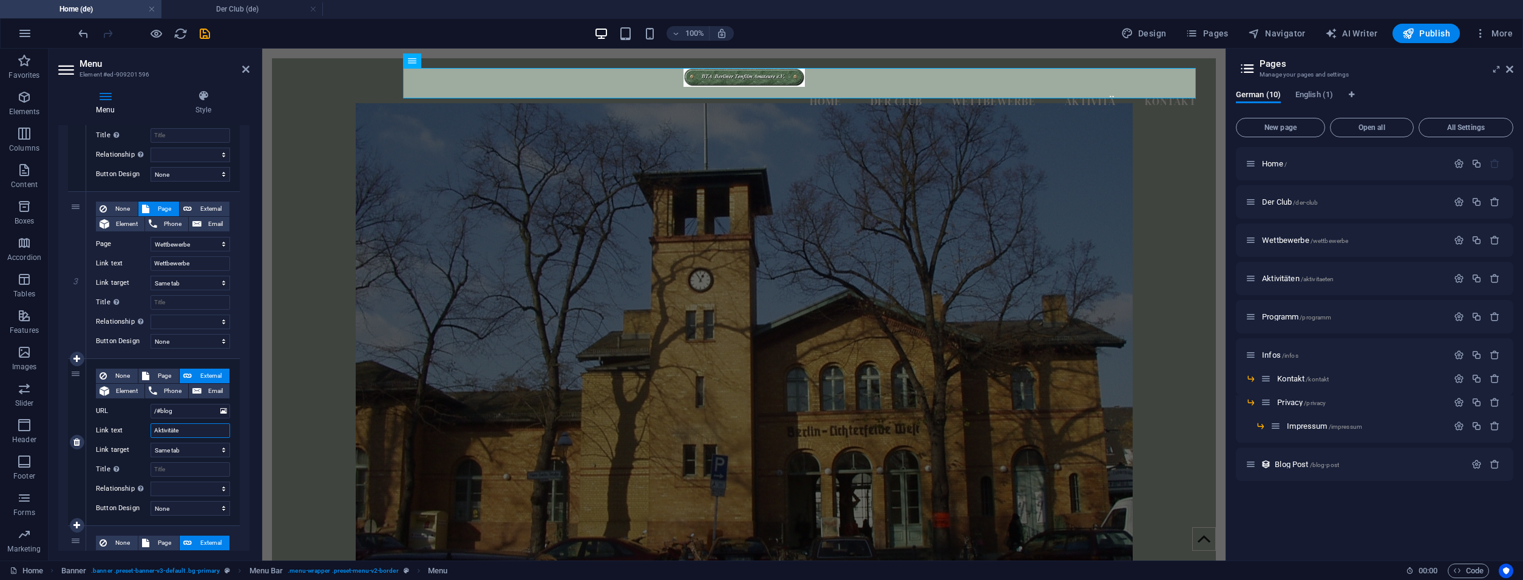
type input "Aktivitäten"
select select
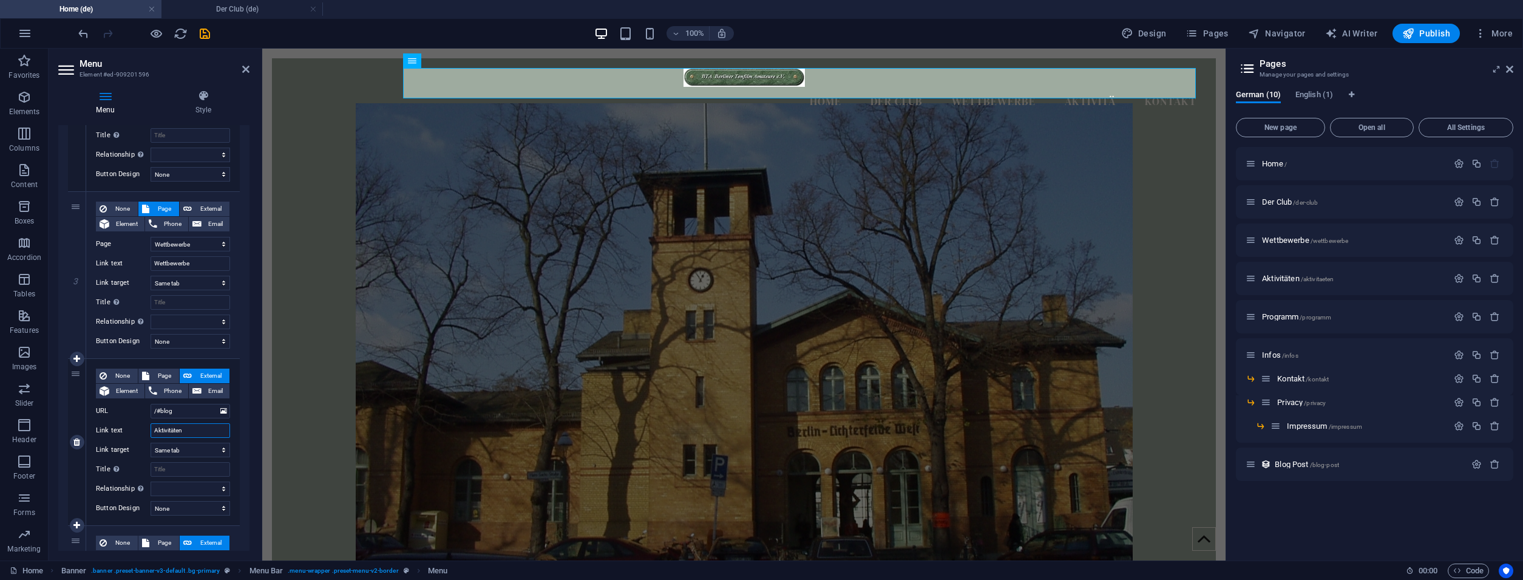
select select
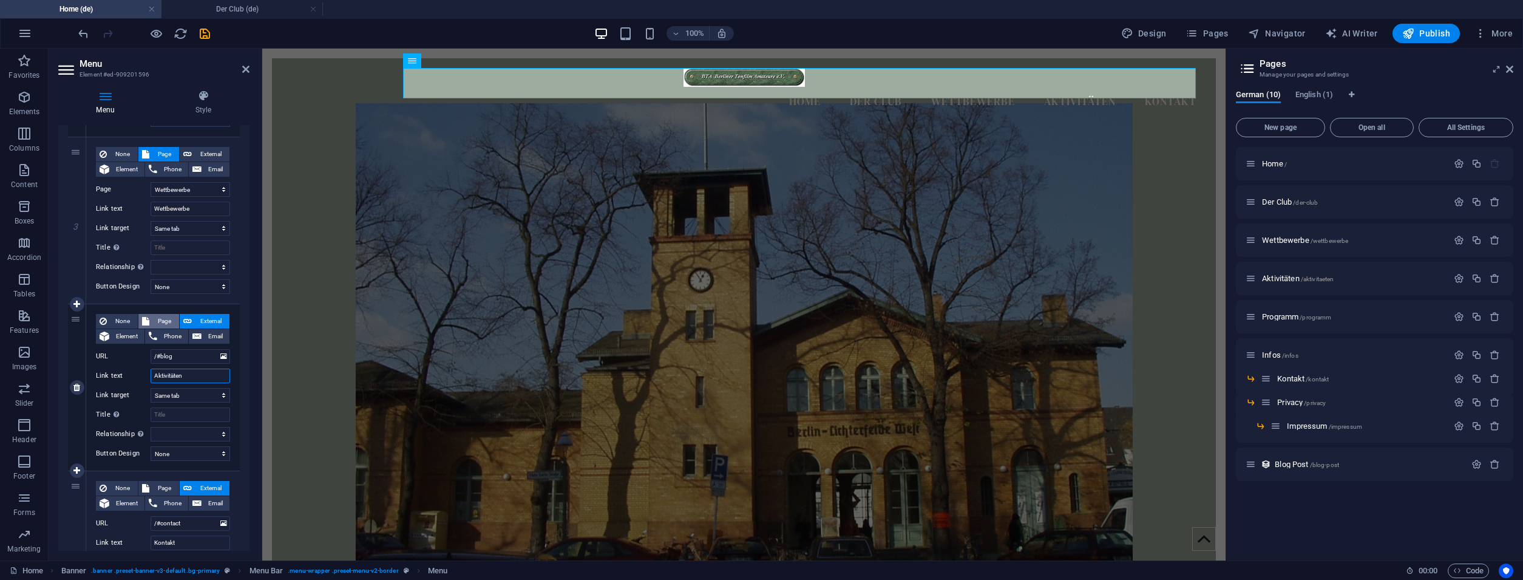
type input "Aktivitäten"
click at [154, 320] on span "Page" at bounding box center [164, 321] width 22 height 15
select select
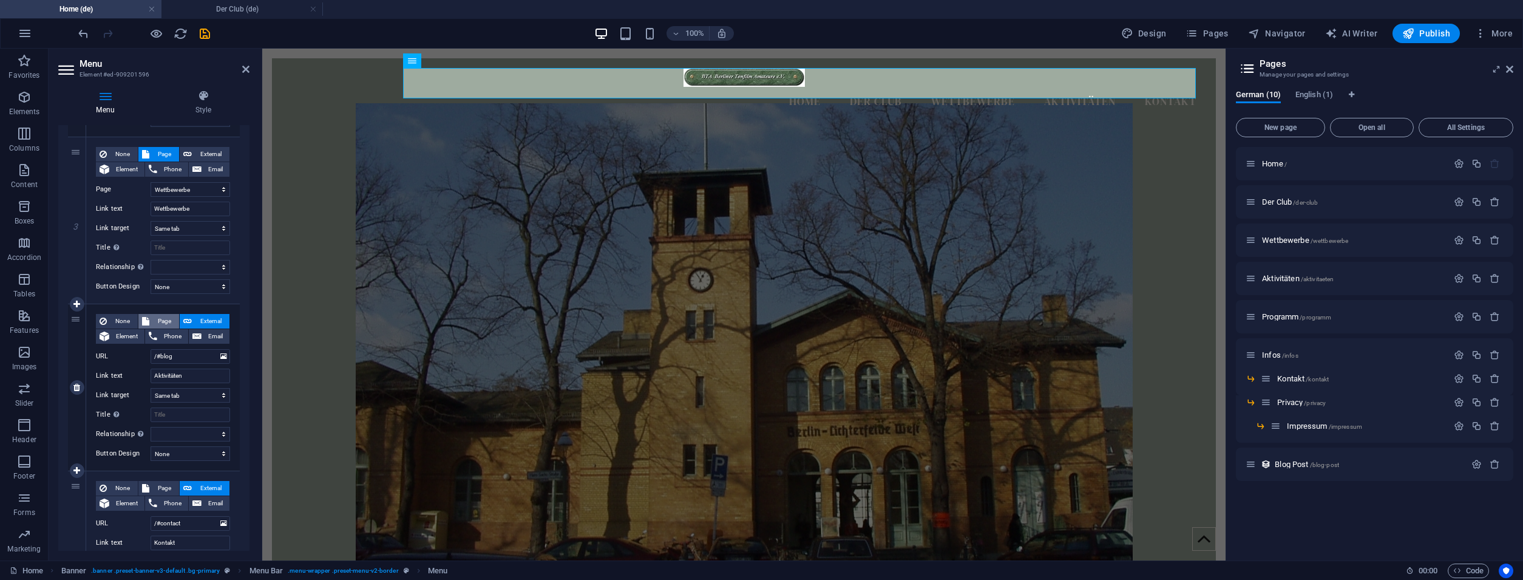
select select
click at [150, 349] on select "Home Der Club Wettbewerbe Aktivitäten Programm Infos -- Kontakt -- Privacy ----…" at bounding box center [189, 356] width 79 height 15
select select "3"
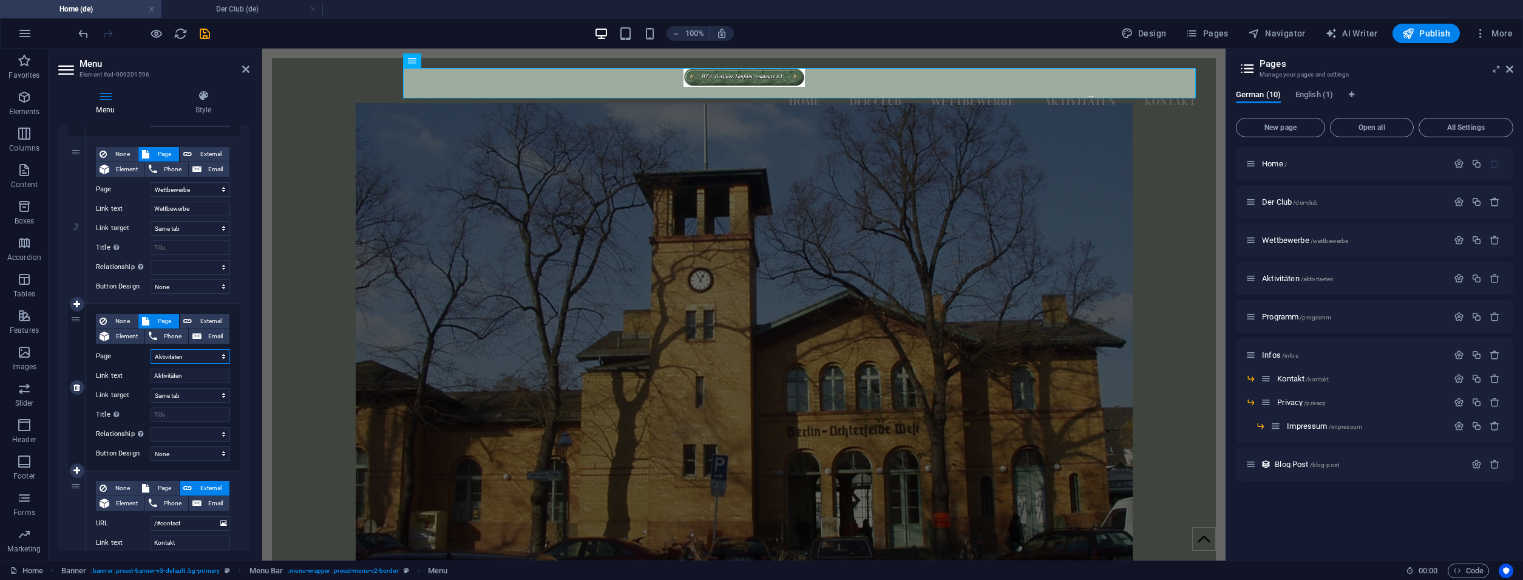
click option "Aktivitäten" at bounding box center [0, 0] width 0 height 0
select select
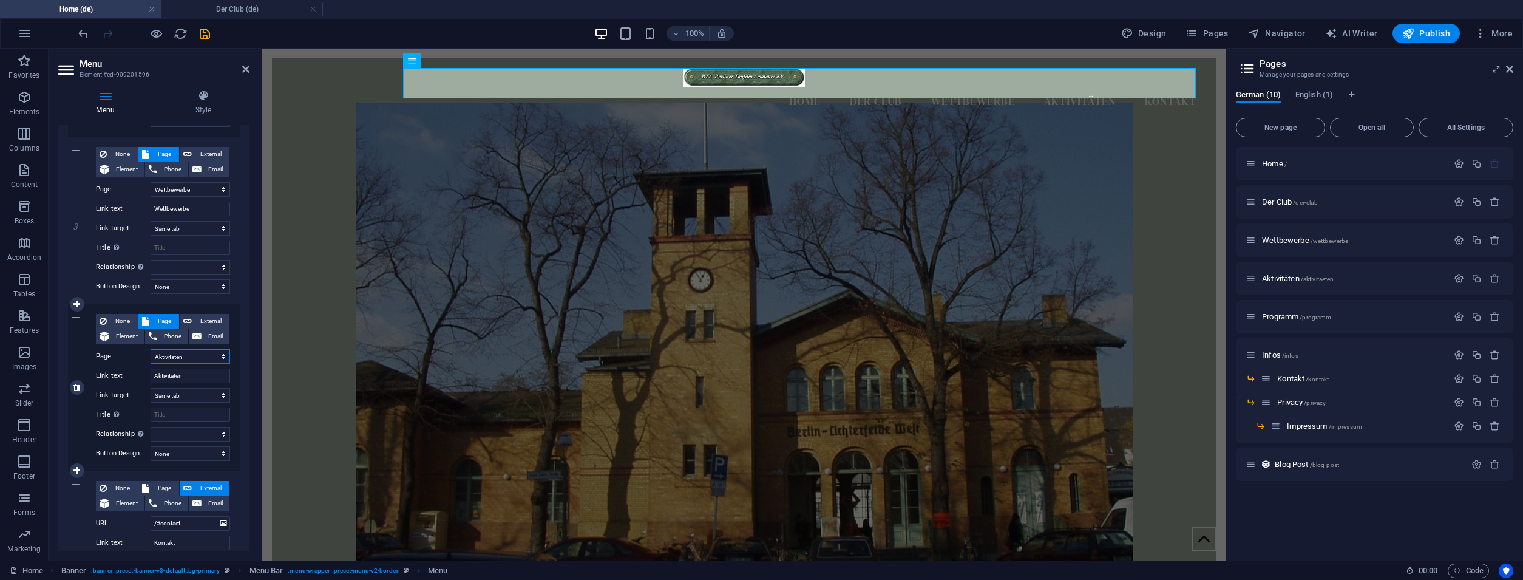
select select
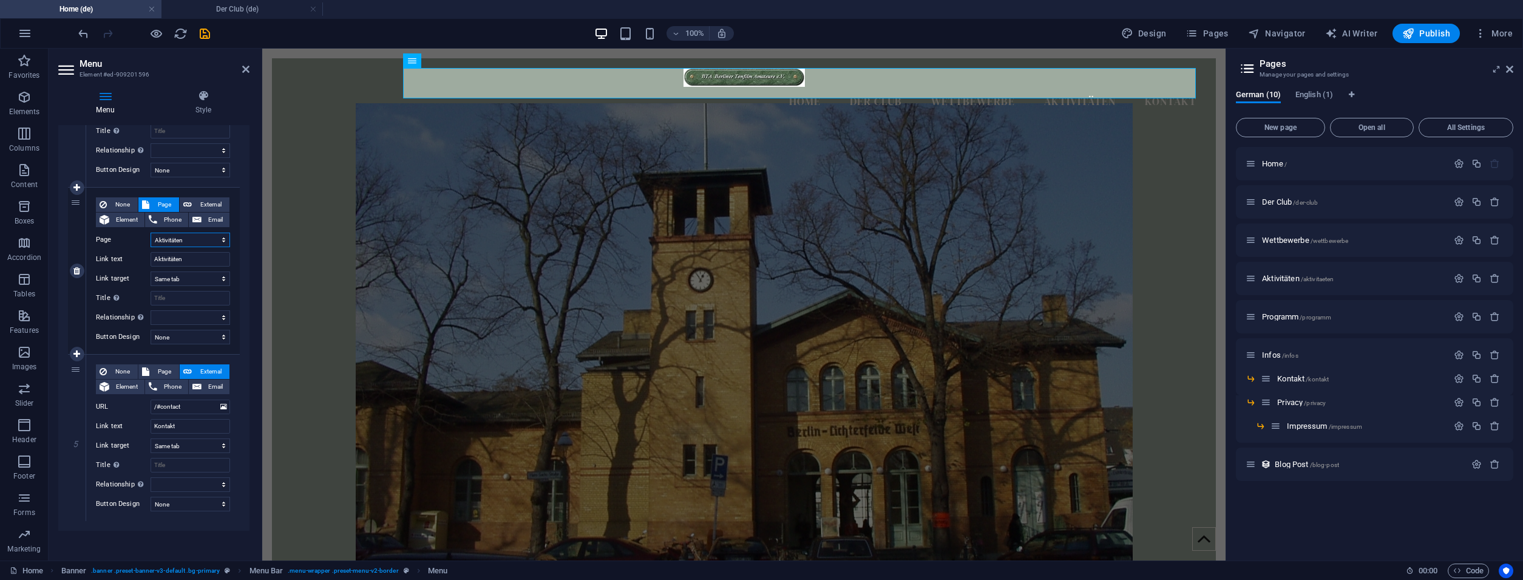
scroll to position [558, 0]
click at [160, 367] on span "Page" at bounding box center [164, 367] width 22 height 15
select select
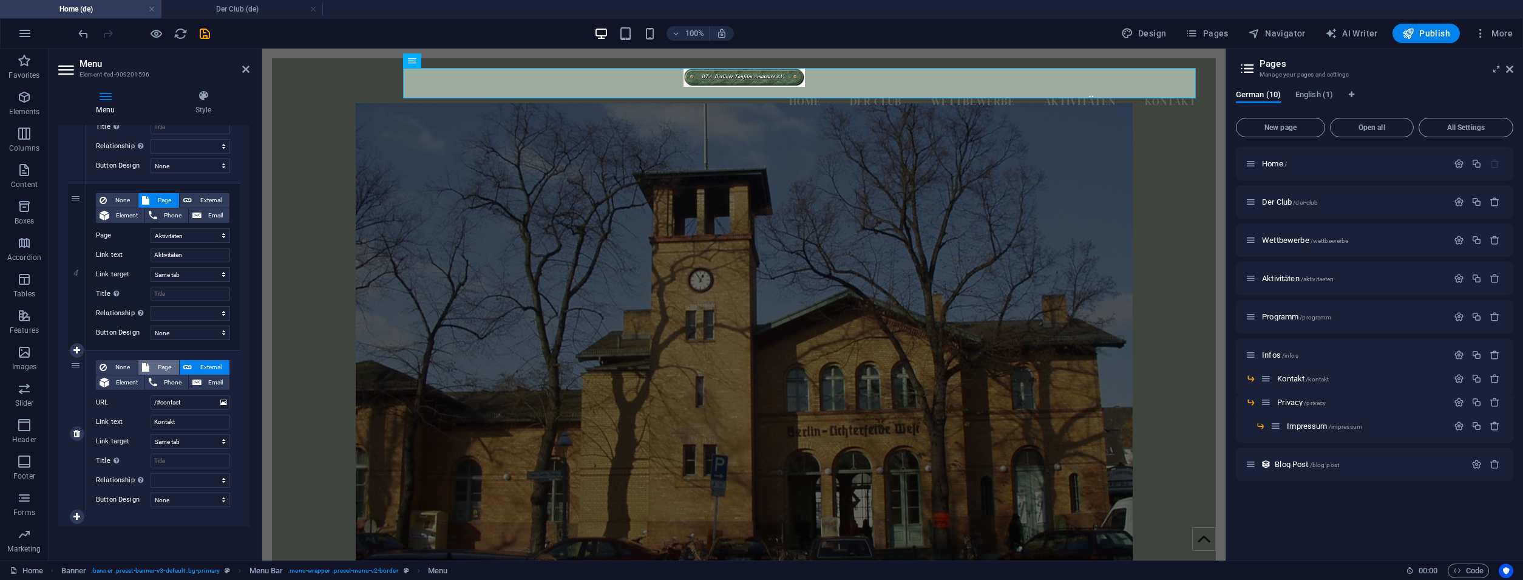
select select
click at [150, 395] on select "Home Der Club Wettbewerbe Aktivitäten Programm Infos -- Kontakt -- Privacy ----…" at bounding box center [189, 402] width 79 height 15
select select "6"
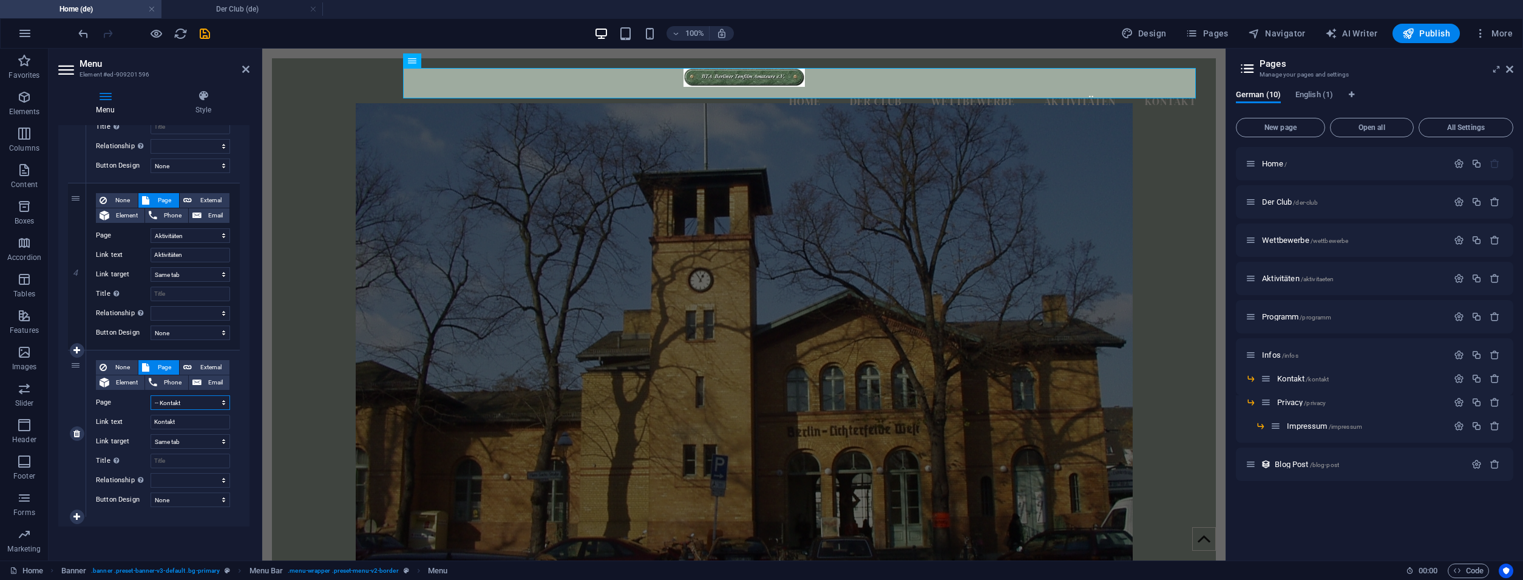
click option "-- Kontakt" at bounding box center [0, 0] width 0 height 0
select select
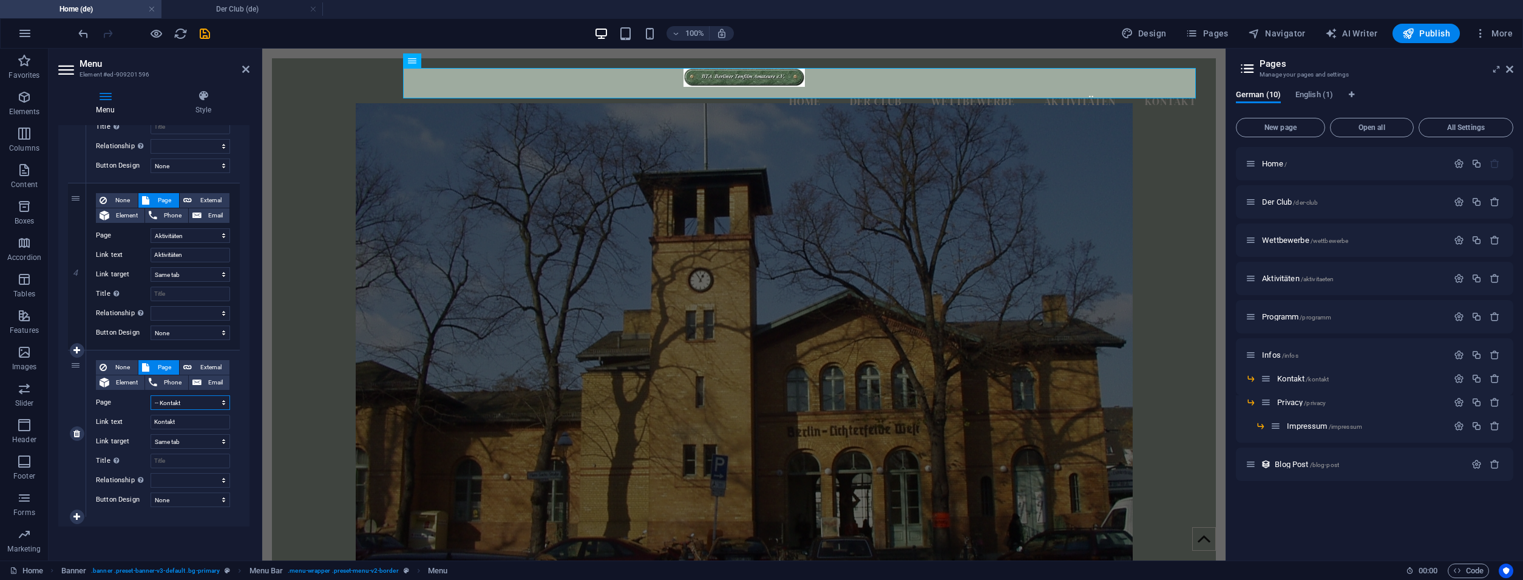
select select
click at [150, 395] on select "Home Der Club Wettbewerbe Aktivitäten Programm Infos -- Kontakt -- Privacy ----…" at bounding box center [189, 402] width 79 height 15
select select "5"
click option "Infos" at bounding box center [0, 0] width 0 height 0
select select
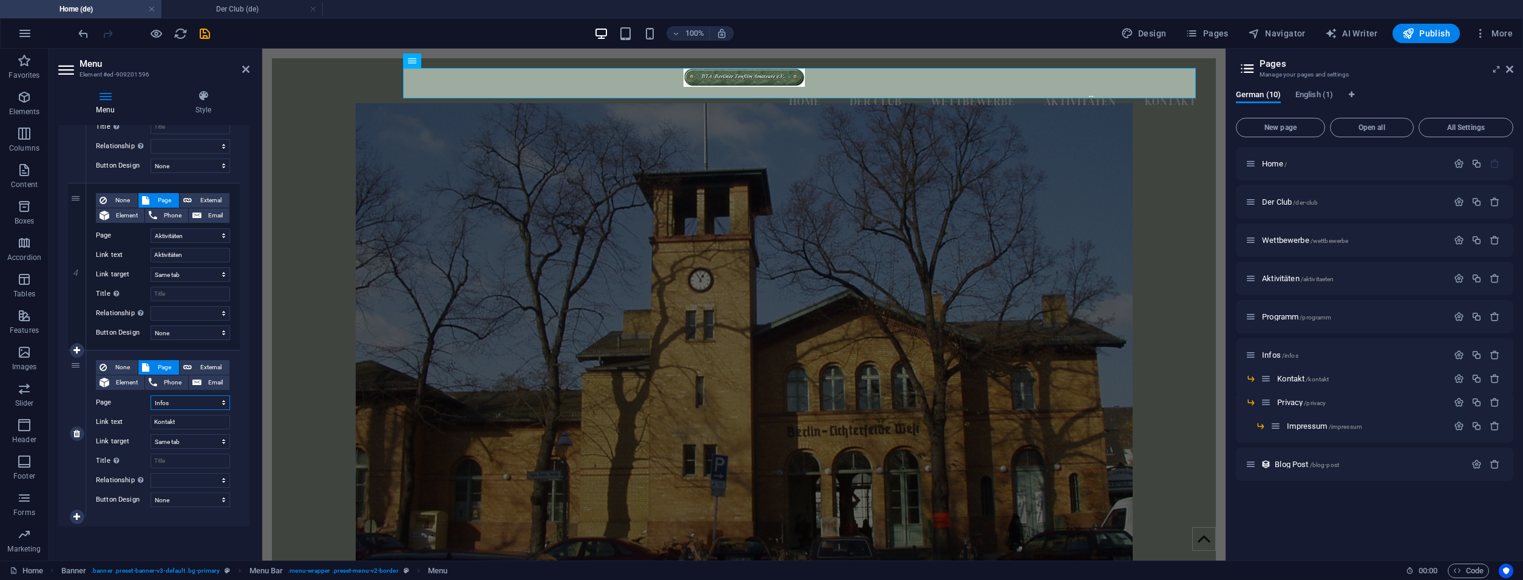
select select
type input "Infos"
select select
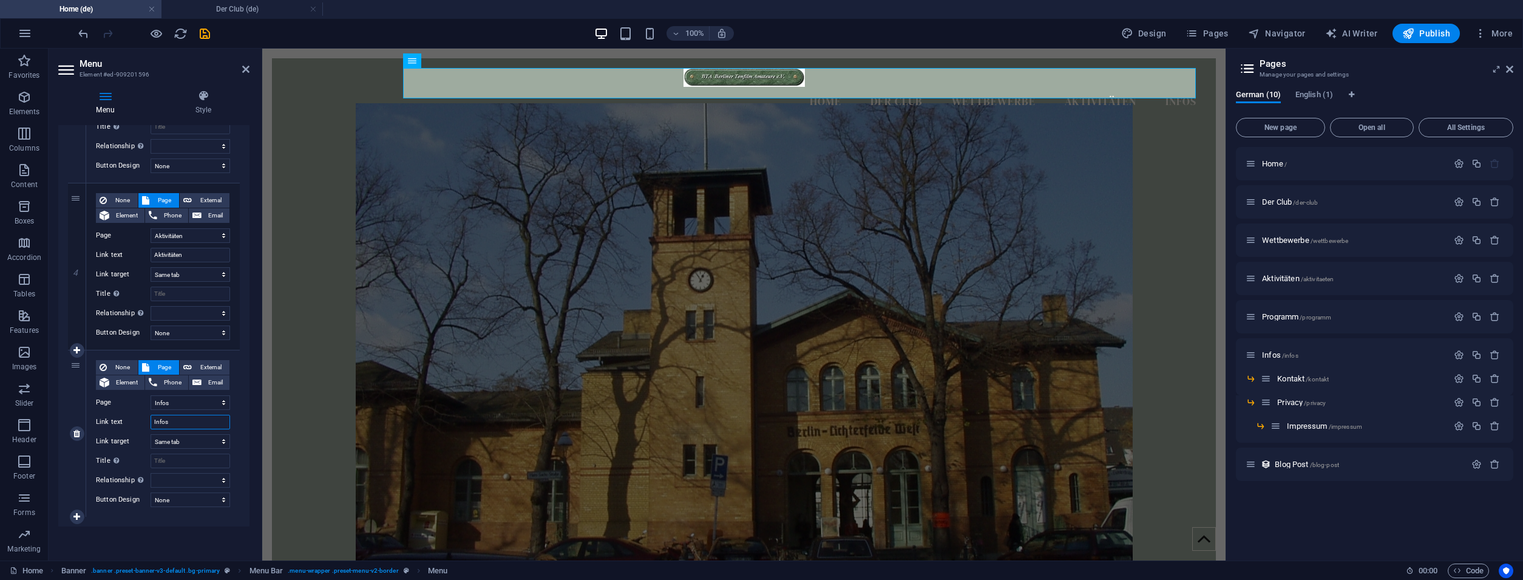
click at [191, 421] on input "Infos" at bounding box center [189, 421] width 79 height 15
type input "Info"
select select
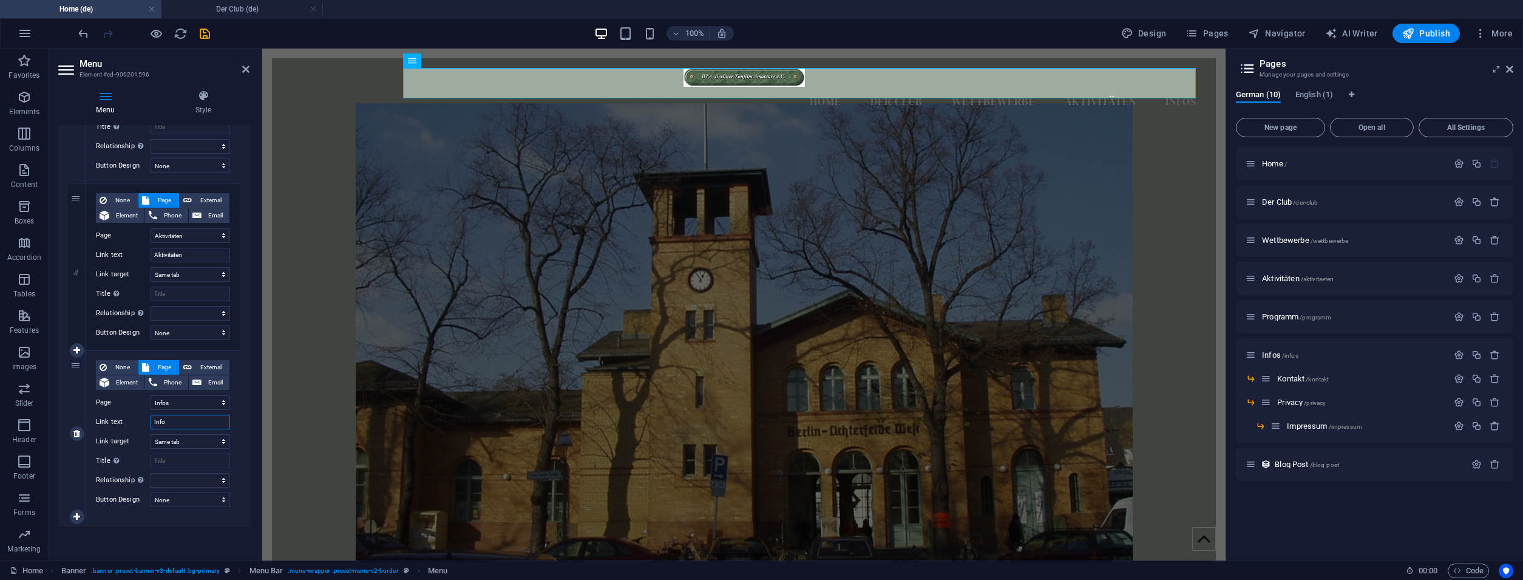
select select
type input "Info"
select select
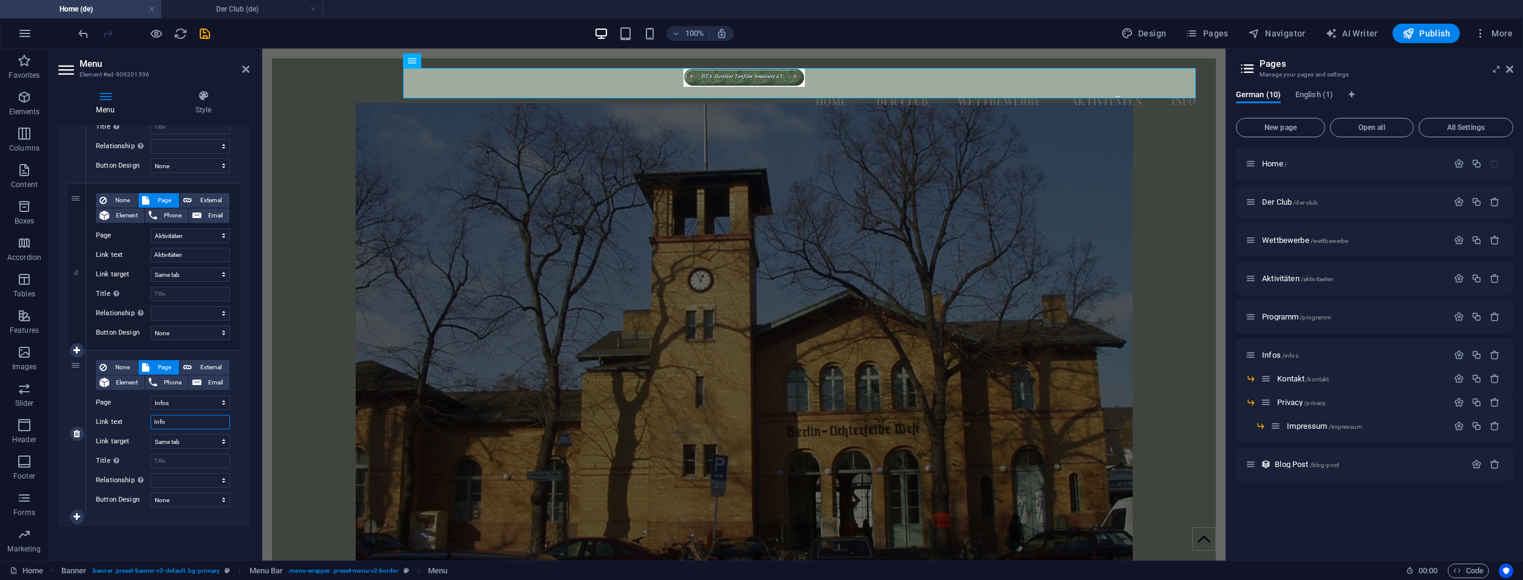
select select
type input "Info & K"
select select
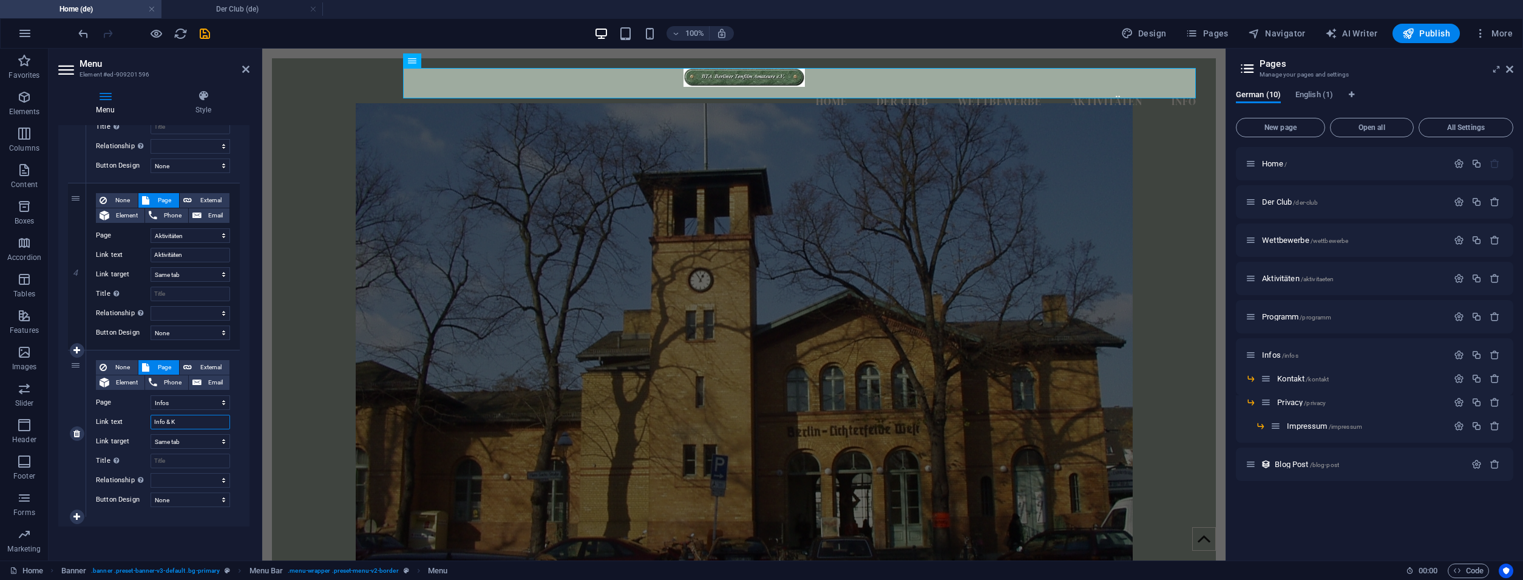
select select
type input "Info & Kontakt"
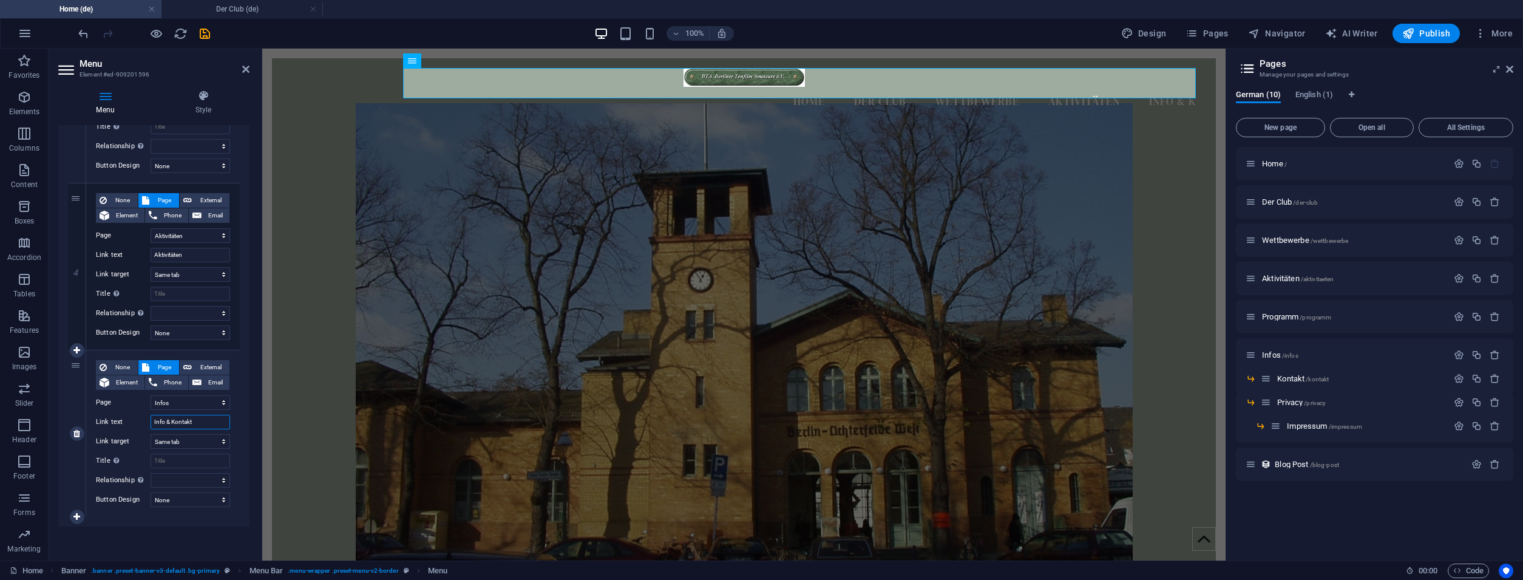
select select
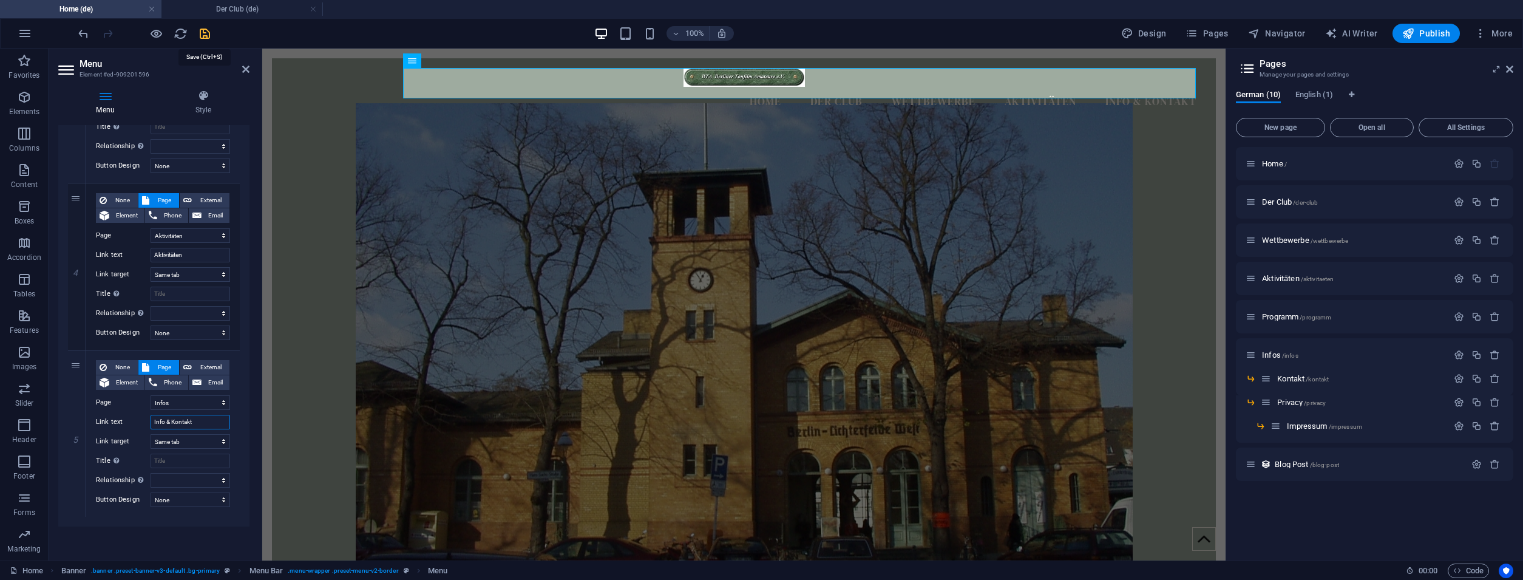
type input "Info & Kontakt"
click at [198, 32] on icon "save" at bounding box center [205, 34] width 14 height 14
checkbox input "false"
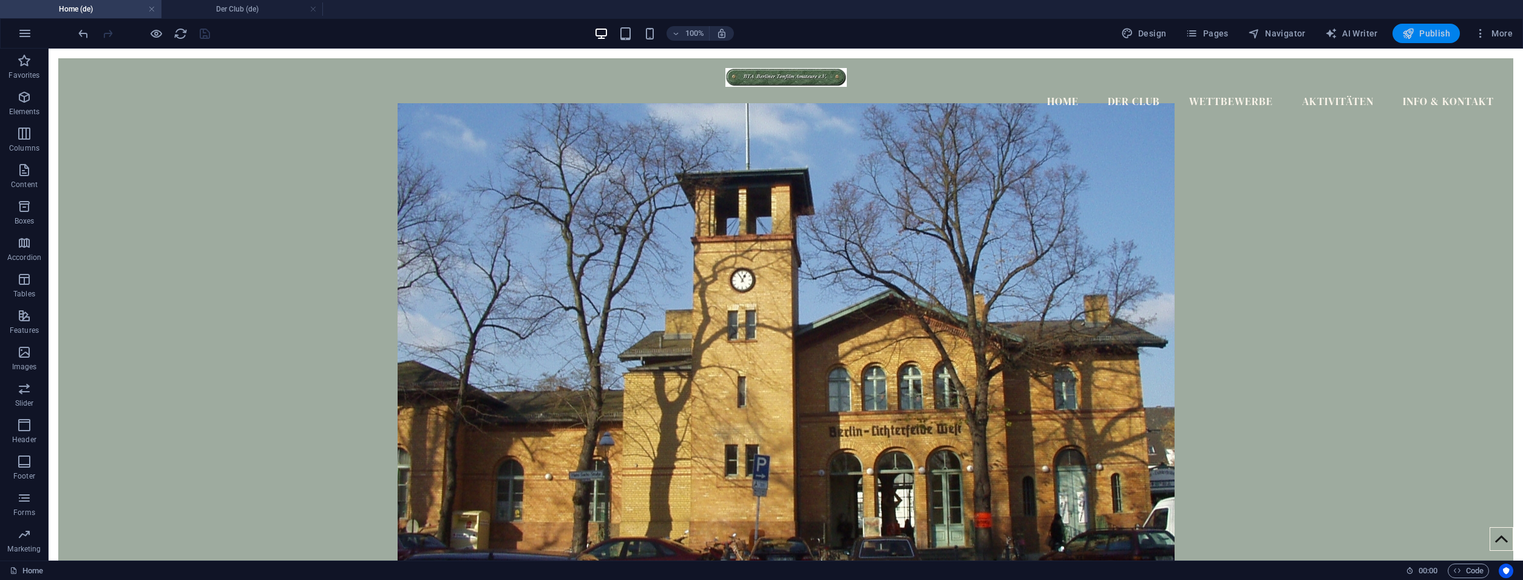
click at [1427, 34] on span "Publish" at bounding box center [1426, 33] width 48 height 12
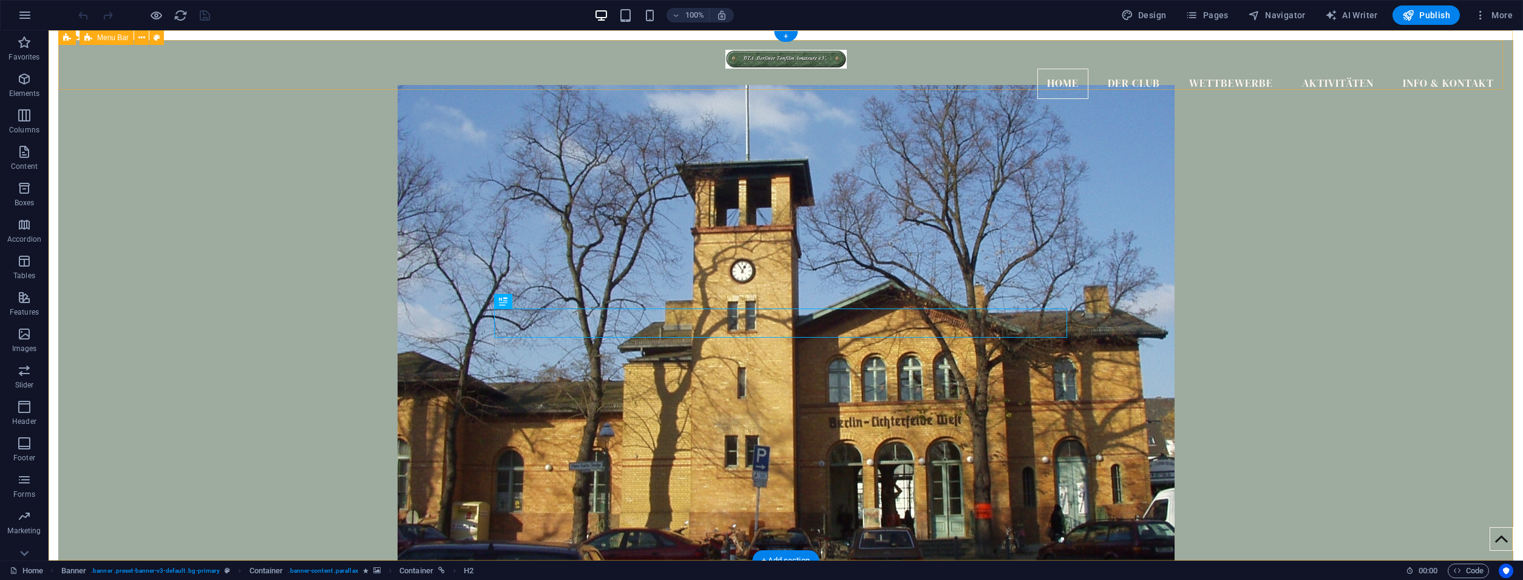
click at [760, 85] on div "Home Der Club Wettbewerbe Aktivitäten Info & Kontakt" at bounding box center [785, 74] width 1455 height 69
click at [761, 100] on figure at bounding box center [785, 329] width 1455 height 489
click at [788, 38] on div "+" at bounding box center [786, 36] width 24 height 11
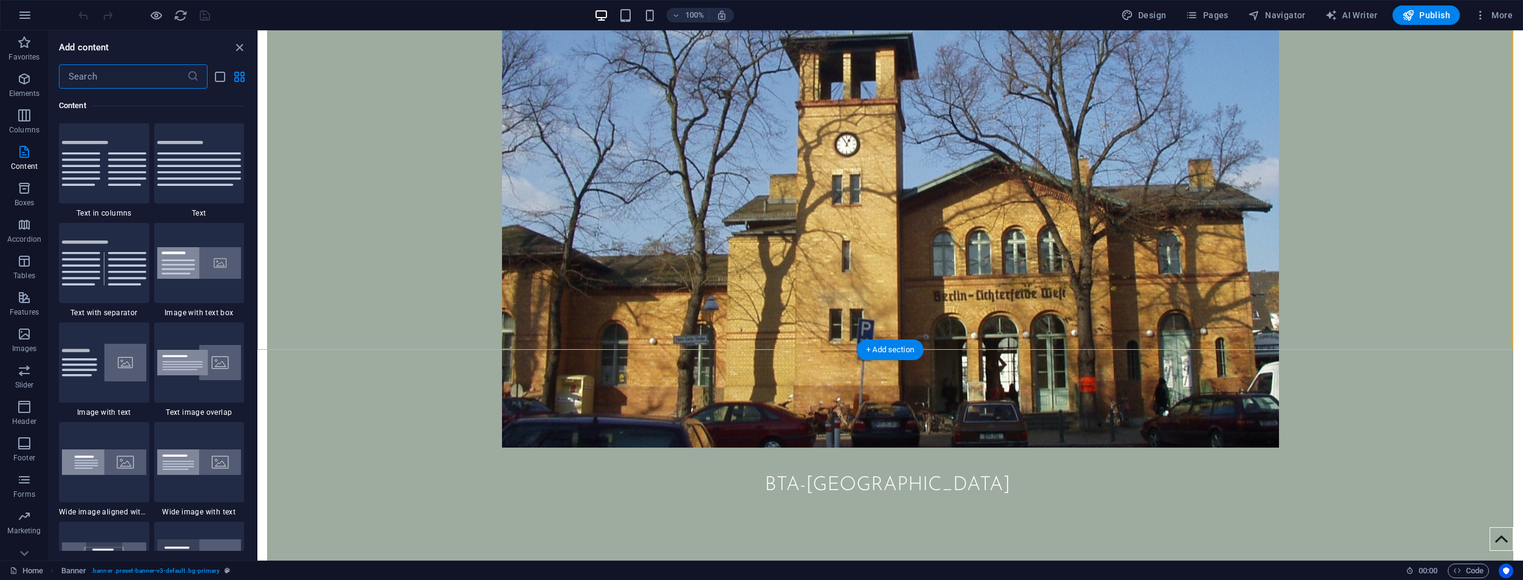
scroll to position [186, 0]
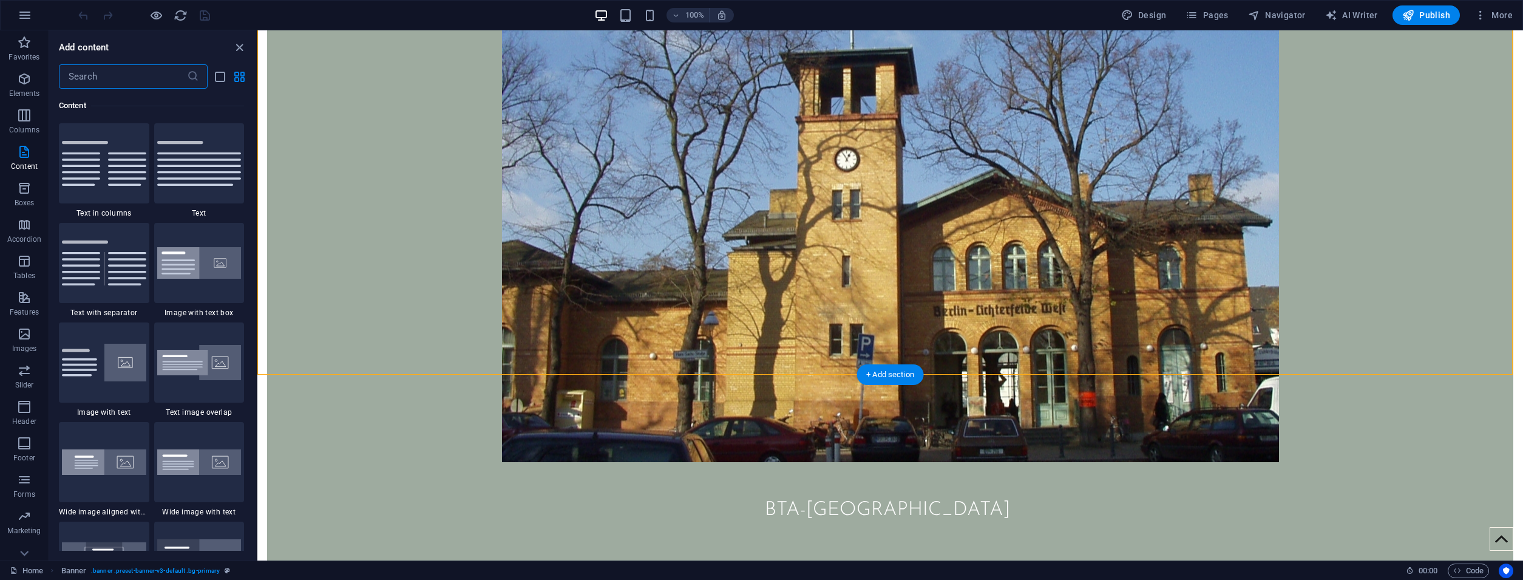
click at [876, 373] on div "+ Add section" at bounding box center [889, 374] width 67 height 21
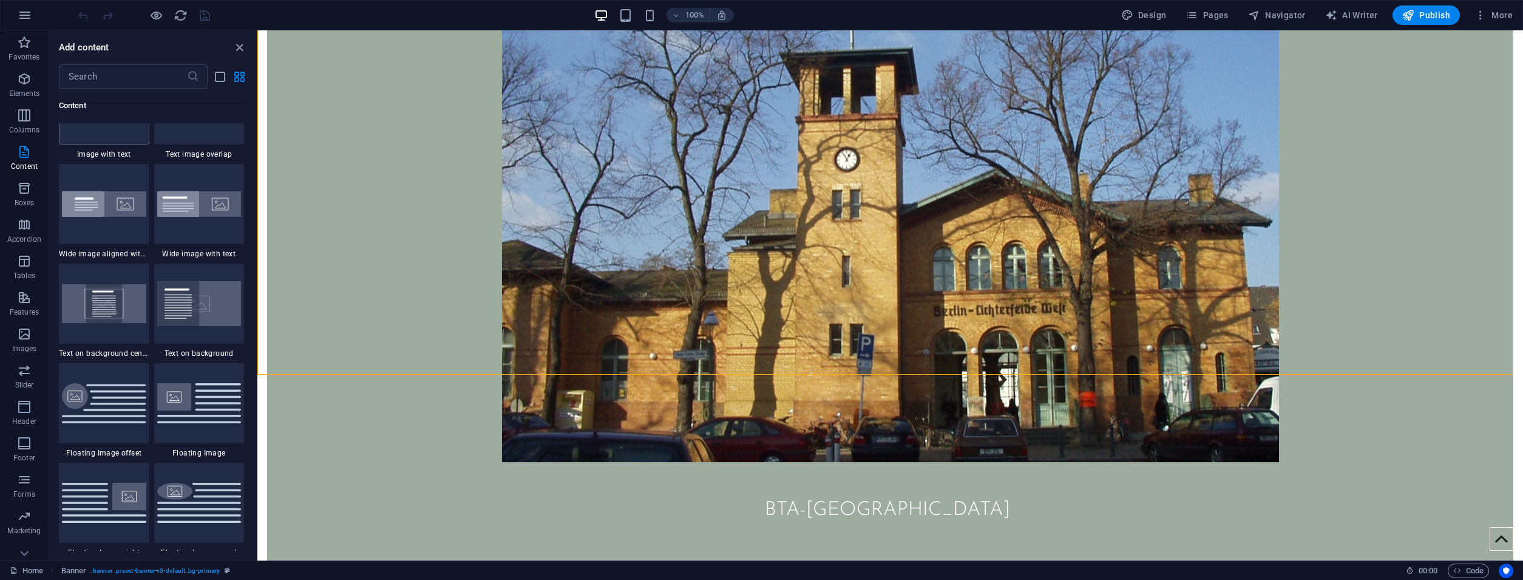
scroll to position [2396, 0]
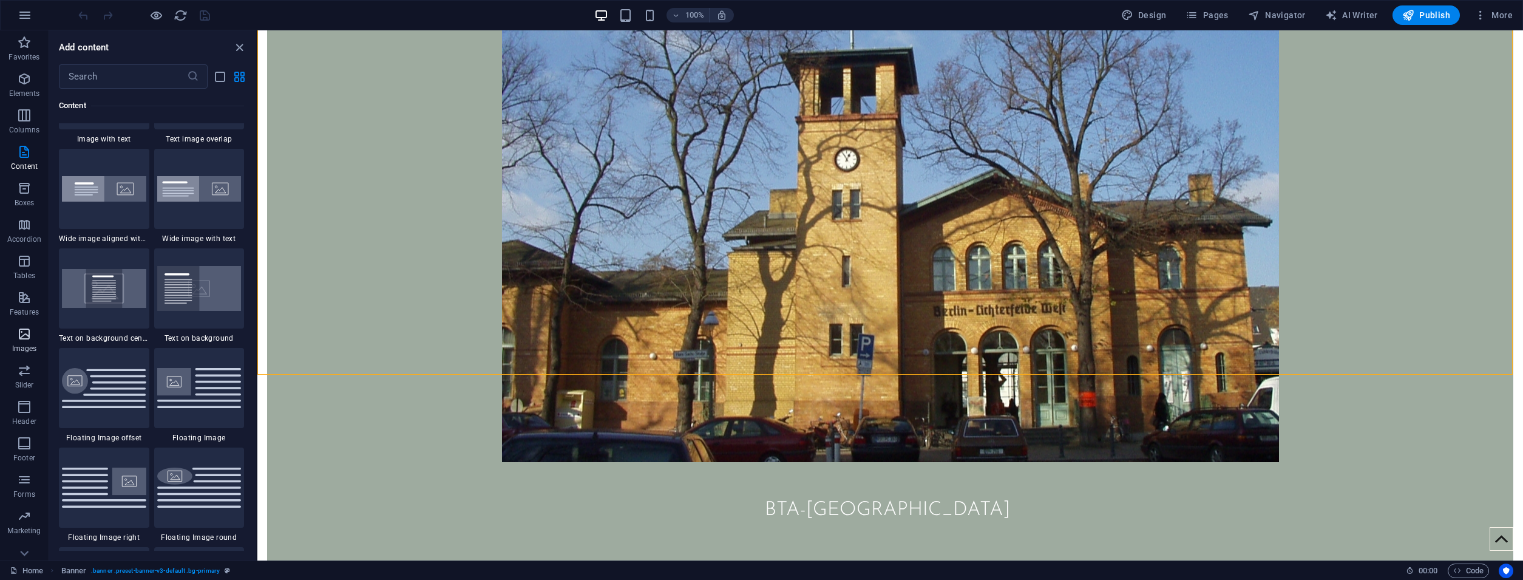
click at [25, 342] on span "Images" at bounding box center [24, 340] width 49 height 29
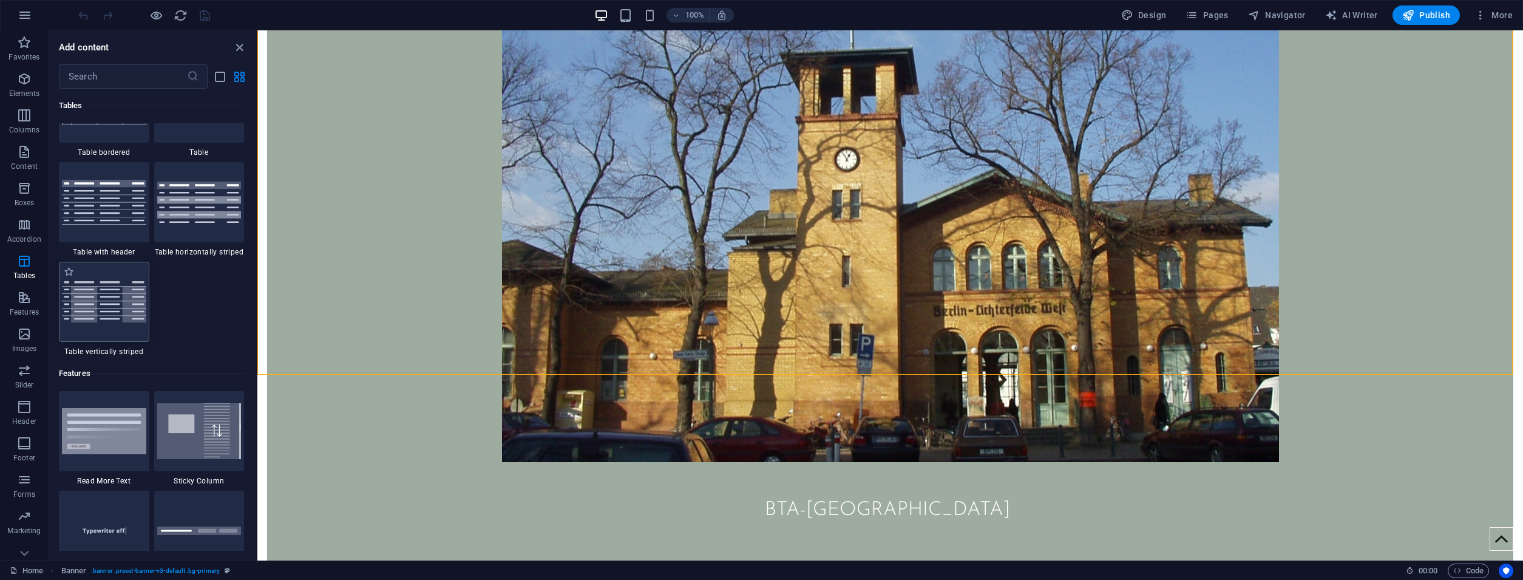
scroll to position [4460, 0]
click at [22, 49] on icon "button" at bounding box center [24, 42] width 15 height 15
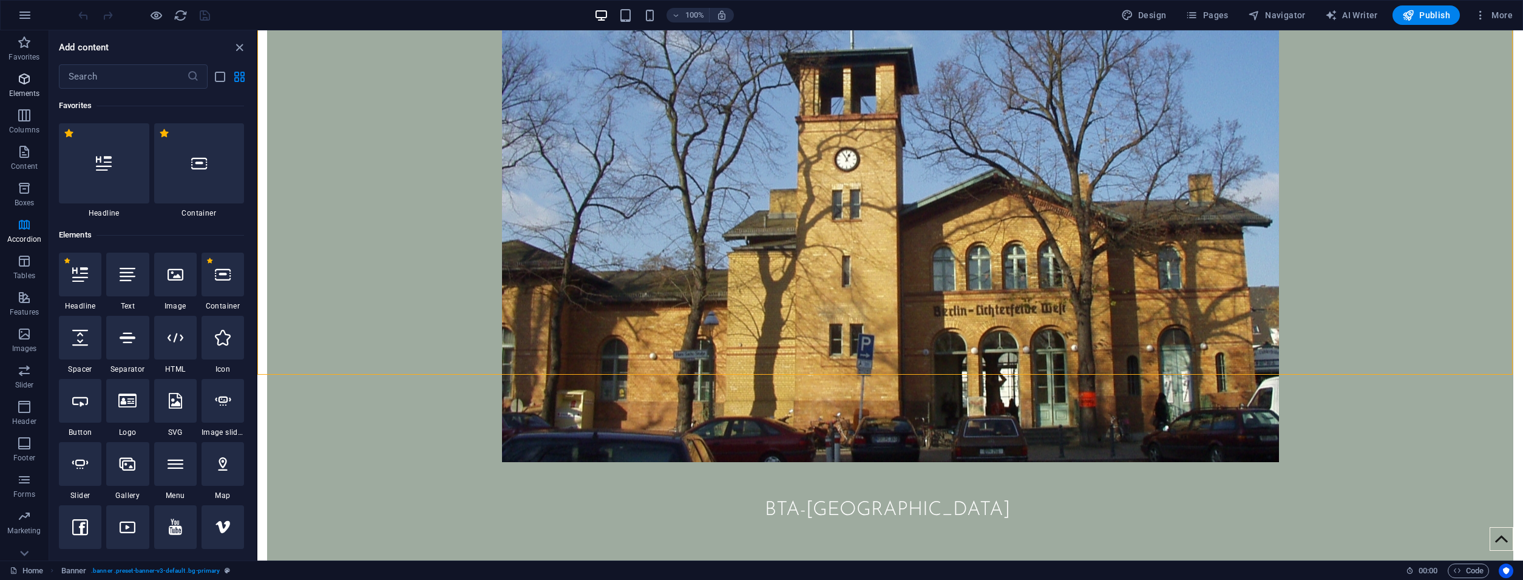
scroll to position [0, 0]
click at [25, 70] on button "Elements" at bounding box center [24, 85] width 49 height 36
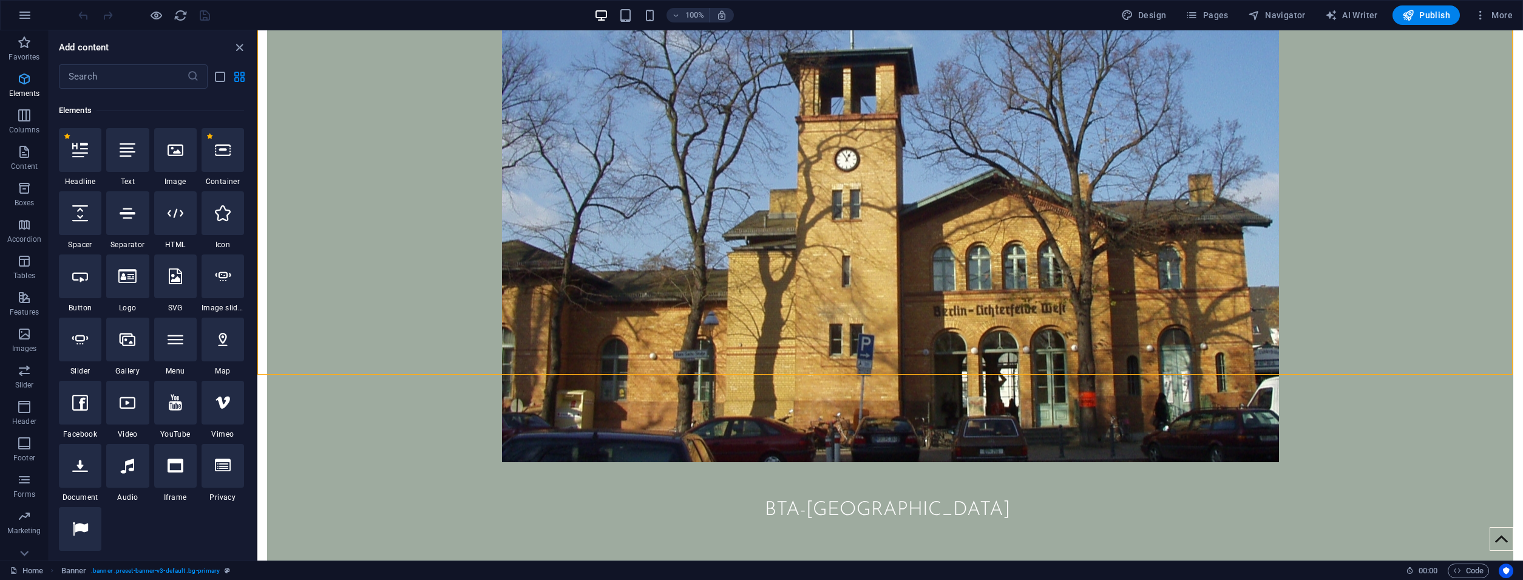
scroll to position [129, 0]
click at [162, 156] on div at bounding box center [175, 145] width 42 height 44
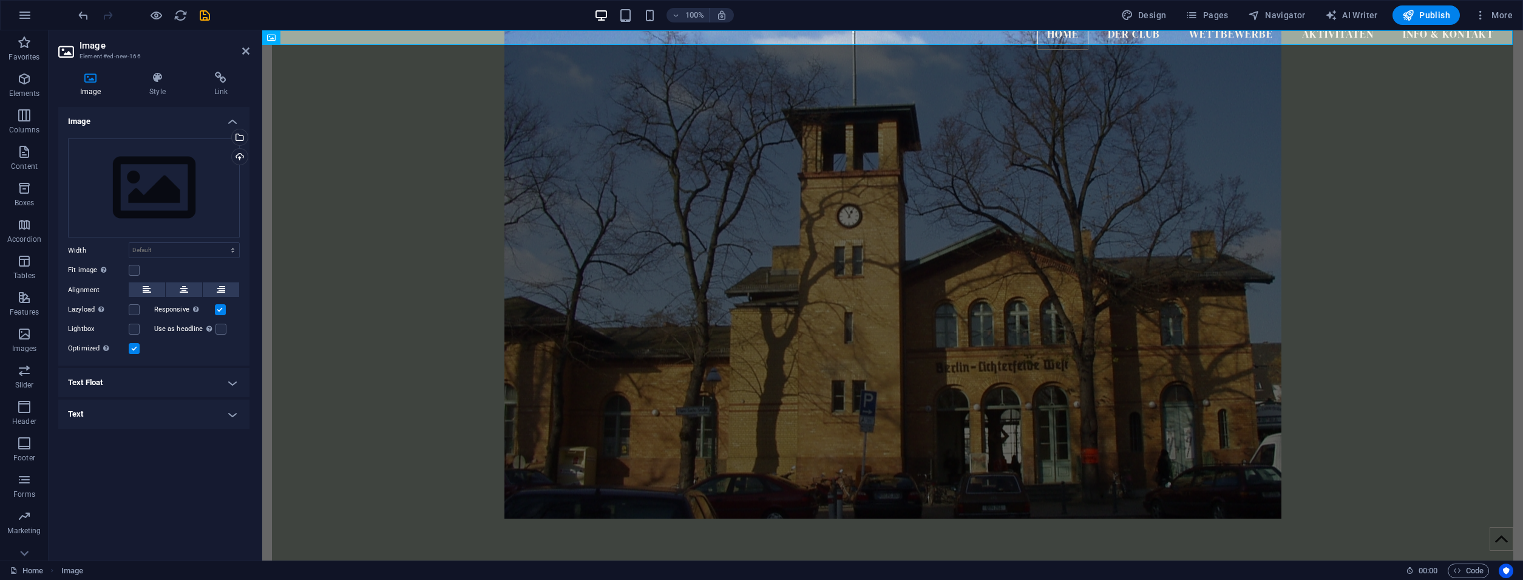
scroll to position [0, 0]
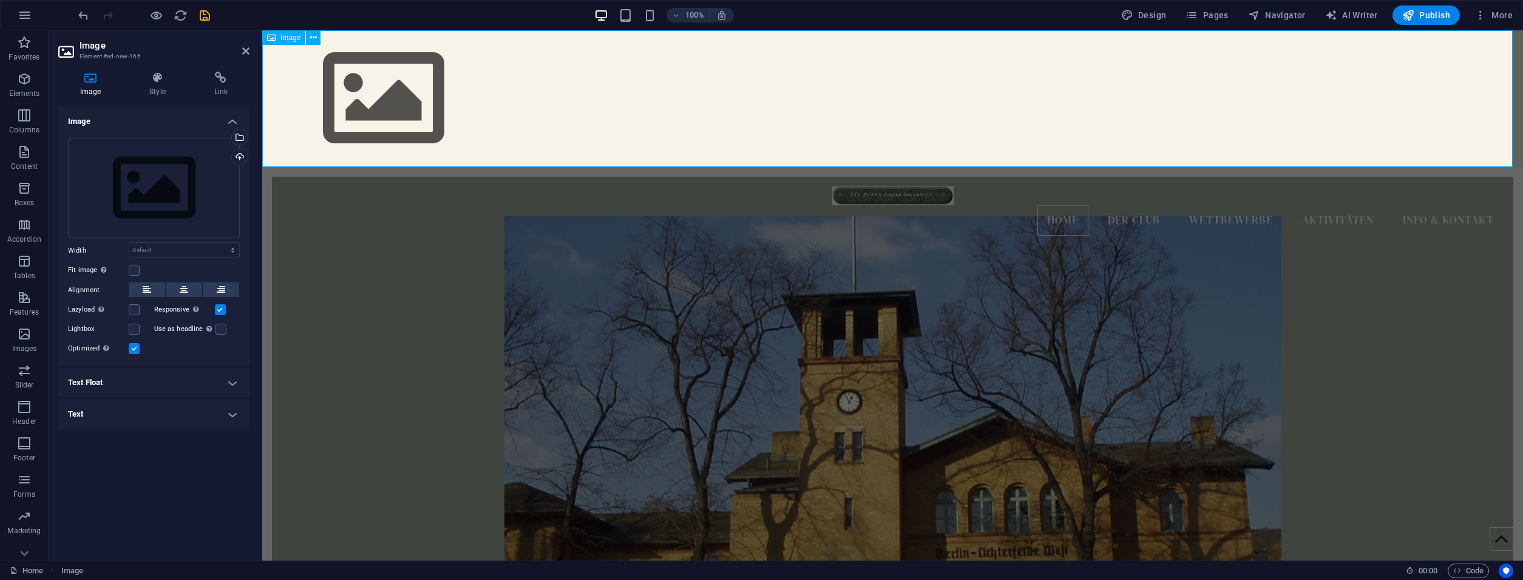
click at [822, 142] on figure at bounding box center [892, 98] width 1260 height 137
click at [323, 197] on div at bounding box center [893, 195] width 1222 height 19
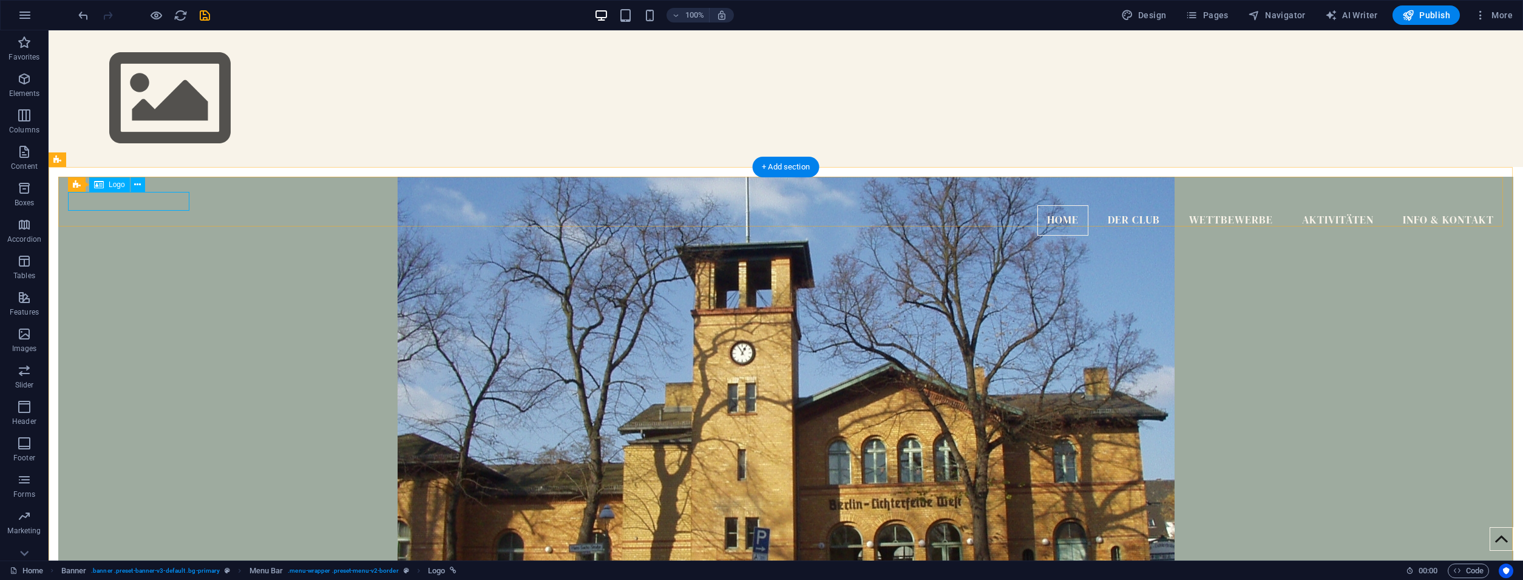
click at [126, 198] on div at bounding box center [785, 195] width 1435 height 19
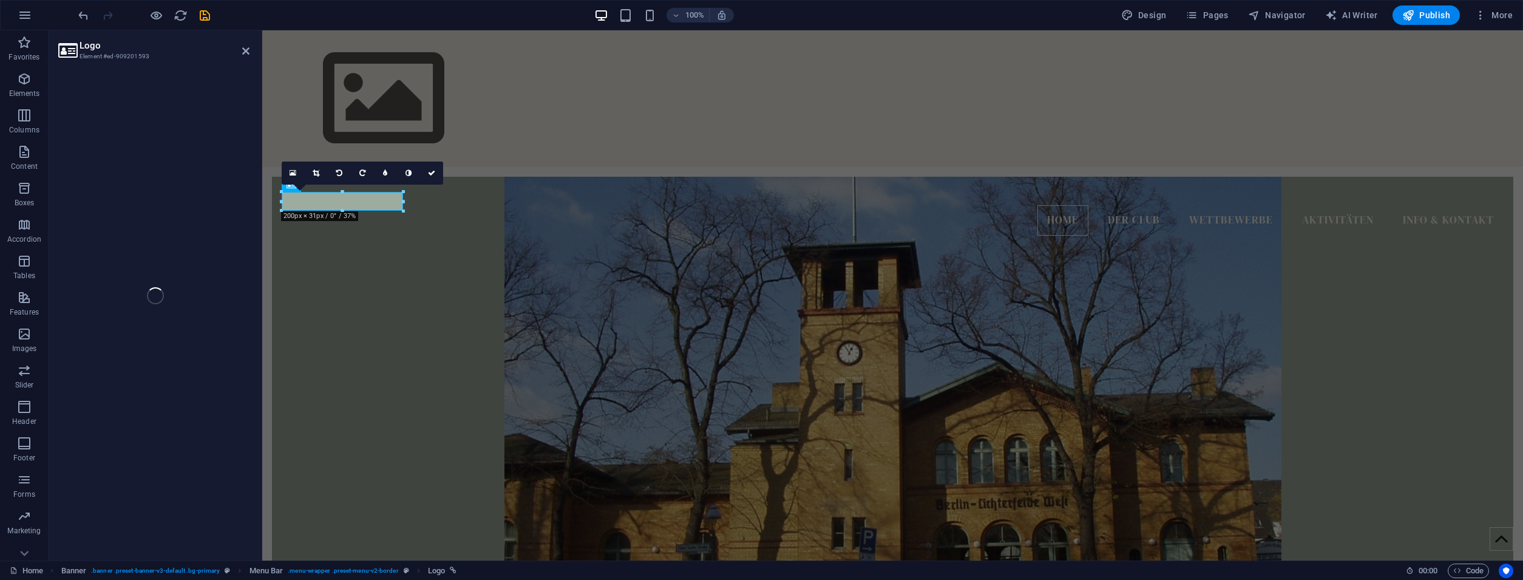
select select "px"
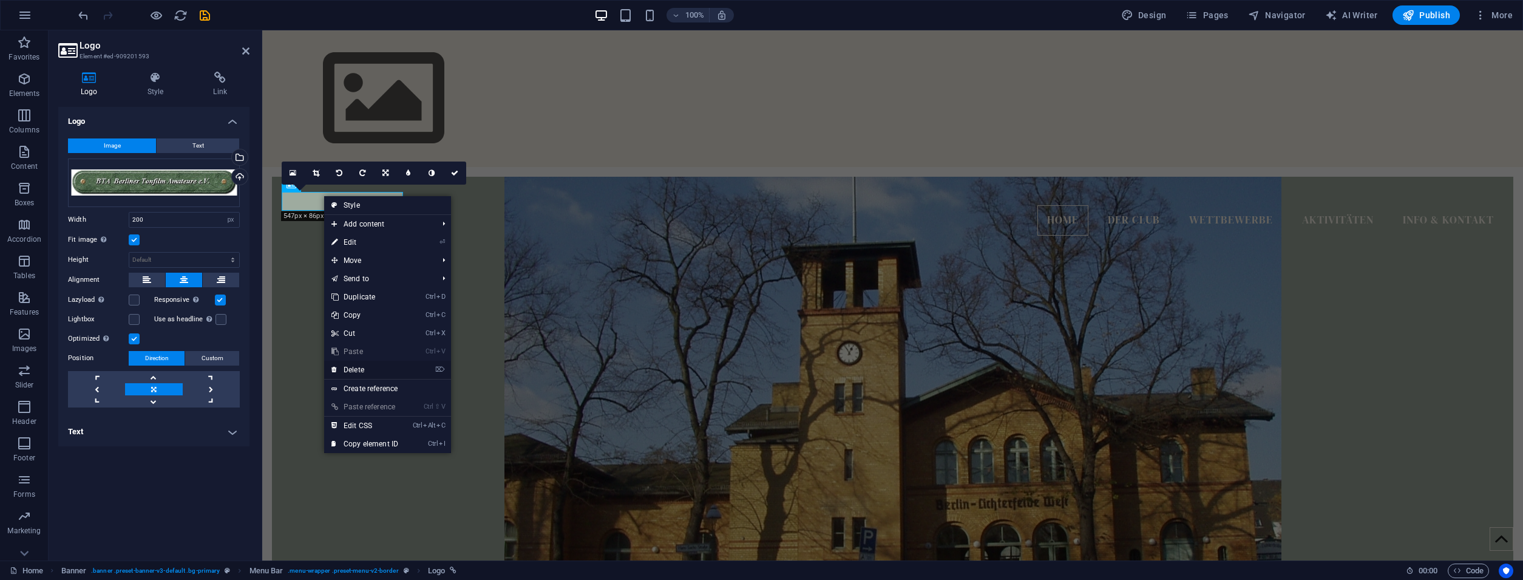
click at [388, 370] on link "⌦ Delete" at bounding box center [364, 369] width 81 height 18
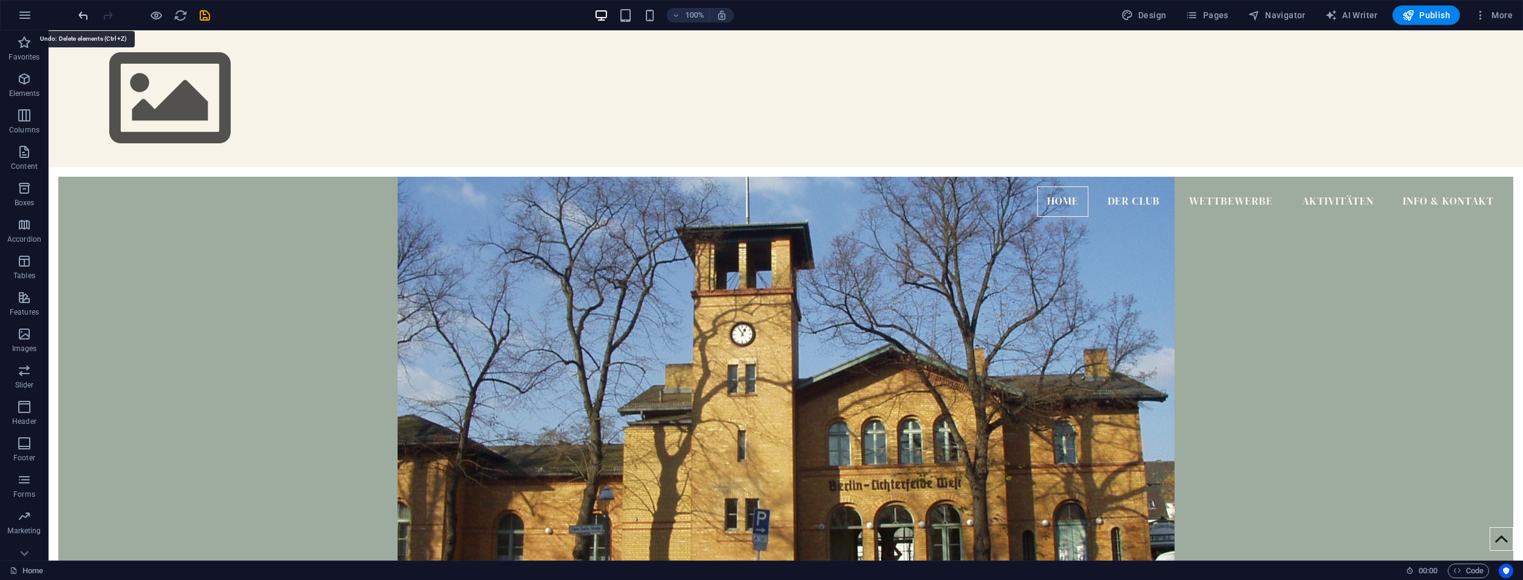
click at [83, 16] on icon "undo" at bounding box center [83, 15] width 14 height 14
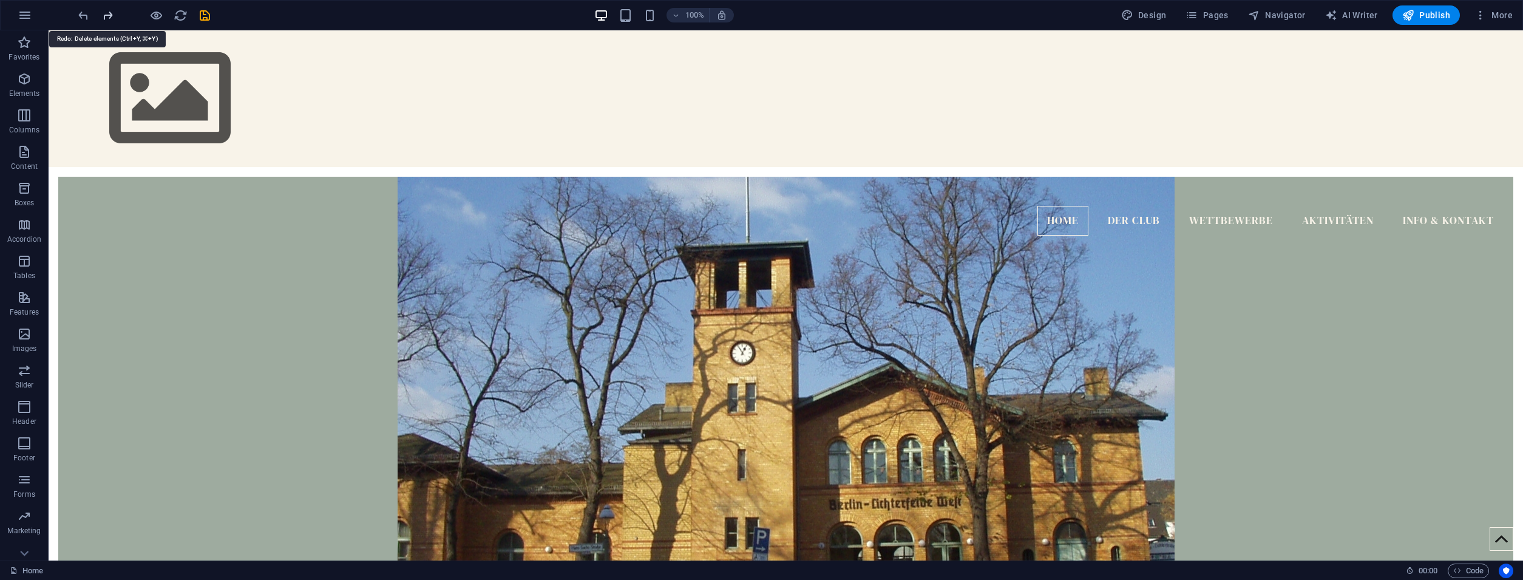
click at [113, 13] on icon "redo" at bounding box center [108, 15] width 14 height 14
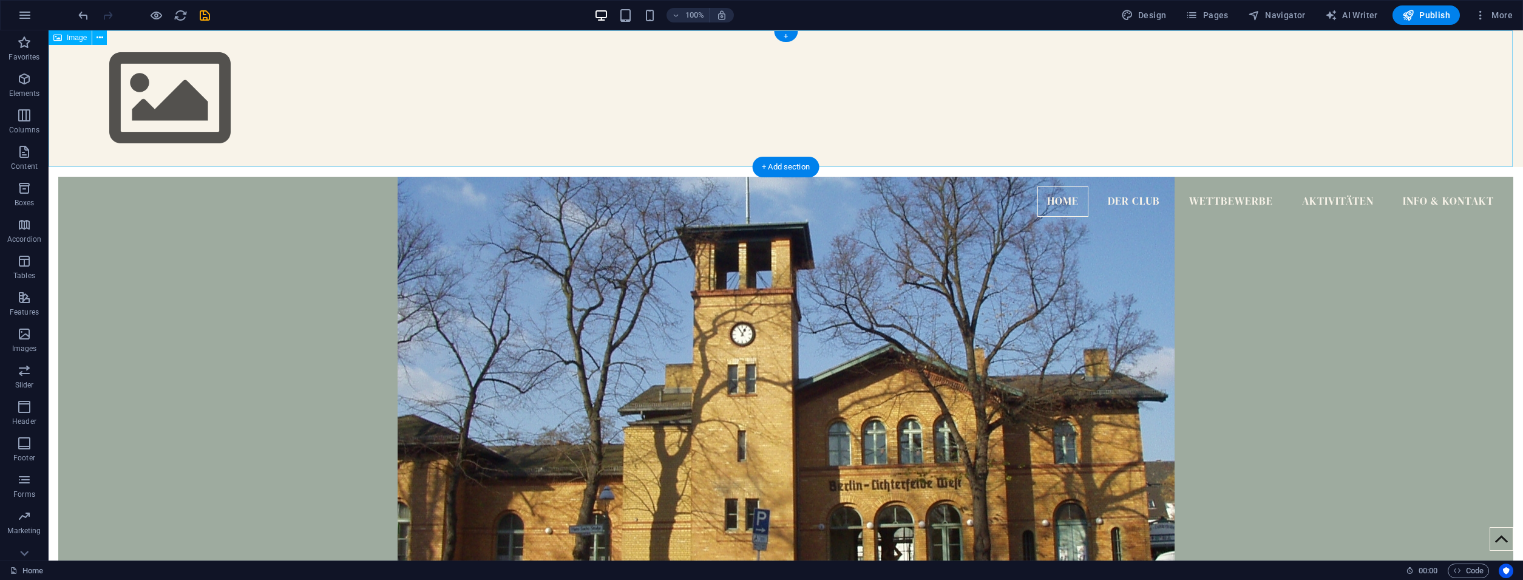
click at [211, 115] on figure at bounding box center [786, 98] width 1474 height 137
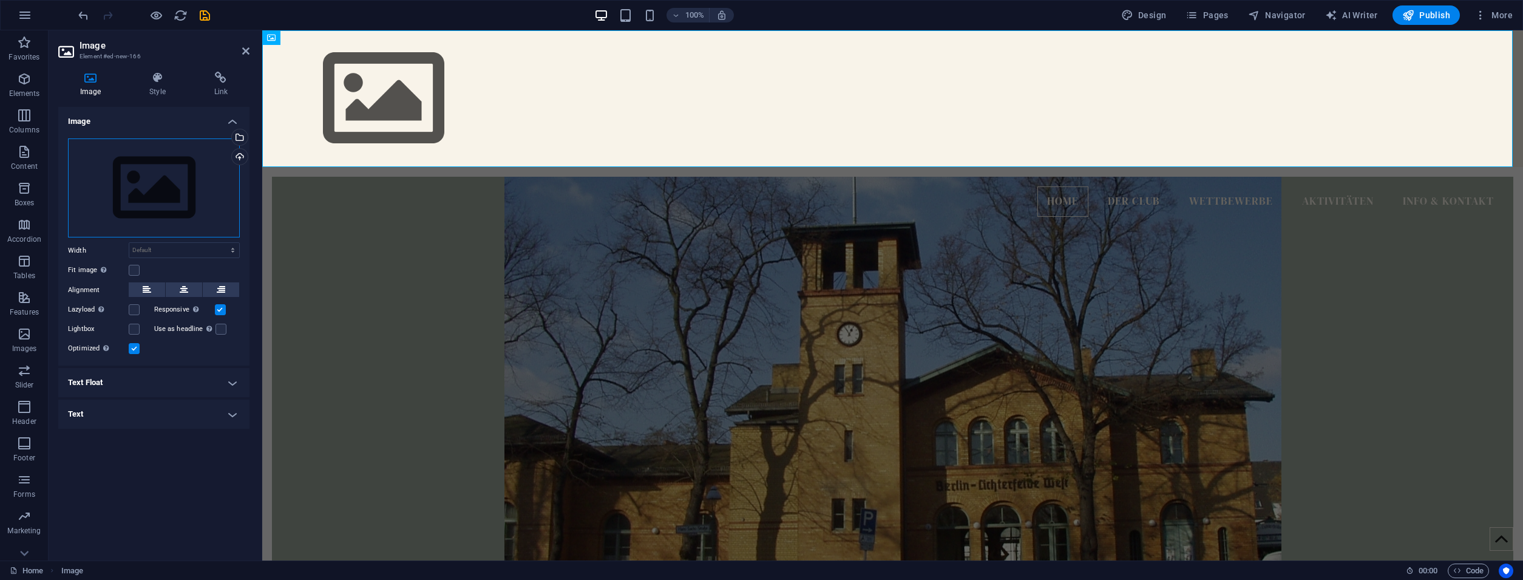
click at [197, 178] on div "Drag files here, click to choose files or select files from Files or our free s…" at bounding box center [154, 188] width 172 height 100
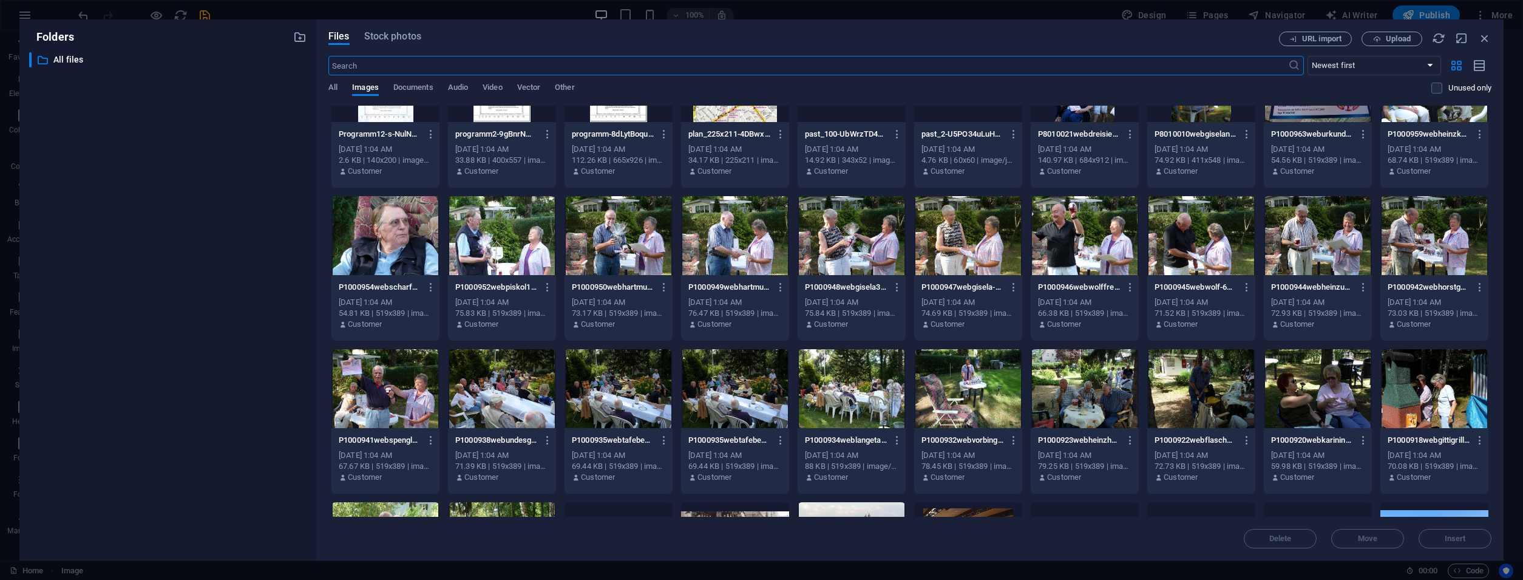
scroll to position [3602, 0]
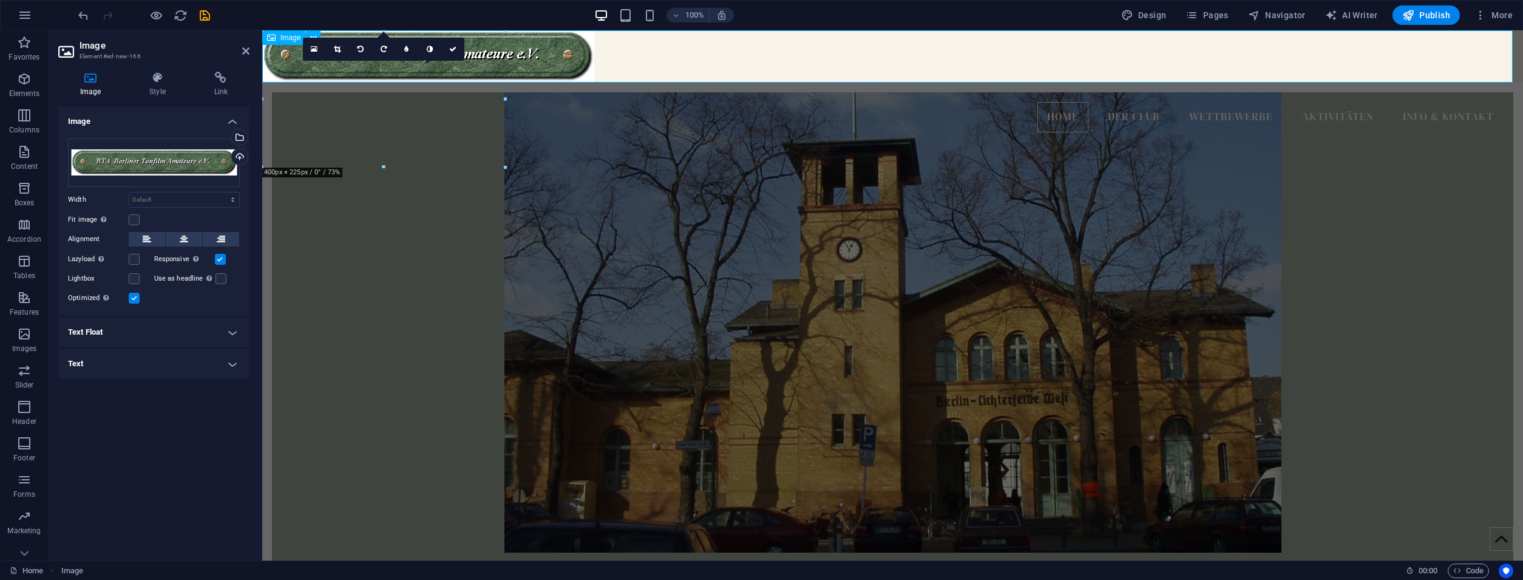
click at [486, 52] on figure at bounding box center [892, 56] width 1260 height 52
click at [176, 246] on button at bounding box center [184, 239] width 36 height 15
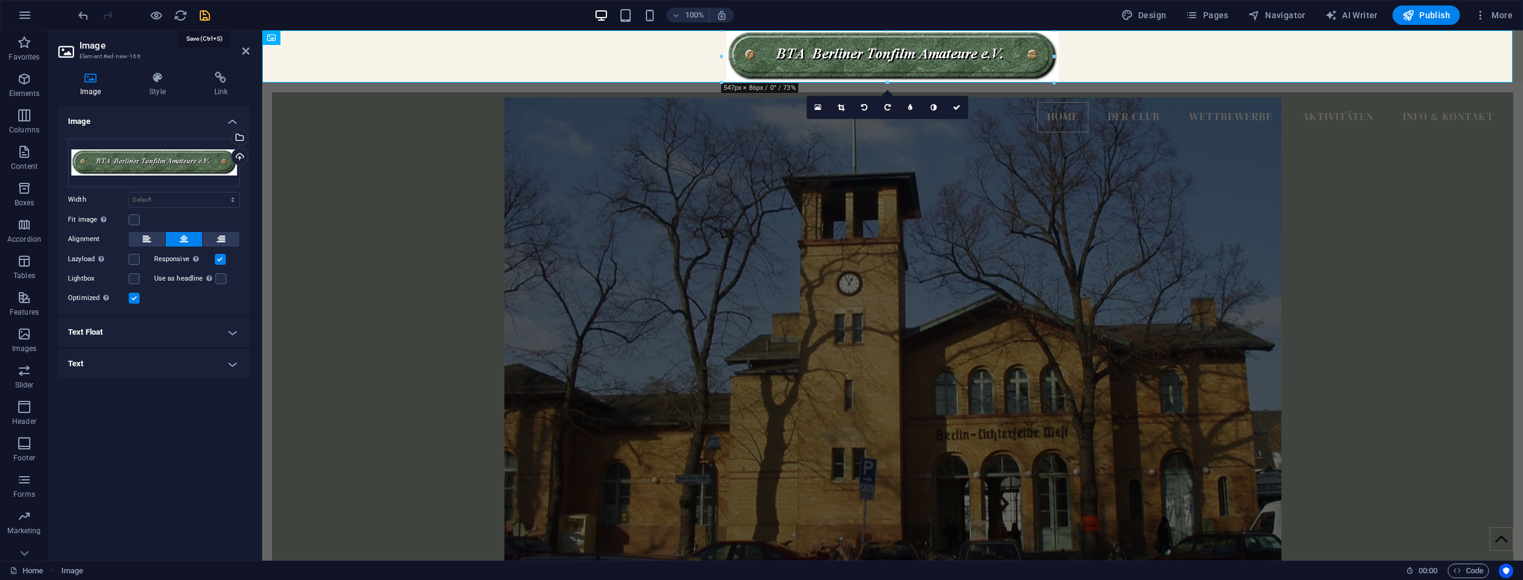
click at [209, 20] on icon "save" at bounding box center [205, 15] width 14 height 14
checkbox input "false"
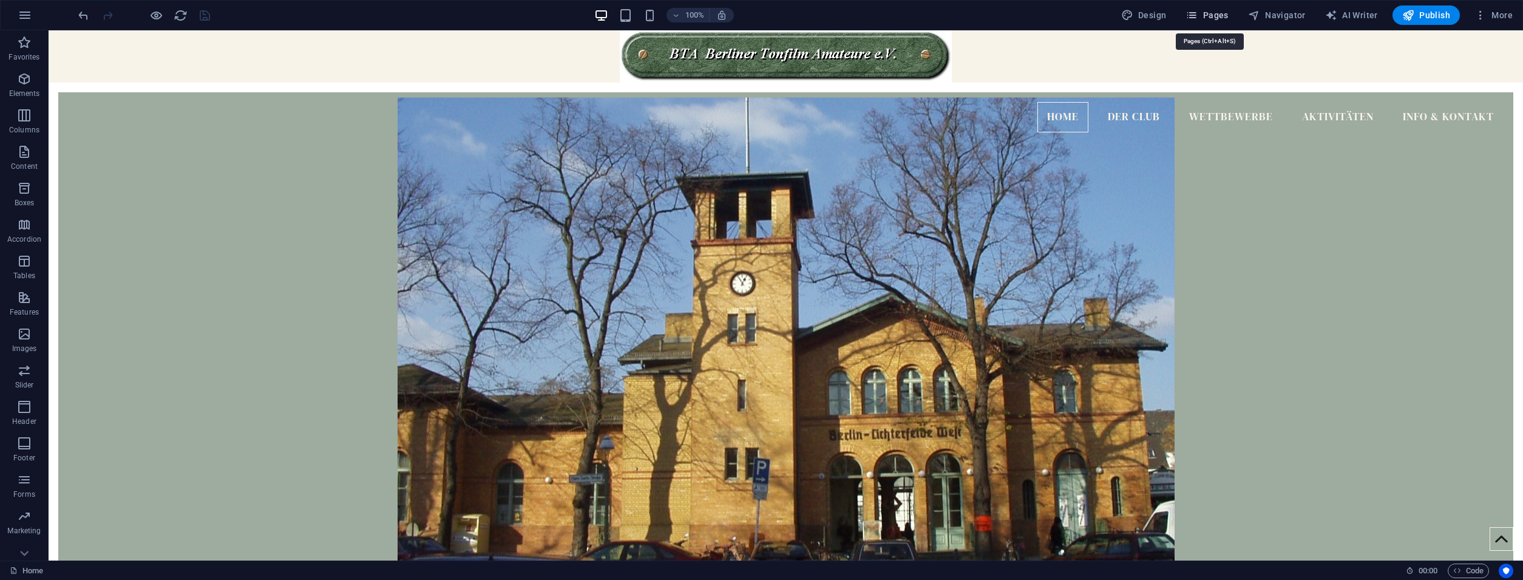
click at [1220, 10] on span "Pages" at bounding box center [1206, 15] width 42 height 12
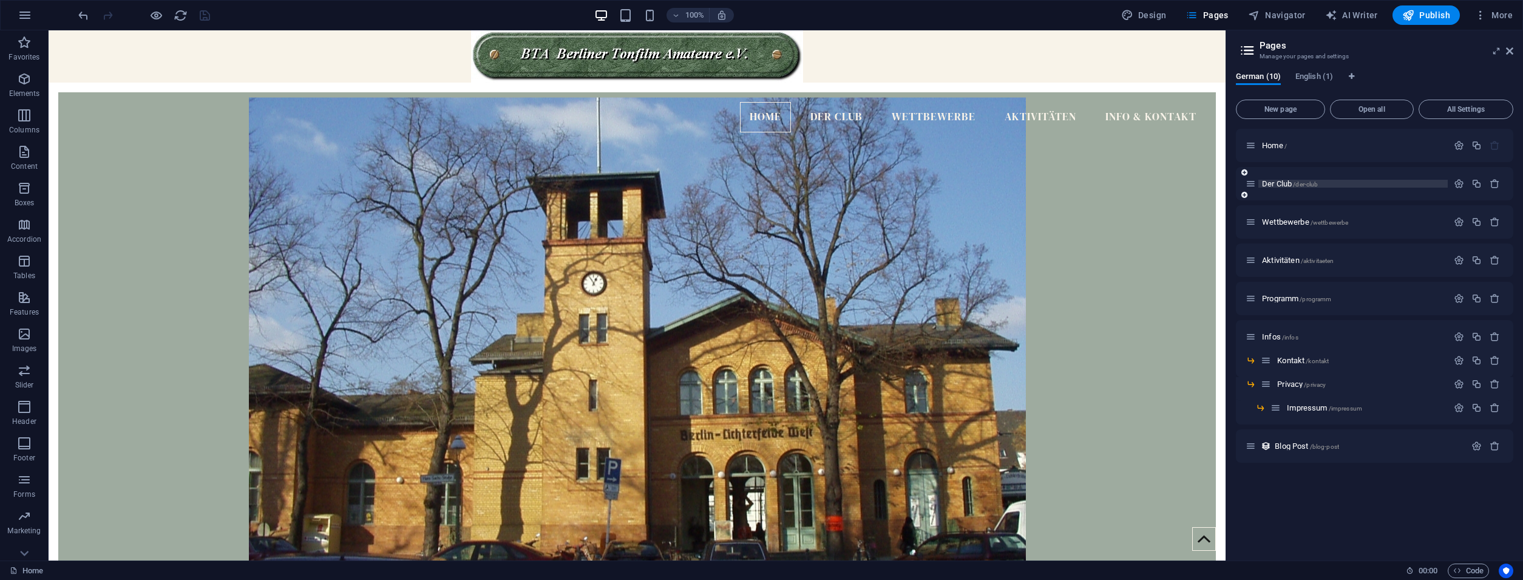
click at [1277, 180] on span "Der Club /der-club" at bounding box center [1290, 183] width 56 height 9
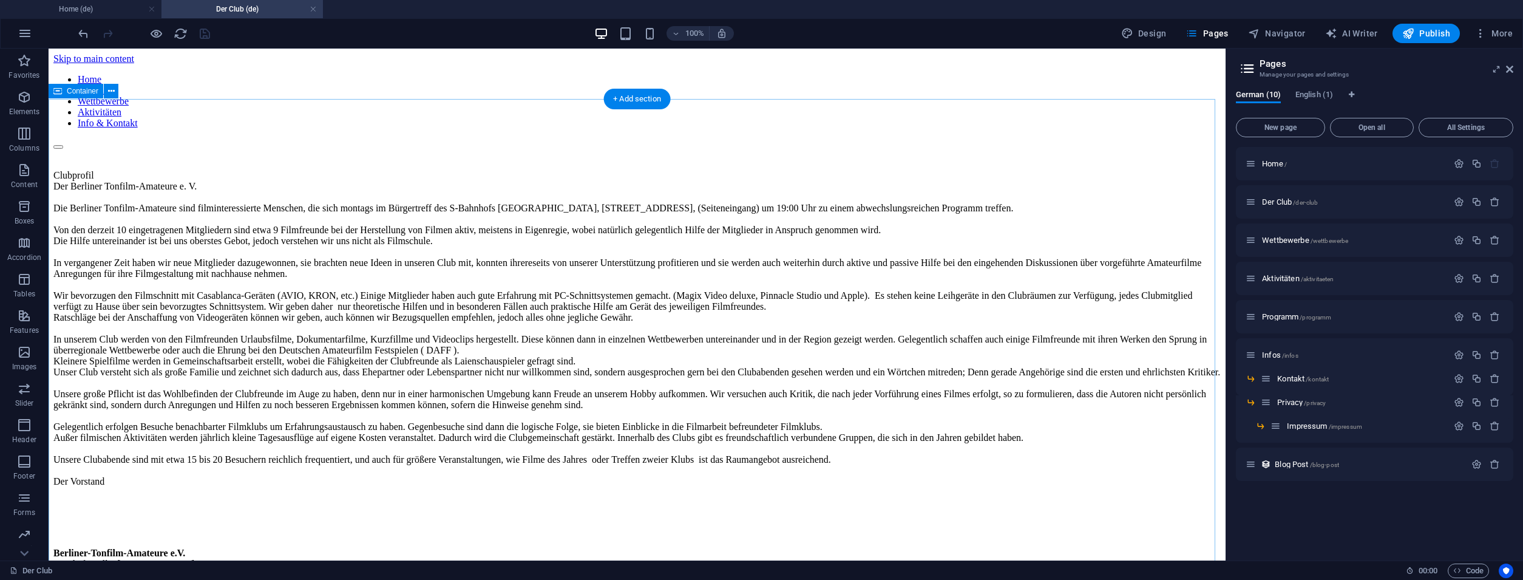
scroll to position [0, 0]
click at [637, 52] on div "+" at bounding box center [637, 54] width 24 height 11
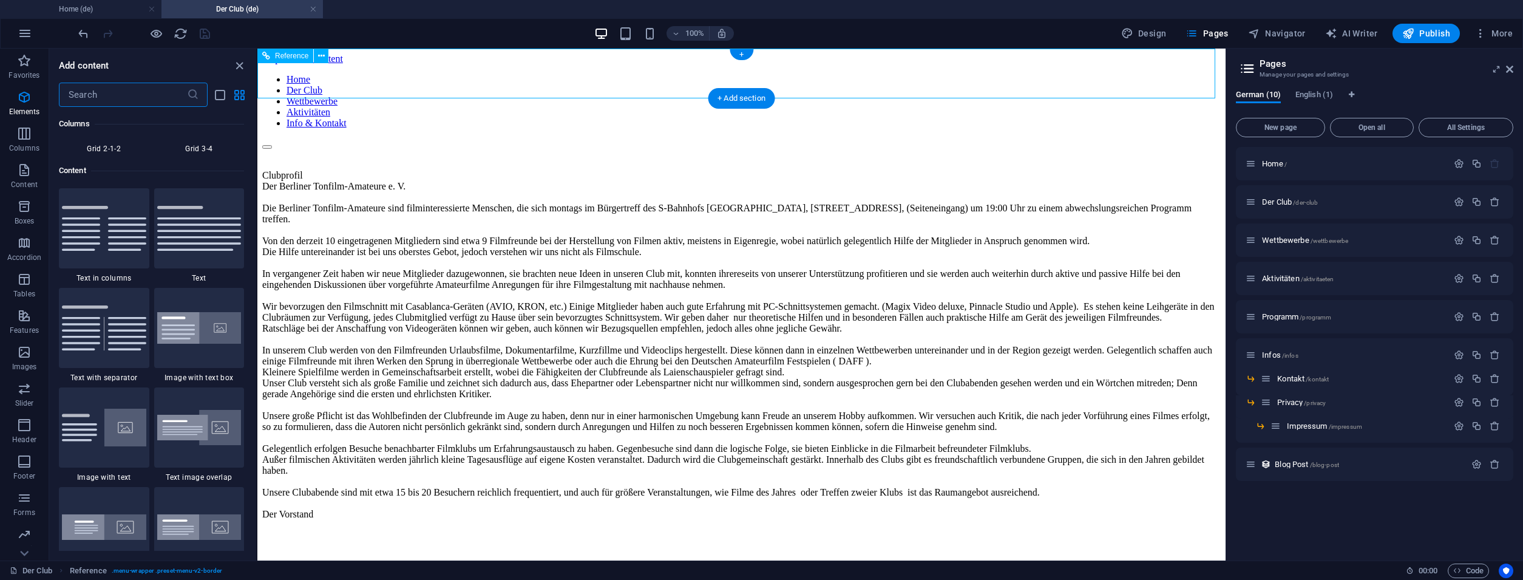
scroll to position [2123, 0]
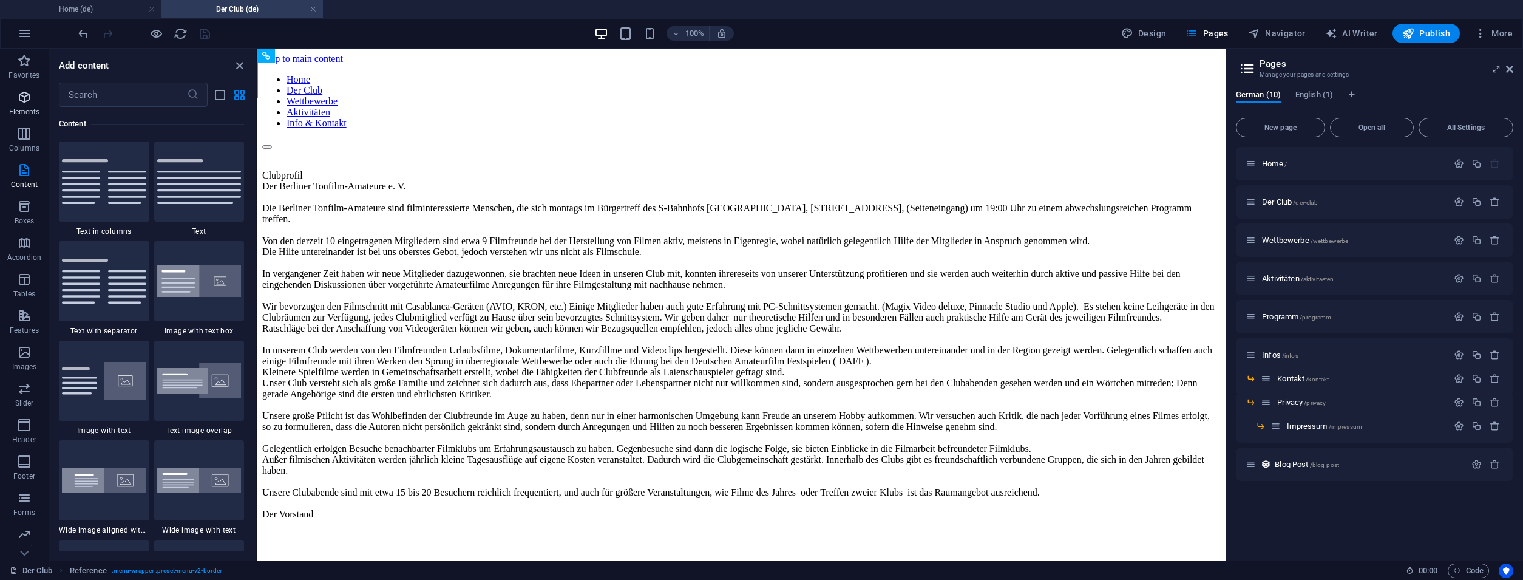
click at [18, 87] on button "Elements" at bounding box center [24, 103] width 49 height 36
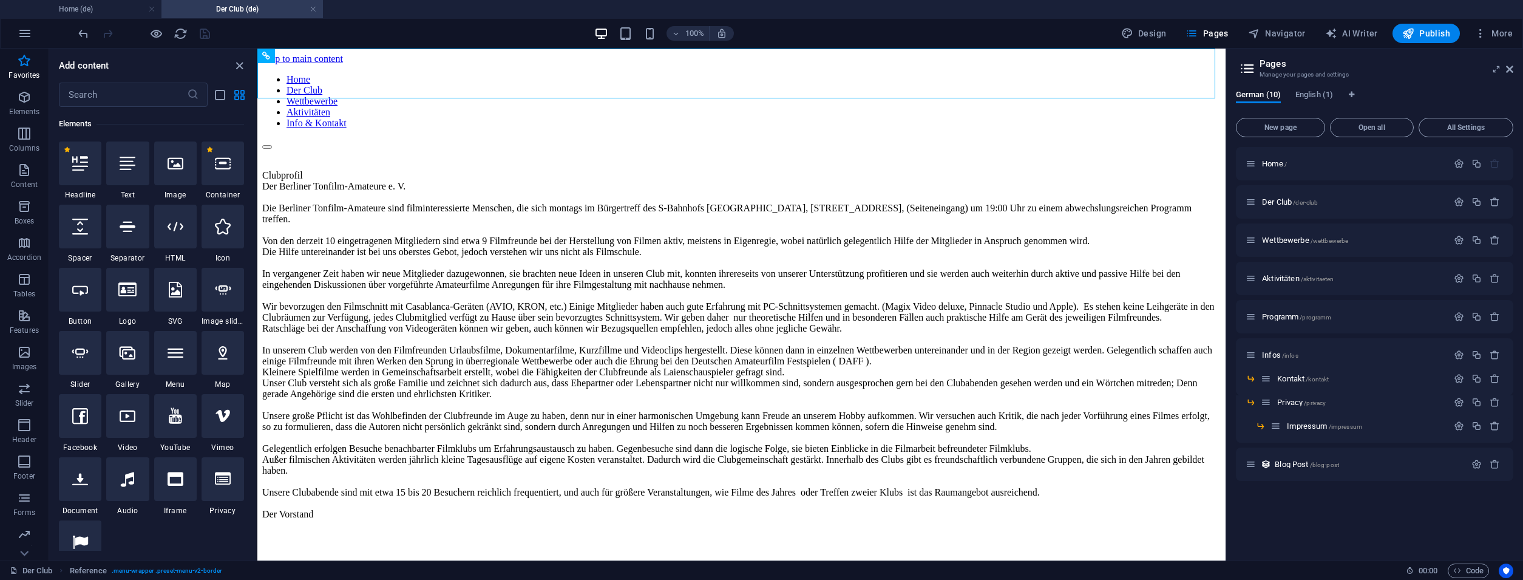
scroll to position [0, 0]
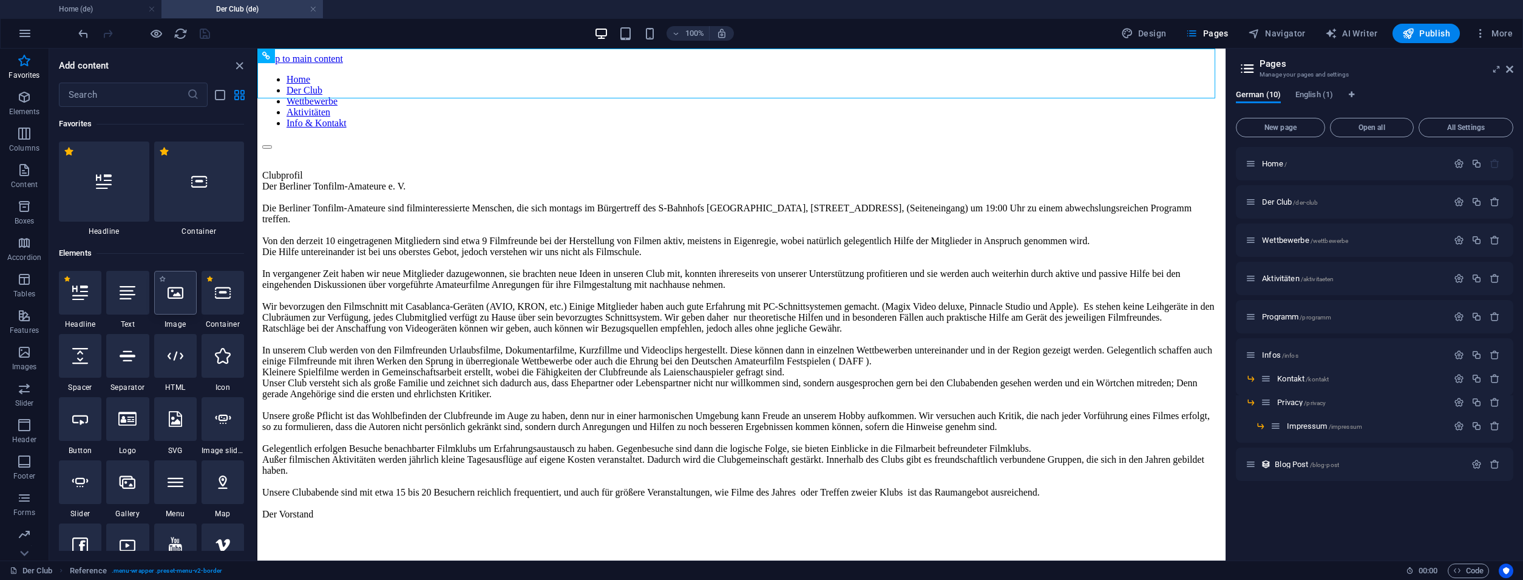
click at [163, 300] on div at bounding box center [175, 293] width 42 height 44
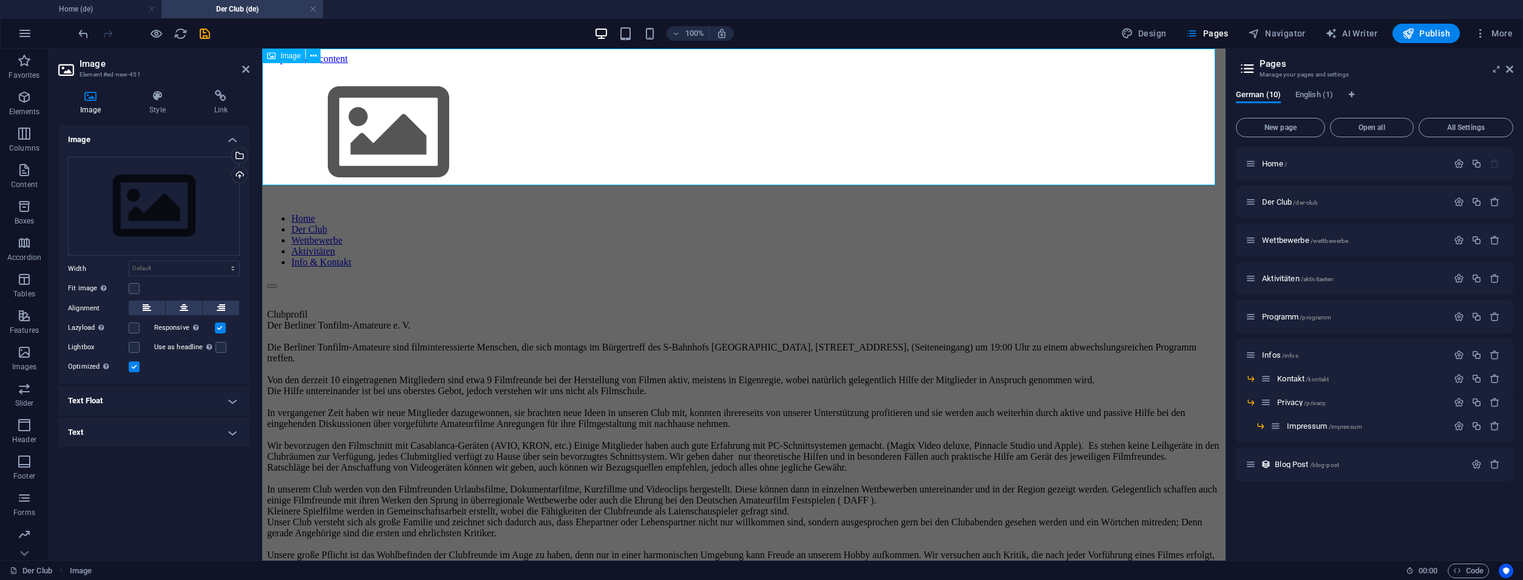
click at [397, 111] on figure at bounding box center [743, 133] width 953 height 139
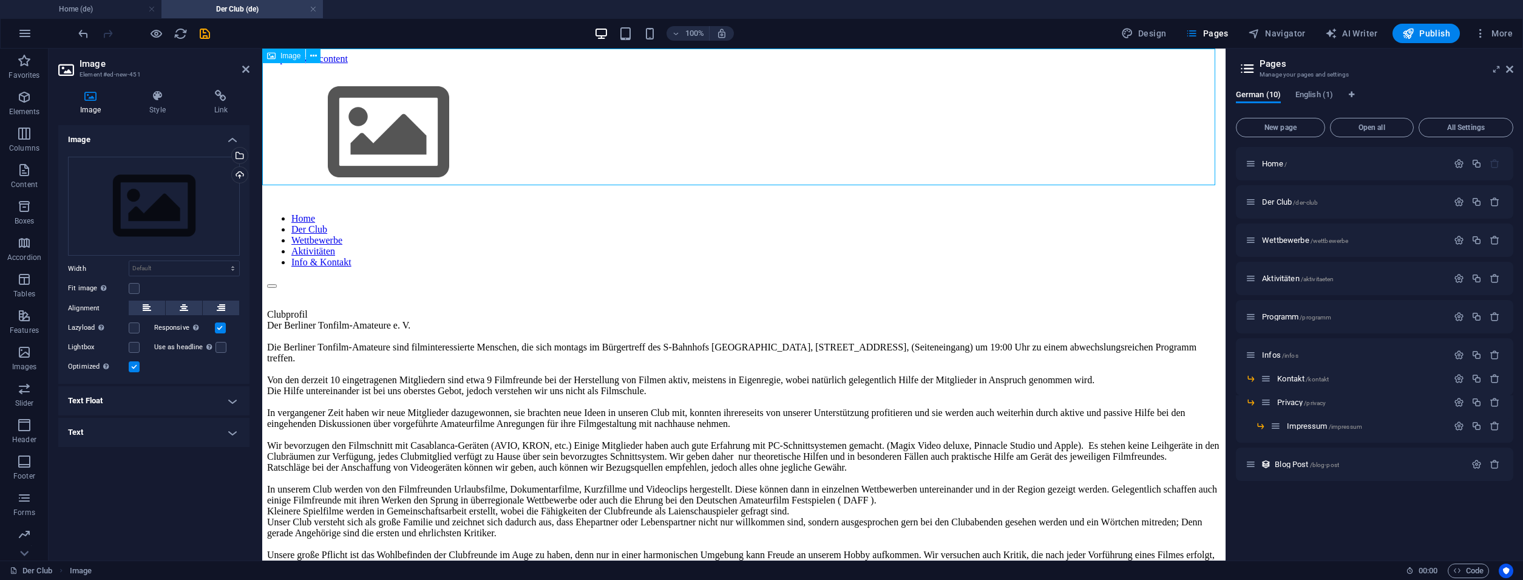
click at [398, 113] on figure at bounding box center [743, 133] width 953 height 139
click at [158, 239] on div "Drag files here, click to choose files or select files from Files or our free s…" at bounding box center [154, 207] width 172 height 100
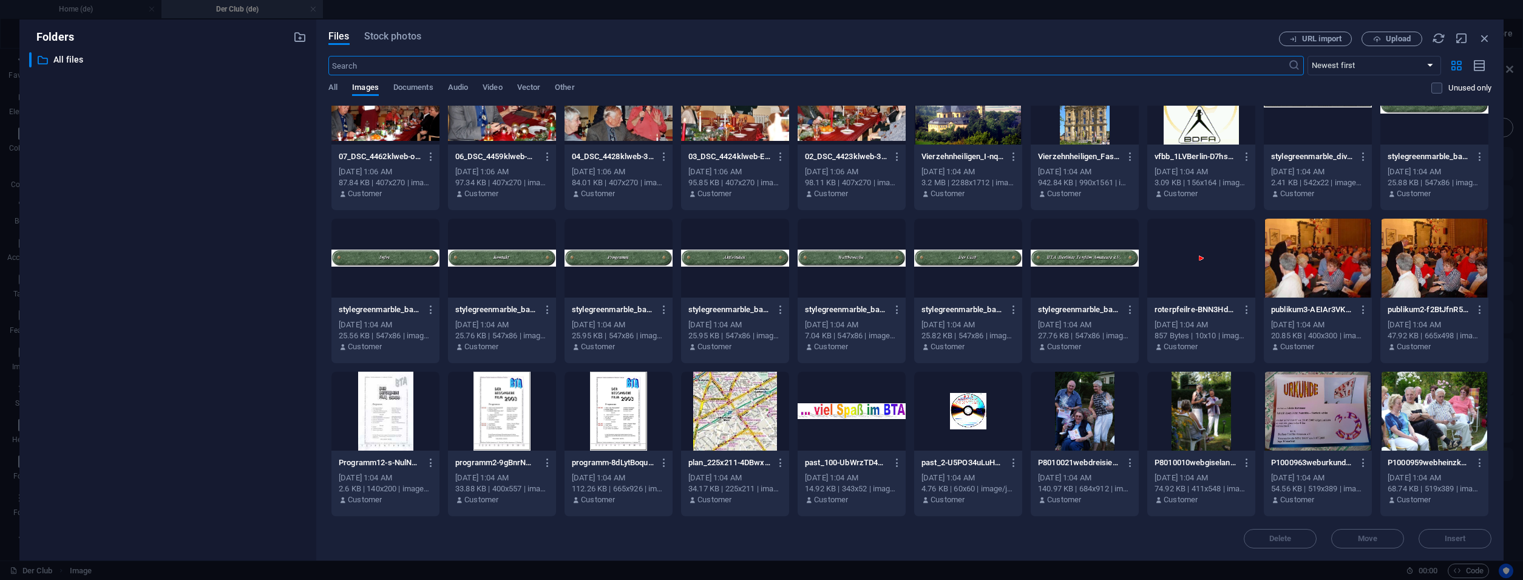
scroll to position [3678, 0]
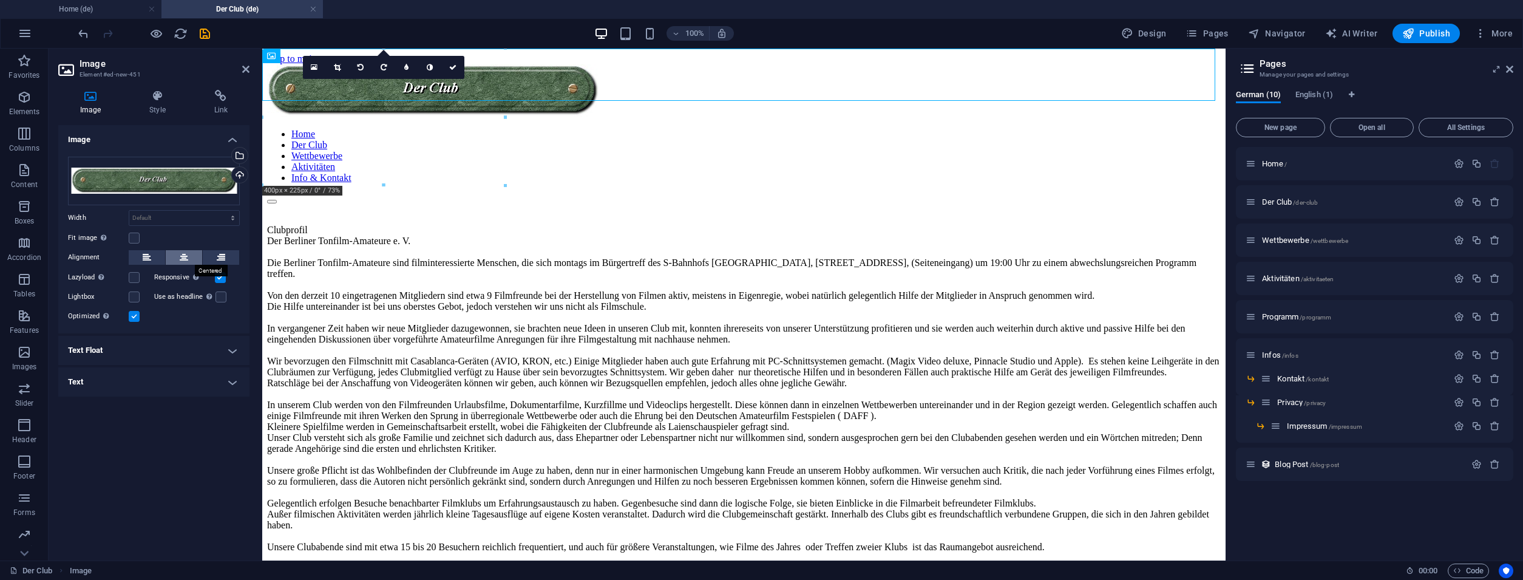
click at [176, 260] on button at bounding box center [184, 257] width 36 height 15
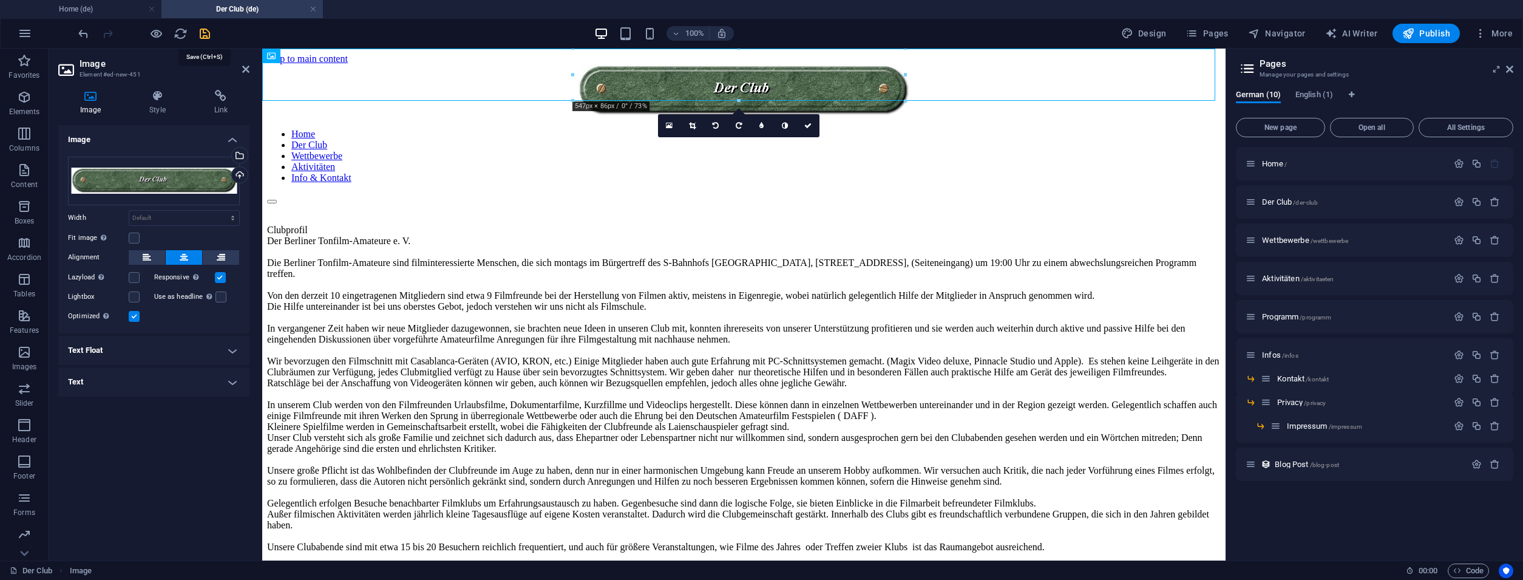
click at [200, 38] on icon "save" at bounding box center [205, 34] width 14 height 14
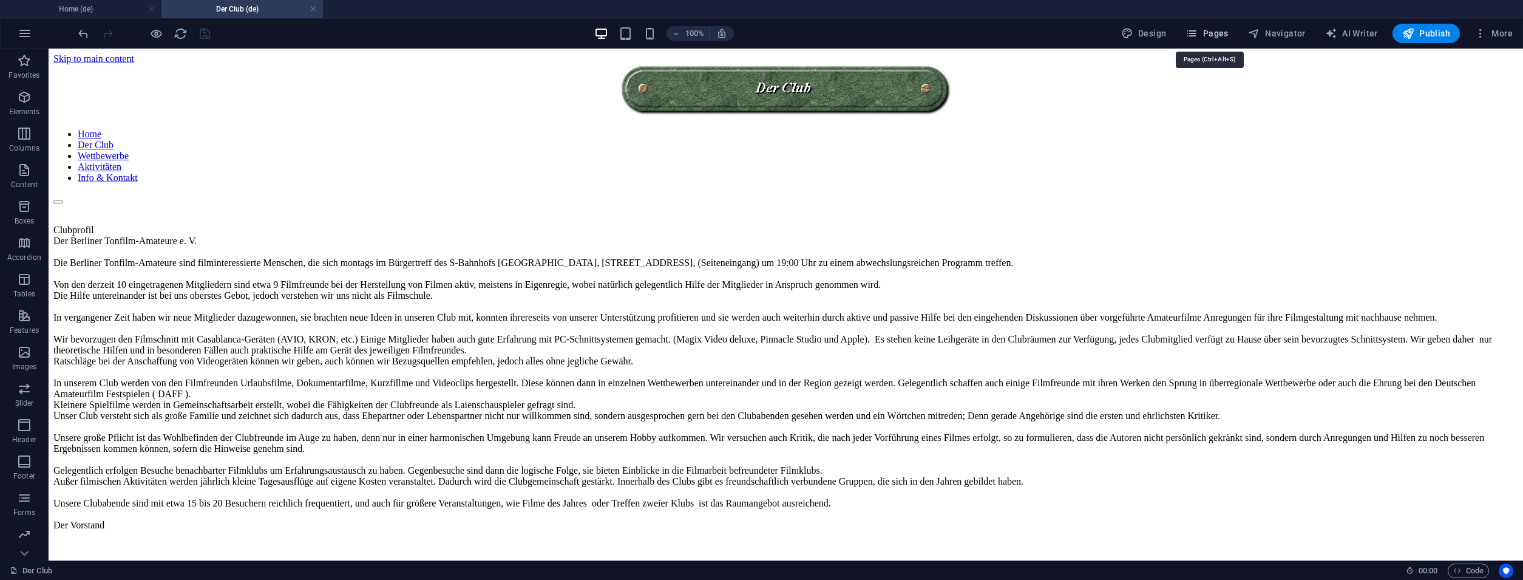
click at [1202, 35] on span "Pages" at bounding box center [1206, 33] width 42 height 12
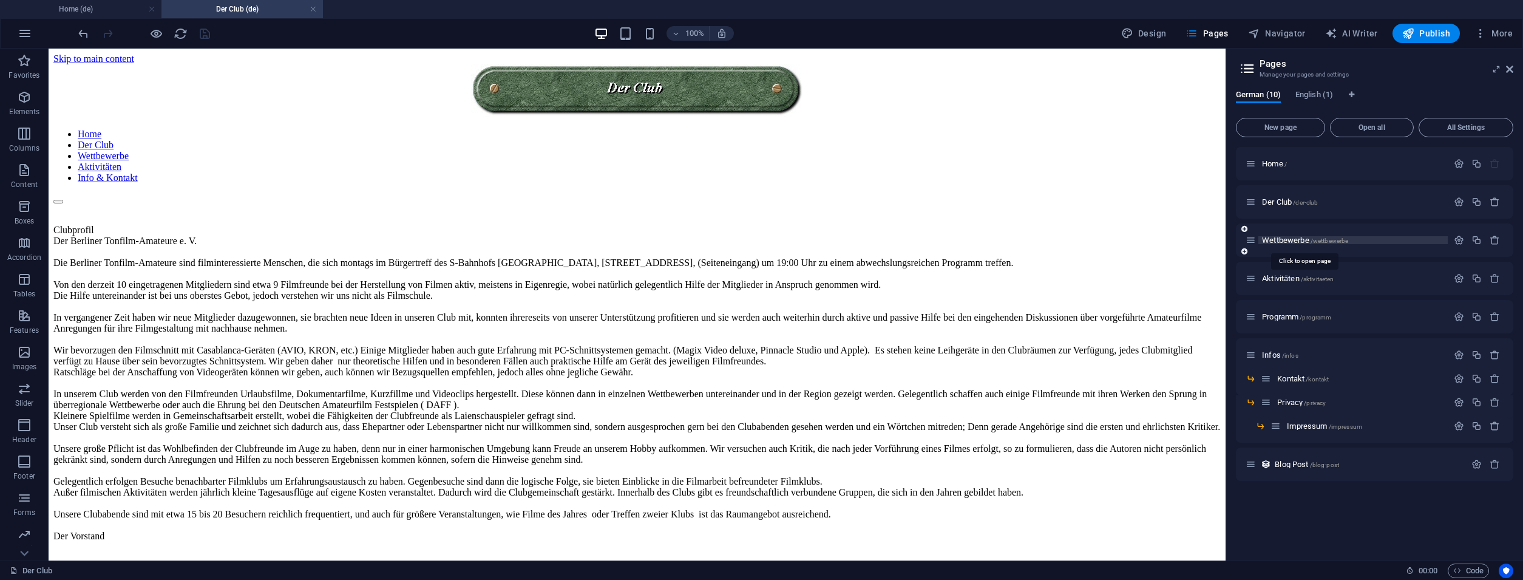
click at [1280, 240] on span "Wettbewerbe /wettbewerbe" at bounding box center [1305, 239] width 86 height 9
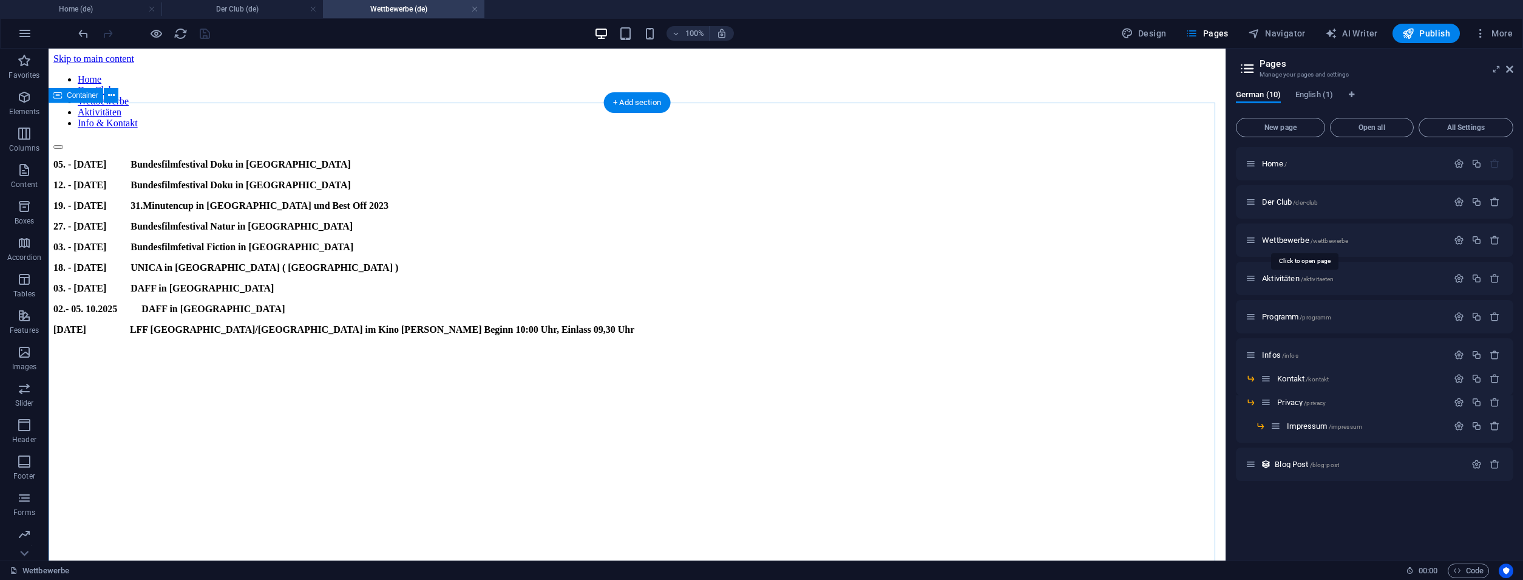
scroll to position [0, 0]
click at [635, 56] on div "+" at bounding box center [637, 54] width 24 height 11
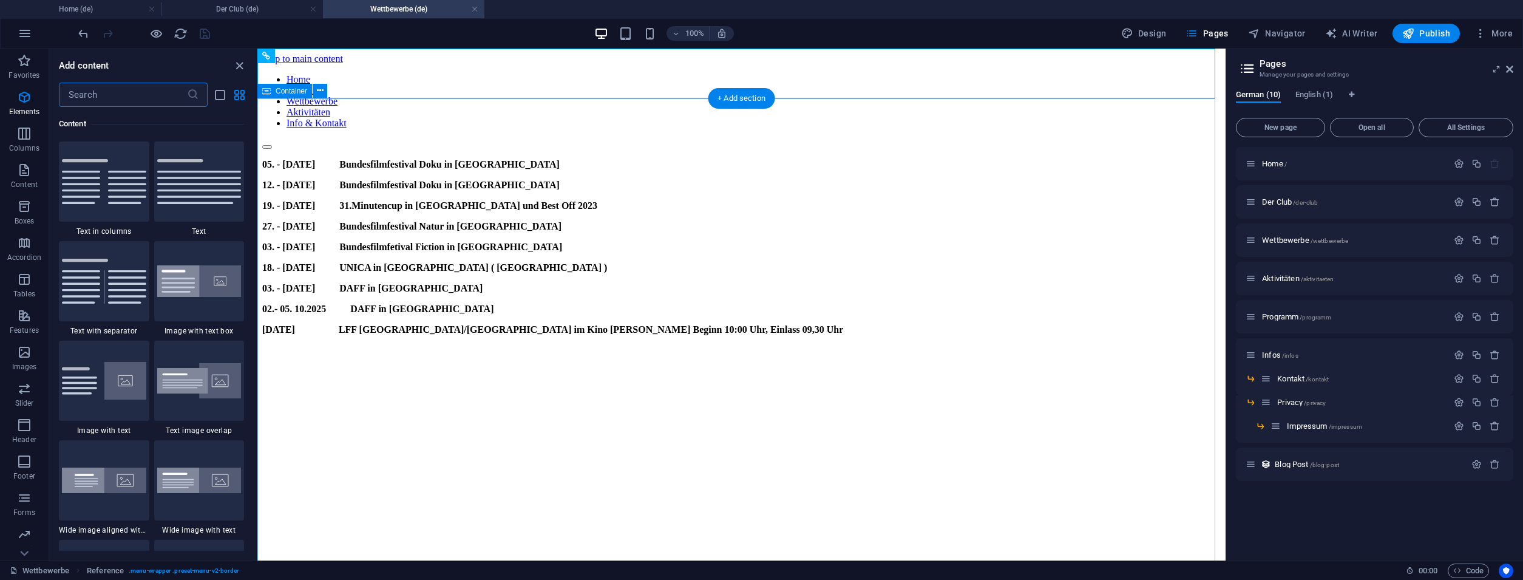
scroll to position [2123, 0]
click at [27, 92] on icon "button" at bounding box center [24, 97] width 15 height 15
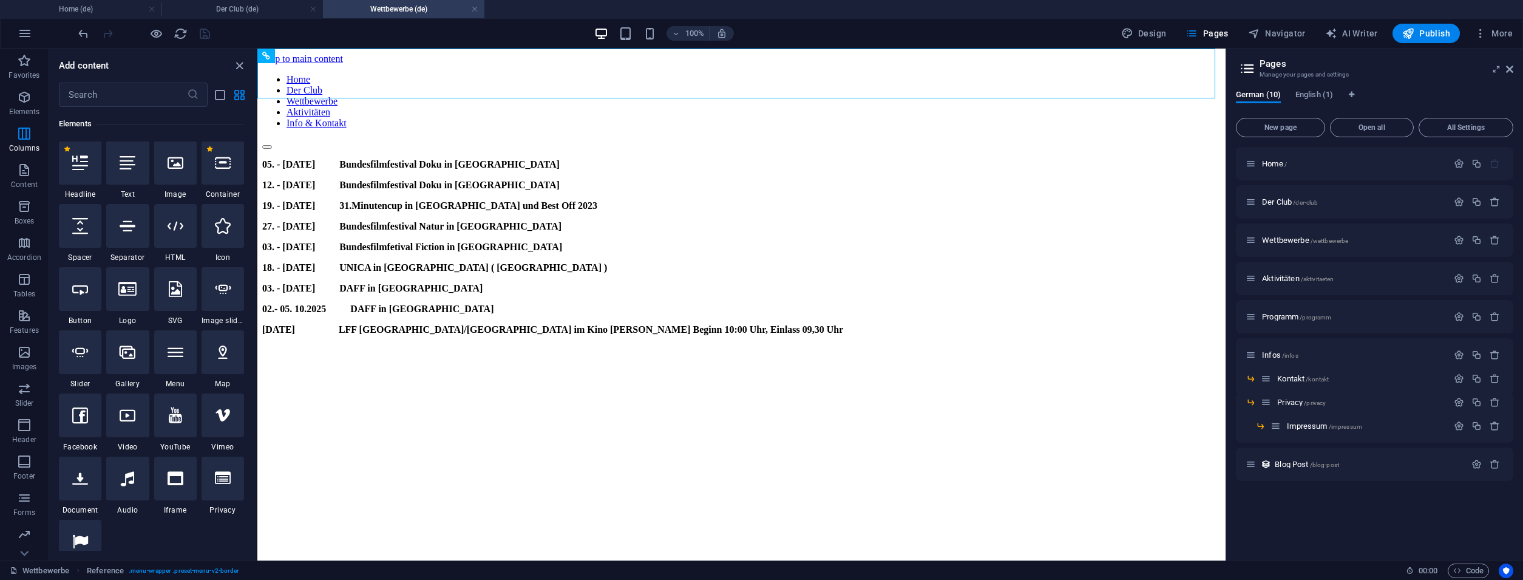
scroll to position [129, 0]
click at [158, 173] on div at bounding box center [175, 163] width 42 height 44
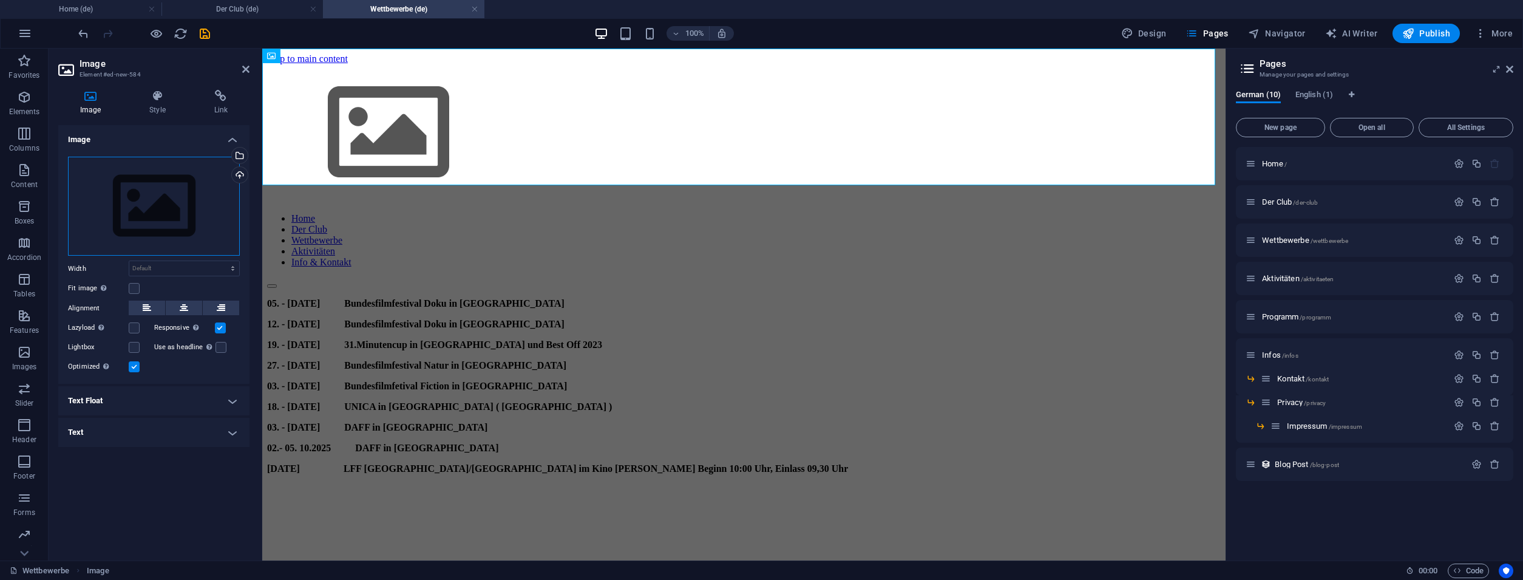
click at [152, 186] on div "Drag files here, click to choose files or select files from Files or our free s…" at bounding box center [154, 207] width 172 height 100
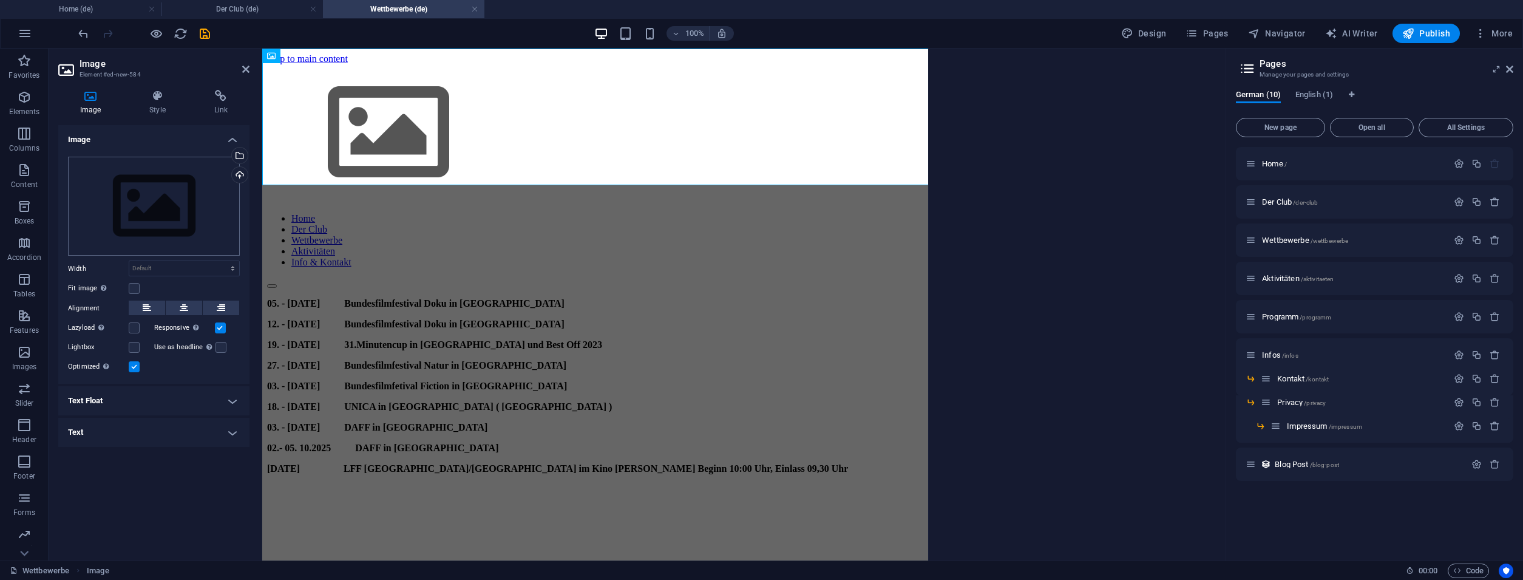
click at [152, 186] on body "stupefied-noyce.5-199-130-214.plesk.page Home (de) Der Club (de) Wettbewerbe (d…" at bounding box center [761, 290] width 1523 height 580
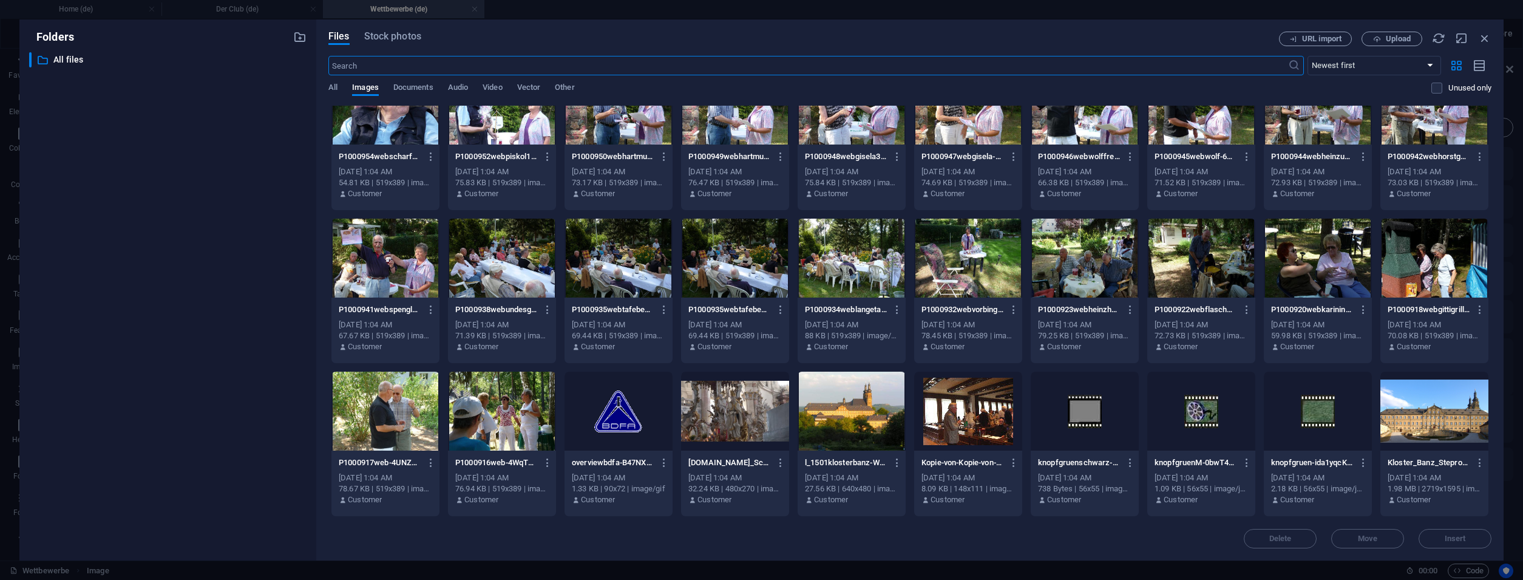
scroll to position [3547, 0]
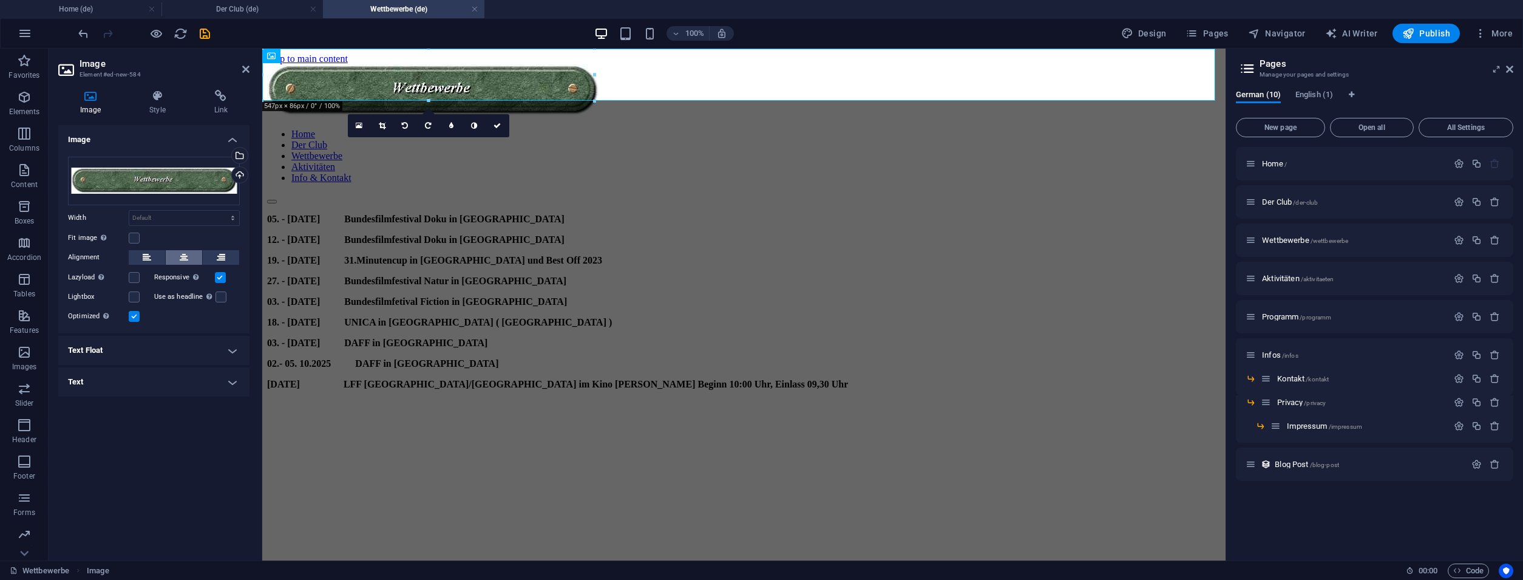
click at [180, 262] on icon at bounding box center [184, 257] width 8 height 15
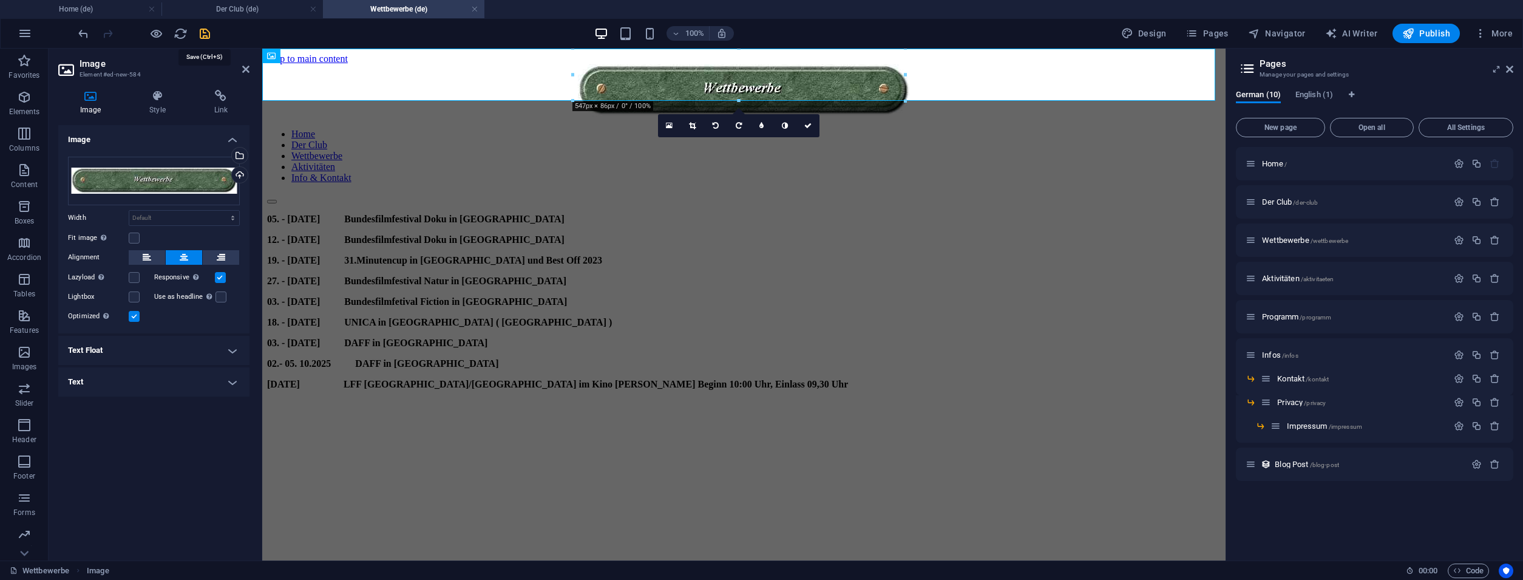
click at [203, 33] on icon "save" at bounding box center [205, 34] width 14 height 14
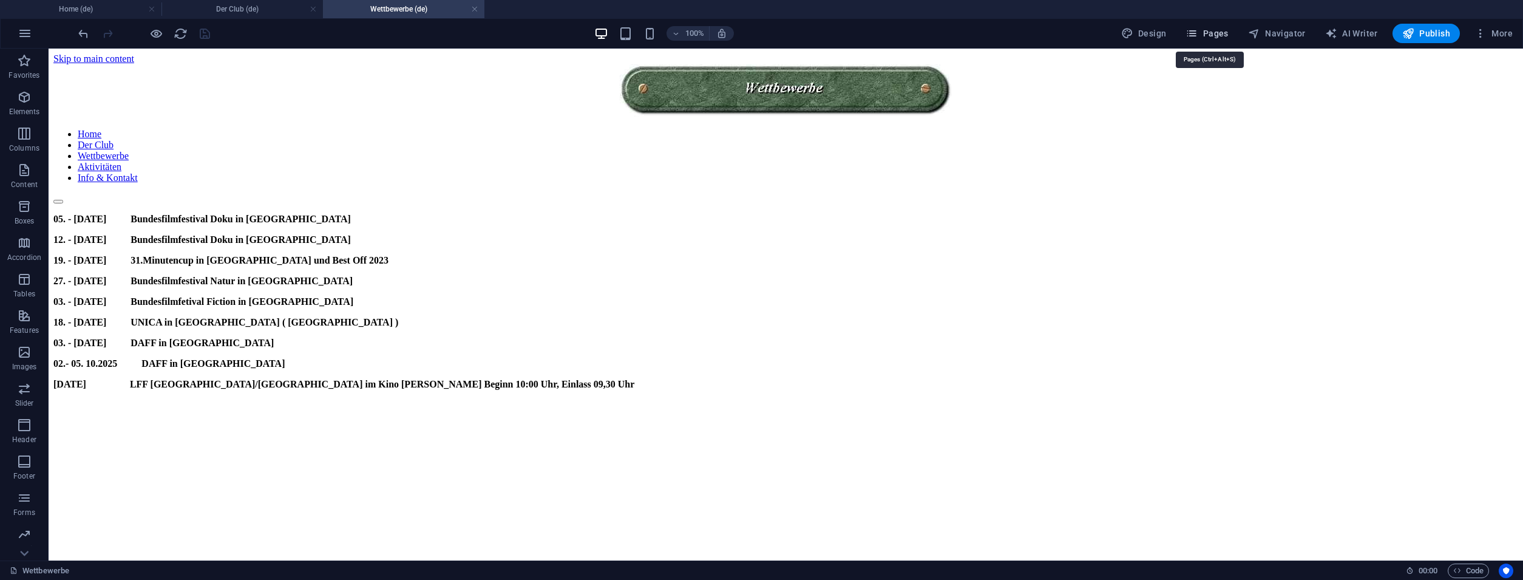
click at [1216, 33] on span "Pages" at bounding box center [1206, 33] width 42 height 12
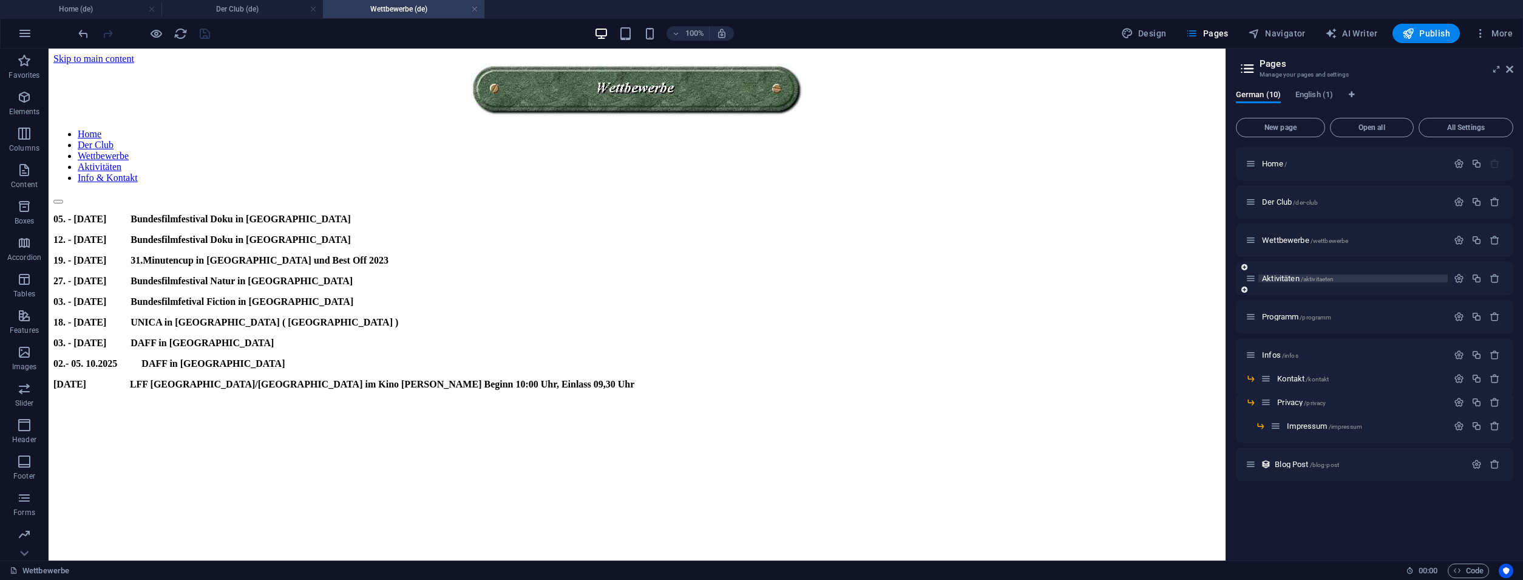
click at [1287, 275] on span "Aktivitäten /aktivitaeten" at bounding box center [1298, 278] width 72 height 9
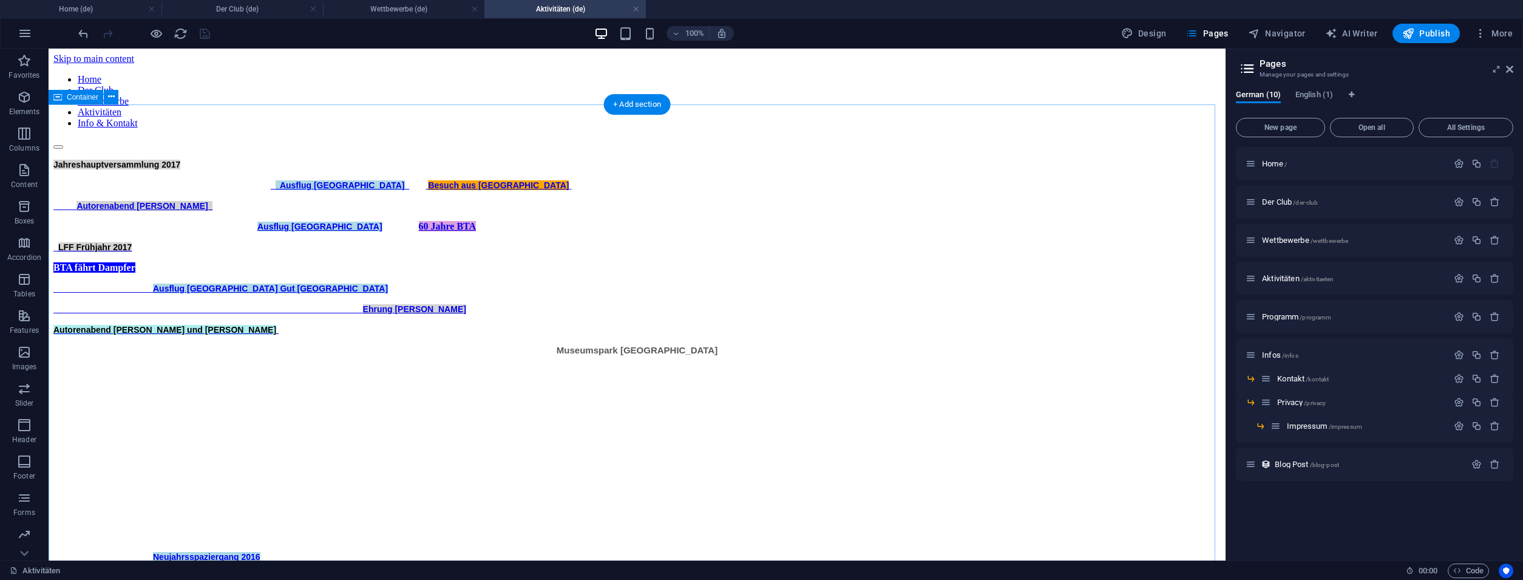
scroll to position [0, 0]
click at [637, 56] on div "+" at bounding box center [637, 54] width 24 height 11
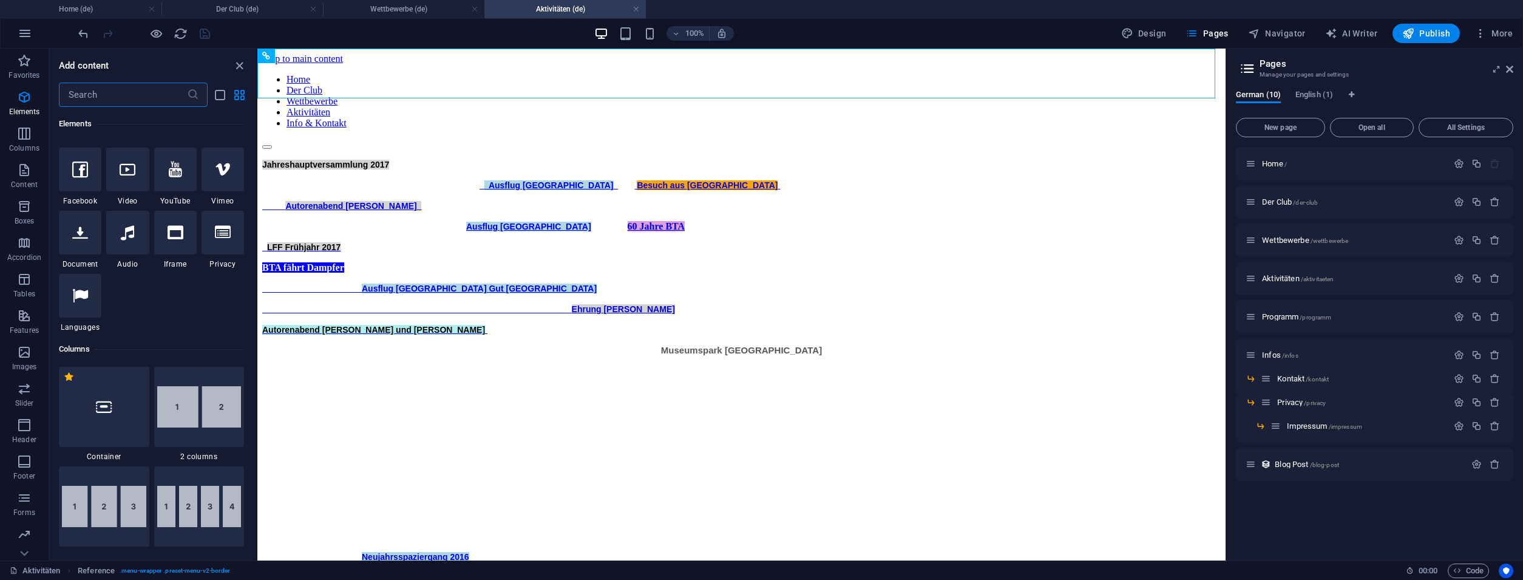
scroll to position [48, 0]
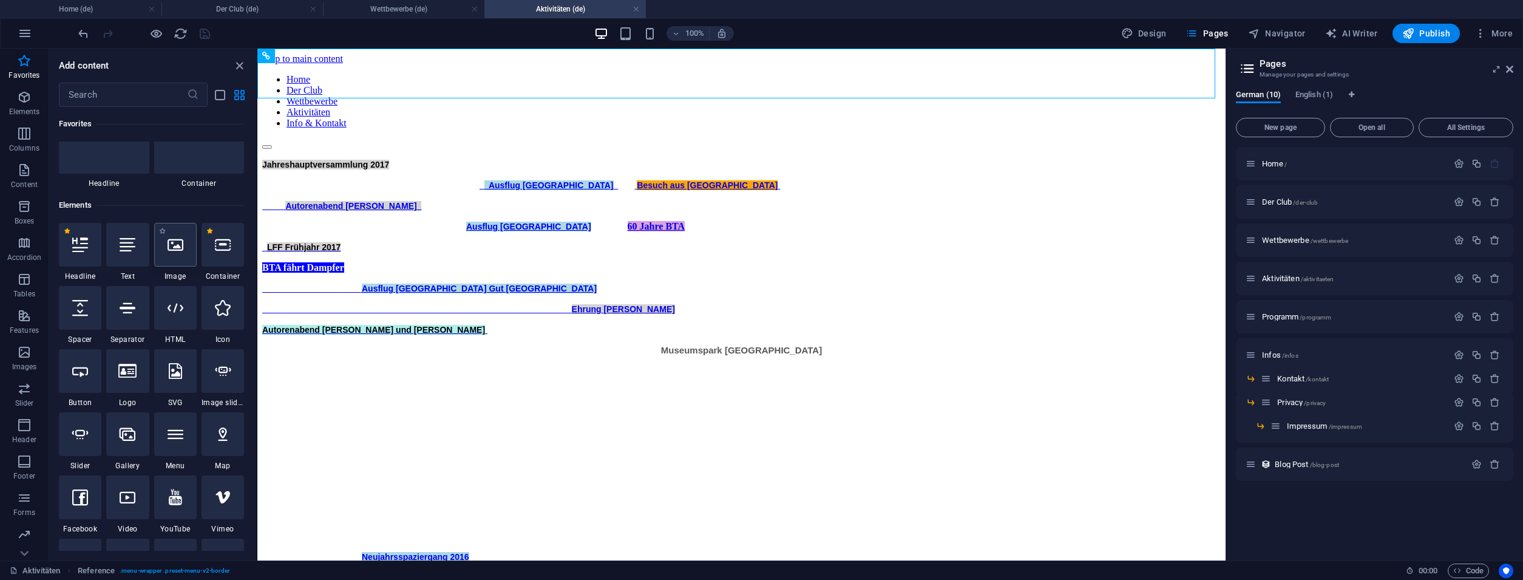
click at [175, 237] on icon at bounding box center [175, 245] width 16 height 16
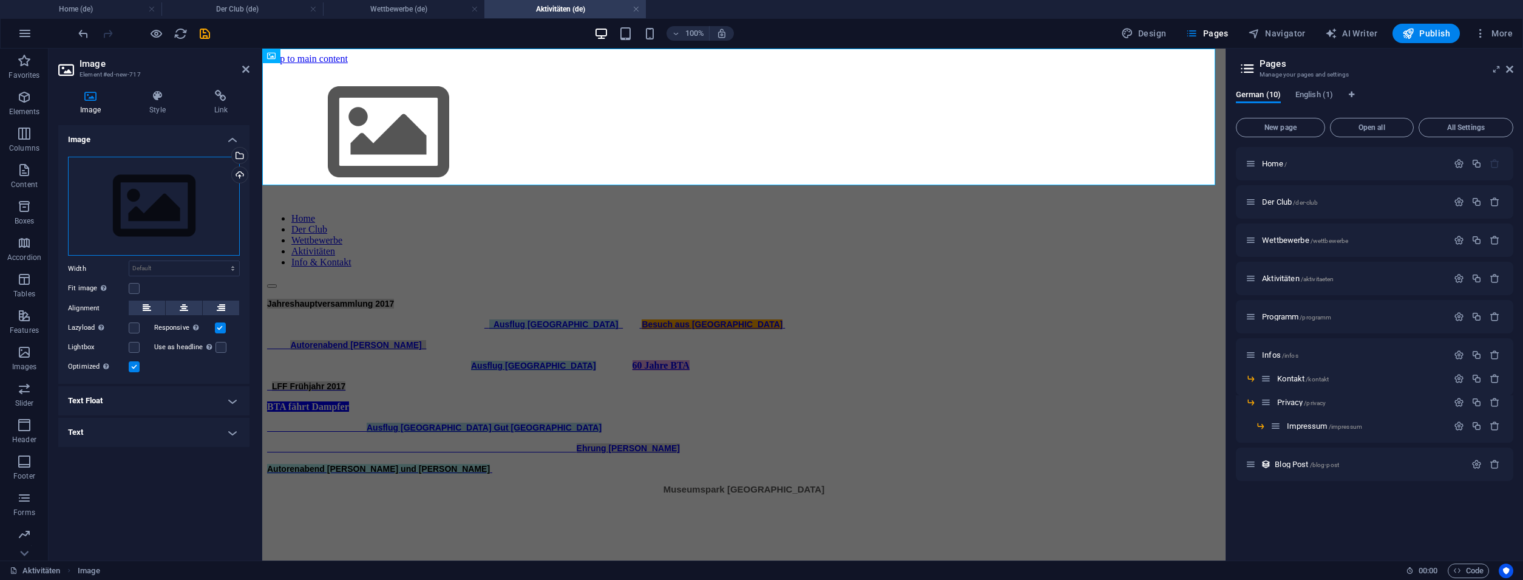
click at [175, 192] on div "Drag files here, click to choose files or select files from Files or our free s…" at bounding box center [154, 207] width 172 height 100
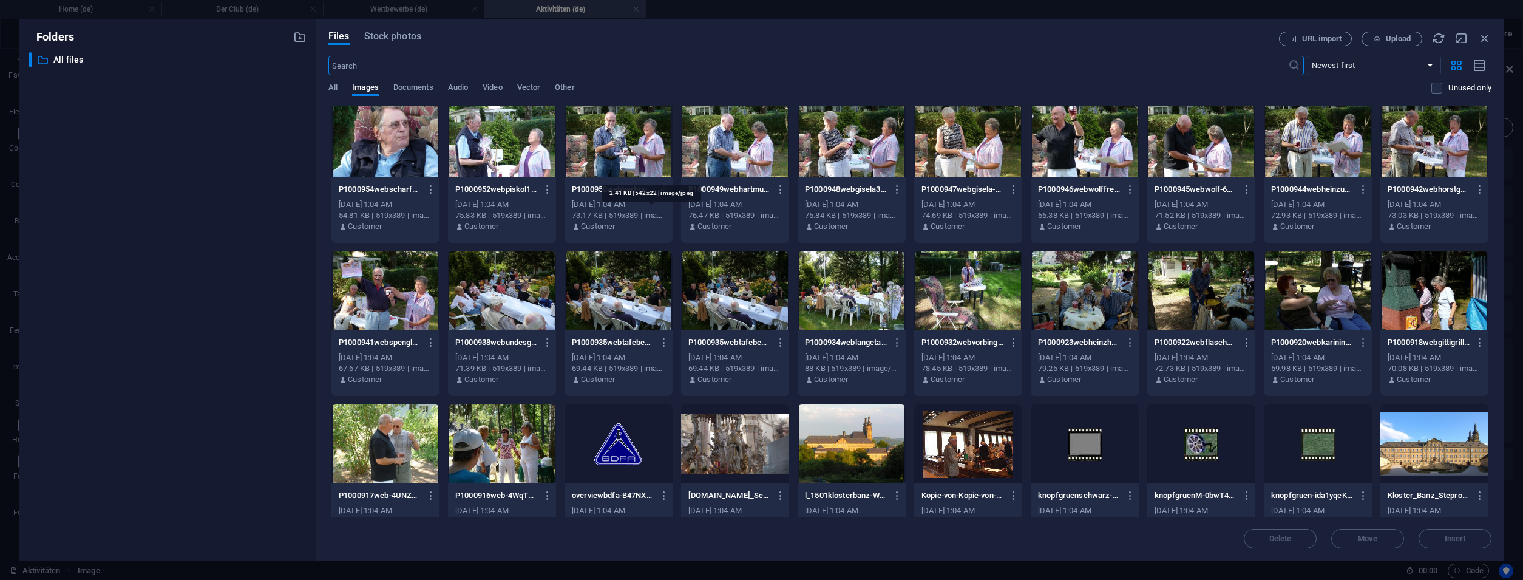
scroll to position [3623, 0]
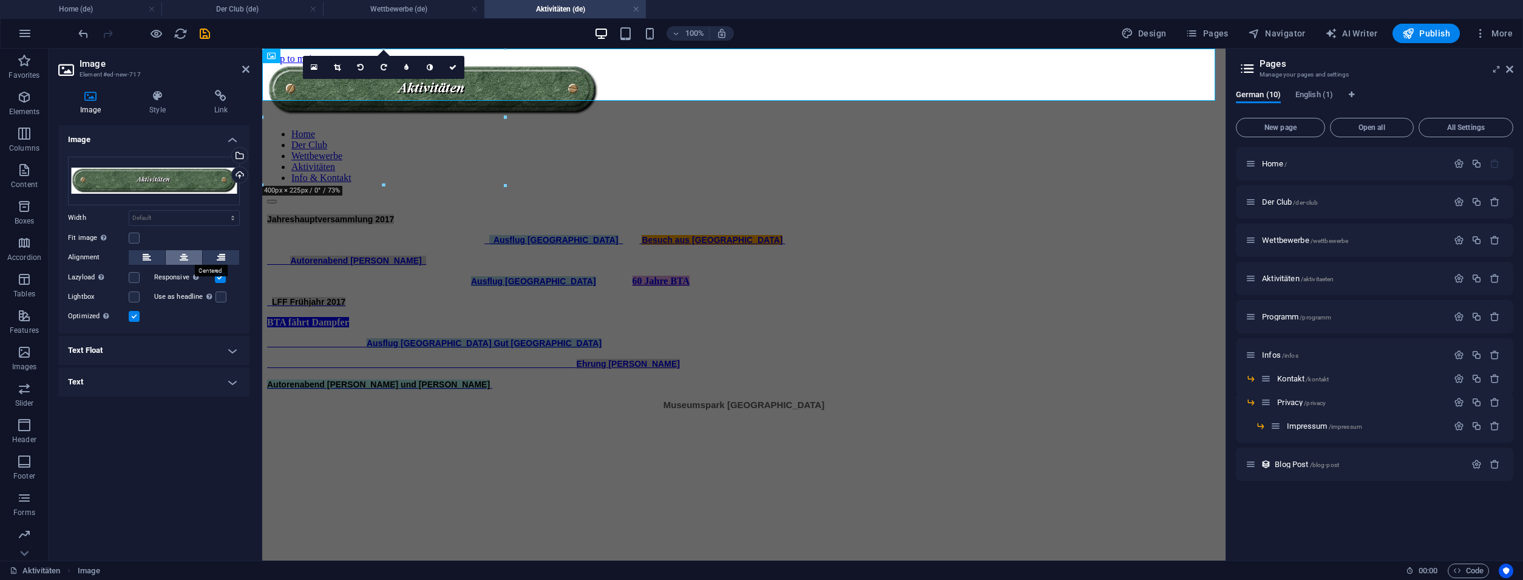
click at [172, 252] on button at bounding box center [184, 257] width 36 height 15
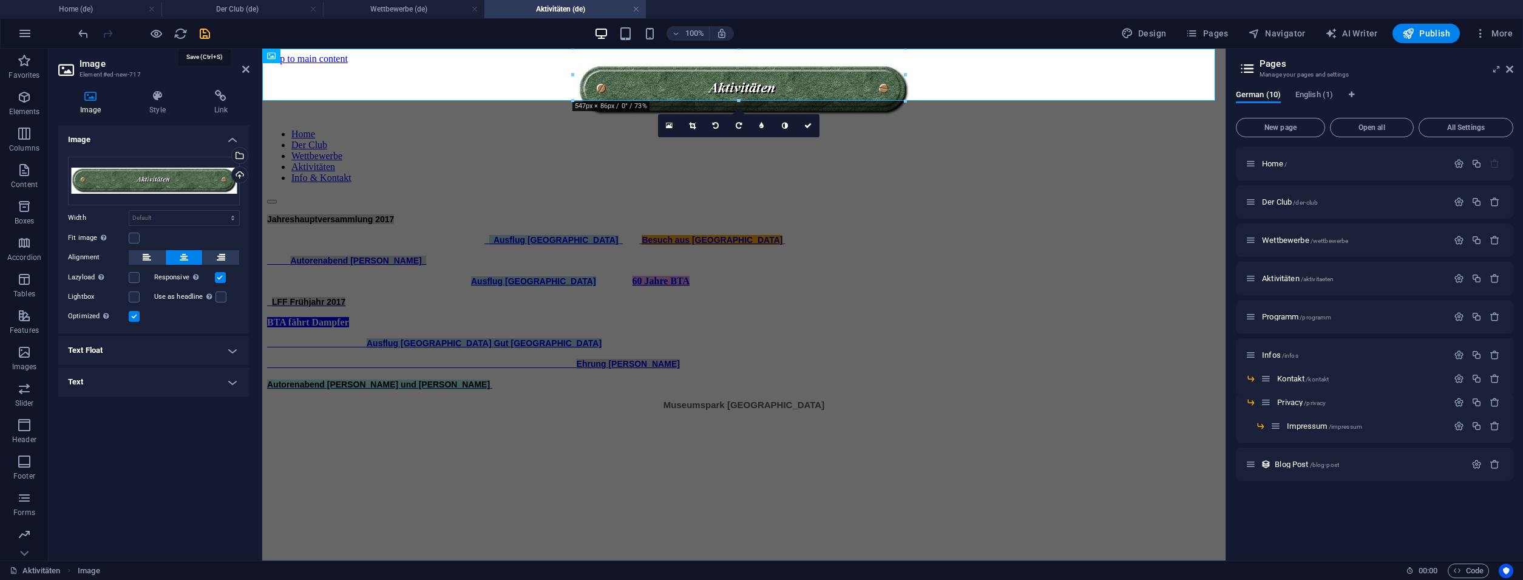
click at [207, 35] on icon "save" at bounding box center [205, 34] width 14 height 14
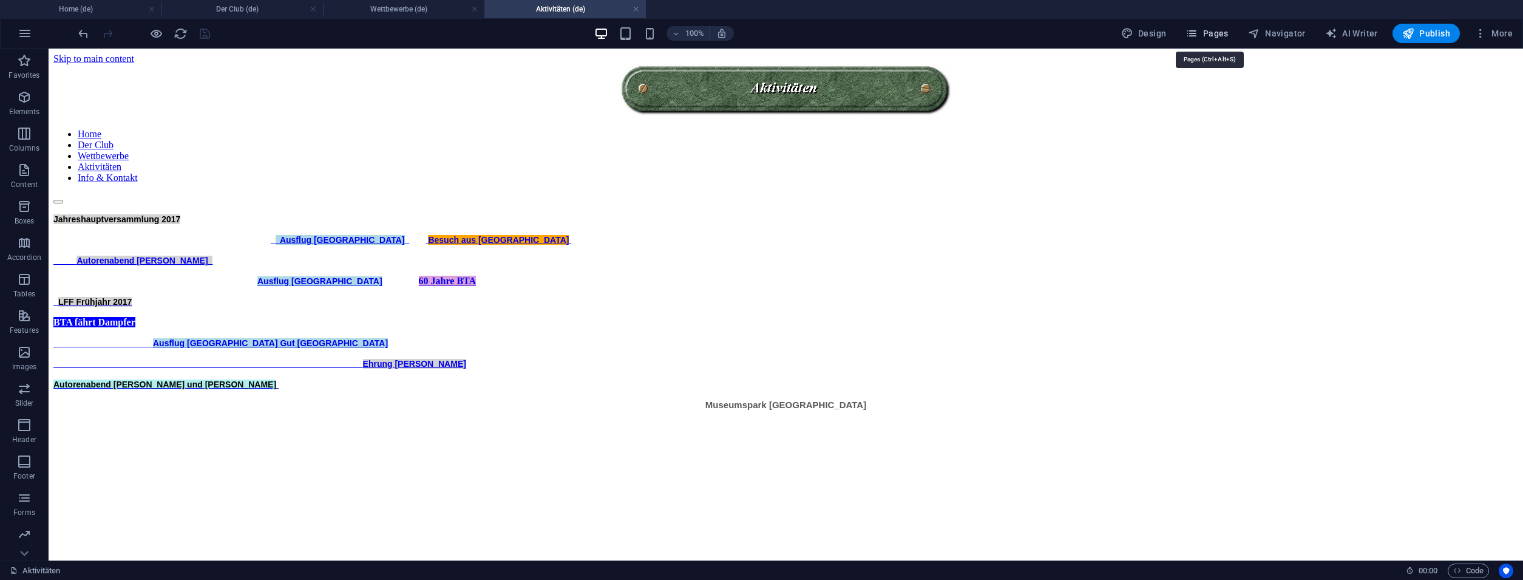
click at [1219, 27] on span "Pages" at bounding box center [1206, 33] width 42 height 12
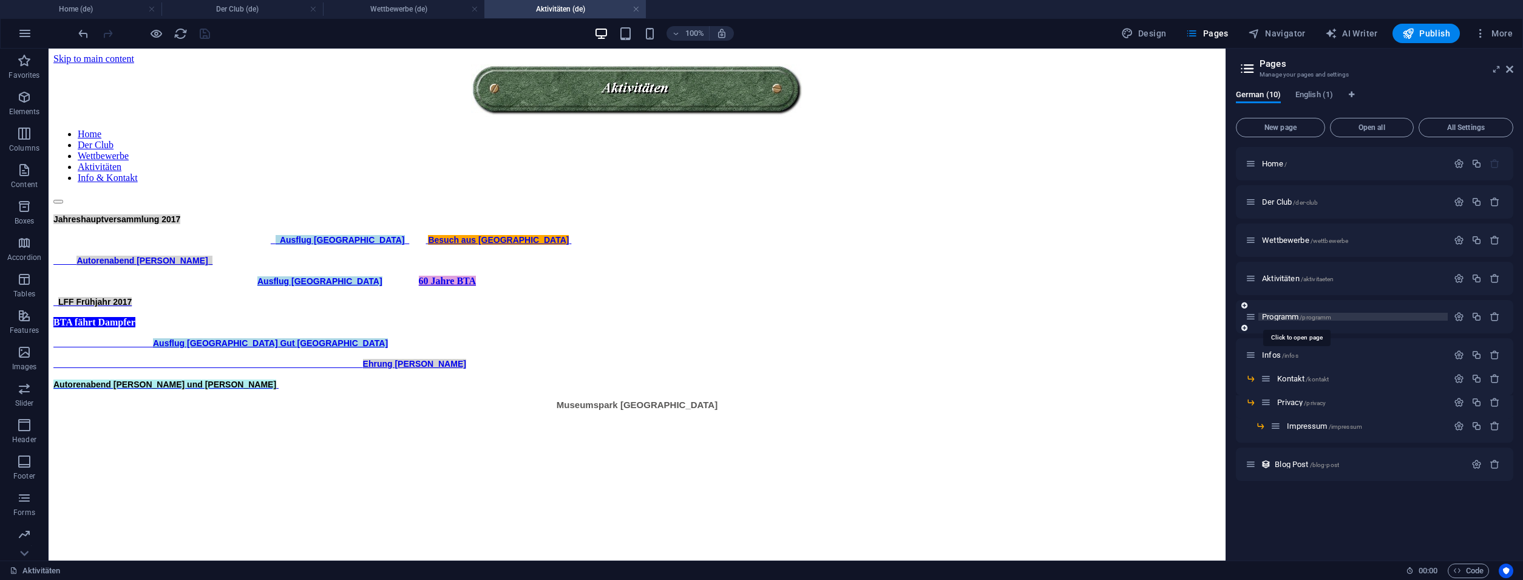
click at [1273, 313] on span "Programm /programm" at bounding box center [1296, 316] width 69 height 9
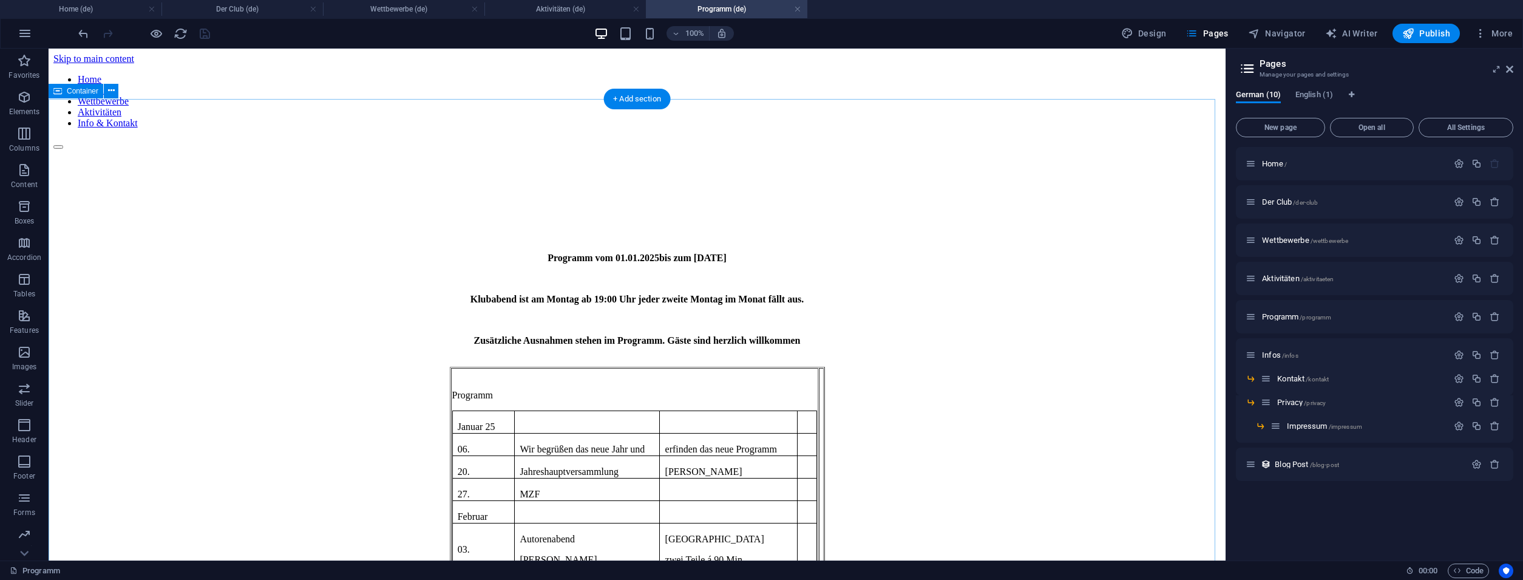
scroll to position [0, 0]
click at [635, 56] on div "+" at bounding box center [637, 54] width 24 height 11
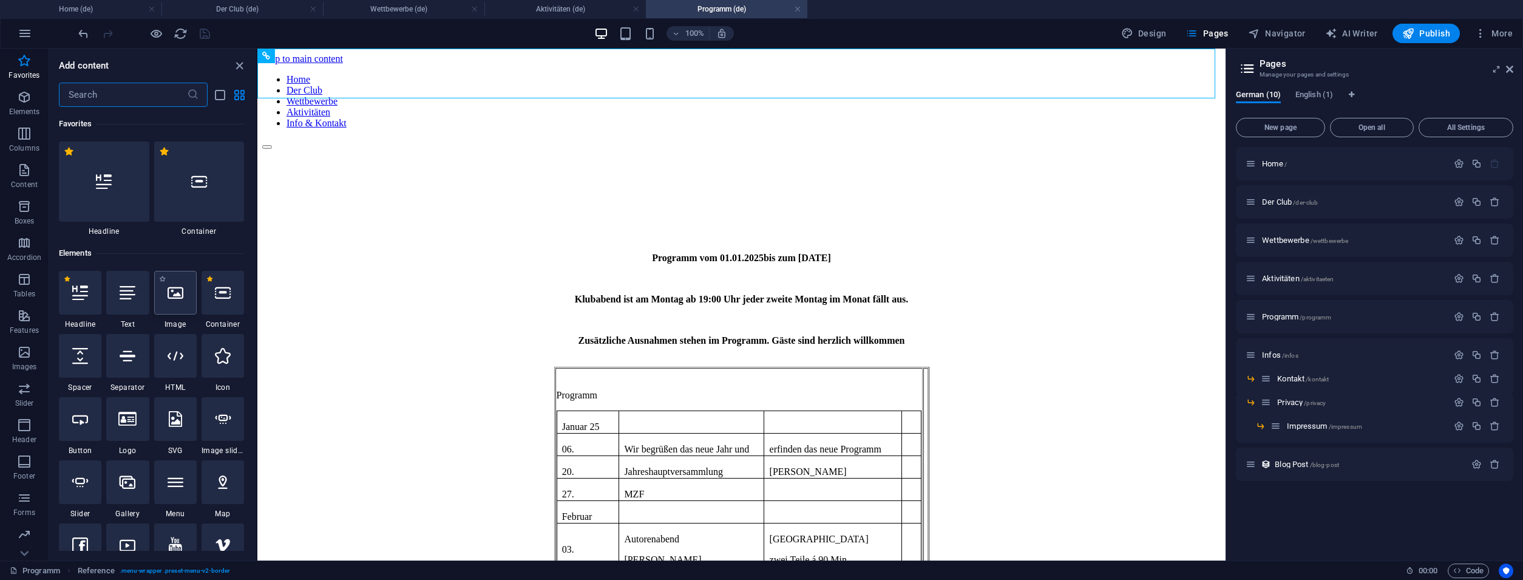
click at [172, 293] on icon at bounding box center [175, 293] width 16 height 16
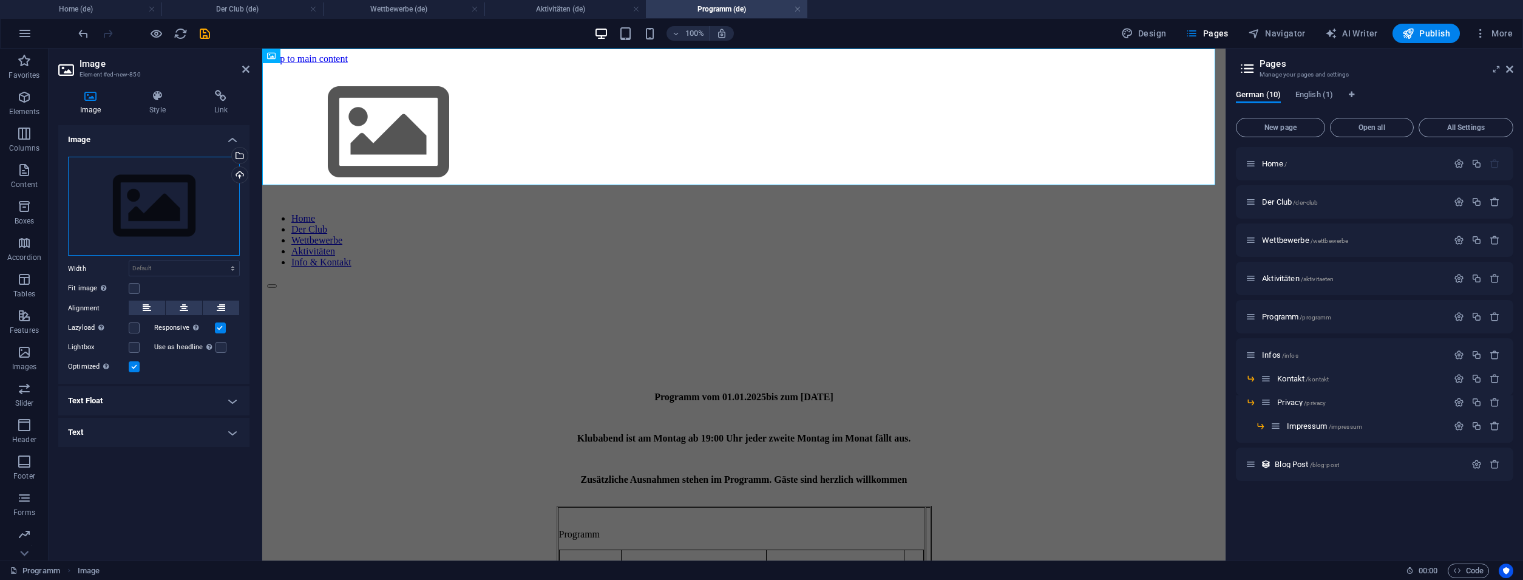
click at [166, 211] on div "Drag files here, click to choose files or select files from Files or our free s…" at bounding box center [154, 207] width 172 height 100
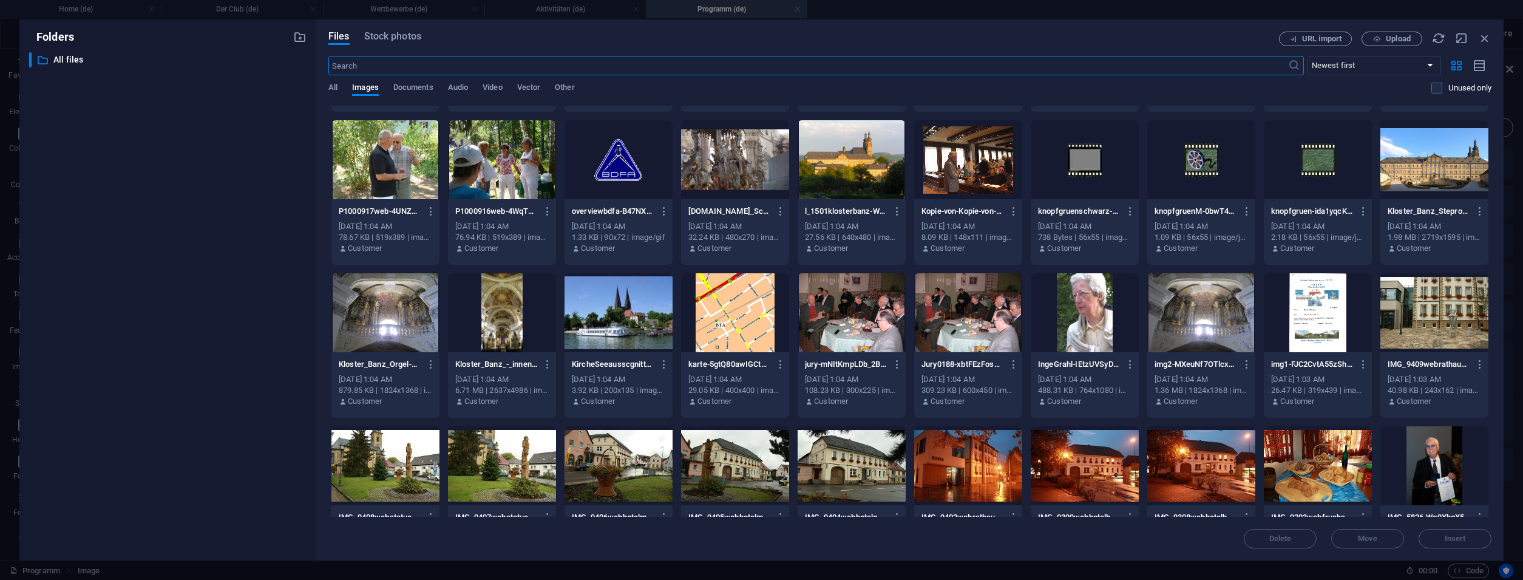
scroll to position [3689, 0]
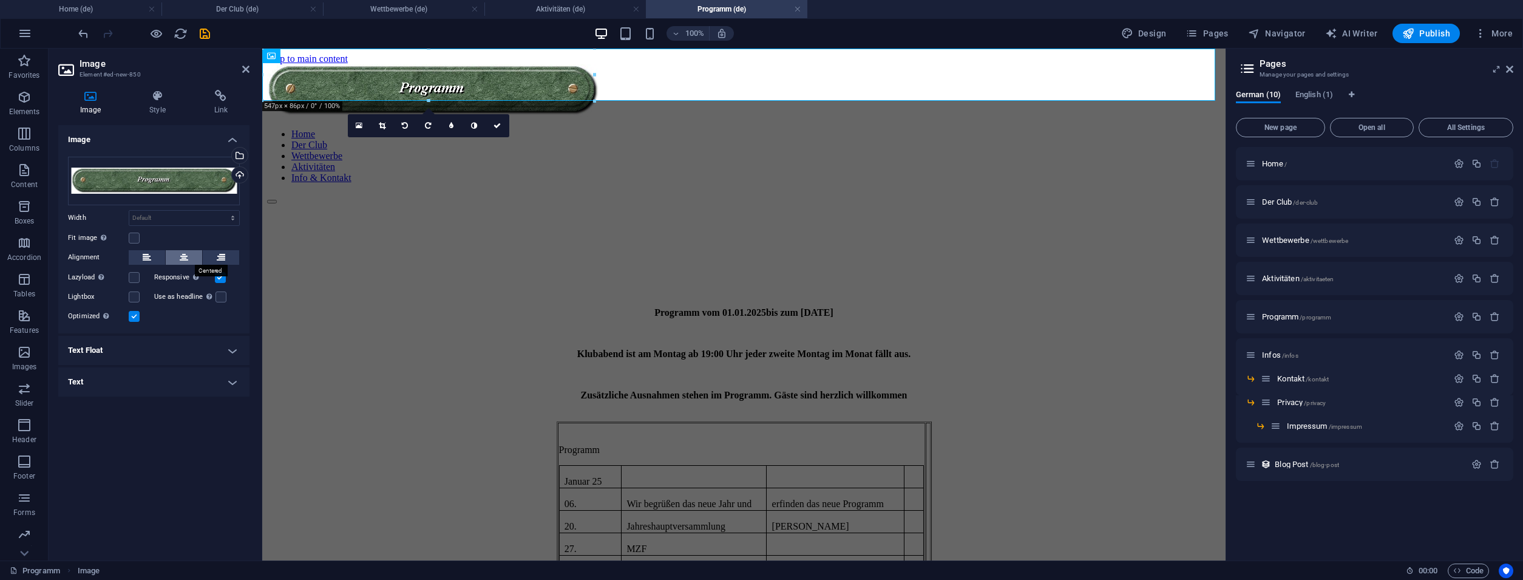
click at [191, 252] on button at bounding box center [184, 257] width 36 height 15
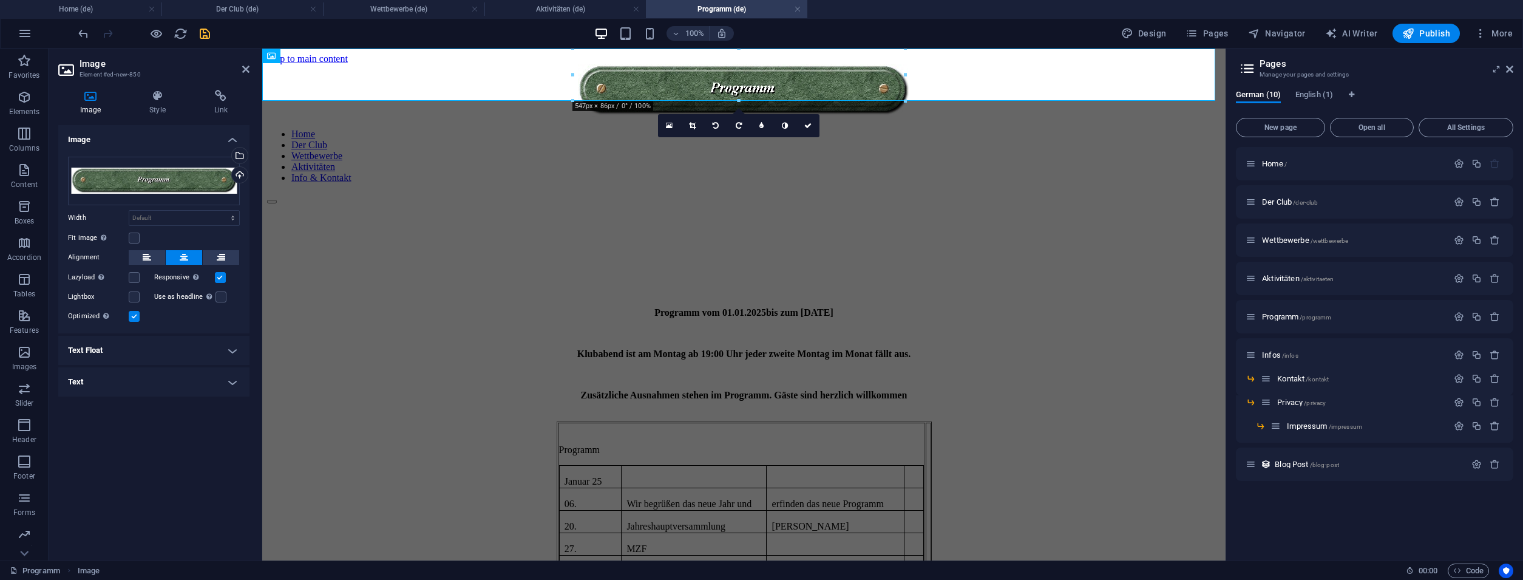
click at [205, 32] on icon "save" at bounding box center [205, 34] width 14 height 14
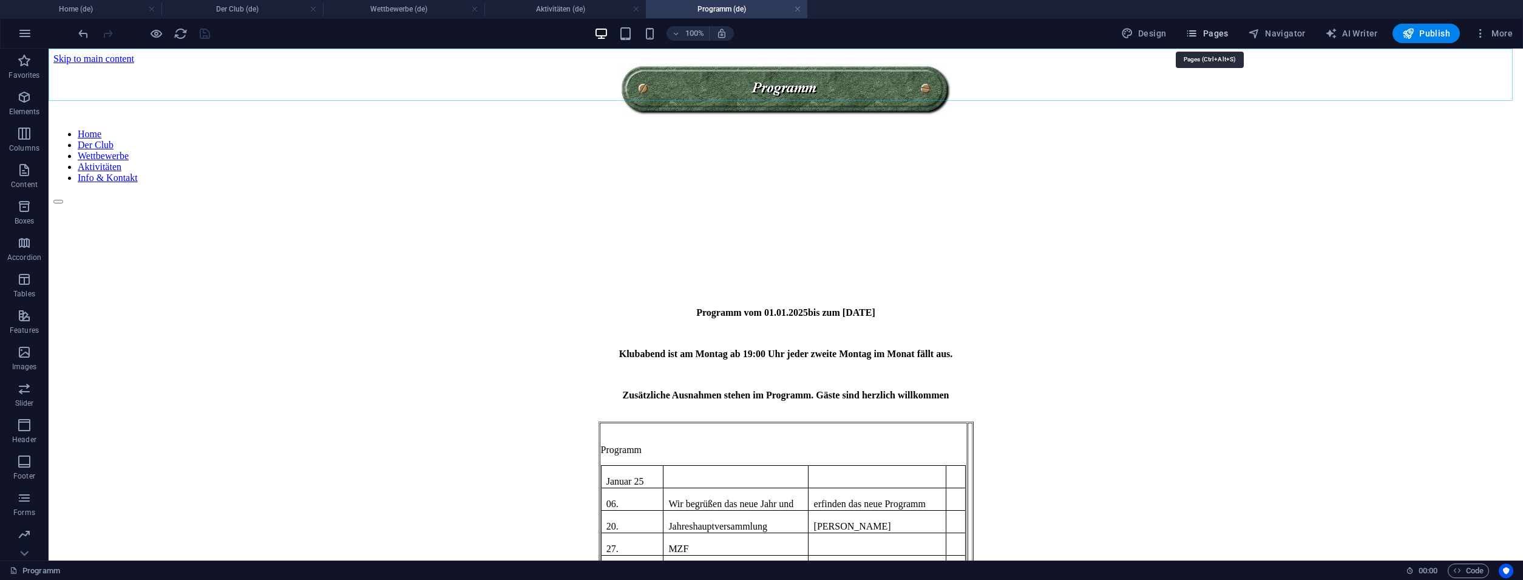
click at [1223, 32] on span "Pages" at bounding box center [1206, 33] width 42 height 12
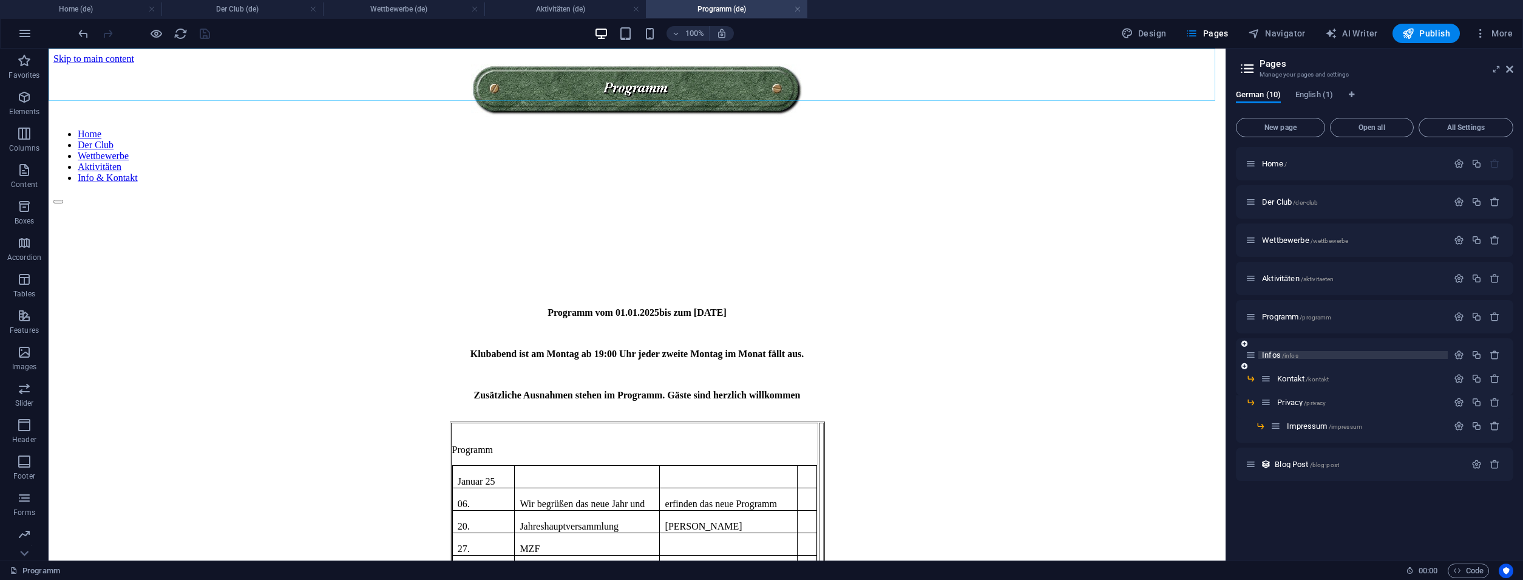
click at [1269, 357] on span "Infos /infos" at bounding box center [1280, 354] width 36 height 9
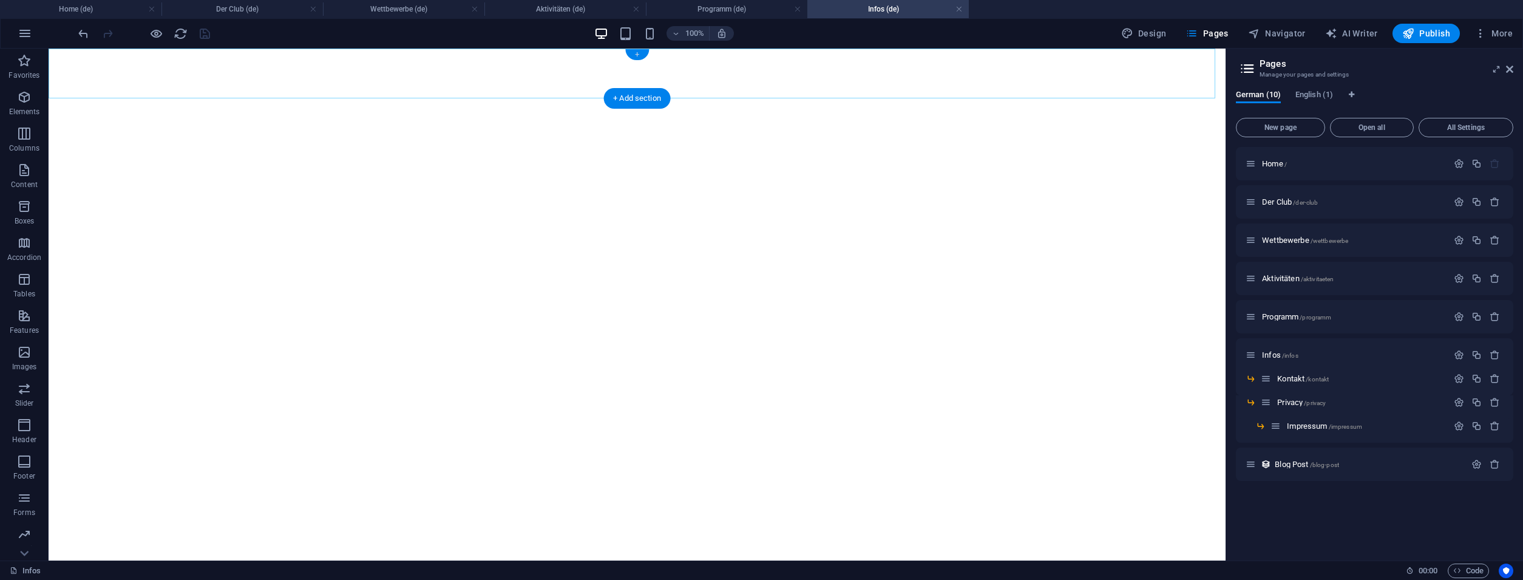
click at [635, 56] on div "+" at bounding box center [637, 54] width 24 height 11
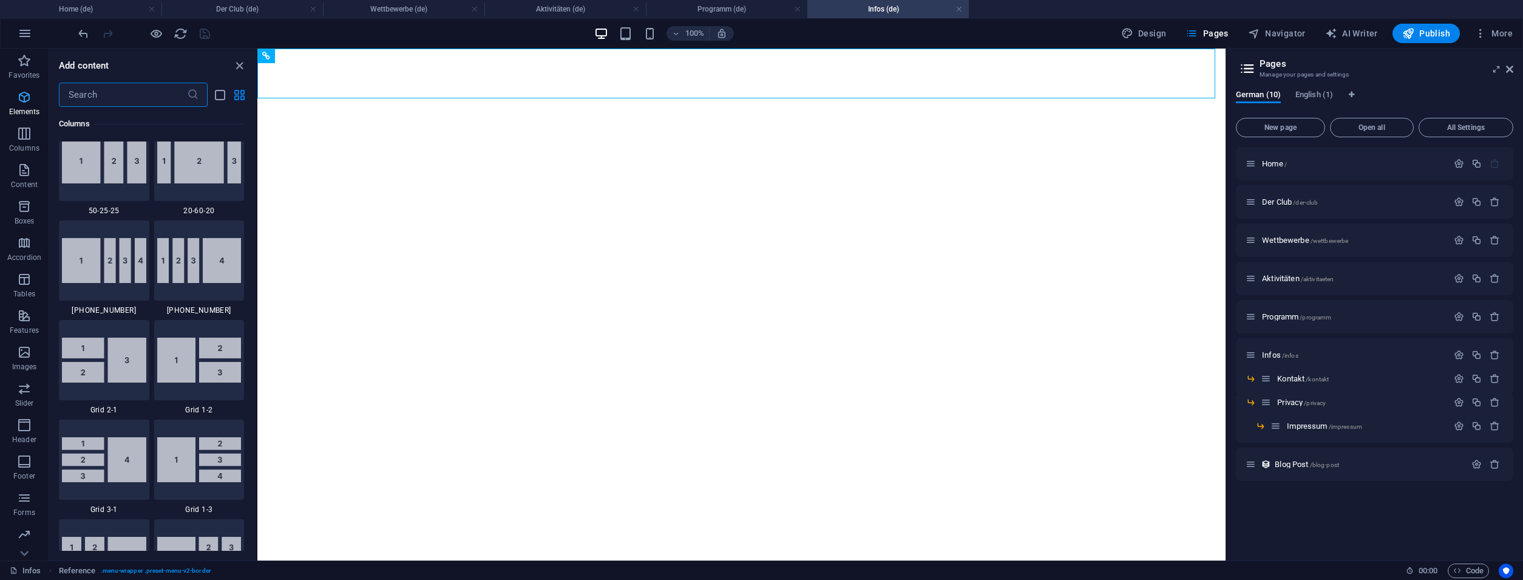
scroll to position [2123, 0]
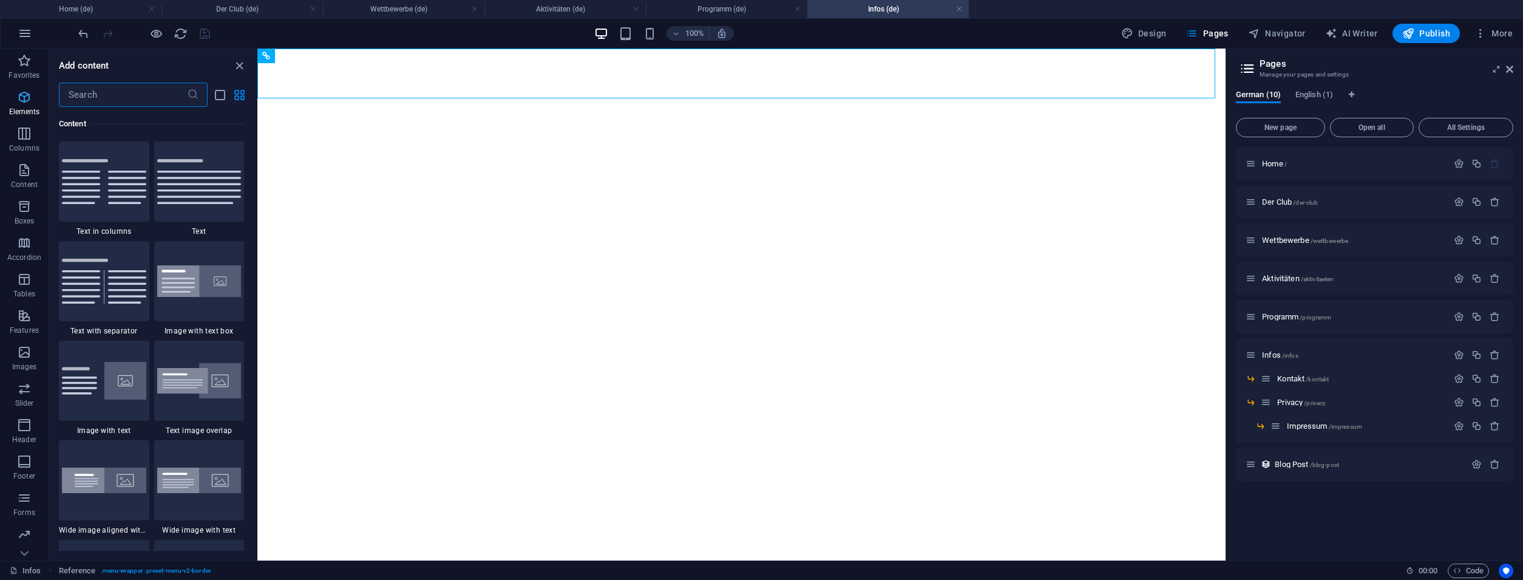
click at [30, 113] on p "Elements" at bounding box center [24, 112] width 31 height 10
click at [16, 91] on span "Elements" at bounding box center [24, 104] width 49 height 29
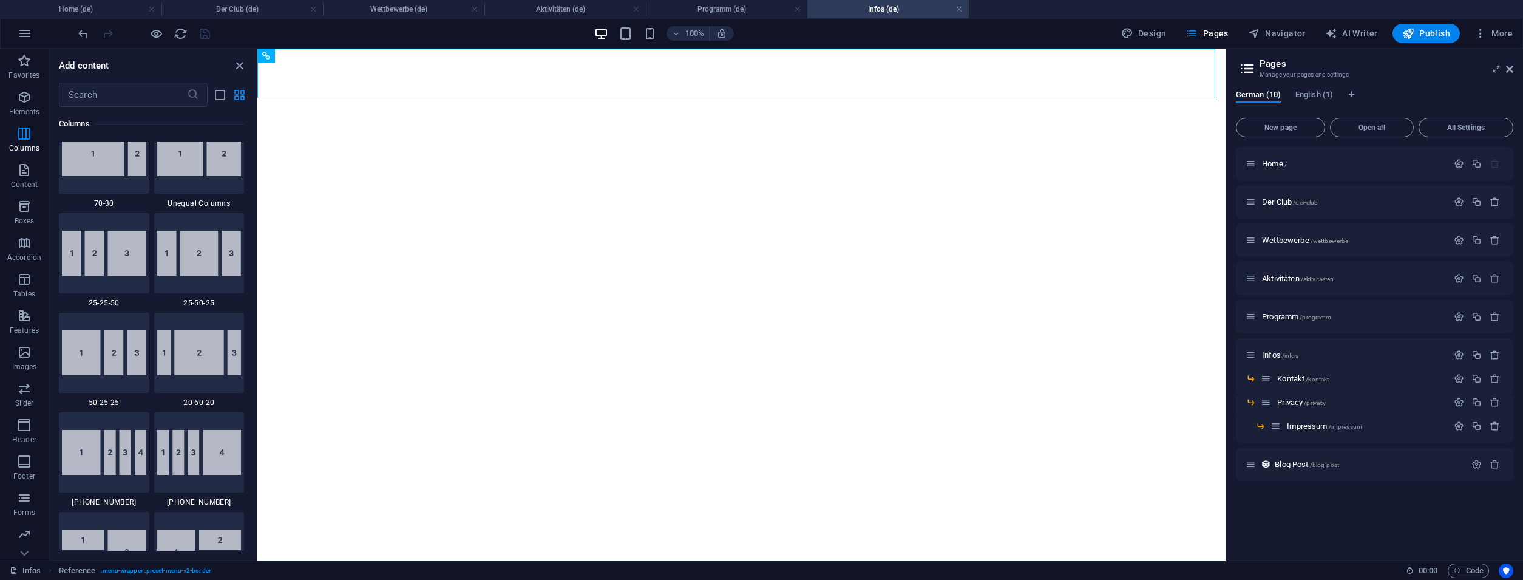
scroll to position [129, 0]
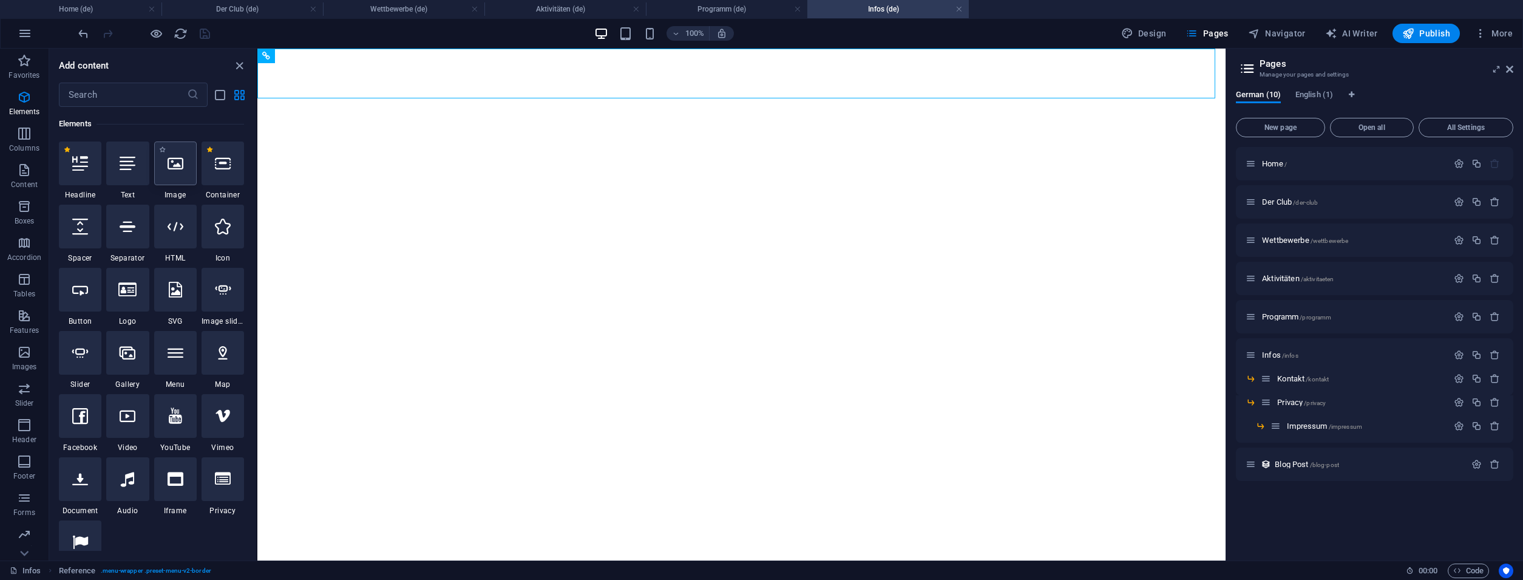
click at [174, 177] on div at bounding box center [175, 163] width 42 height 44
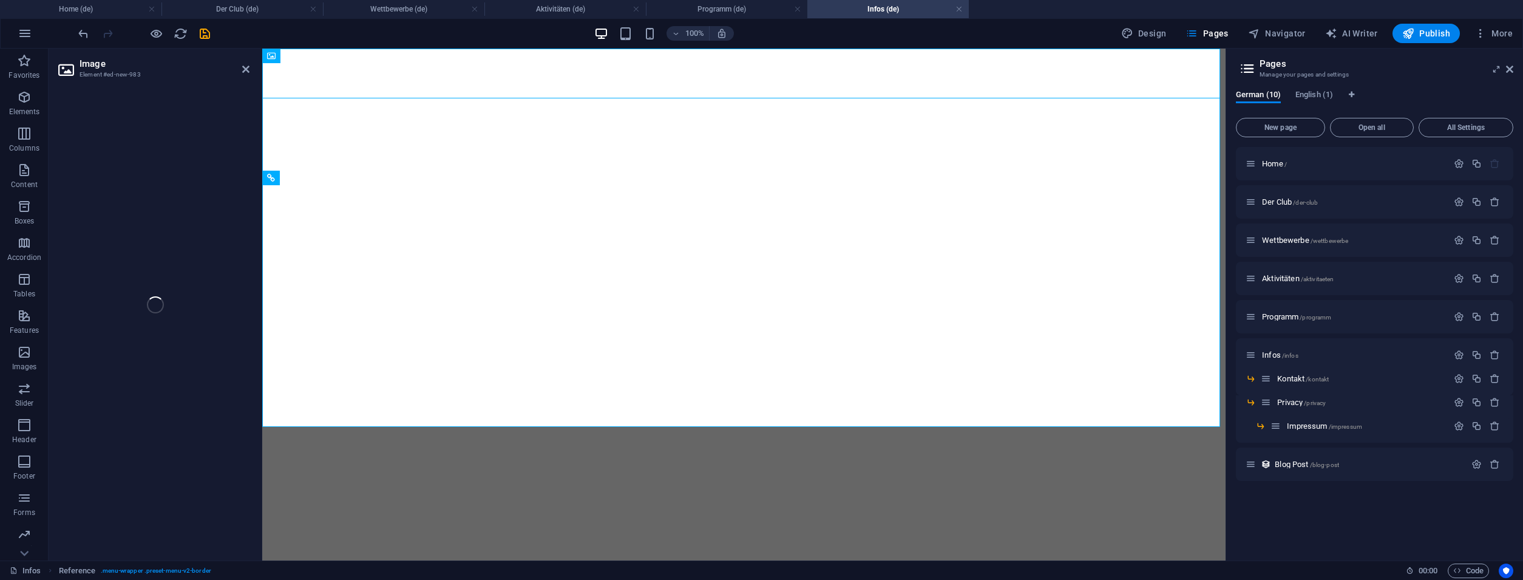
click at [174, 177] on div "Image Element #ed-new-983 Drag here to replace the existing content. Press “Ctr…" at bounding box center [637, 305] width 1177 height 512
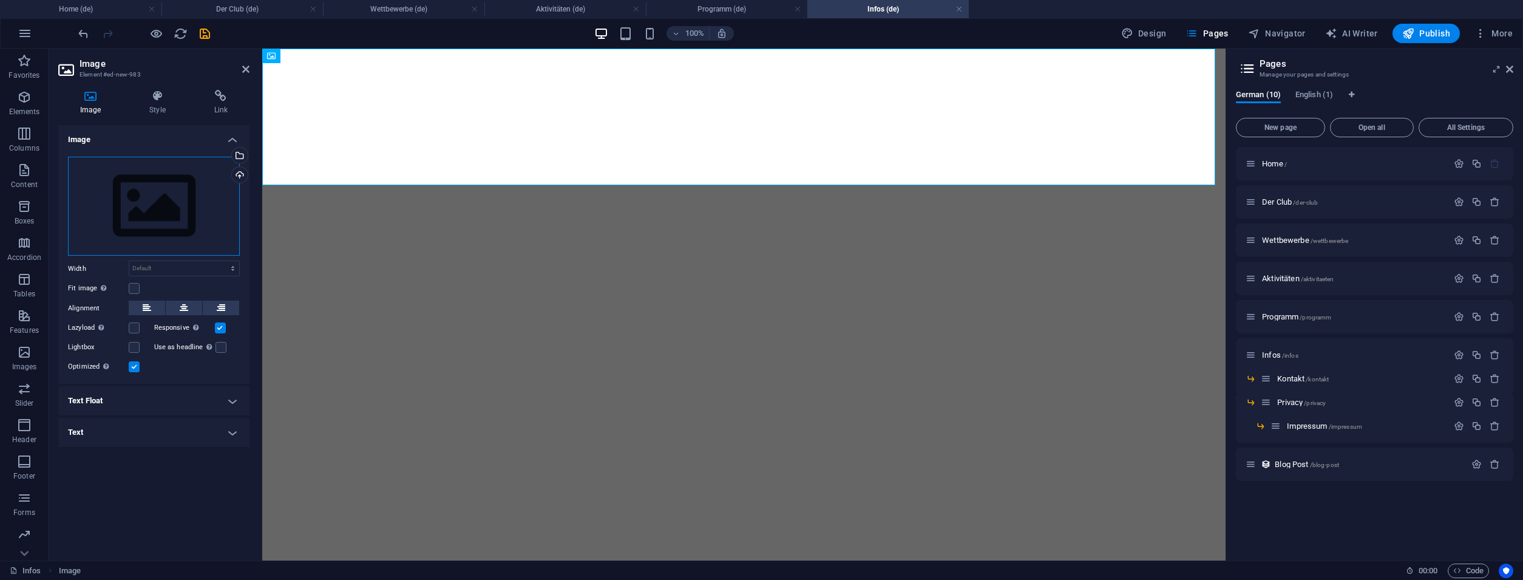
click at [152, 166] on div "Drag files here, click to choose files or select files from Files or our free s…" at bounding box center [154, 207] width 172 height 100
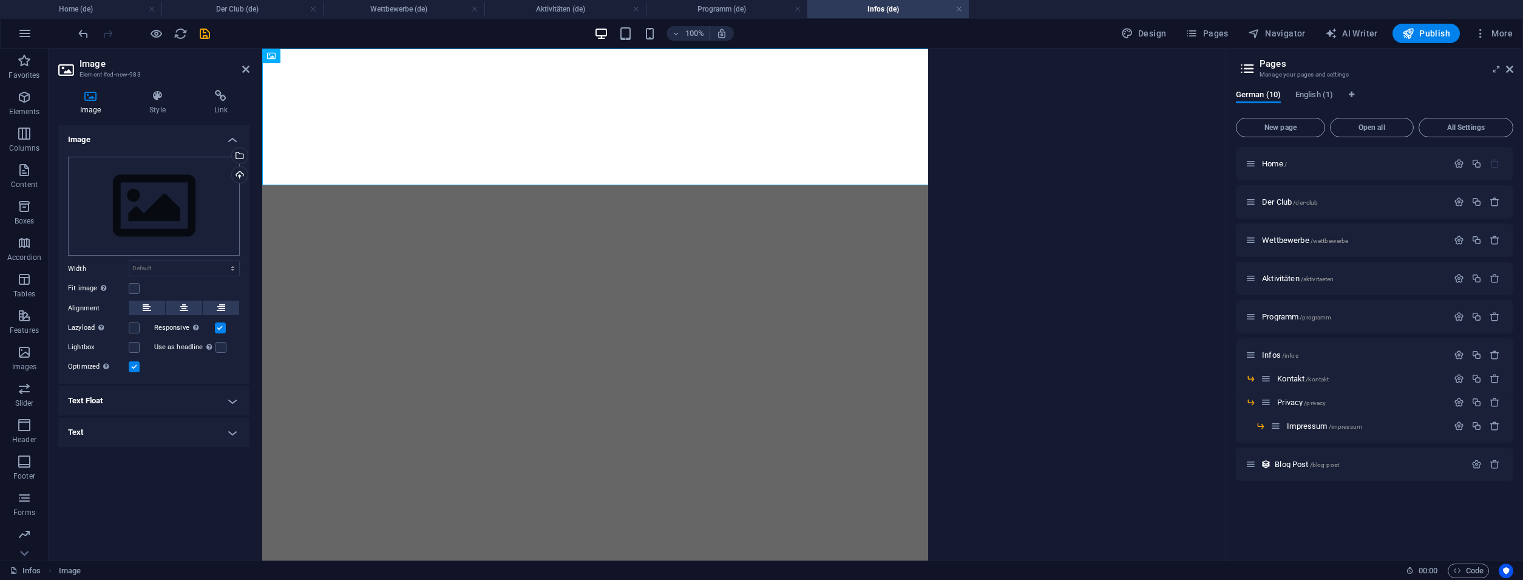
click at [152, 168] on body "stupefied-noyce.5-199-130-214.plesk.page Home (de) Der Club (de) Wettbewerbe (d…" at bounding box center [761, 290] width 1523 height 580
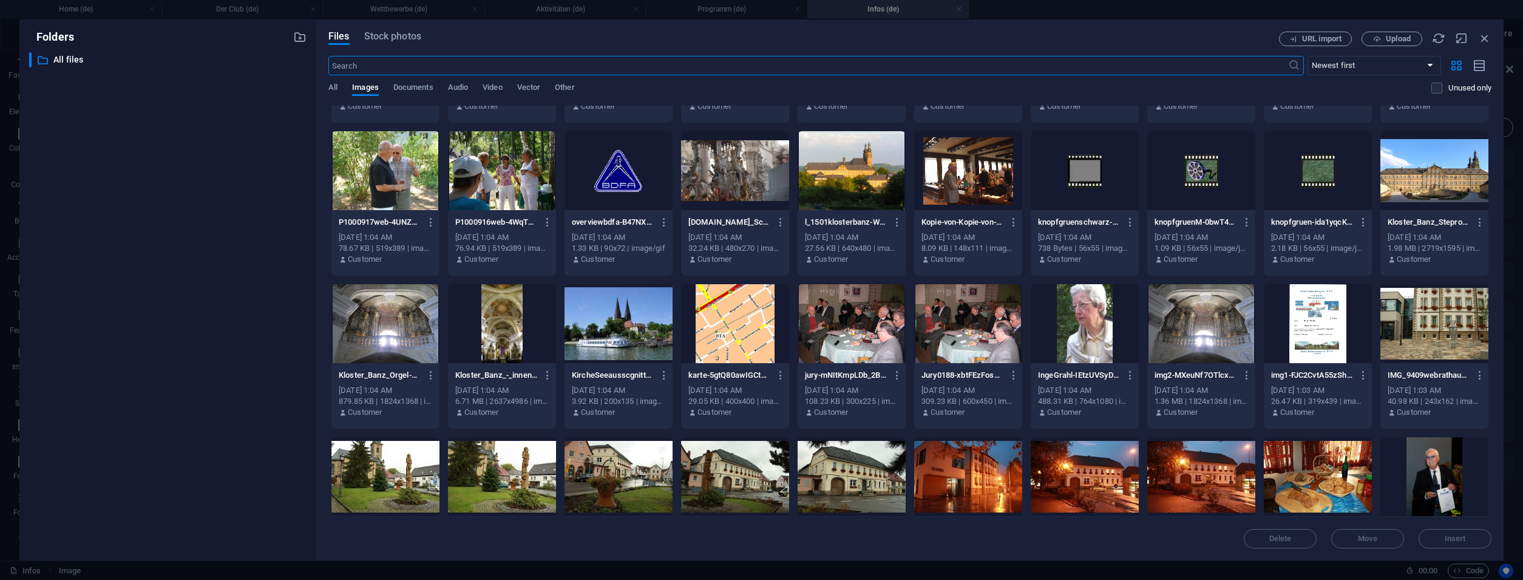
scroll to position [3623, 0]
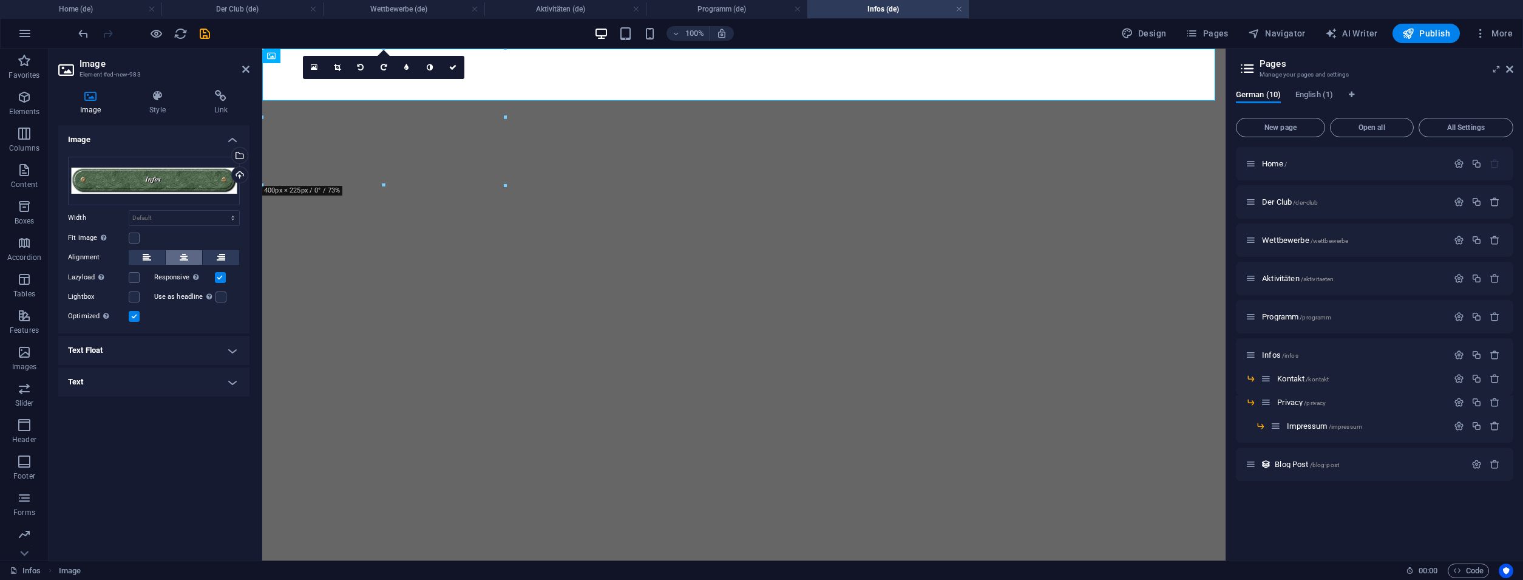
click at [182, 262] on icon at bounding box center [184, 257] width 8 height 15
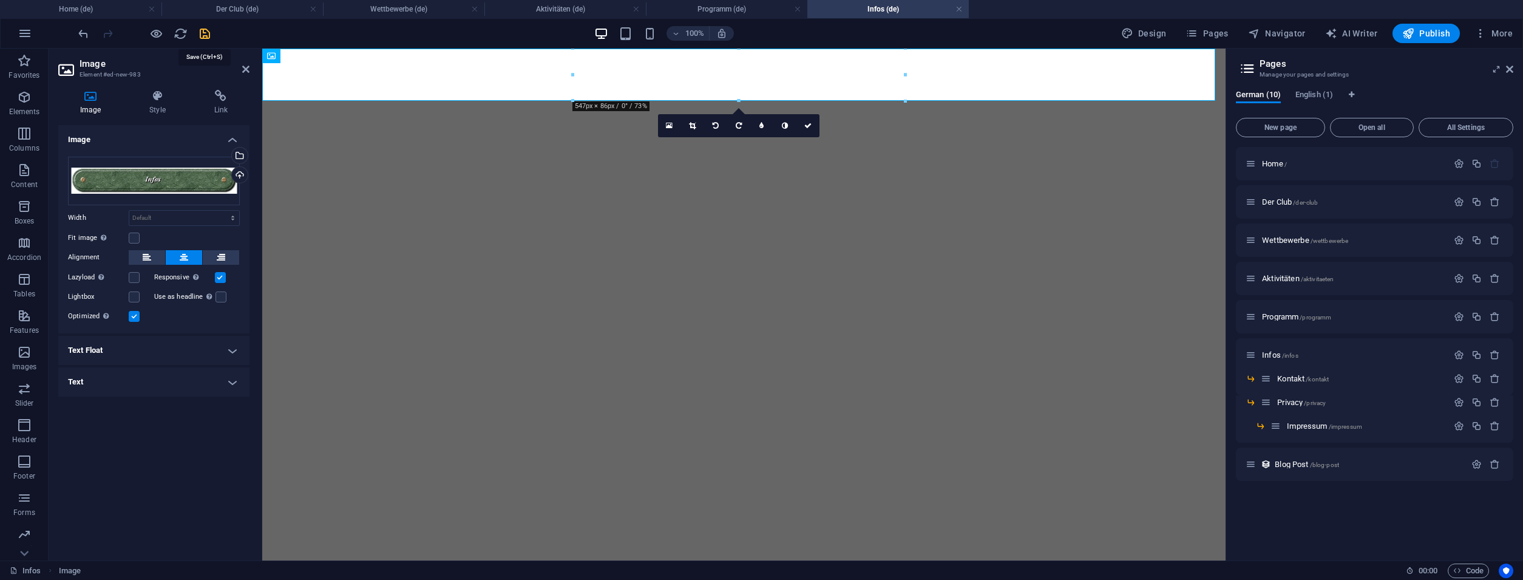
click at [205, 32] on icon "save" at bounding box center [205, 34] width 14 height 14
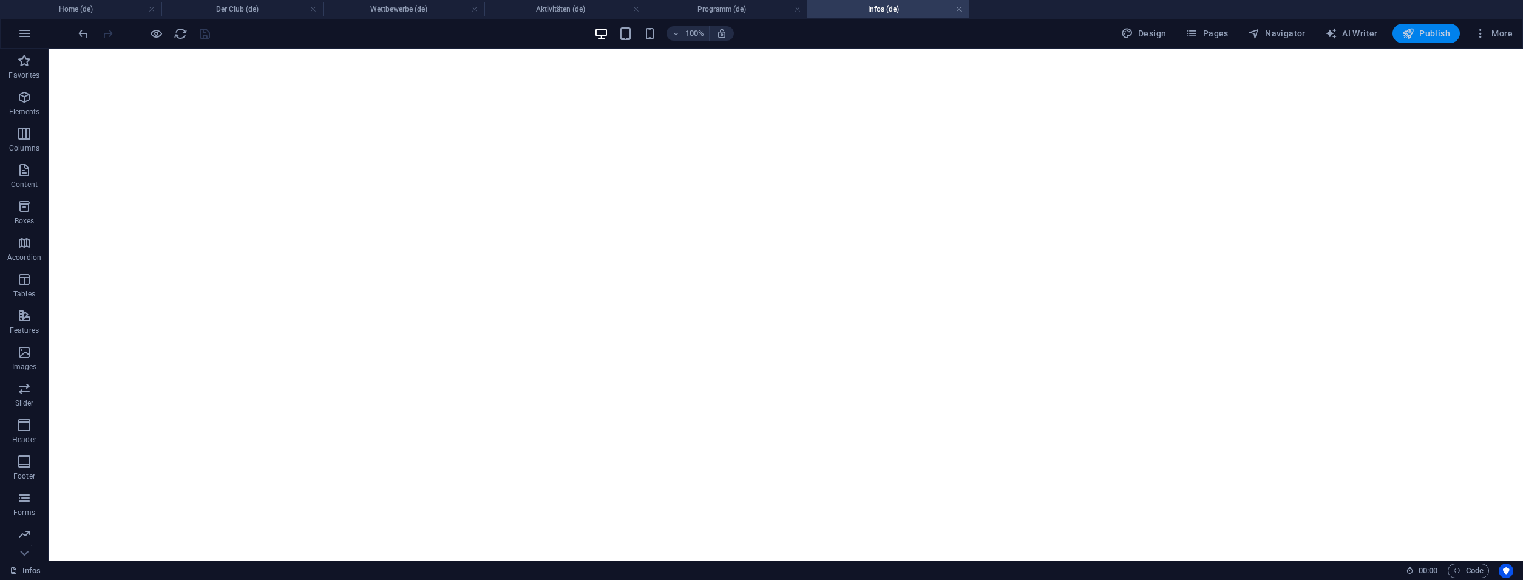
click at [1426, 32] on span "Publish" at bounding box center [1426, 33] width 48 height 12
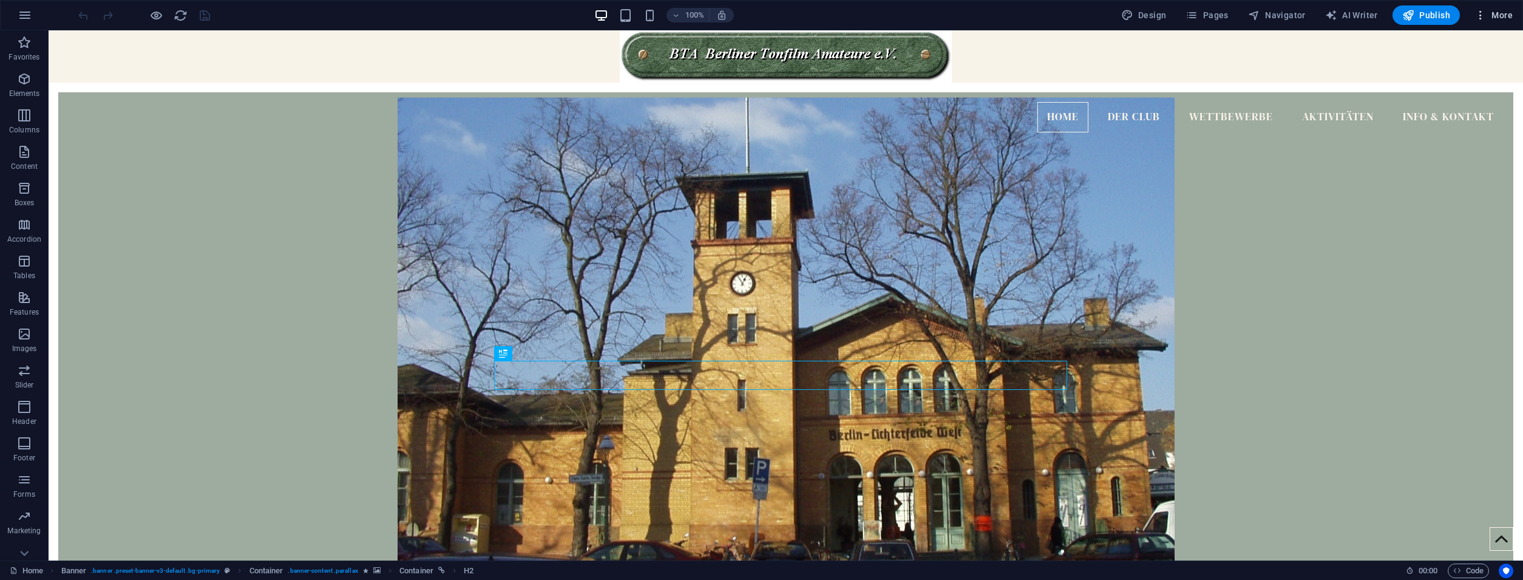
click at [1499, 15] on span "More" at bounding box center [1493, 15] width 38 height 12
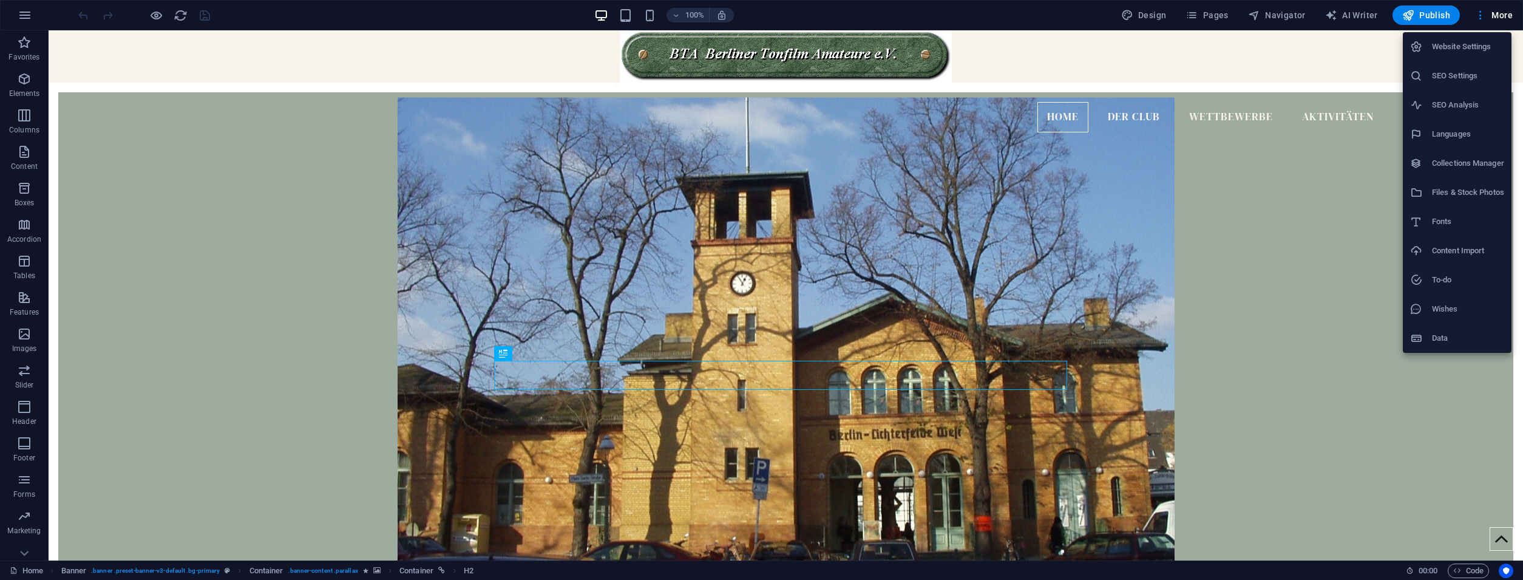
click at [1475, 38] on li "Website Settings" at bounding box center [1456, 46] width 109 height 29
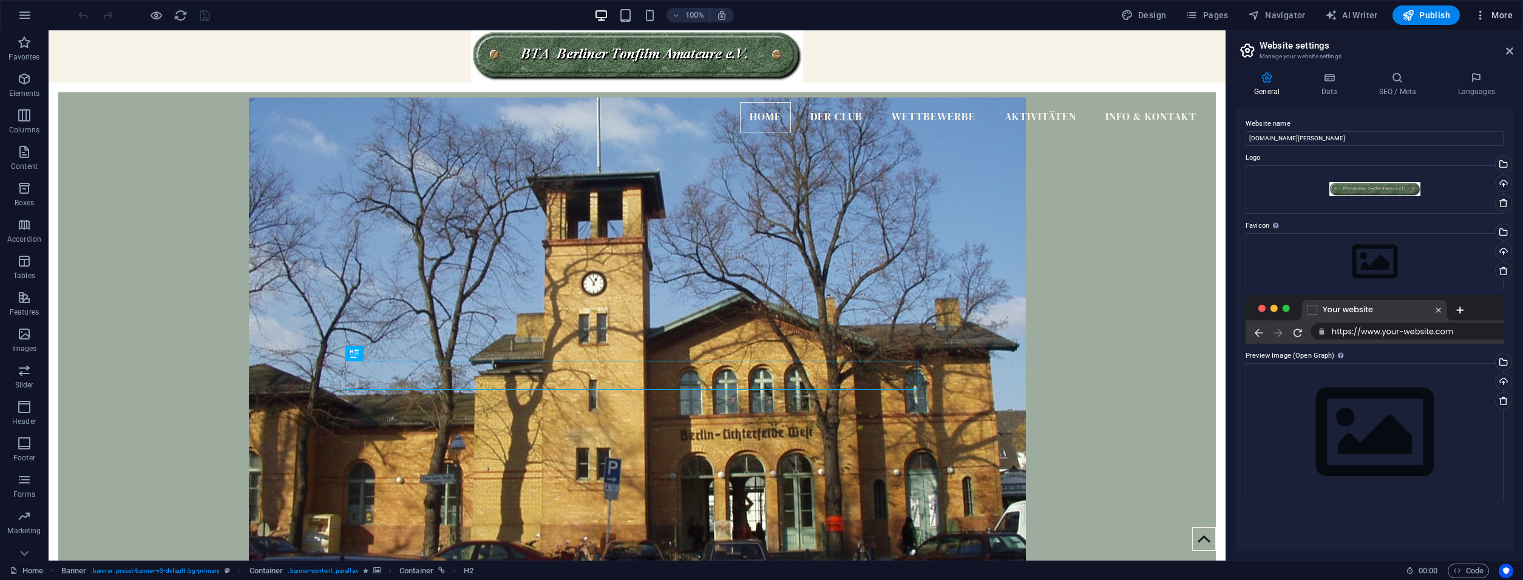
click at [1493, 19] on span "More" at bounding box center [1493, 15] width 38 height 12
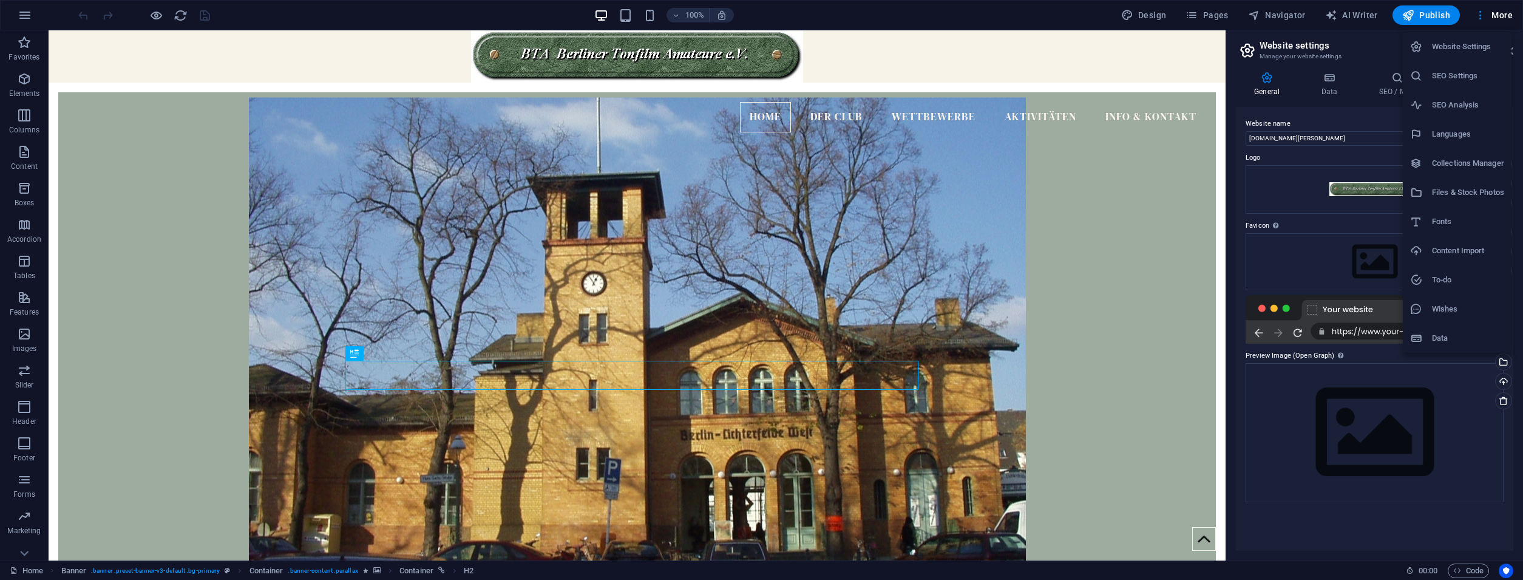
click at [1463, 172] on li "Collections Manager" at bounding box center [1456, 163] width 109 height 29
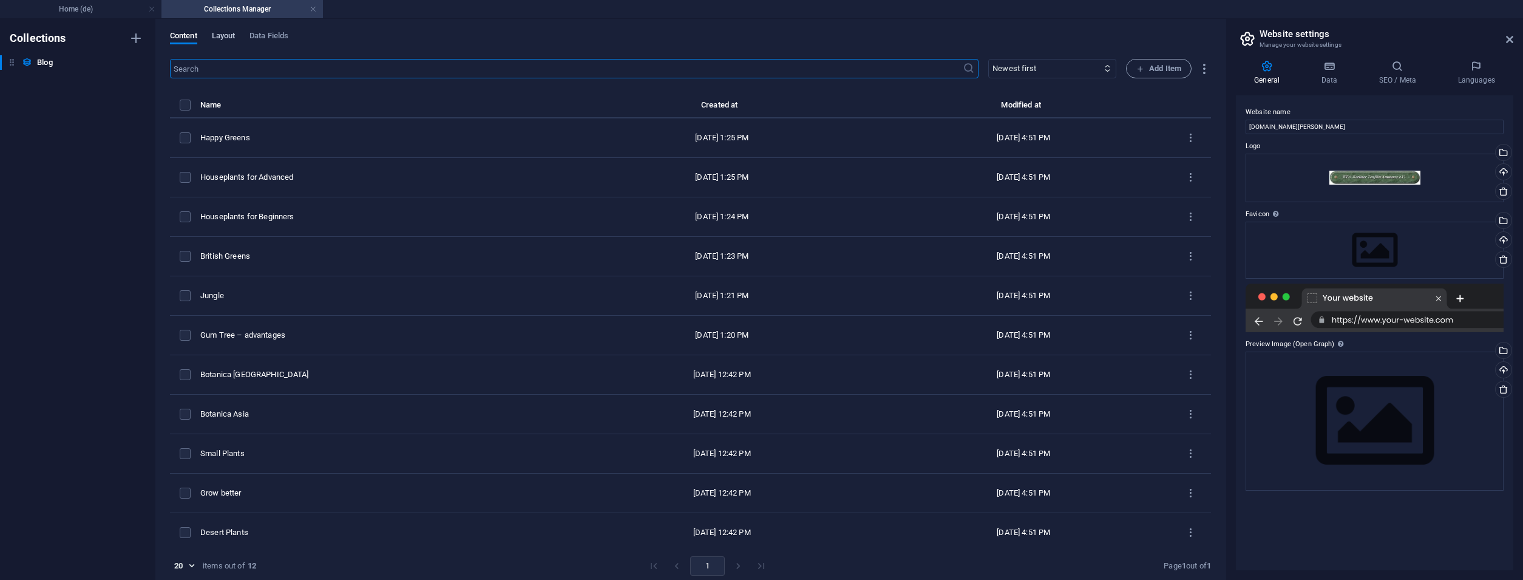
click at [228, 42] on span "Layout" at bounding box center [224, 37] width 24 height 17
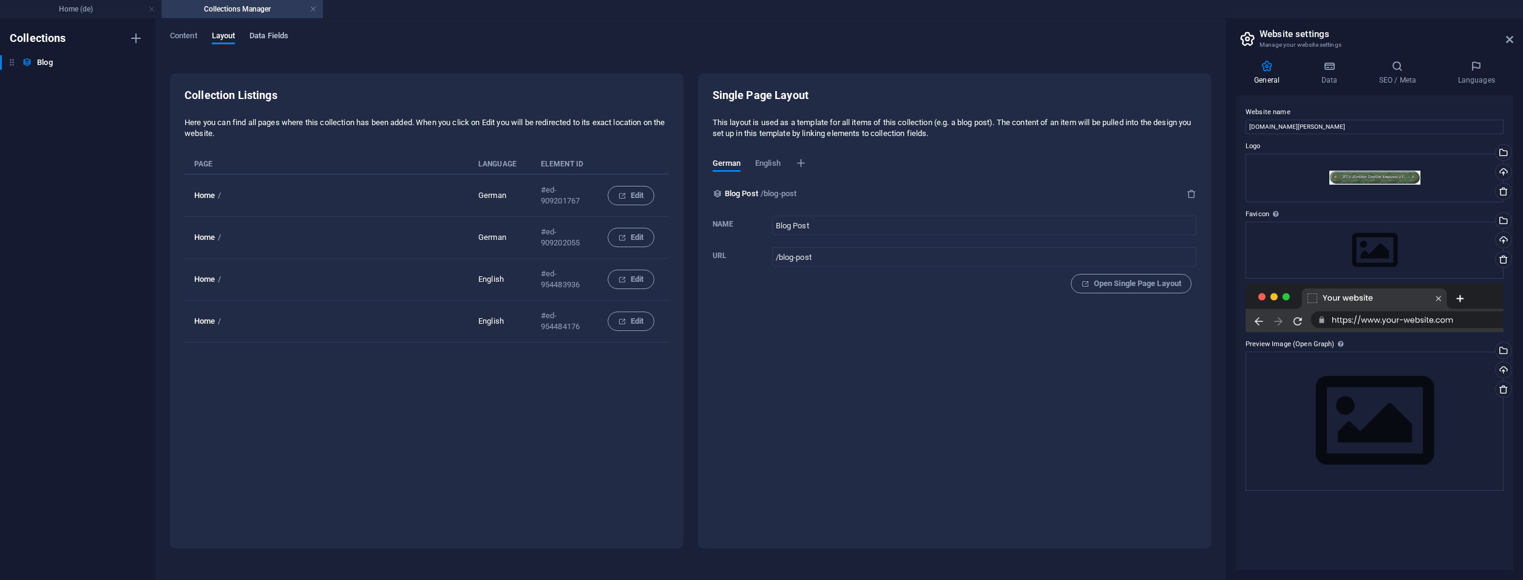
click at [255, 38] on span "Data Fields" at bounding box center [268, 37] width 39 height 17
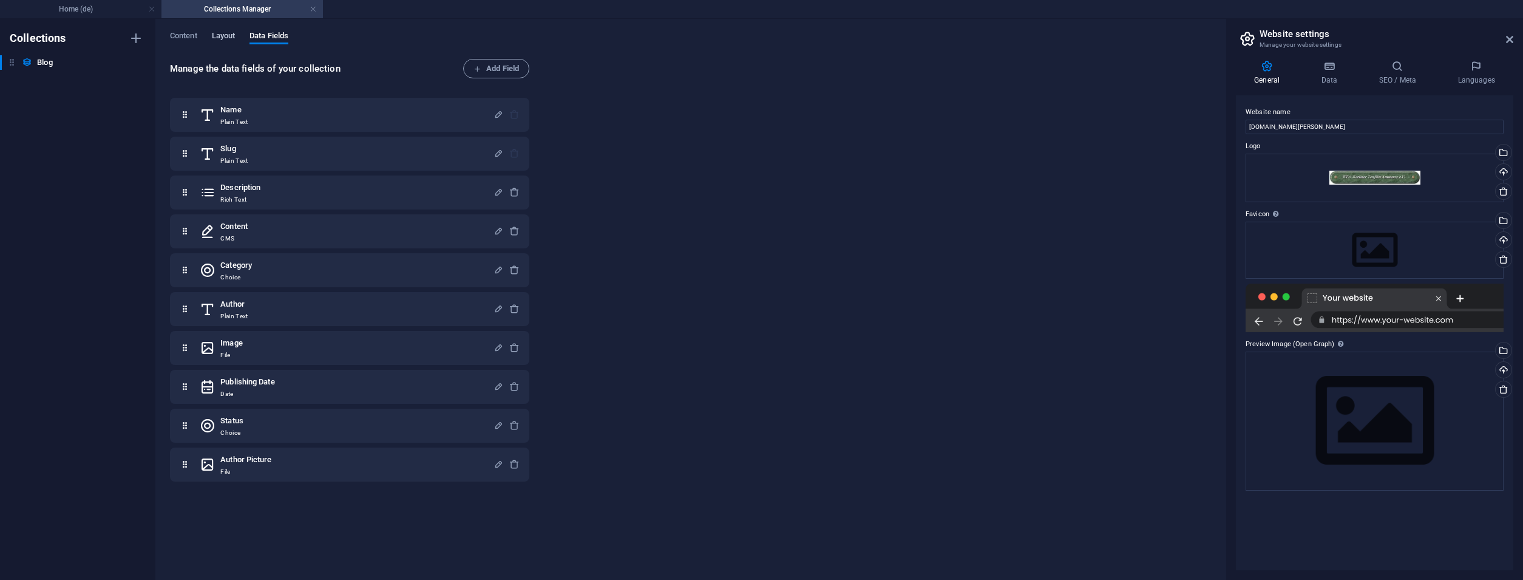
click at [221, 38] on span "Layout" at bounding box center [224, 37] width 24 height 17
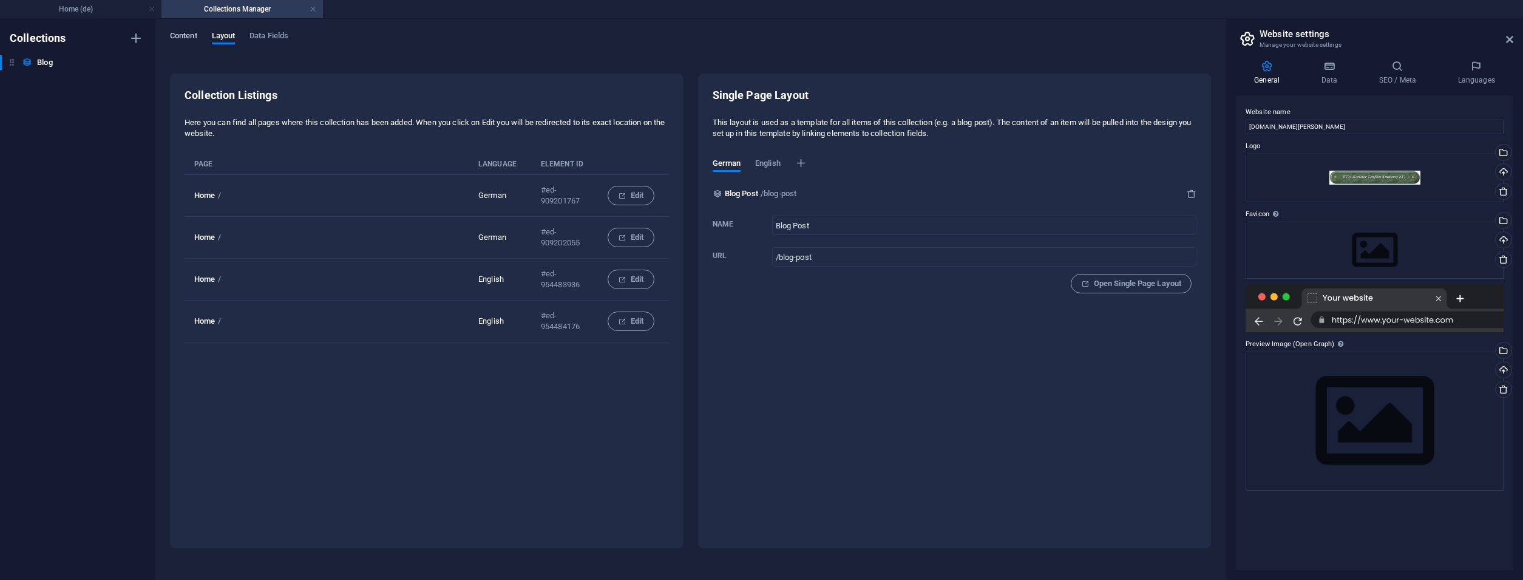
click at [189, 41] on span "Content" at bounding box center [183, 37] width 27 height 17
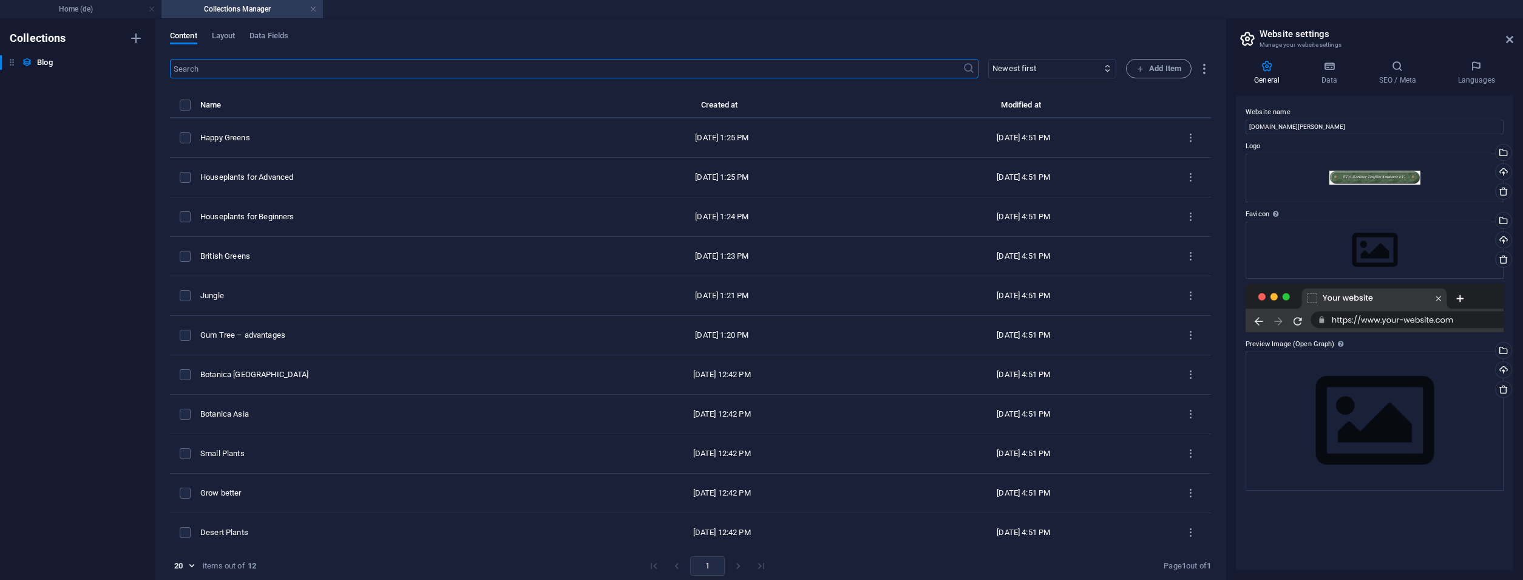
click at [309, 12] on h4 "Collections Manager" at bounding box center [241, 8] width 161 height 13
click at [313, 12] on link at bounding box center [312, 10] width 7 height 12
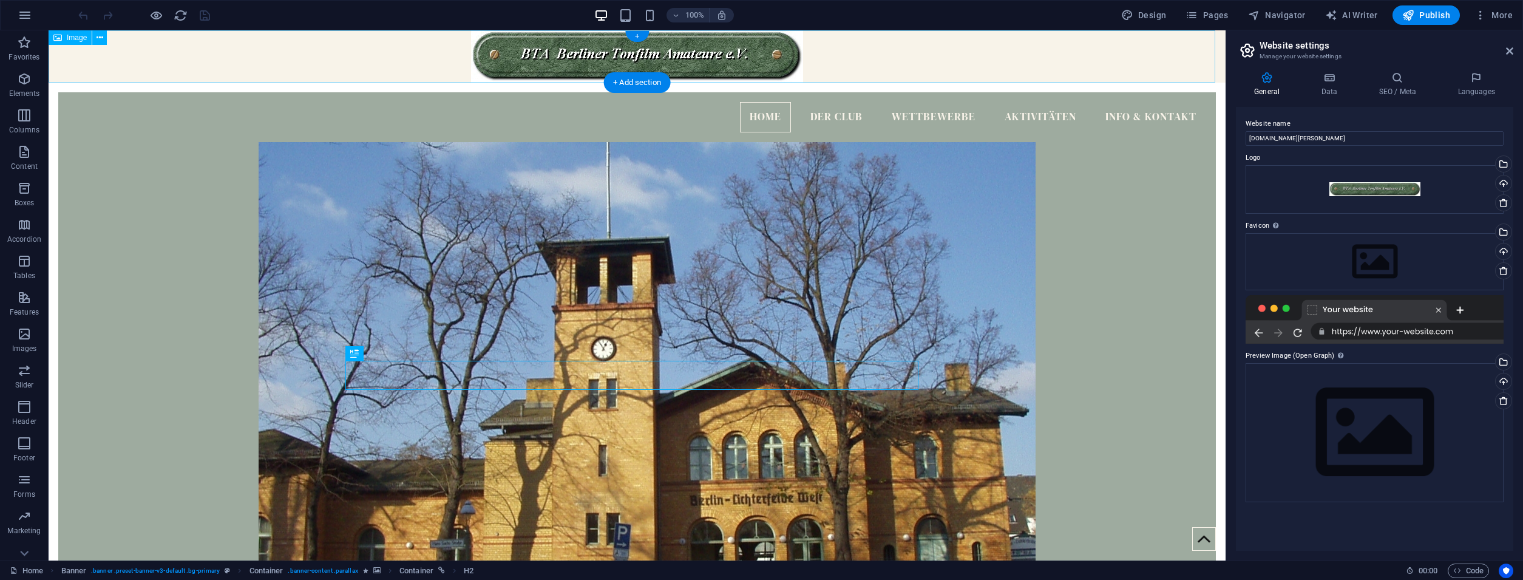
click at [356, 61] on figure at bounding box center [637, 56] width 1177 height 52
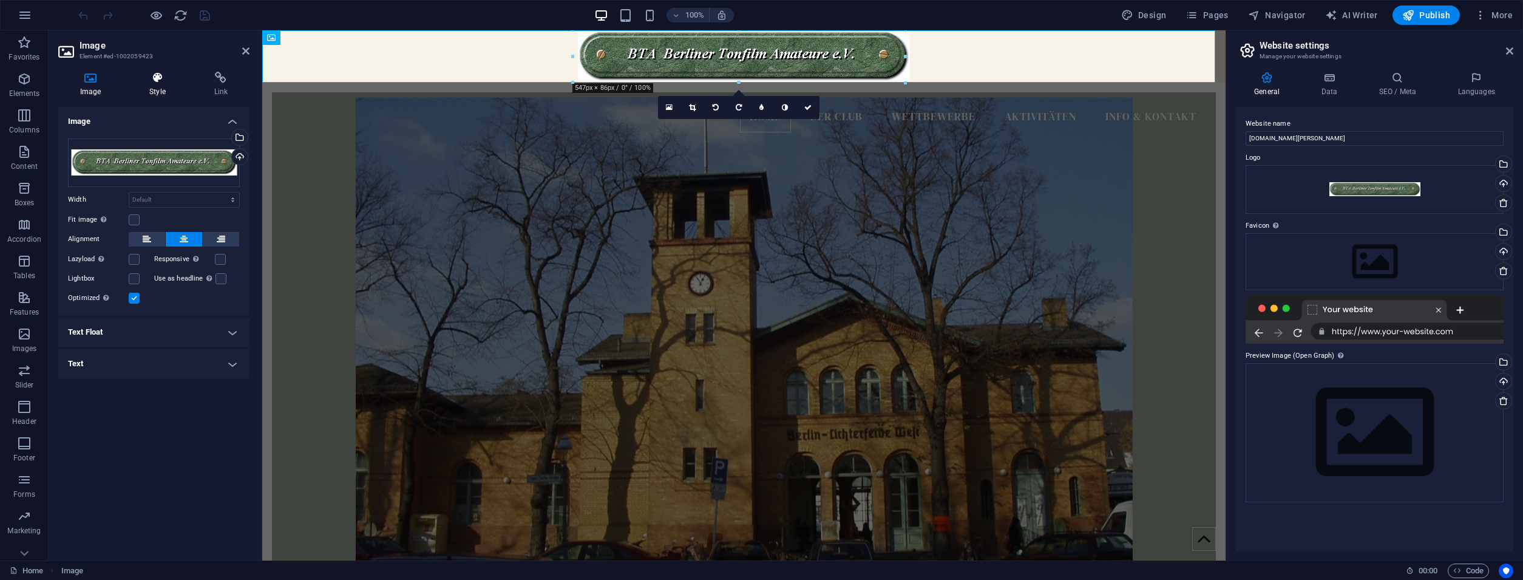
click at [150, 83] on icon at bounding box center [156, 78] width 59 height 12
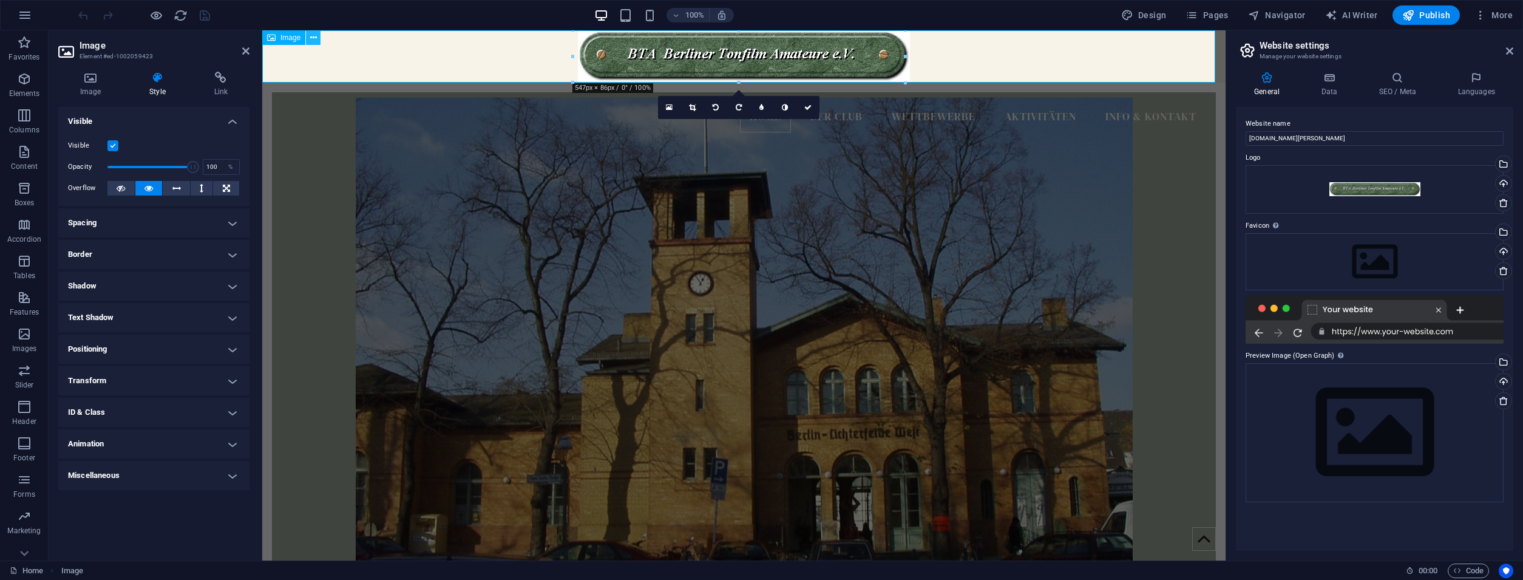
click at [317, 42] on button at bounding box center [313, 37] width 15 height 15
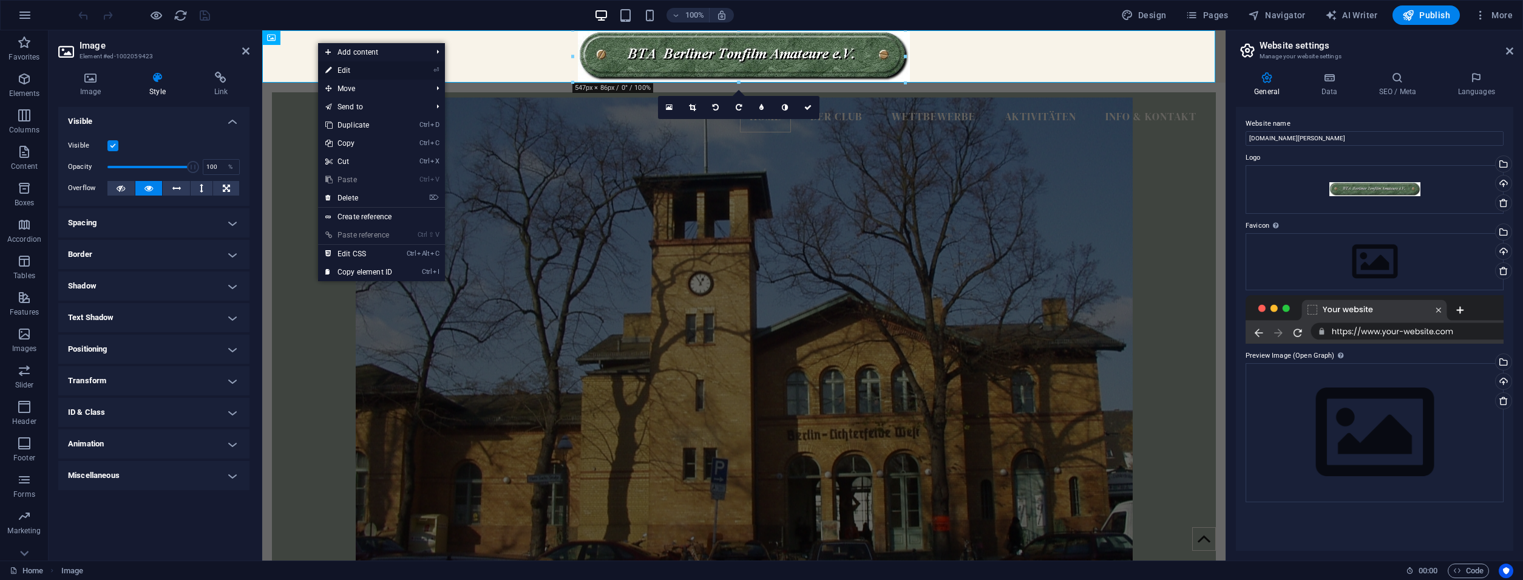
click at [347, 66] on link "⏎ Edit" at bounding box center [358, 70] width 81 height 18
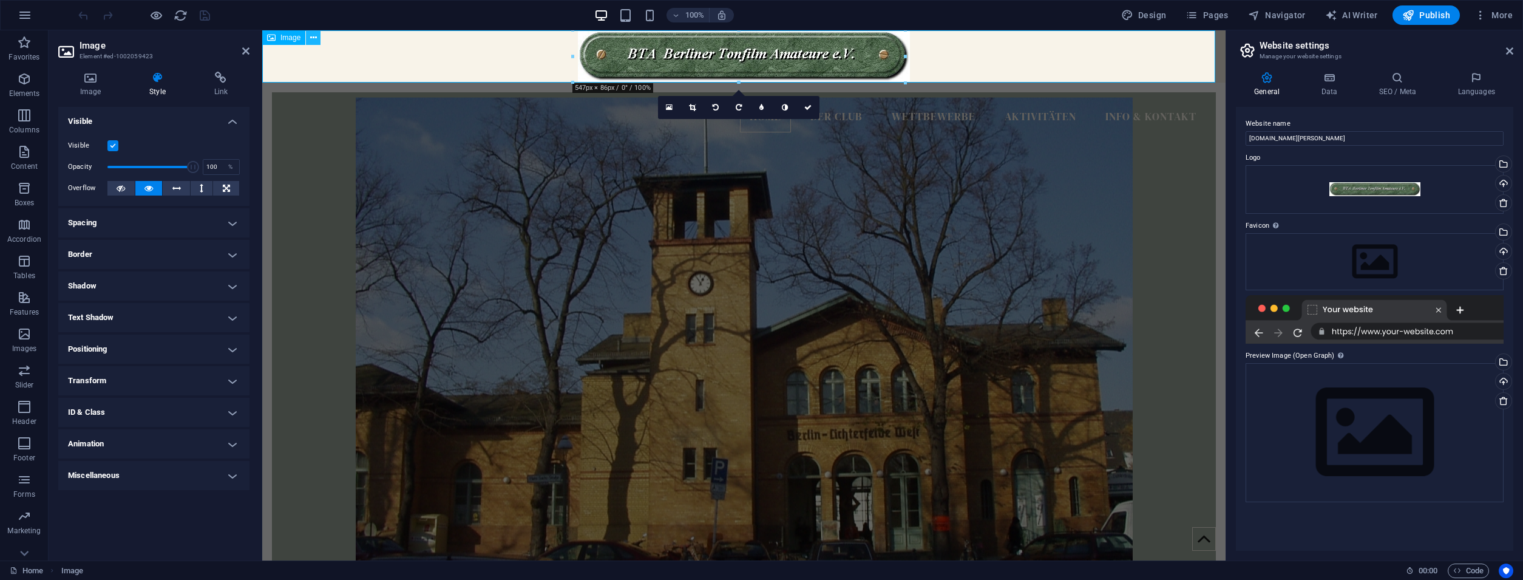
click at [309, 40] on button at bounding box center [313, 37] width 15 height 15
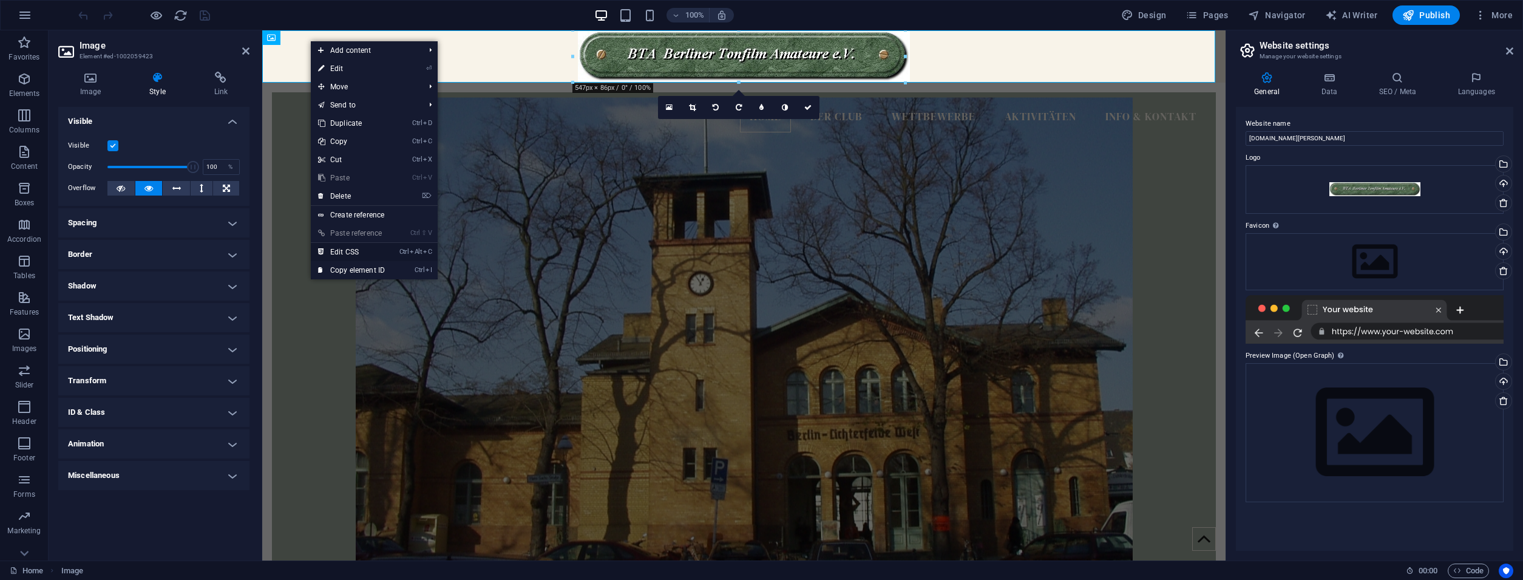
click at [356, 255] on link "Ctrl Alt C Edit CSS" at bounding box center [351, 252] width 81 height 18
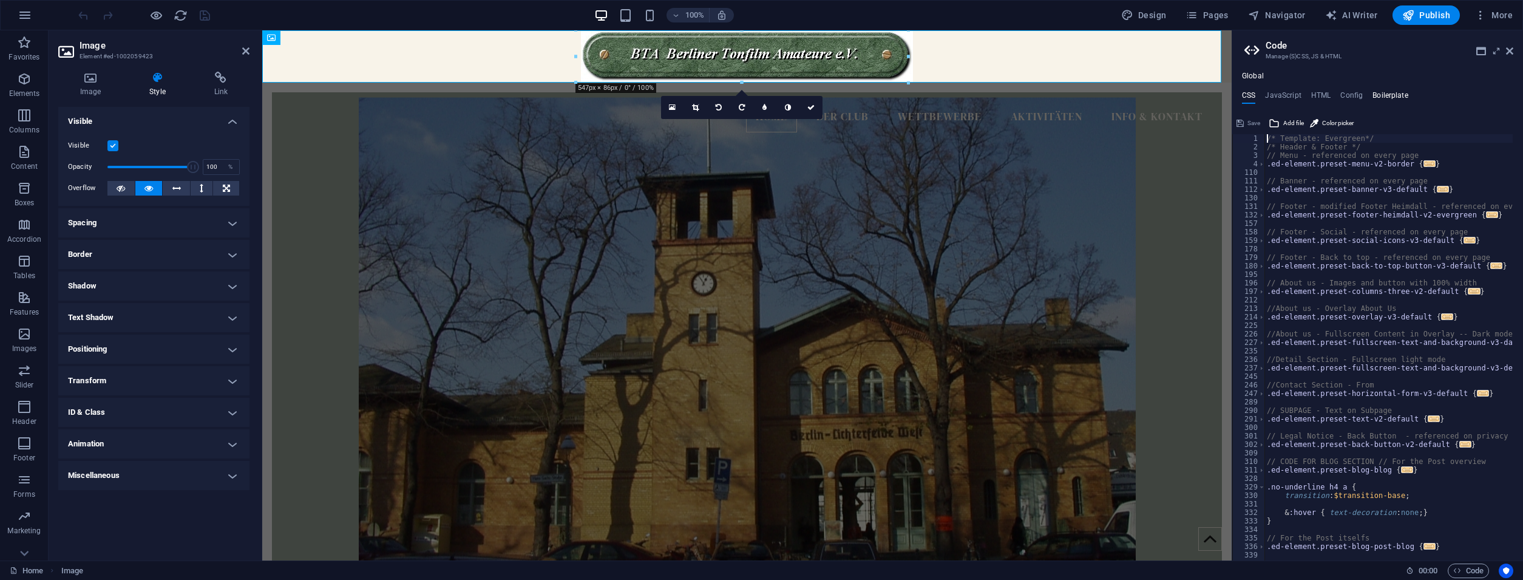
click at [1391, 95] on h4 "Boilerplate" at bounding box center [1390, 97] width 36 height 13
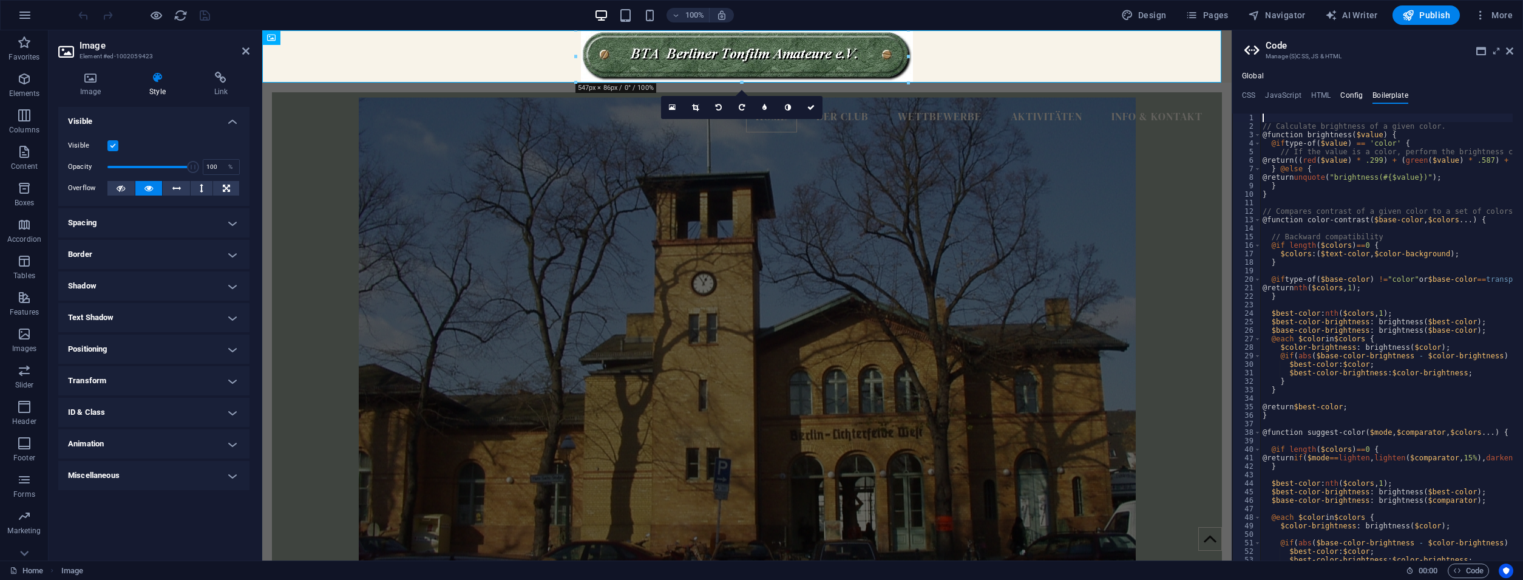
click at [1359, 95] on h4 "Config" at bounding box center [1351, 97] width 22 height 13
type textarea "$color-background: #f8f3e9;"
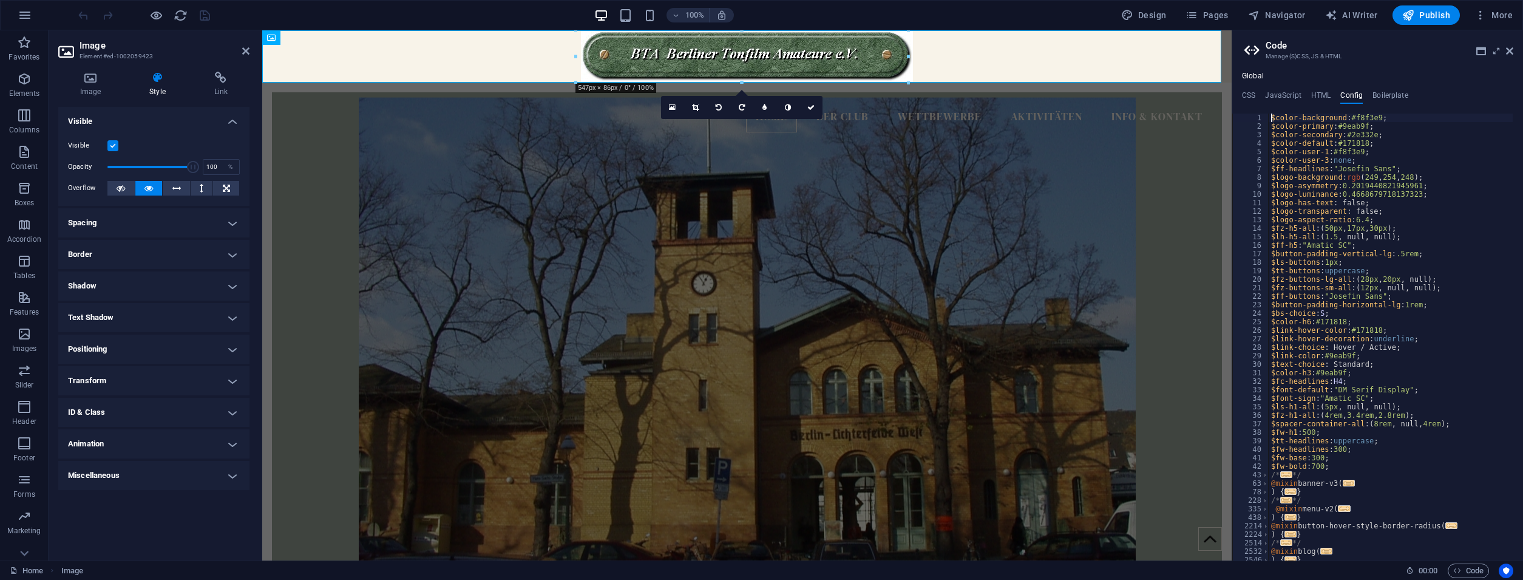
click at [1319, 104] on div "CSS JavaScript HTML Config Boilerplate /* Template: Evergreen*/ 1 2 3 4 110 111…" at bounding box center [1377, 325] width 291 height 469
click at [1280, 101] on h4 "JavaScript" at bounding box center [1283, 97] width 36 height 13
type textarea "/* JS for preset "Menu V2" */"
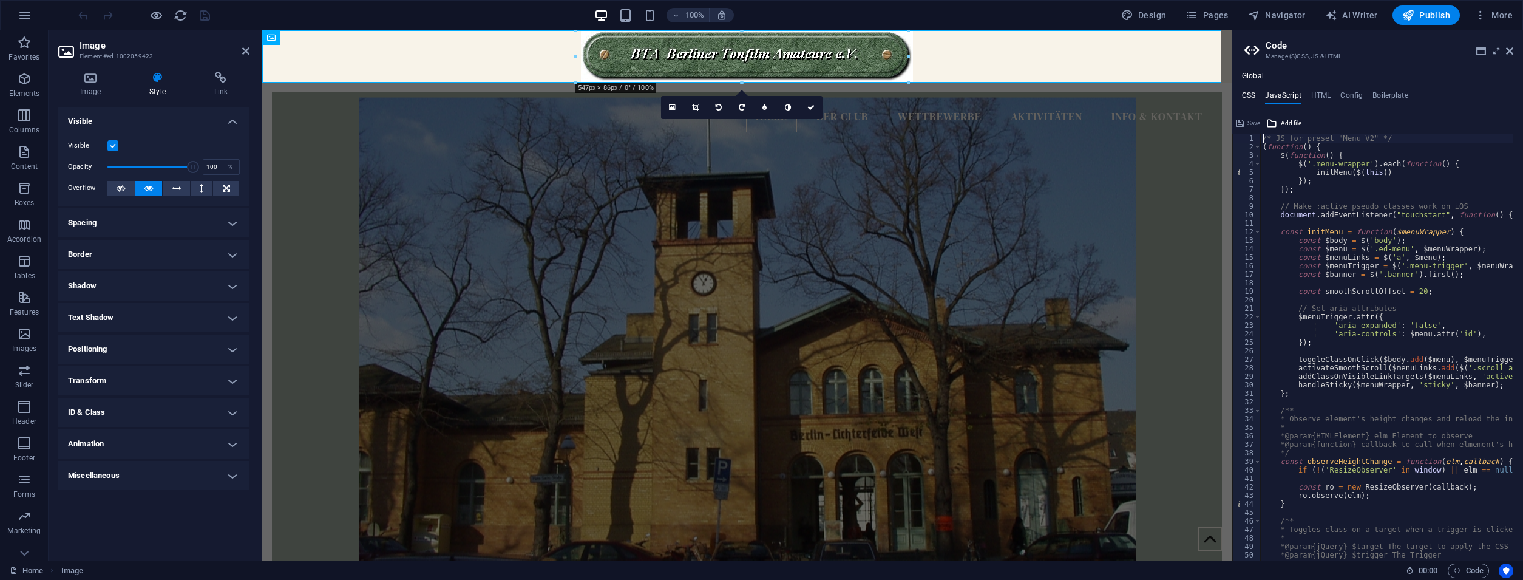
click at [1249, 92] on h4 "CSS" at bounding box center [1248, 97] width 13 height 13
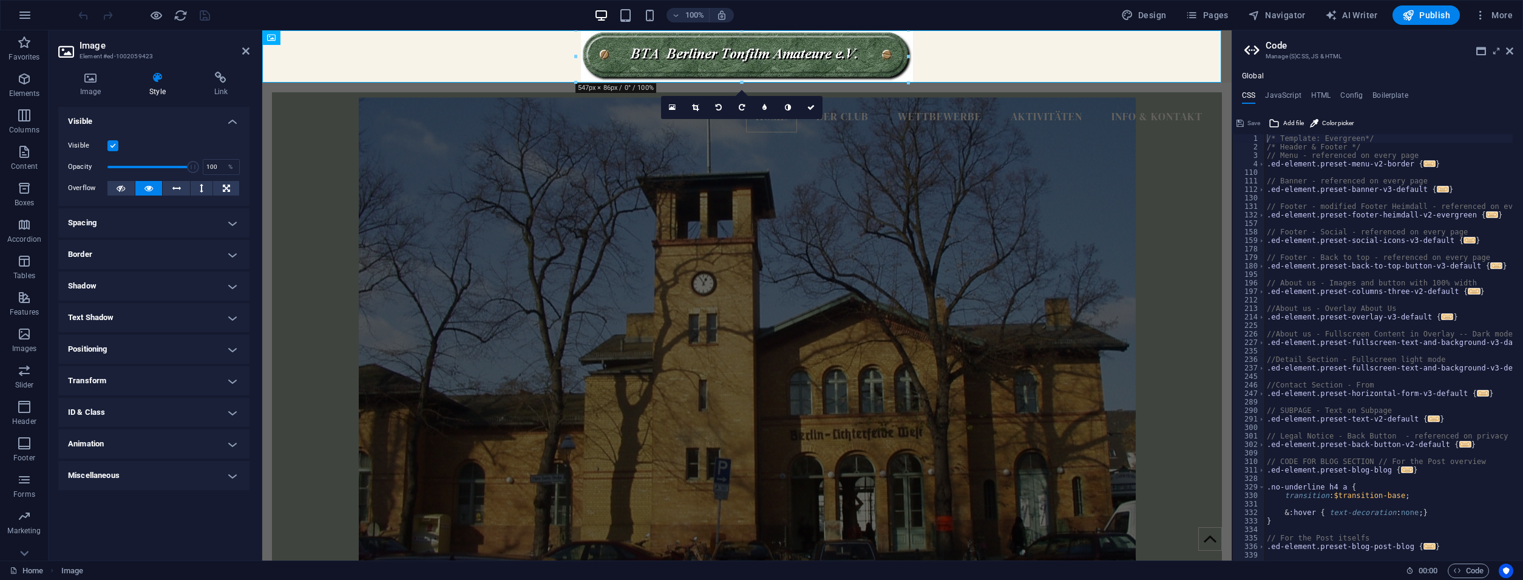
click at [1513, 54] on aside "Code Manage (S)CSS, JS & HTML Global CSS JavaScript HTML Config Boilerplate /* …" at bounding box center [1376, 295] width 291 height 530
drag, startPoint x: 1508, startPoint y: 50, endPoint x: 1205, endPoint y: 23, distance: 304.0
click at [1508, 50] on icon at bounding box center [1509, 51] width 7 height 10
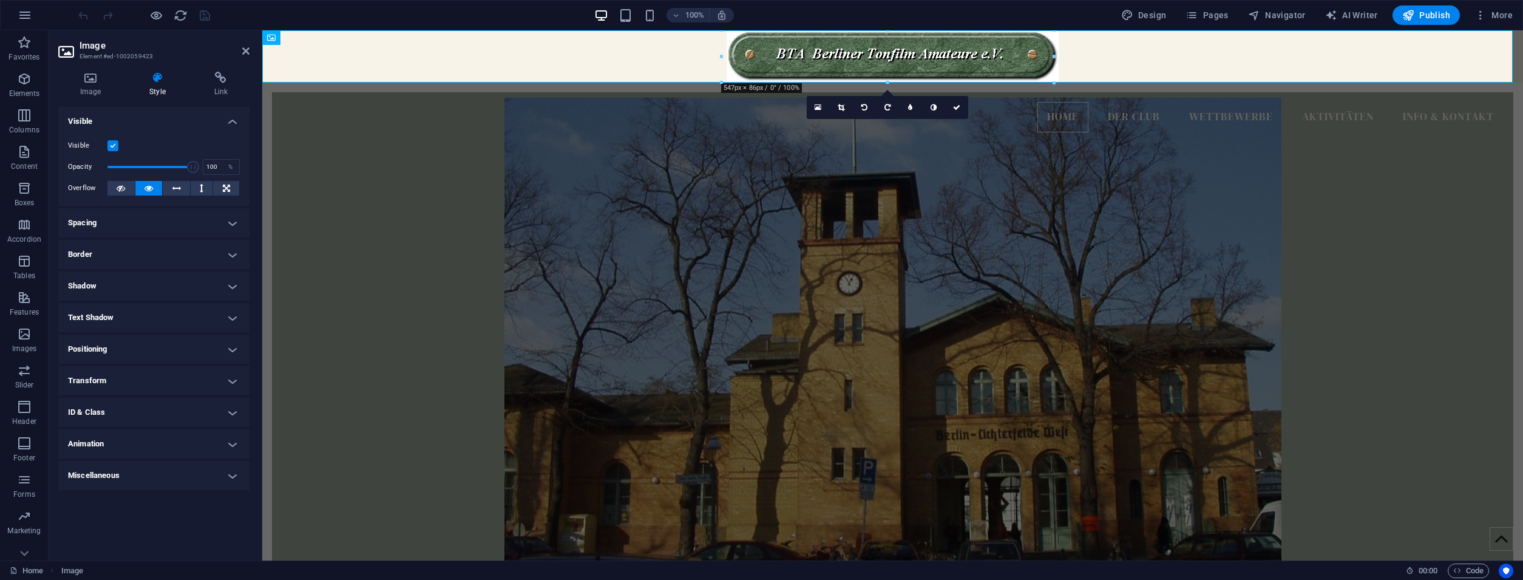
click at [157, 378] on h4 "Transform" at bounding box center [153, 380] width 191 height 29
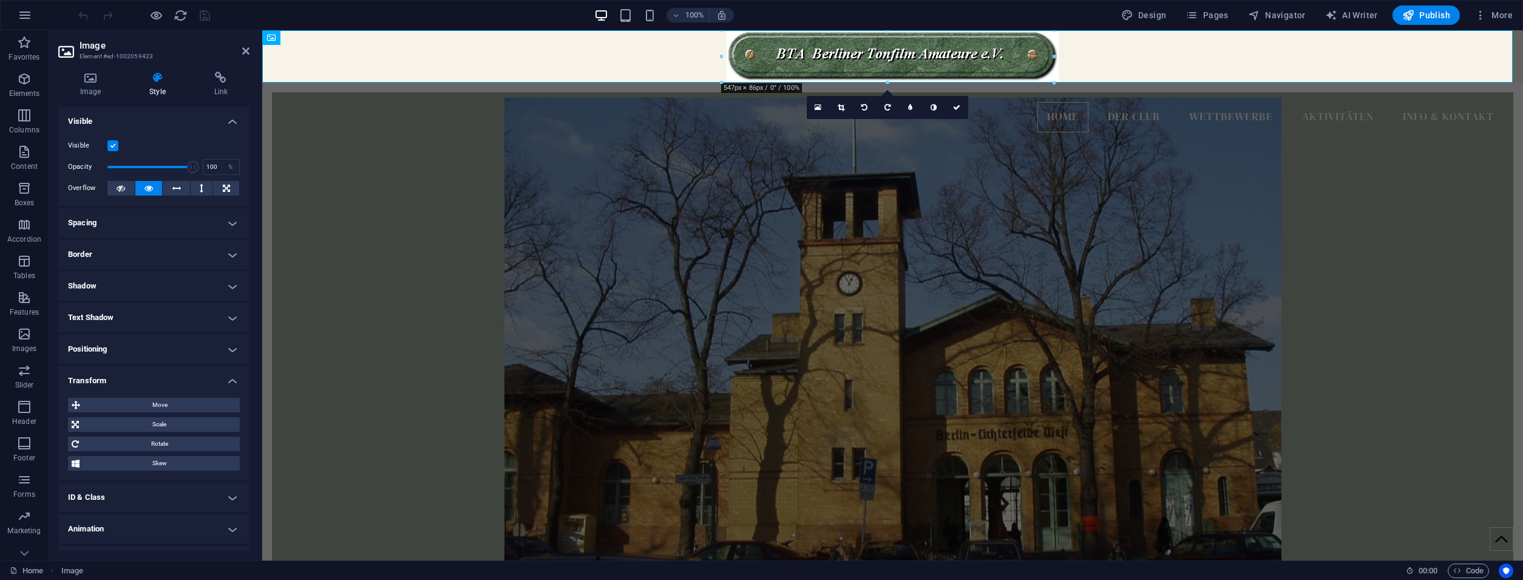
click at [157, 380] on h4 "Transform" at bounding box center [153, 377] width 191 height 22
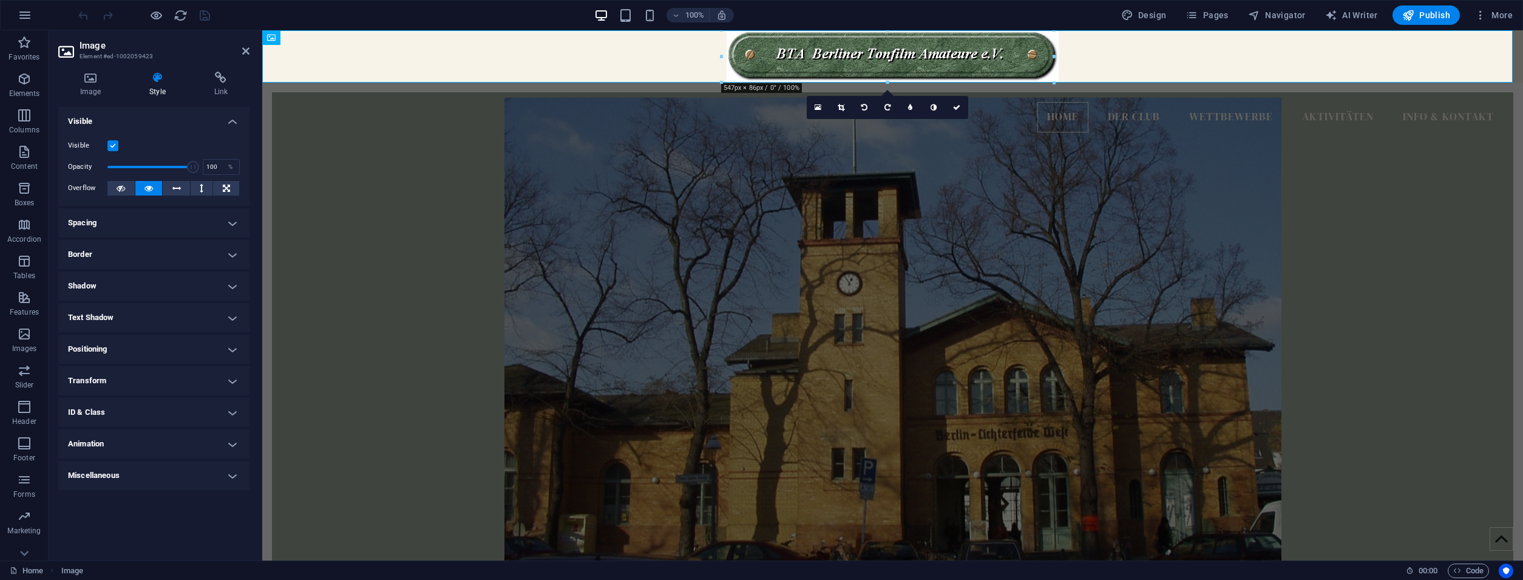
click at [146, 482] on h4 "Miscellaneous" at bounding box center [153, 475] width 191 height 29
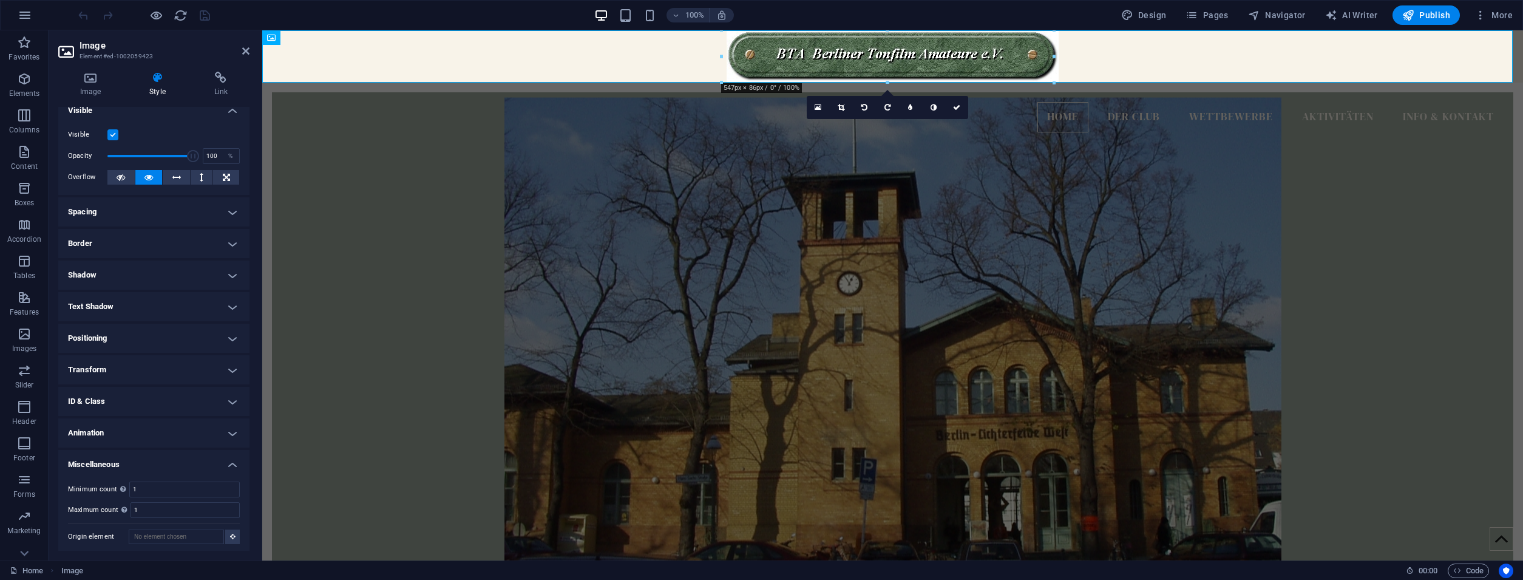
scroll to position [15, 0]
click at [141, 439] on h4 "Animation" at bounding box center [153, 428] width 191 height 29
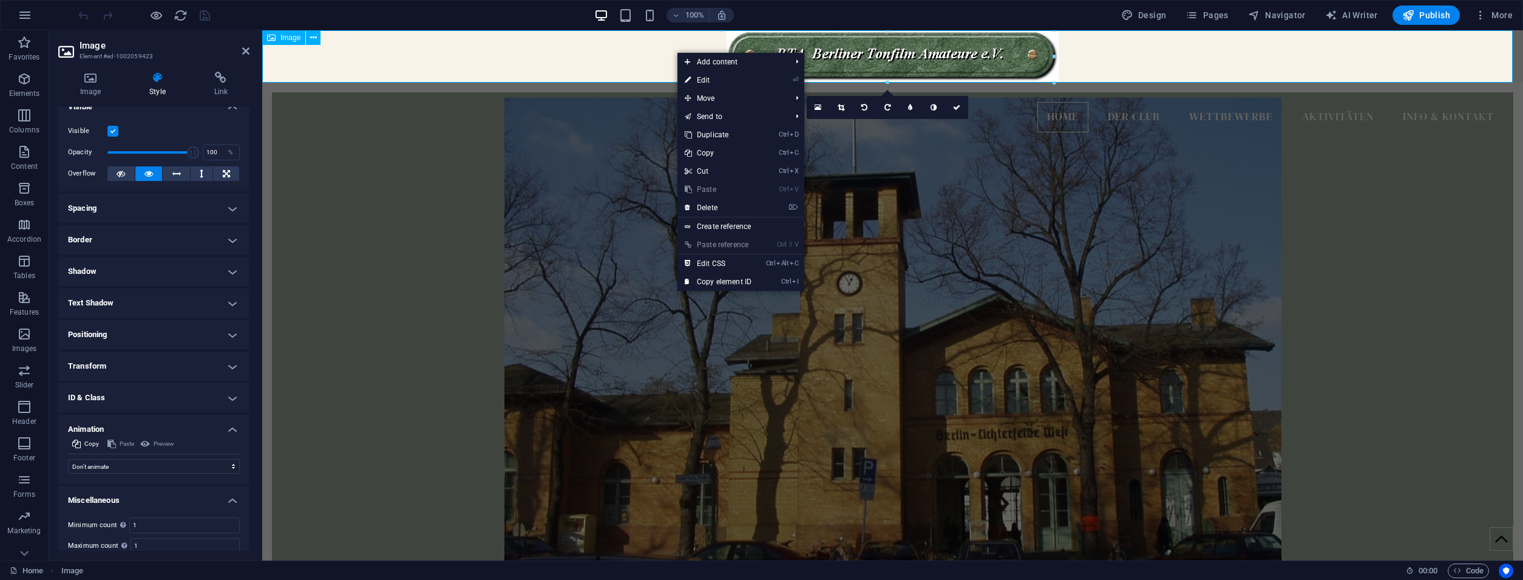
click at [662, 56] on figure at bounding box center [892, 56] width 1260 height 52
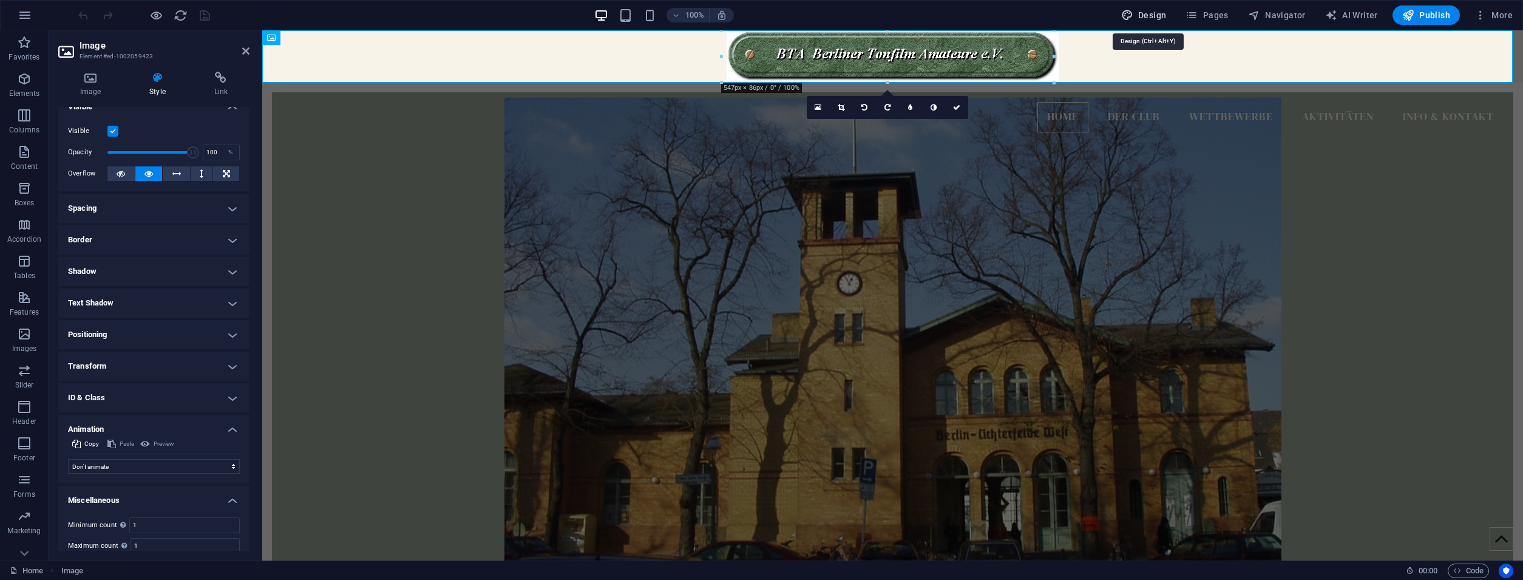
drag, startPoint x: 1138, startPoint y: 18, endPoint x: 950, endPoint y: 122, distance: 215.7
click at [1138, 18] on span "Design" at bounding box center [1144, 15] width 46 height 12
select select "px"
select select "300"
select select "px"
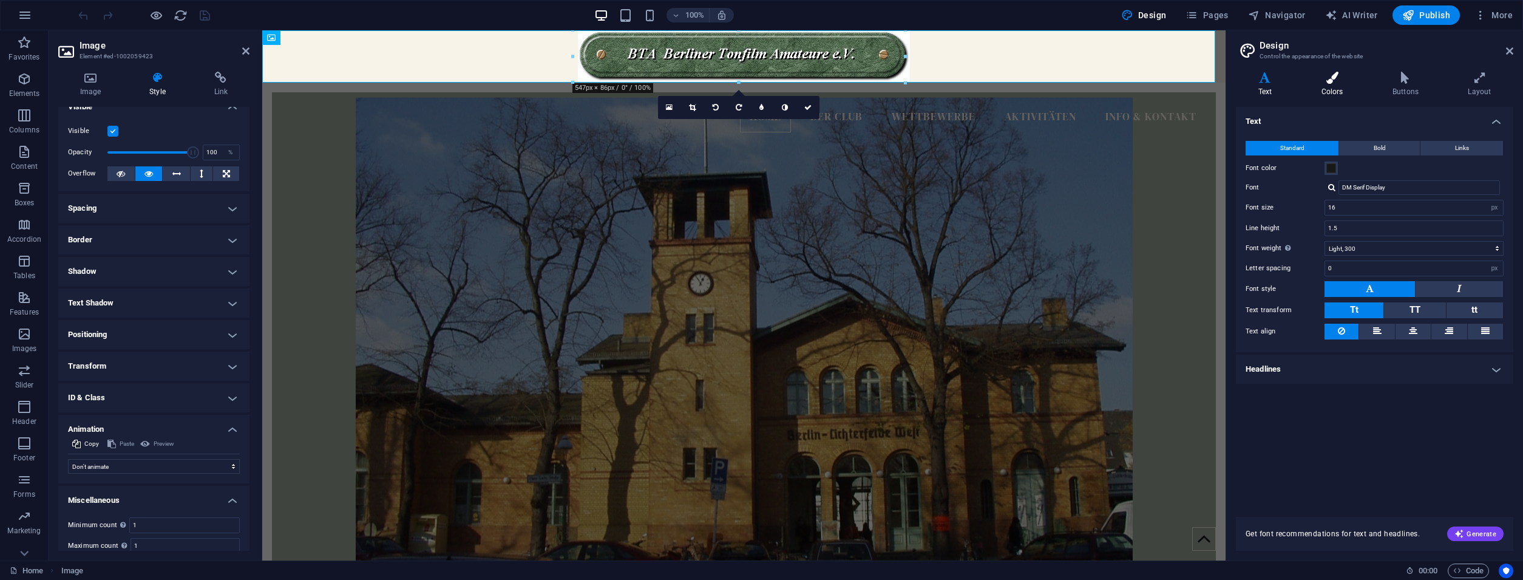
click at [1345, 89] on h4 "Colors" at bounding box center [1334, 84] width 71 height 25
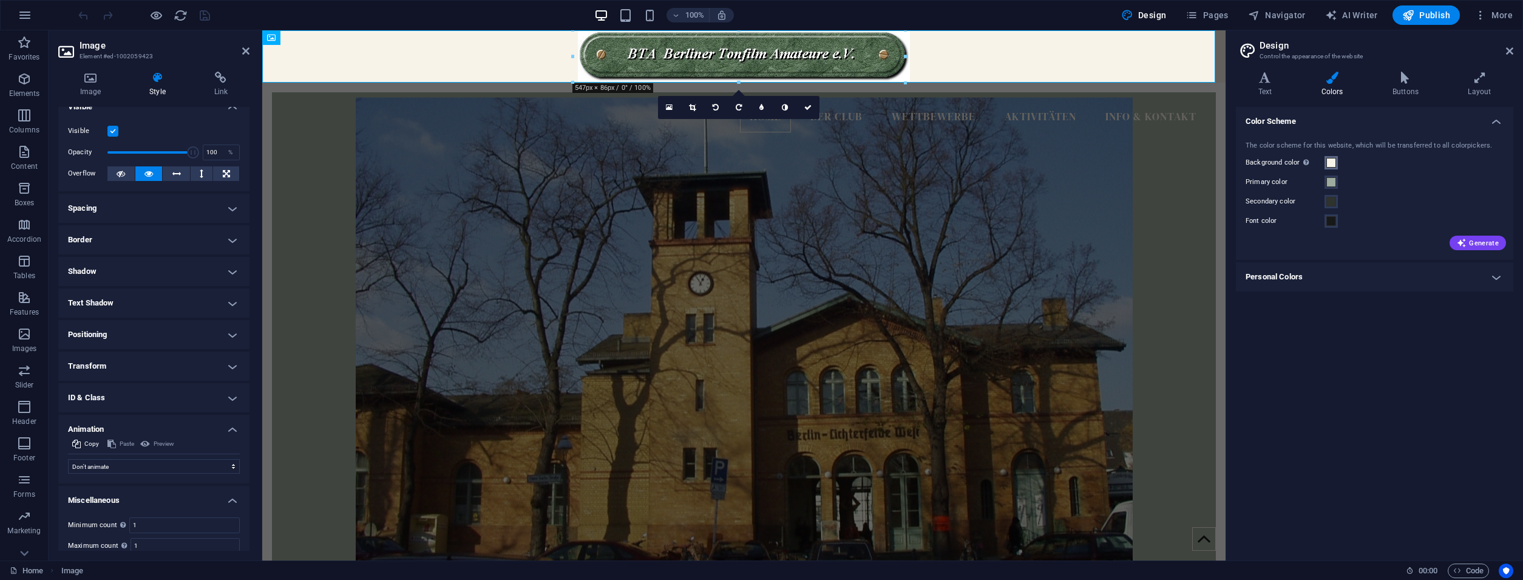
click at [1331, 158] on span at bounding box center [1331, 163] width 10 height 10
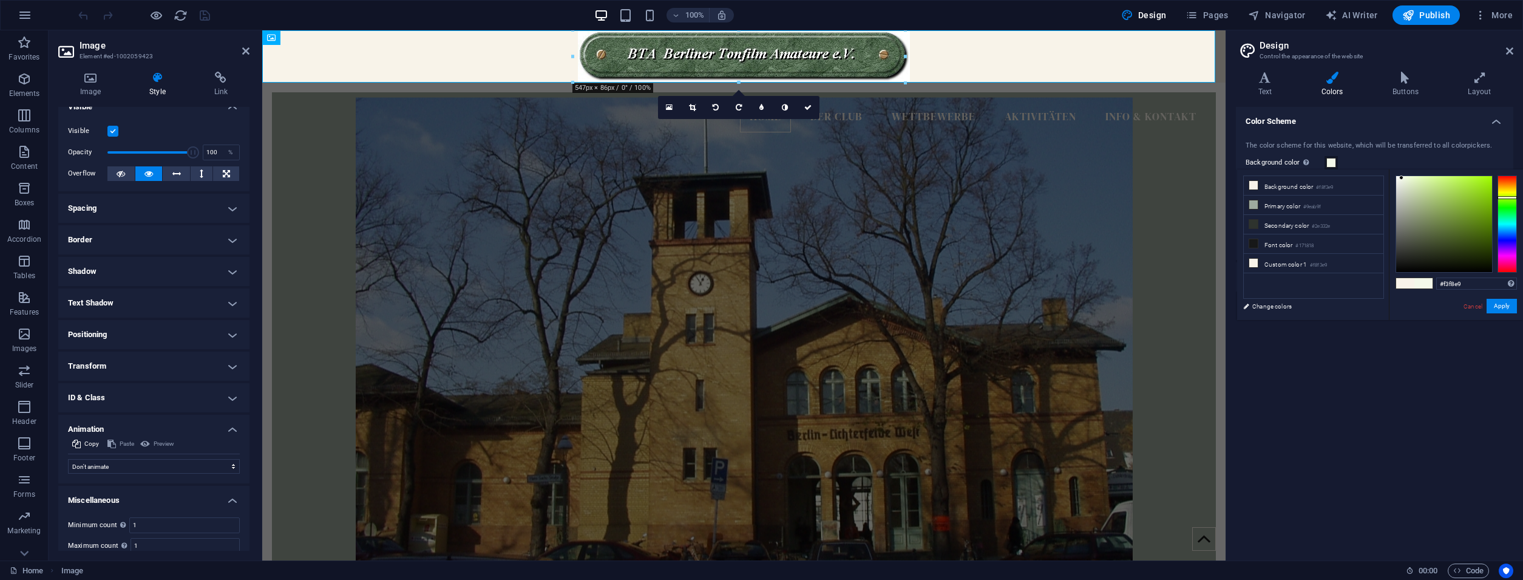
click at [1509, 197] on div at bounding box center [1506, 223] width 19 height 97
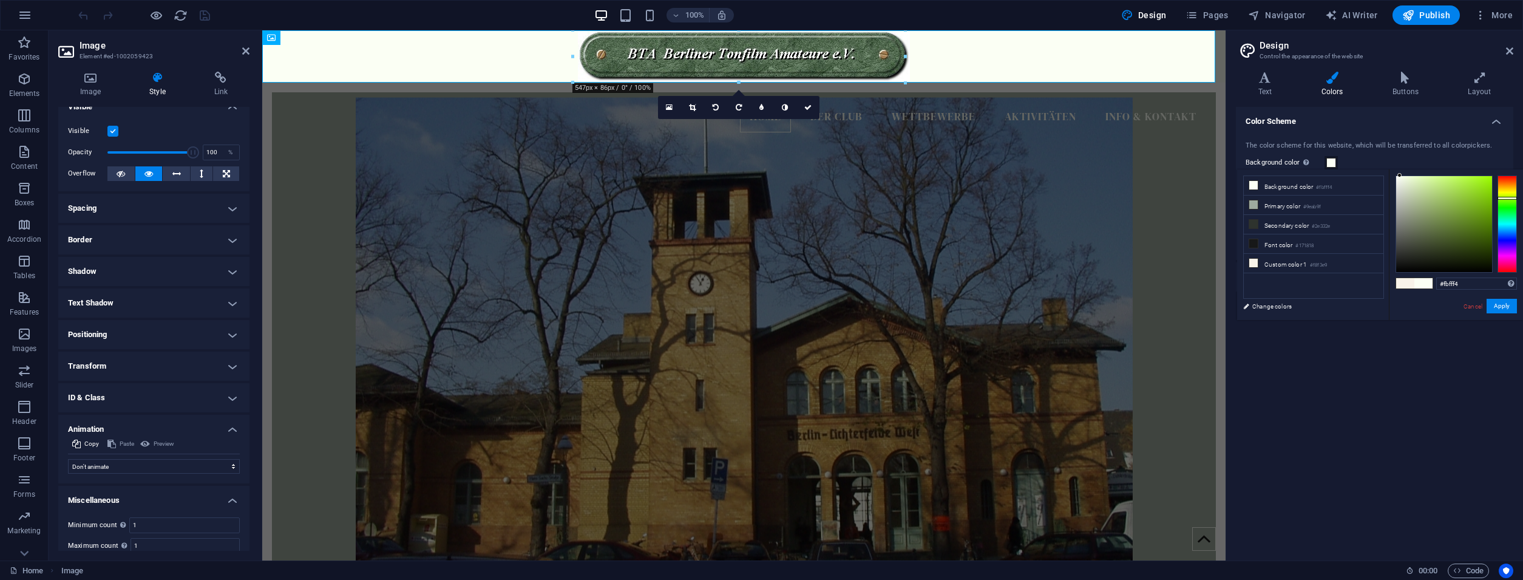
type input "#fcfff7"
drag, startPoint x: 1400, startPoint y: 176, endPoint x: 1398, endPoint y: 170, distance: 6.3
click at [1398, 170] on div "#fcfff7 Supported formats #0852ed rgb(8, 82, 237) rgba(8, 82, 237, 90%) hsv(221…" at bounding box center [1455, 332] width 134 height 326
click at [1495, 308] on button "Apply" at bounding box center [1501, 306] width 30 height 15
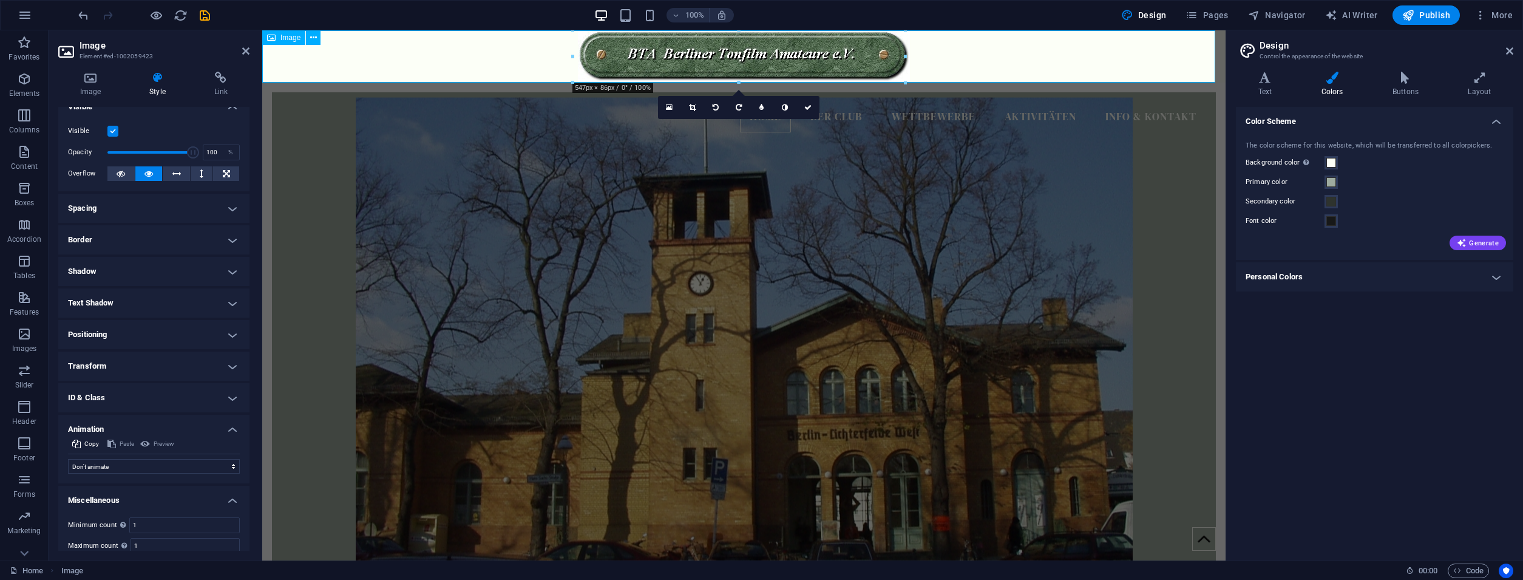
click at [1029, 62] on figure at bounding box center [743, 56] width 963 height 52
click at [715, 164] on figure at bounding box center [744, 341] width 944 height 489
click at [672, 170] on figure at bounding box center [744, 341] width 944 height 489
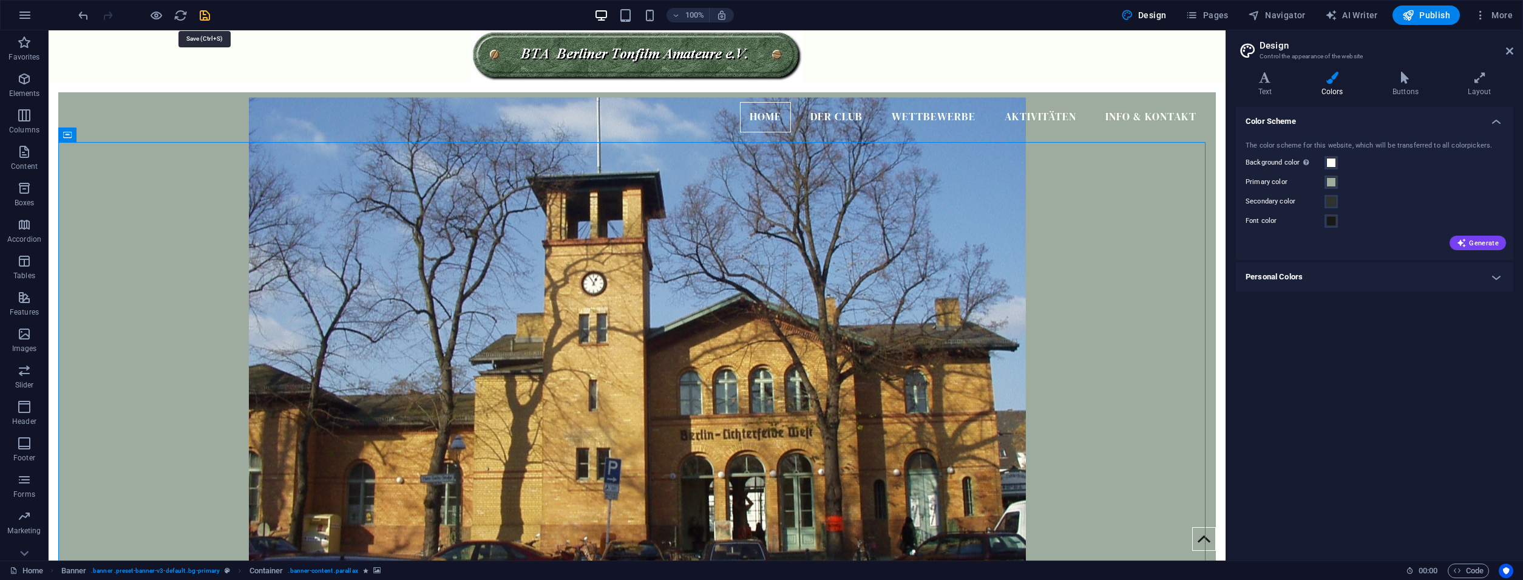
drag, startPoint x: 211, startPoint y: 16, endPoint x: 168, endPoint y: 1, distance: 45.5
click at [211, 16] on icon "save" at bounding box center [205, 15] width 14 height 14
checkbox input "false"
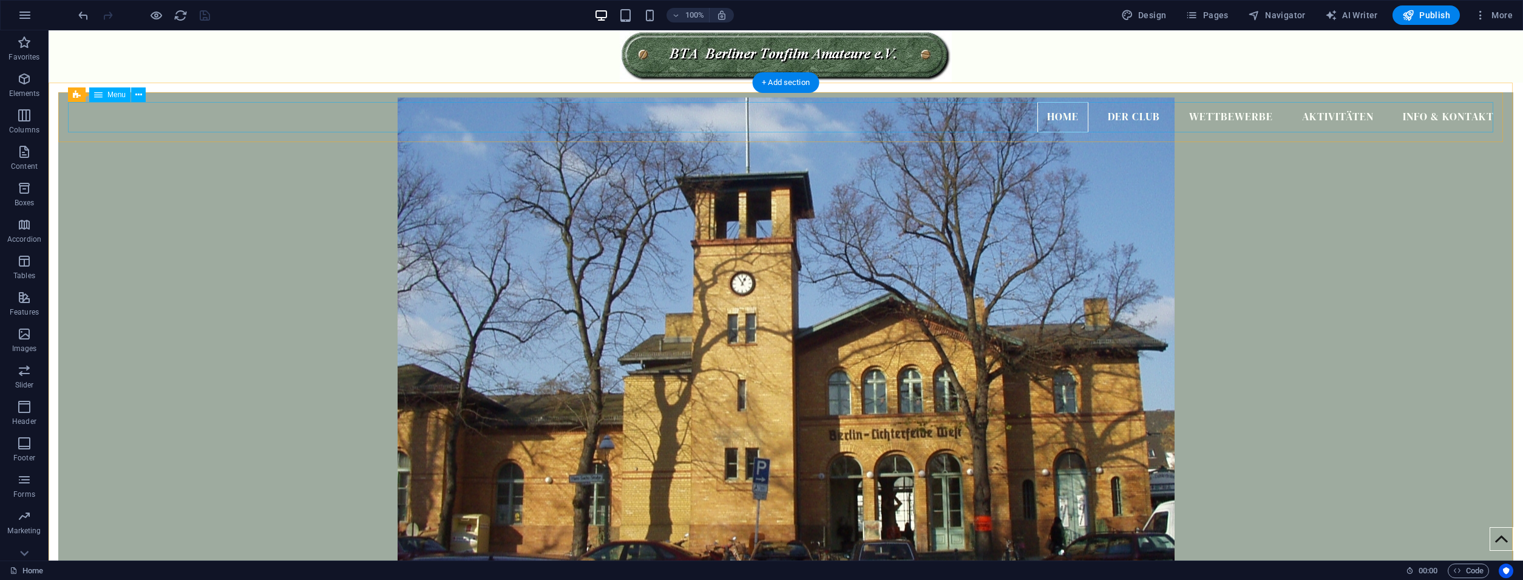
click at [1131, 115] on nav "Home Der Club Wettbewerbe Aktivitäten Info & Kontakt" at bounding box center [785, 117] width 1435 height 30
click at [1194, 112] on nav "Home Der Club Wettbewerbe Aktivitäten Info & Kontakt" at bounding box center [785, 117] width 1435 height 30
click at [1436, 13] on span "Publish" at bounding box center [1426, 15] width 48 height 12
